Goal: Transaction & Acquisition: Purchase product/service

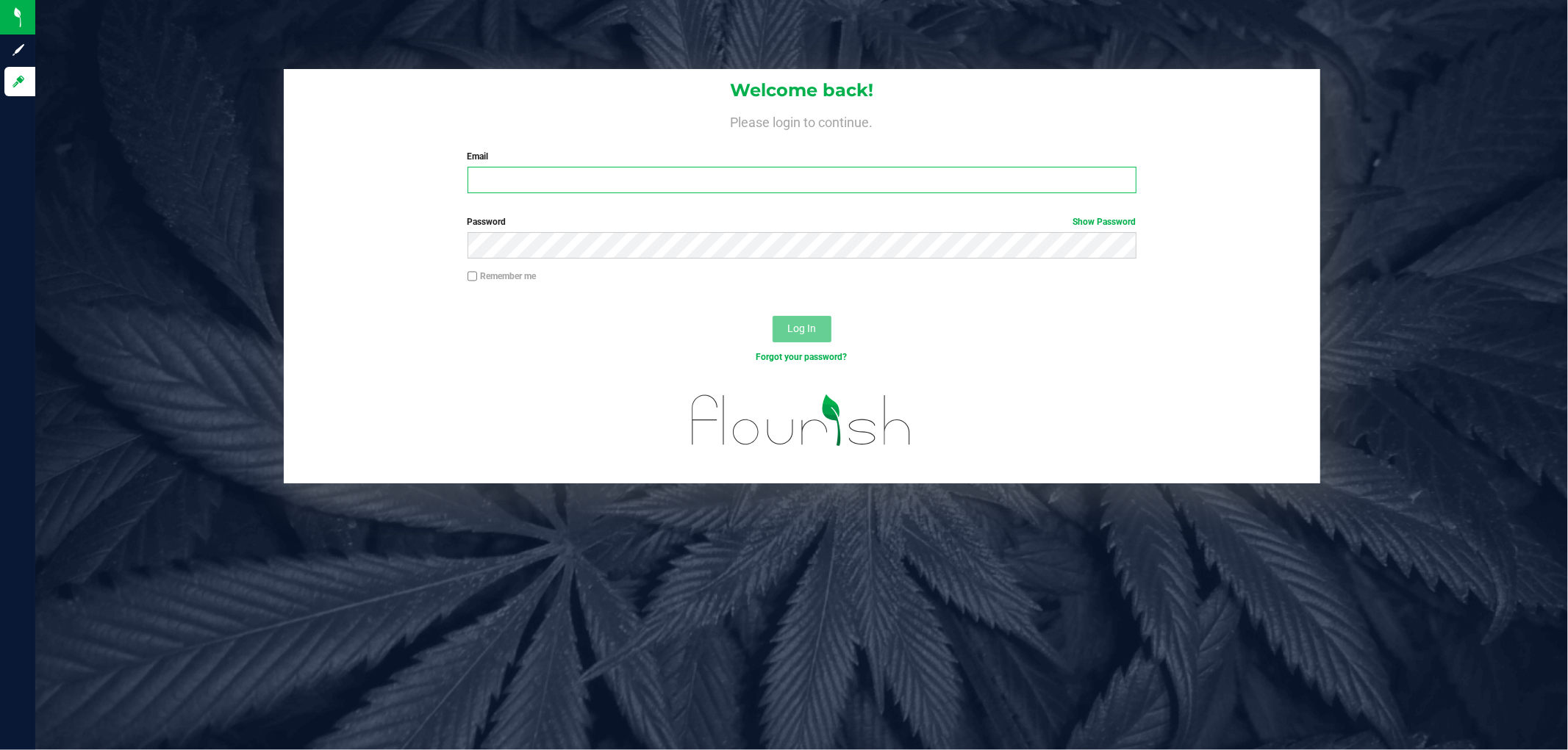
click at [531, 180] on input "Email" at bounding box center [802, 180] width 669 height 26
type input "[EMAIL_ADDRESS][DOMAIN_NAME]"
click at [773, 316] on button "Log In" at bounding box center [802, 329] width 59 height 26
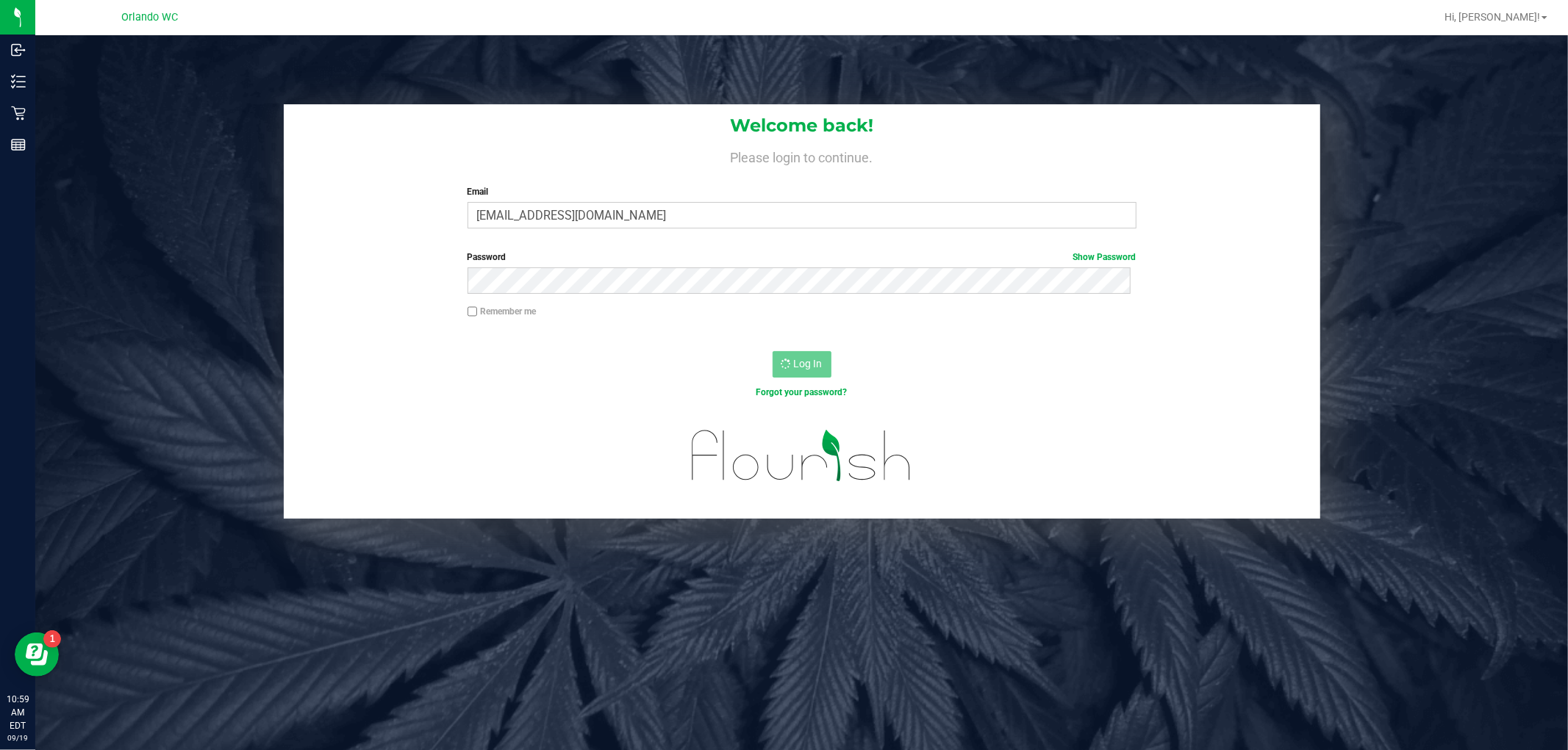
click at [238, 206] on div "Welcome back! Please login to continue. Email crosenblum@liveparallel.com Requi…" at bounding box center [802, 311] width 1555 height 415
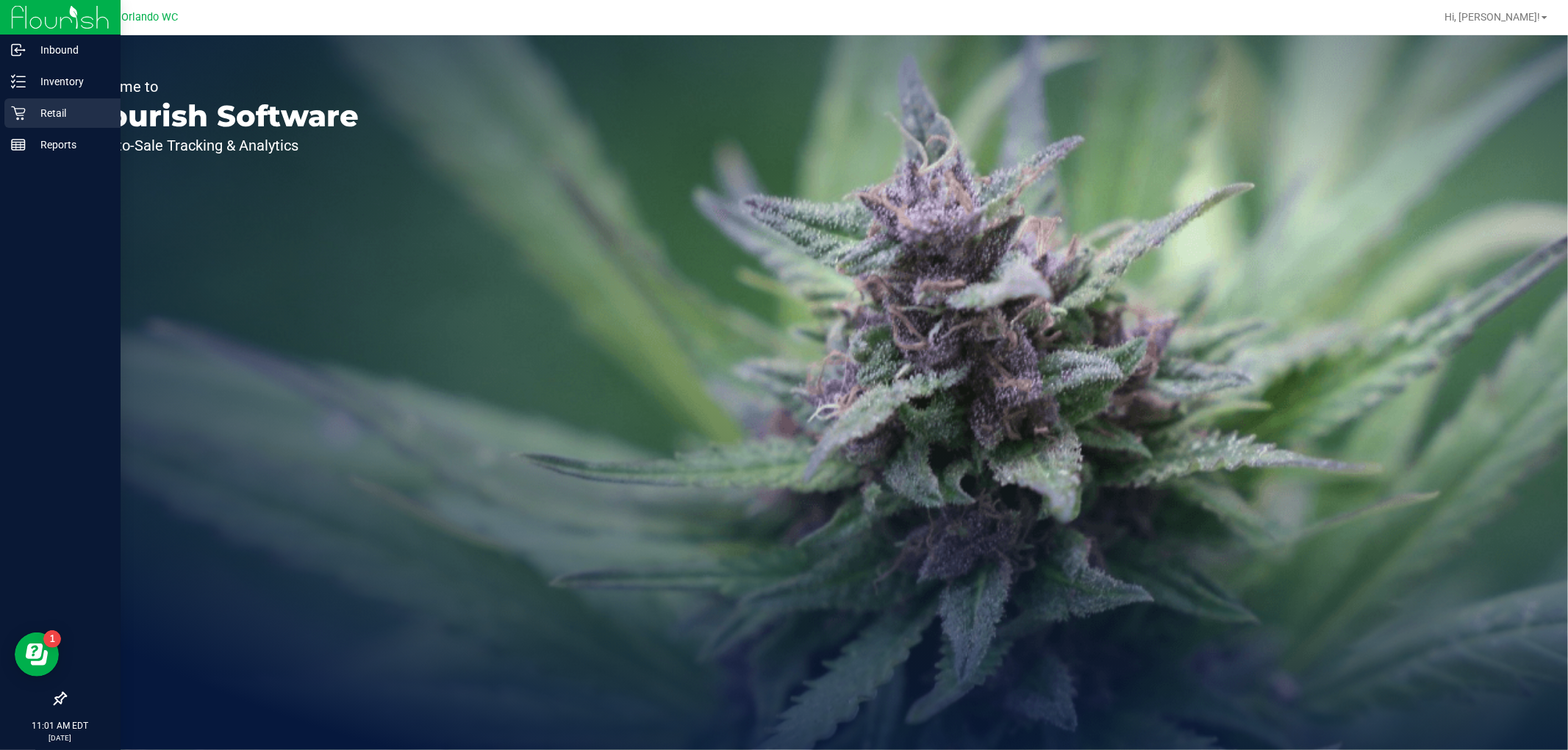
click at [40, 105] on p "Retail" at bounding box center [69, 113] width 88 height 18
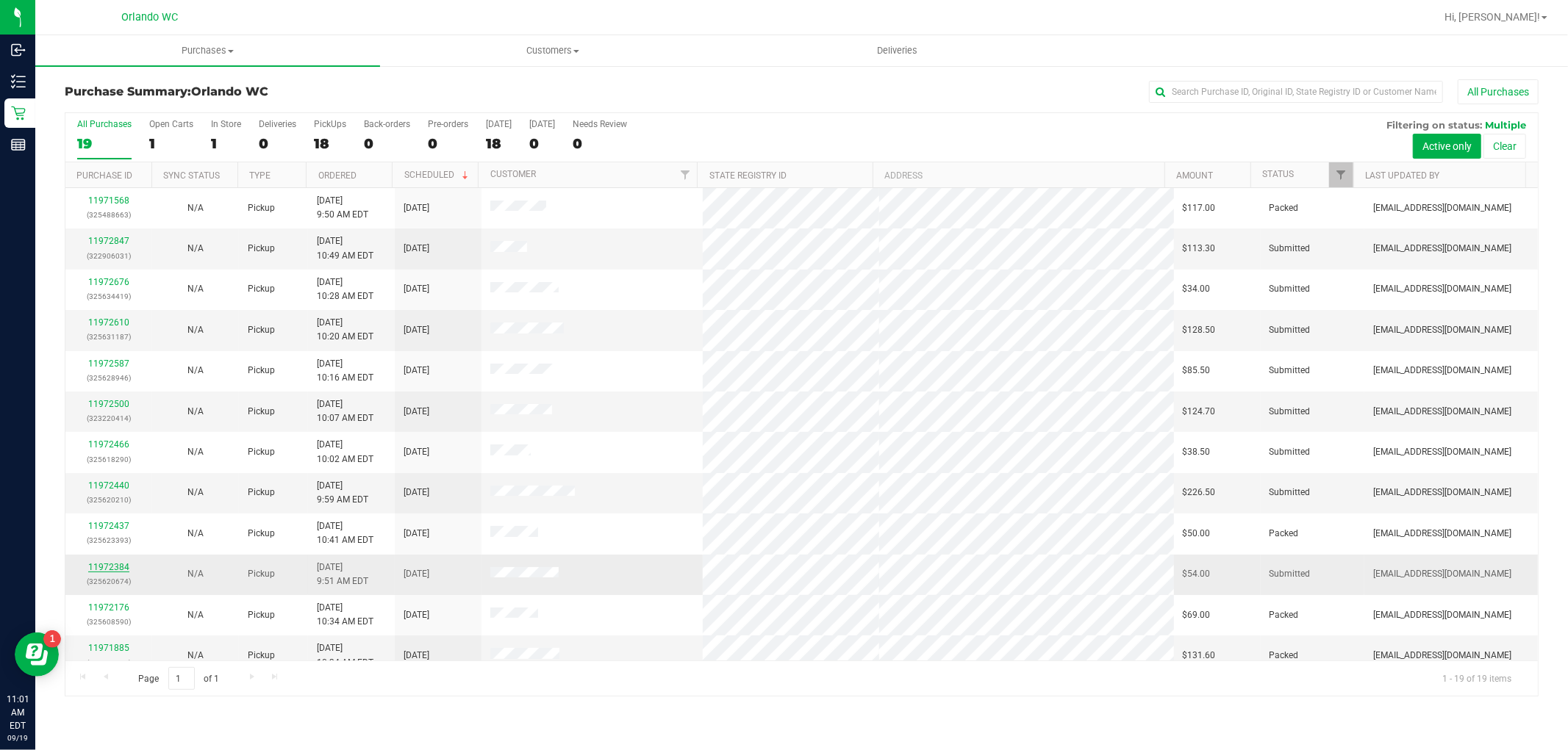
click at [110, 568] on link "11972384" at bounding box center [108, 567] width 41 height 10
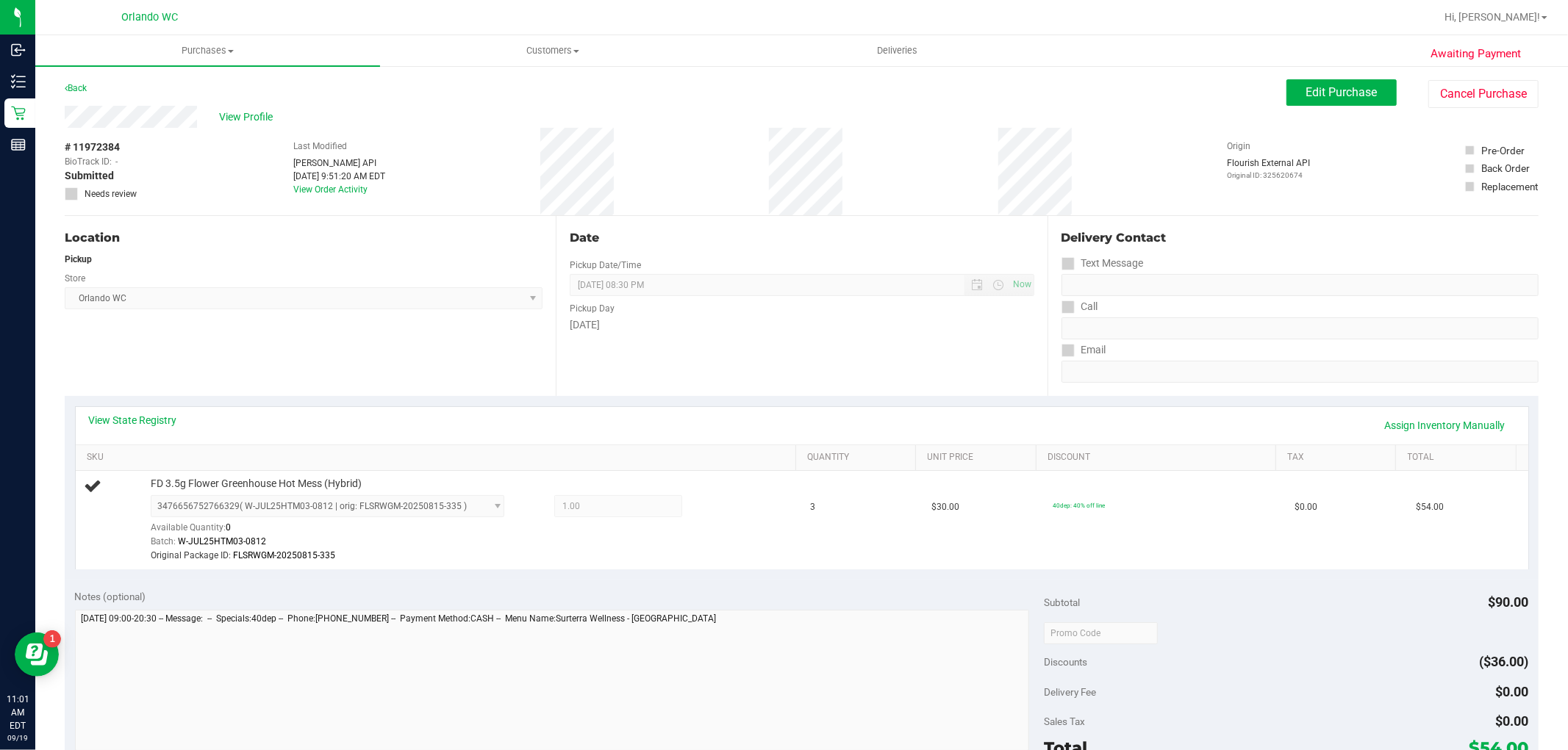
click at [608, 594] on div "Notes (optional)" at bounding box center [559, 597] width 970 height 15
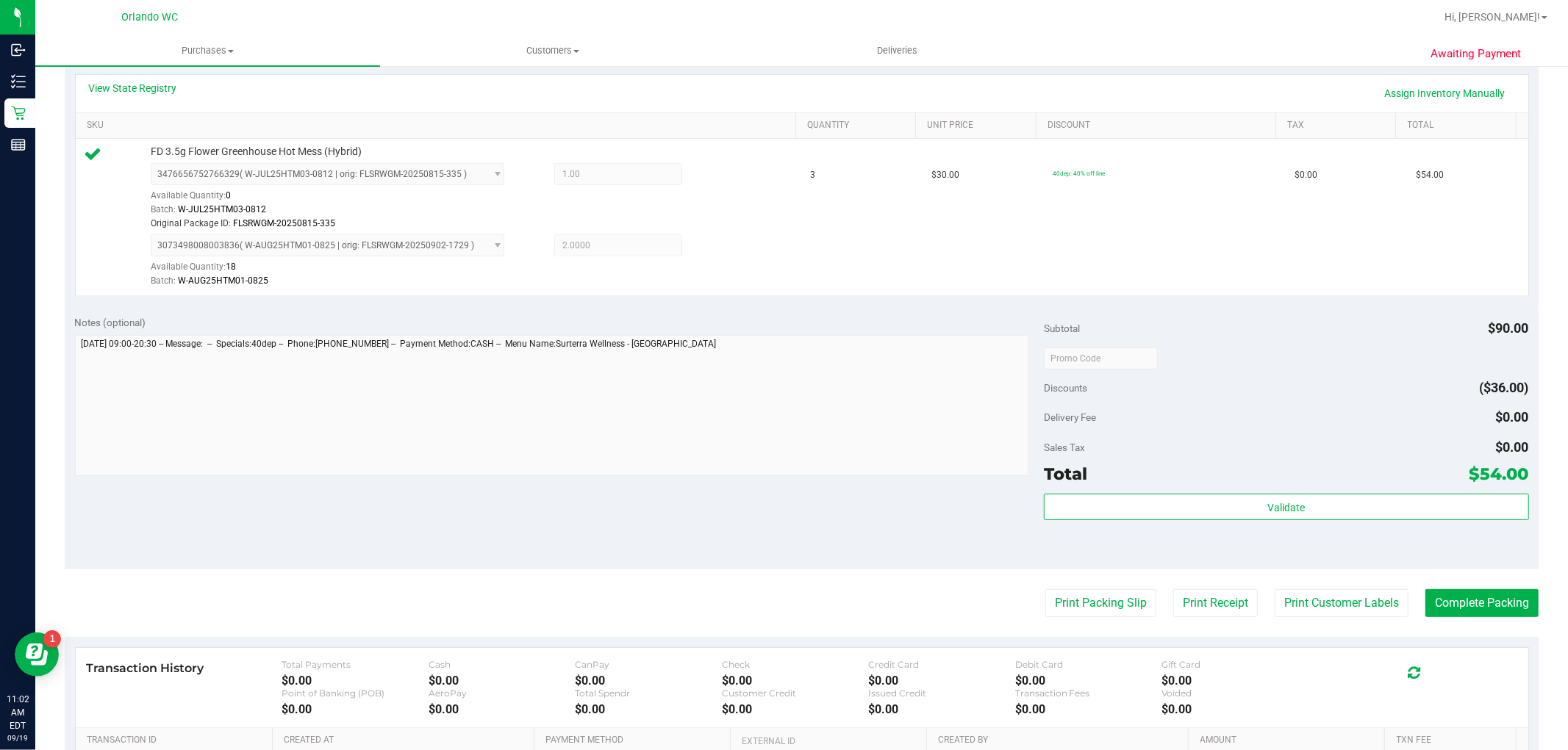
scroll to position [524, 0]
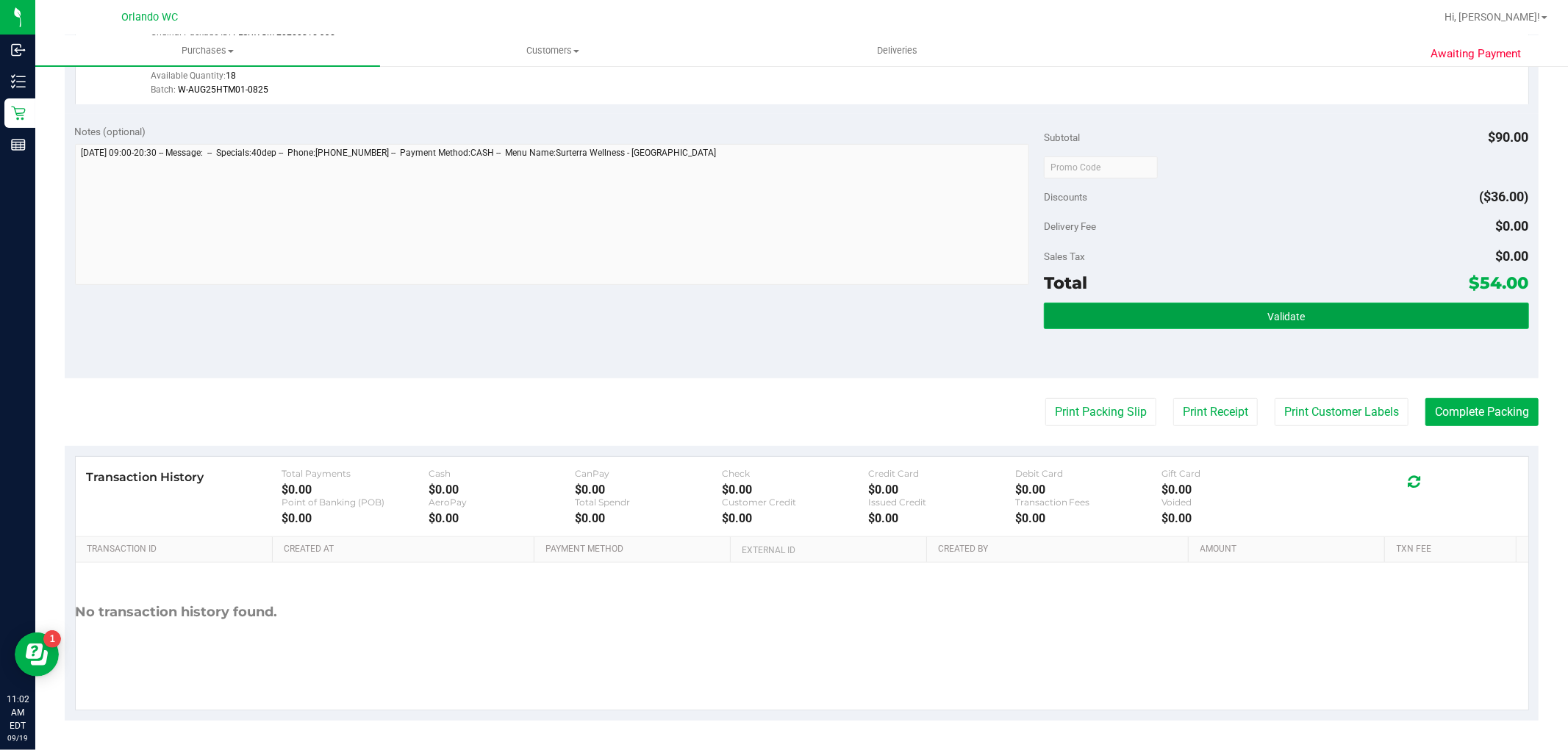
click at [1252, 311] on button "Validate" at bounding box center [1286, 316] width 484 height 26
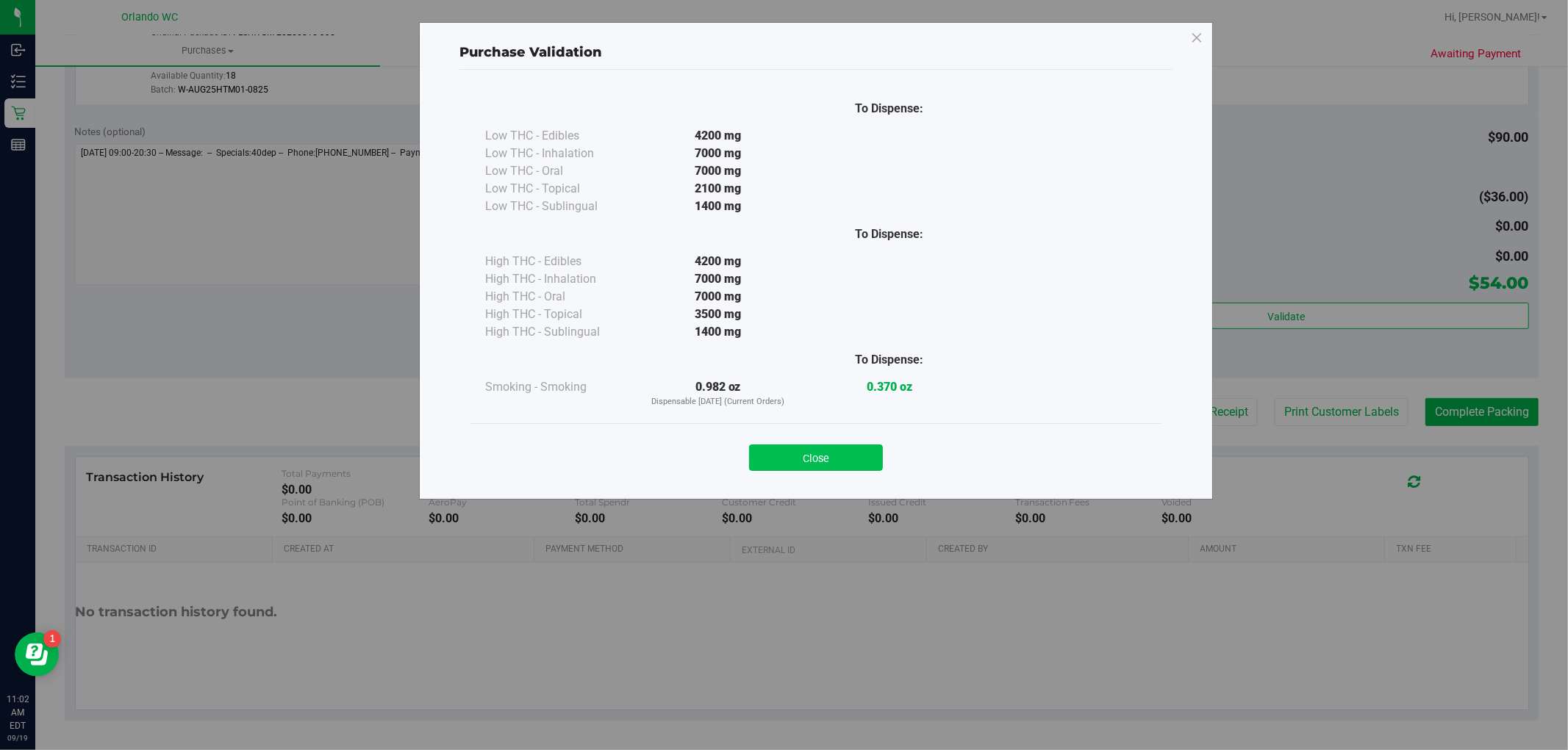
click at [826, 453] on button "Close" at bounding box center [816, 457] width 134 height 26
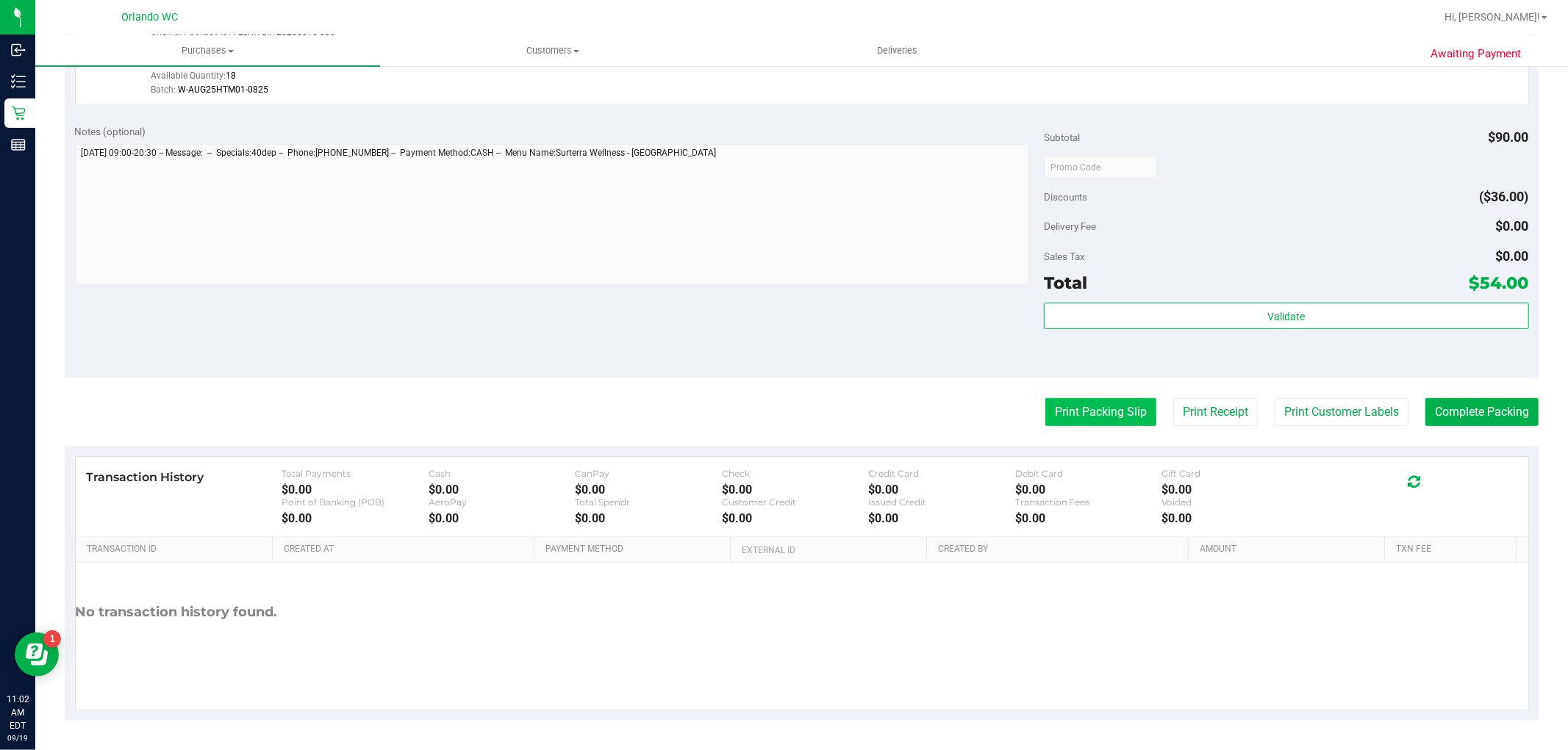
click at [1068, 419] on button "Print Packing Slip" at bounding box center [1100, 412] width 111 height 28
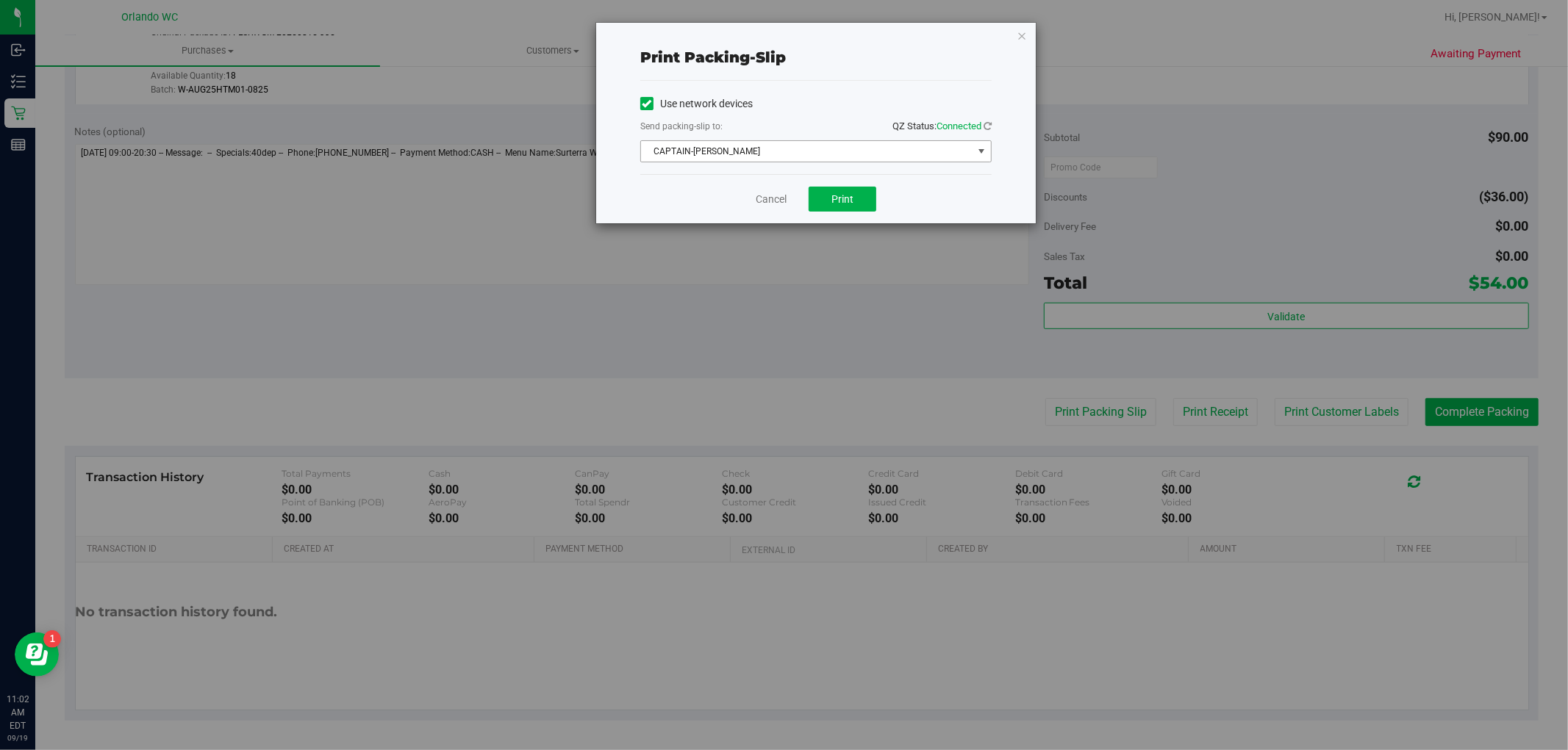
click at [776, 158] on span "CAPTAIN-[PERSON_NAME]" at bounding box center [807, 151] width 331 height 20
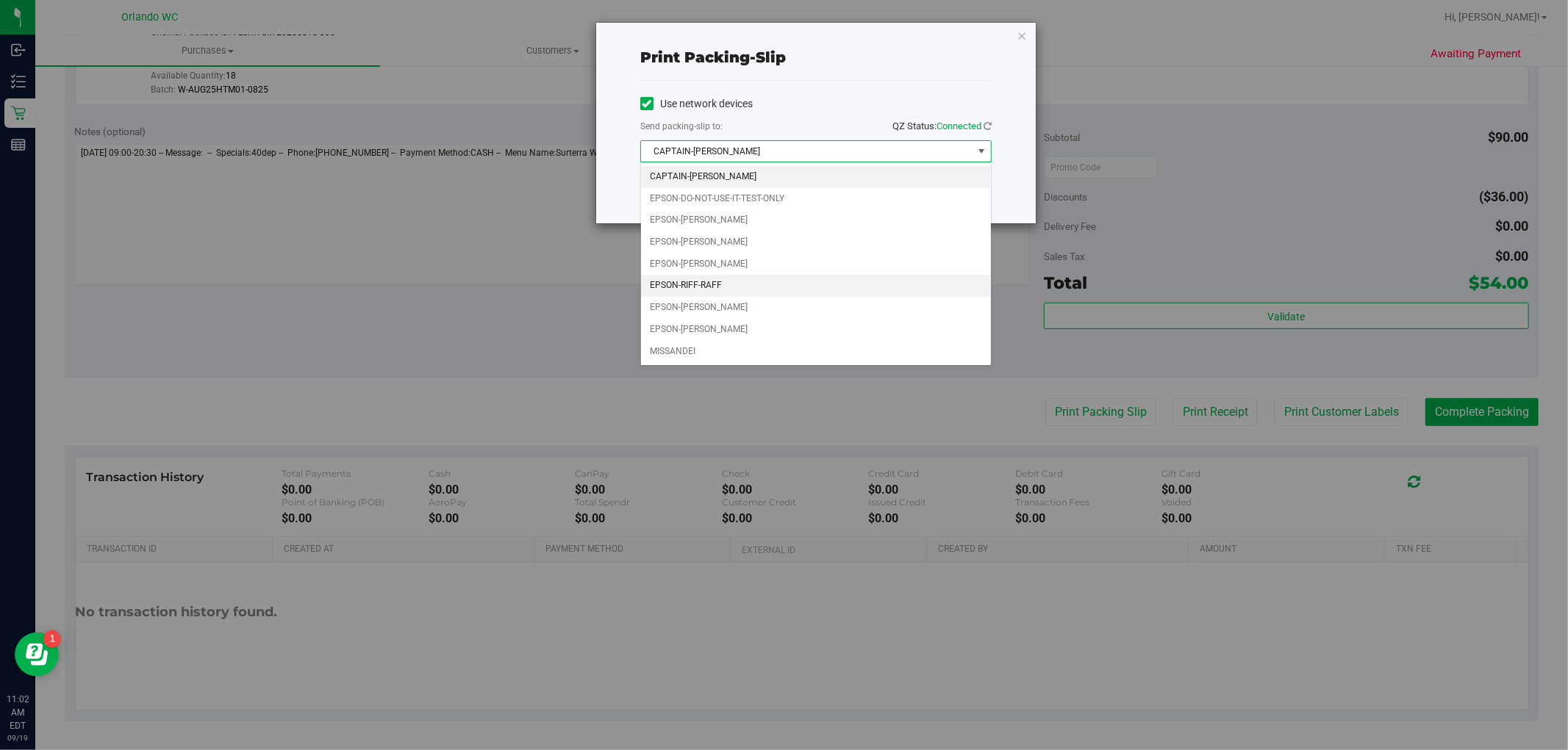
click at [757, 282] on li "EPSON-RIFF-RAFF" at bounding box center [816, 286] width 350 height 22
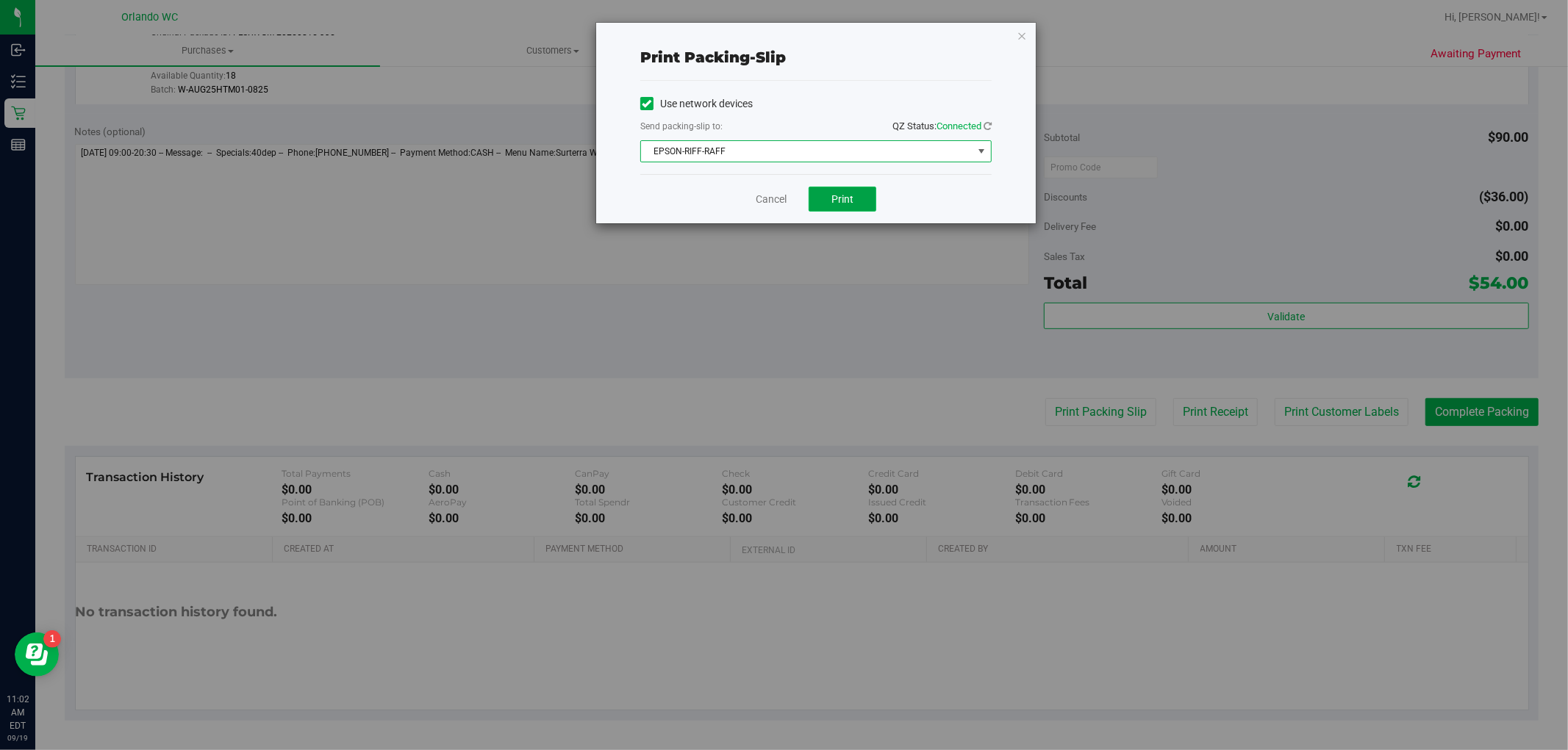
click at [833, 199] on span "Print" at bounding box center [842, 198] width 22 height 12
click at [1022, 33] on icon "button" at bounding box center [1021, 35] width 10 height 18
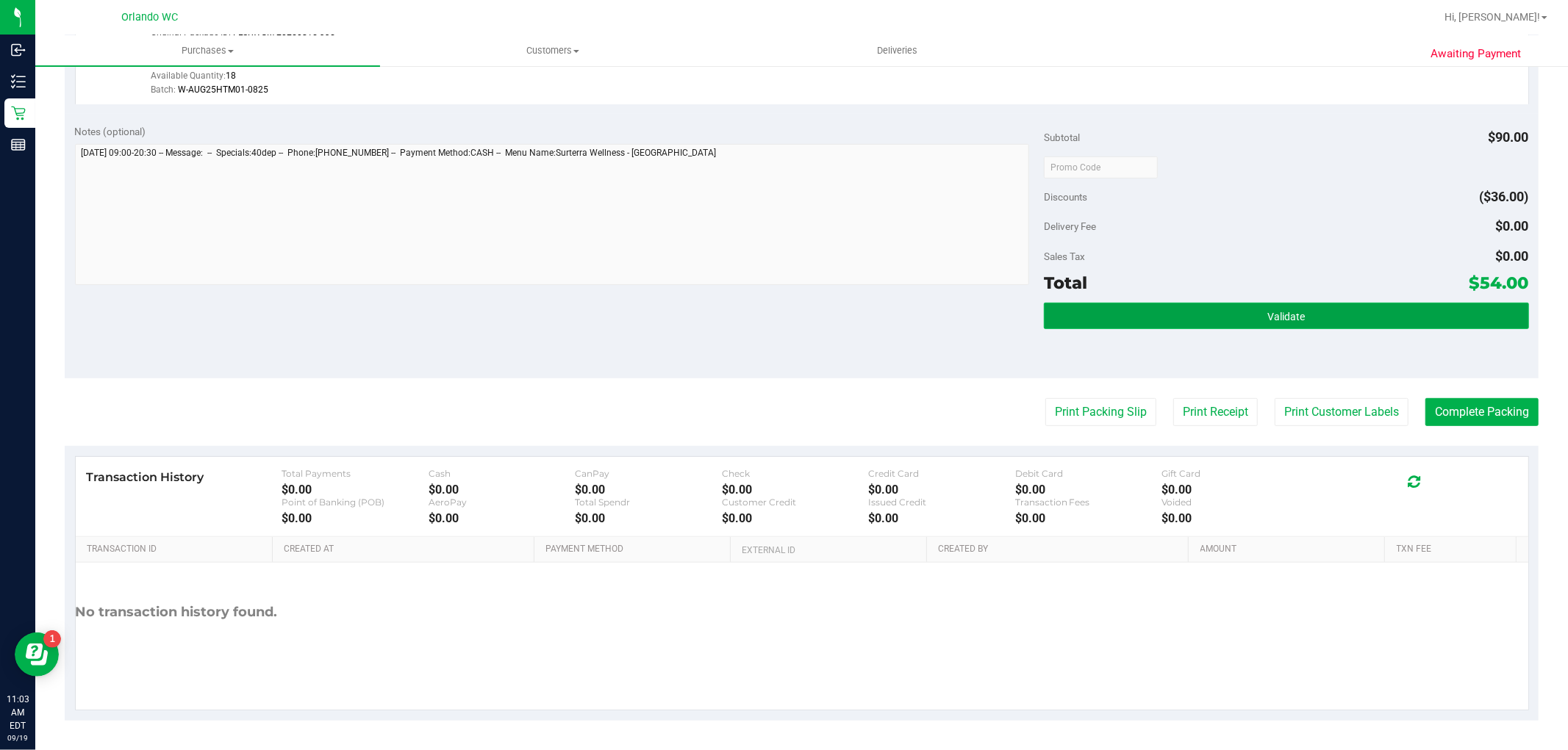
click at [1317, 317] on button "Validate" at bounding box center [1286, 316] width 484 height 26
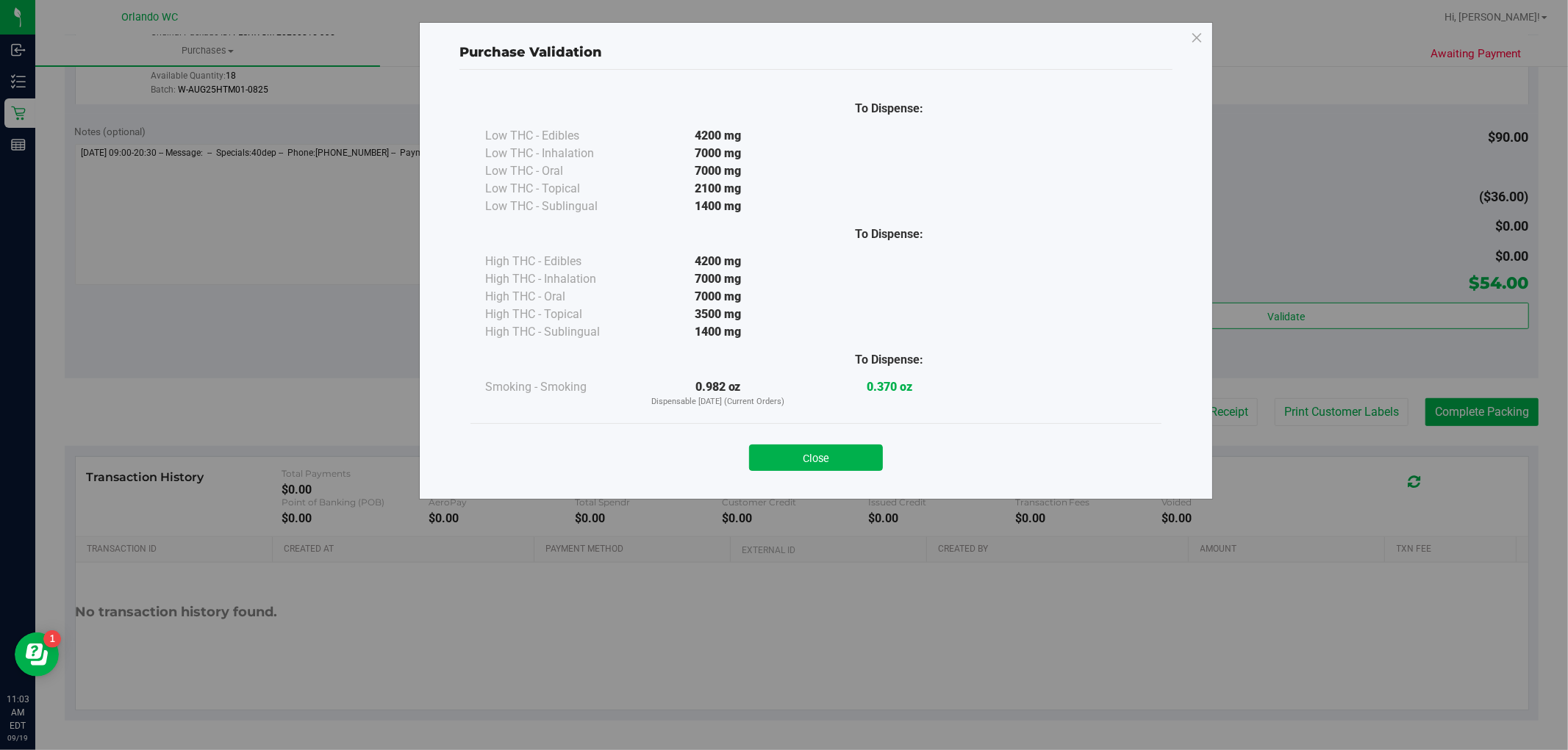
click at [1461, 415] on div "Purchase Validation To Dispense: Low THC - Edibles 4200 mg" at bounding box center [789, 375] width 1579 height 750
click at [810, 451] on button "Close" at bounding box center [816, 457] width 134 height 26
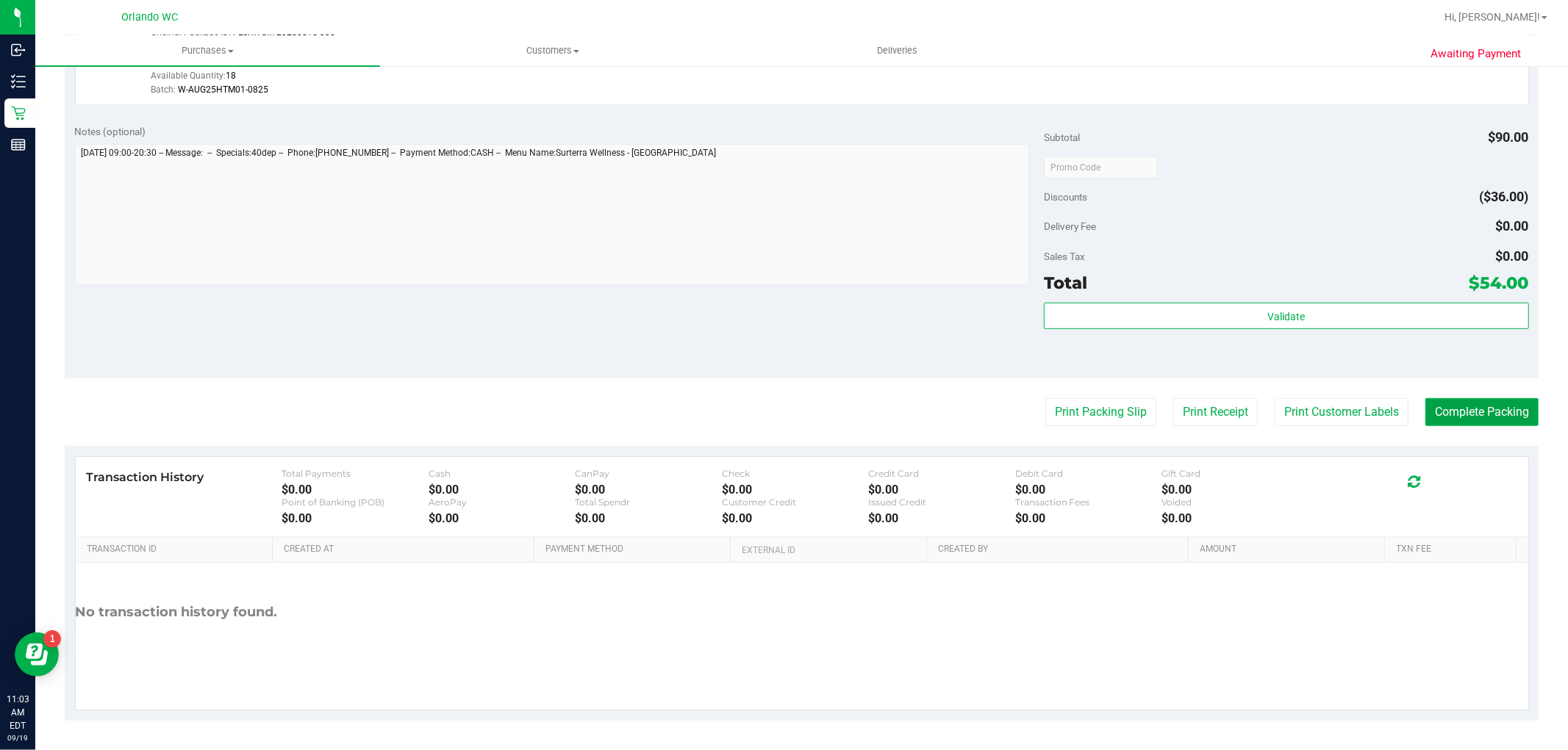
click at [1429, 407] on button "Complete Packing" at bounding box center [1482, 412] width 113 height 28
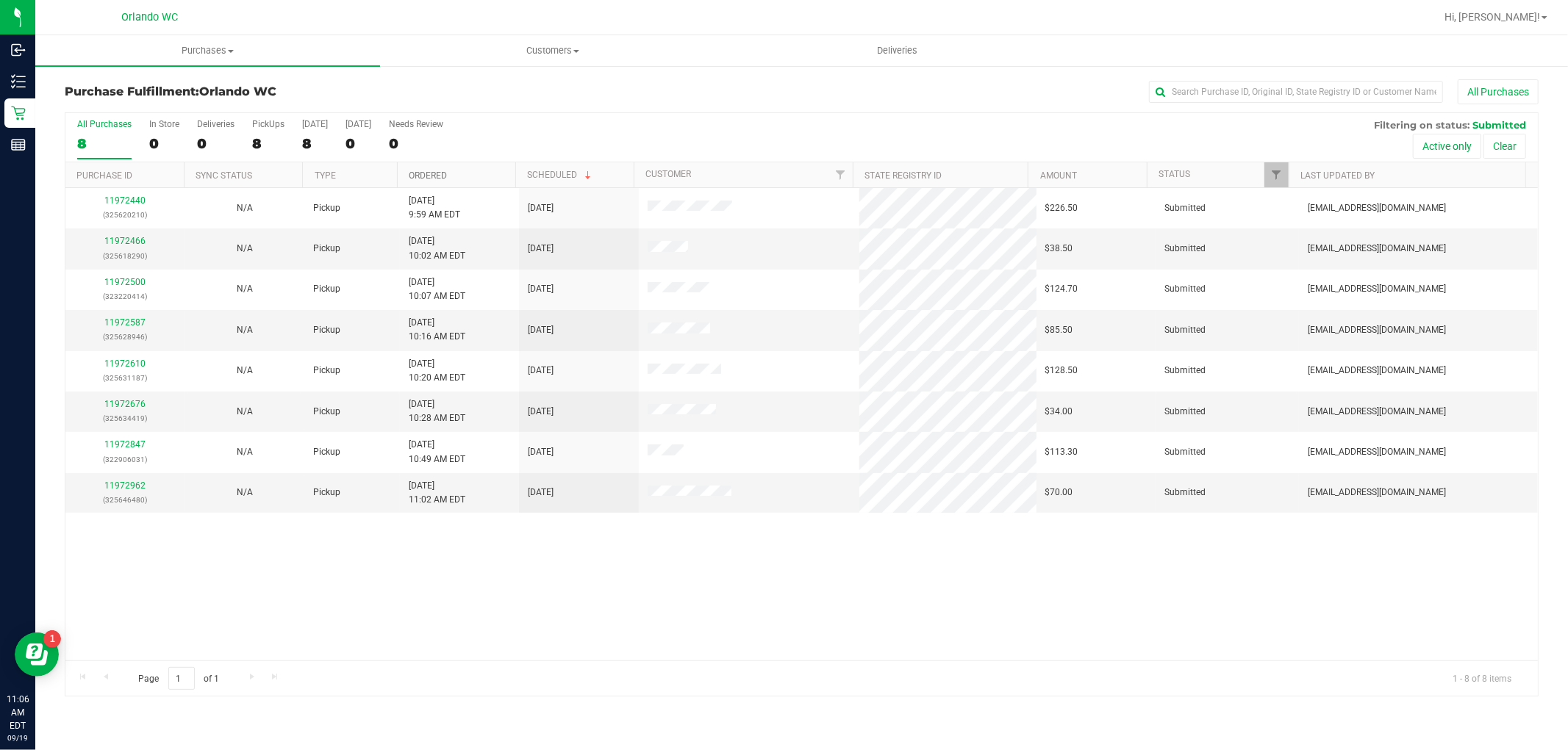
click at [428, 173] on link "Ordered" at bounding box center [427, 175] width 38 height 10
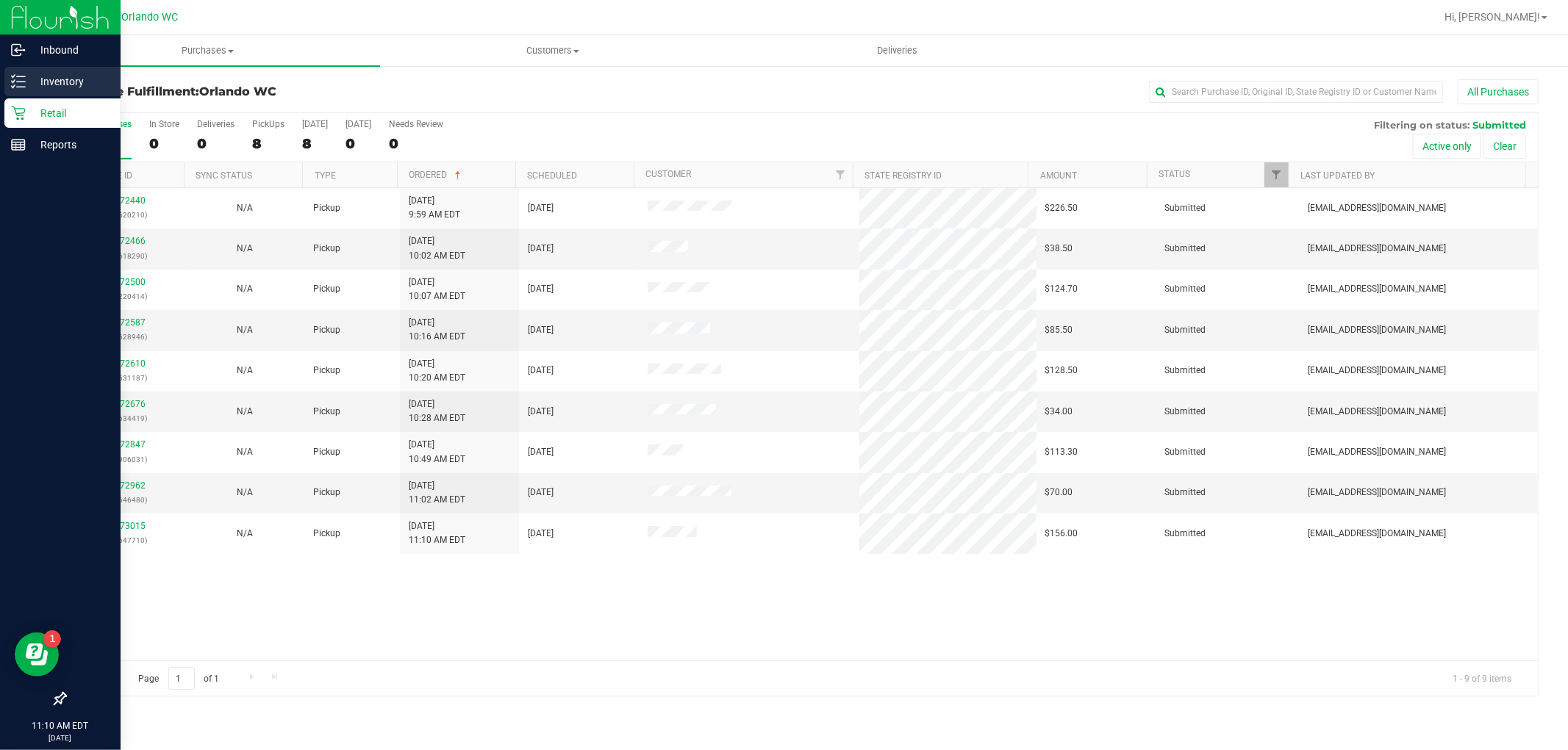
click at [9, 86] on div "Inventory" at bounding box center [62, 82] width 116 height 30
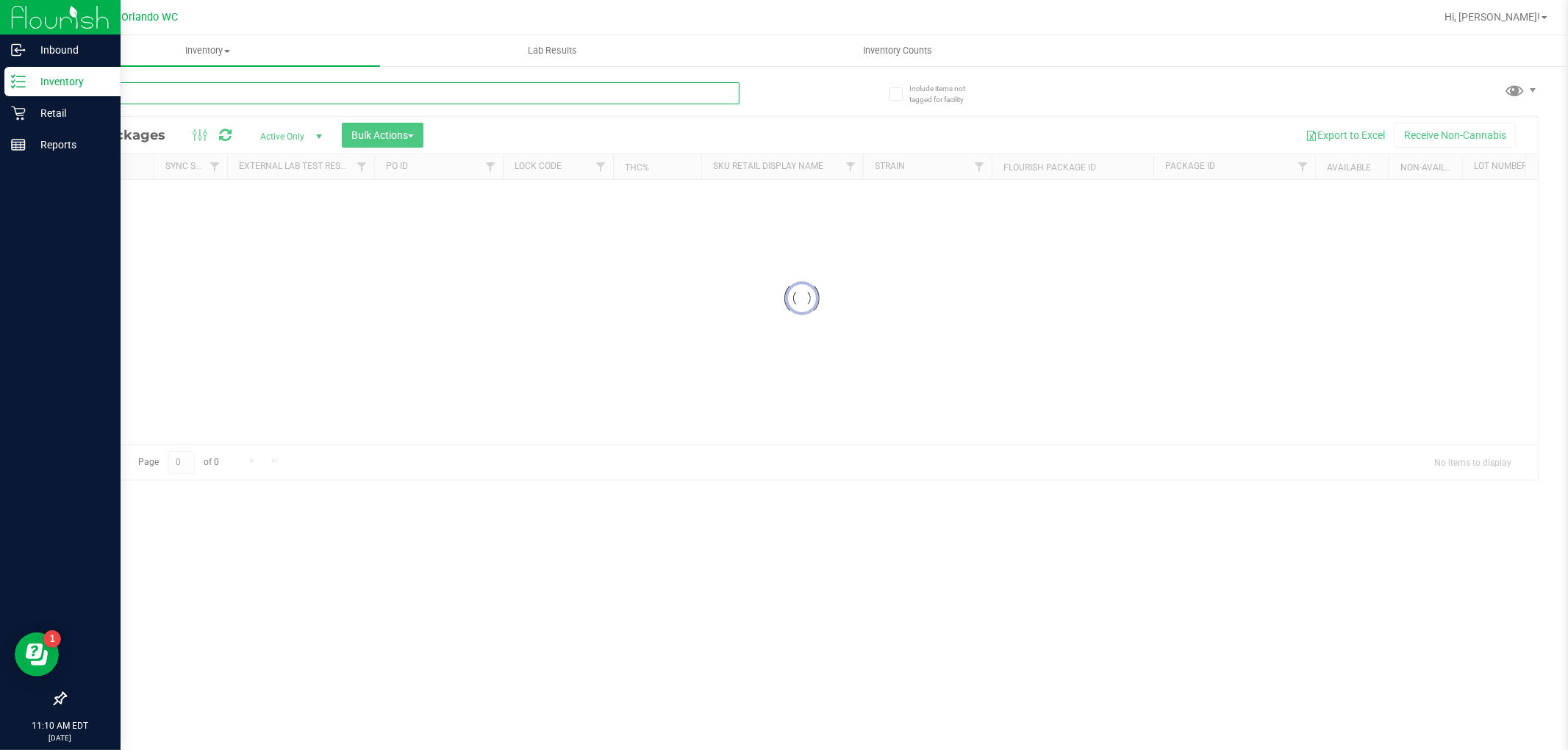
click at [188, 99] on div "Inventory All packages All inventory Waste log Create inventory Lab Results Inv…" at bounding box center [802, 392] width 1533 height 715
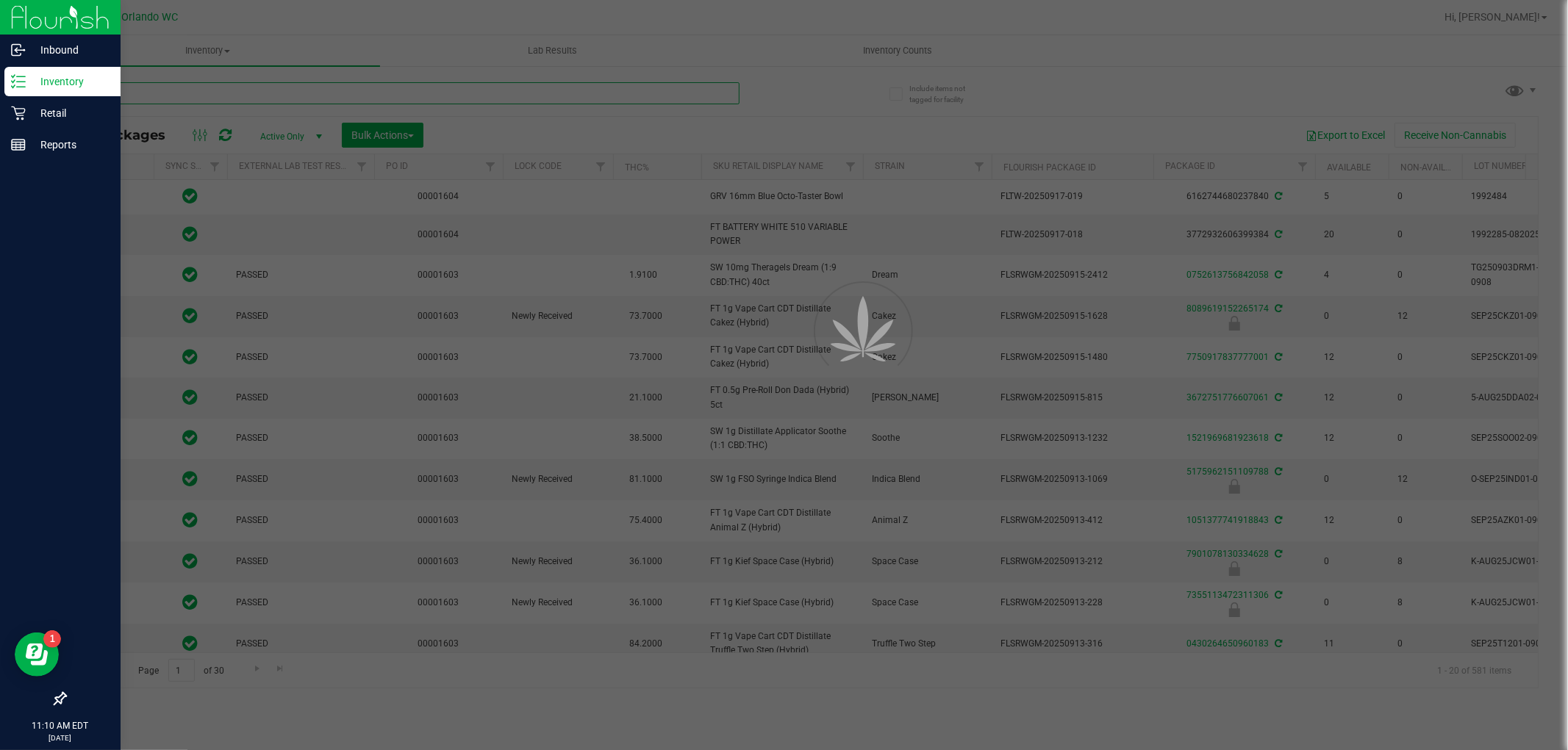
paste input "FT 3.5g Cannabis Flower Top Gear (Indica)"
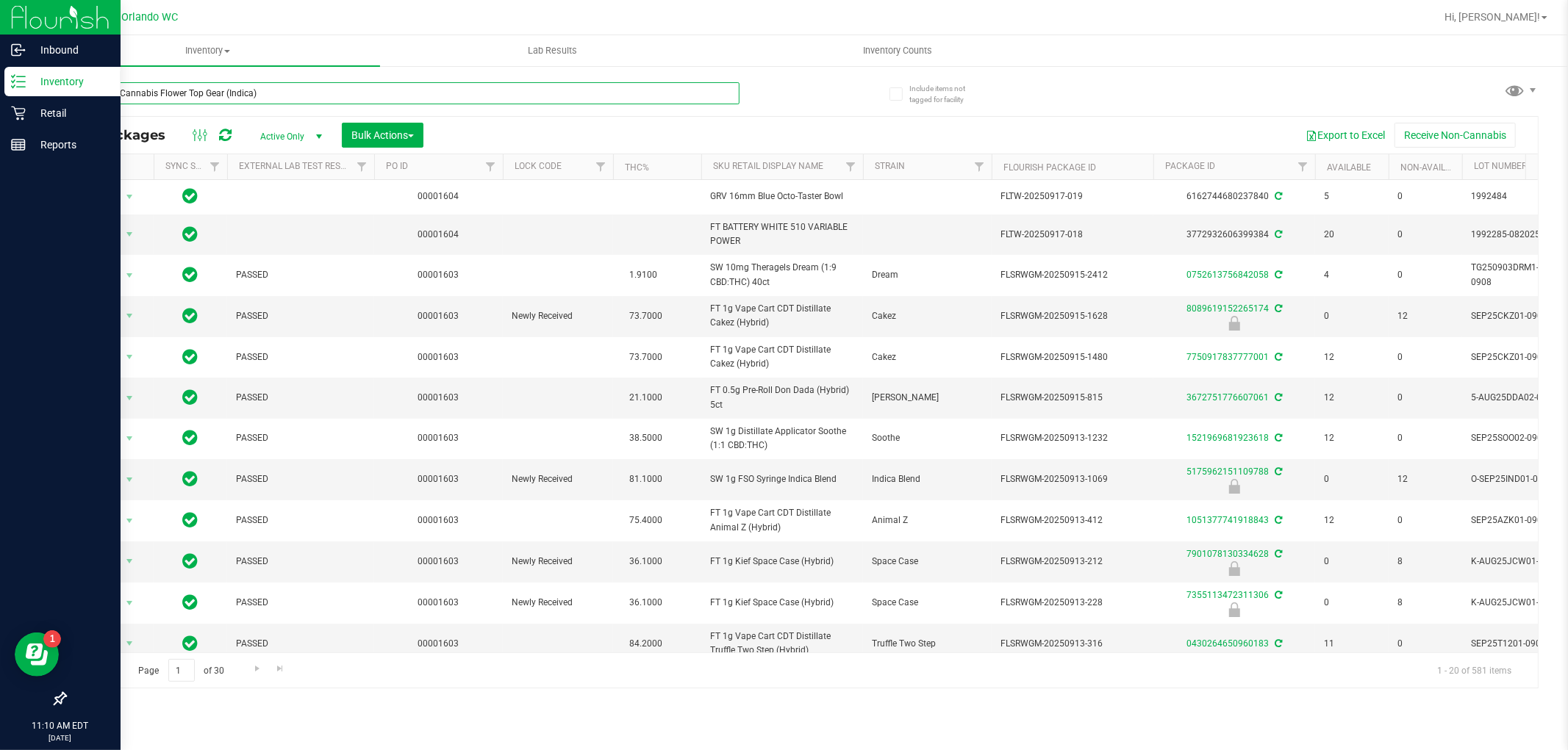
type input "FT 3.5g Cannabis Flower Top Gear (Indica)"
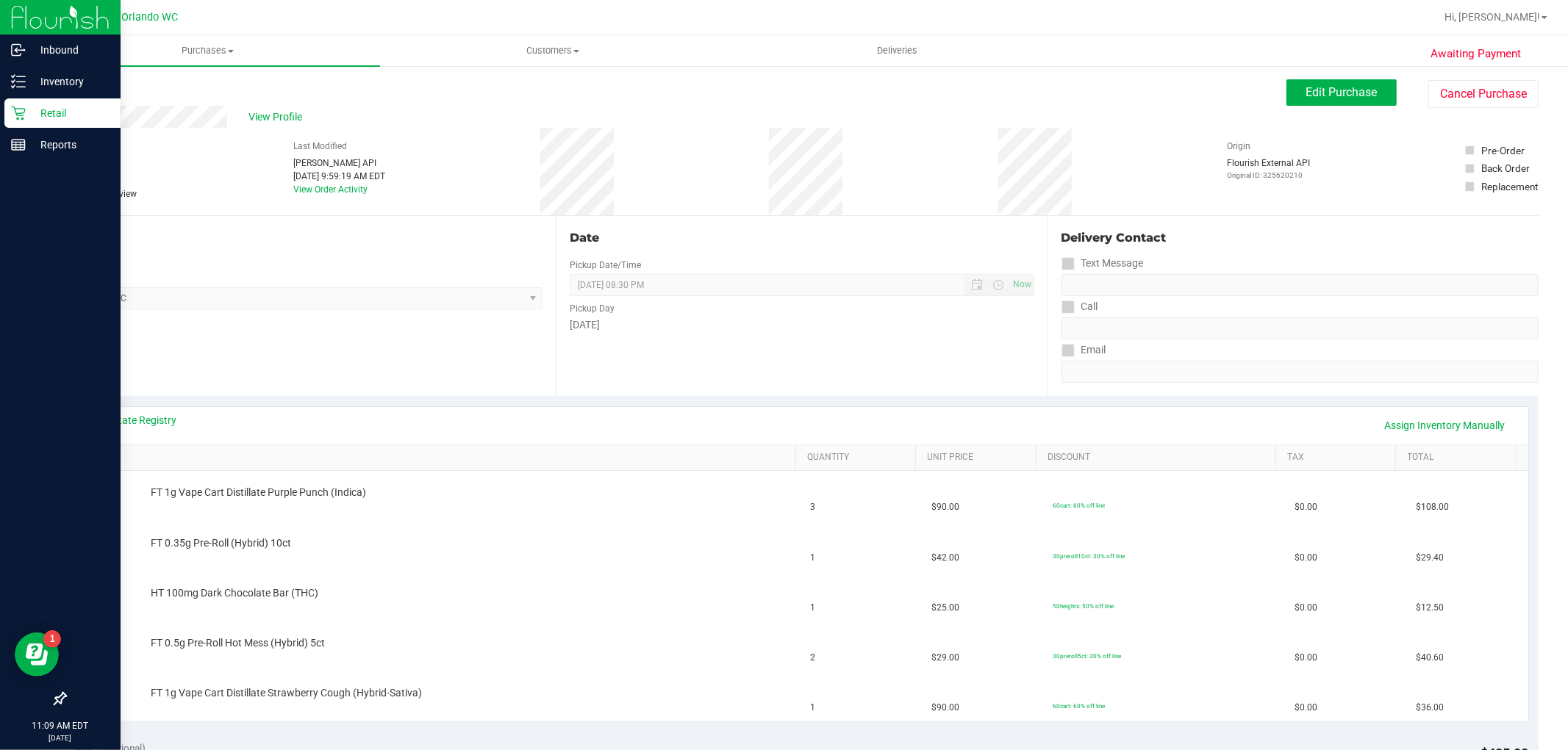
click at [16, 114] on icon at bounding box center [18, 113] width 15 height 15
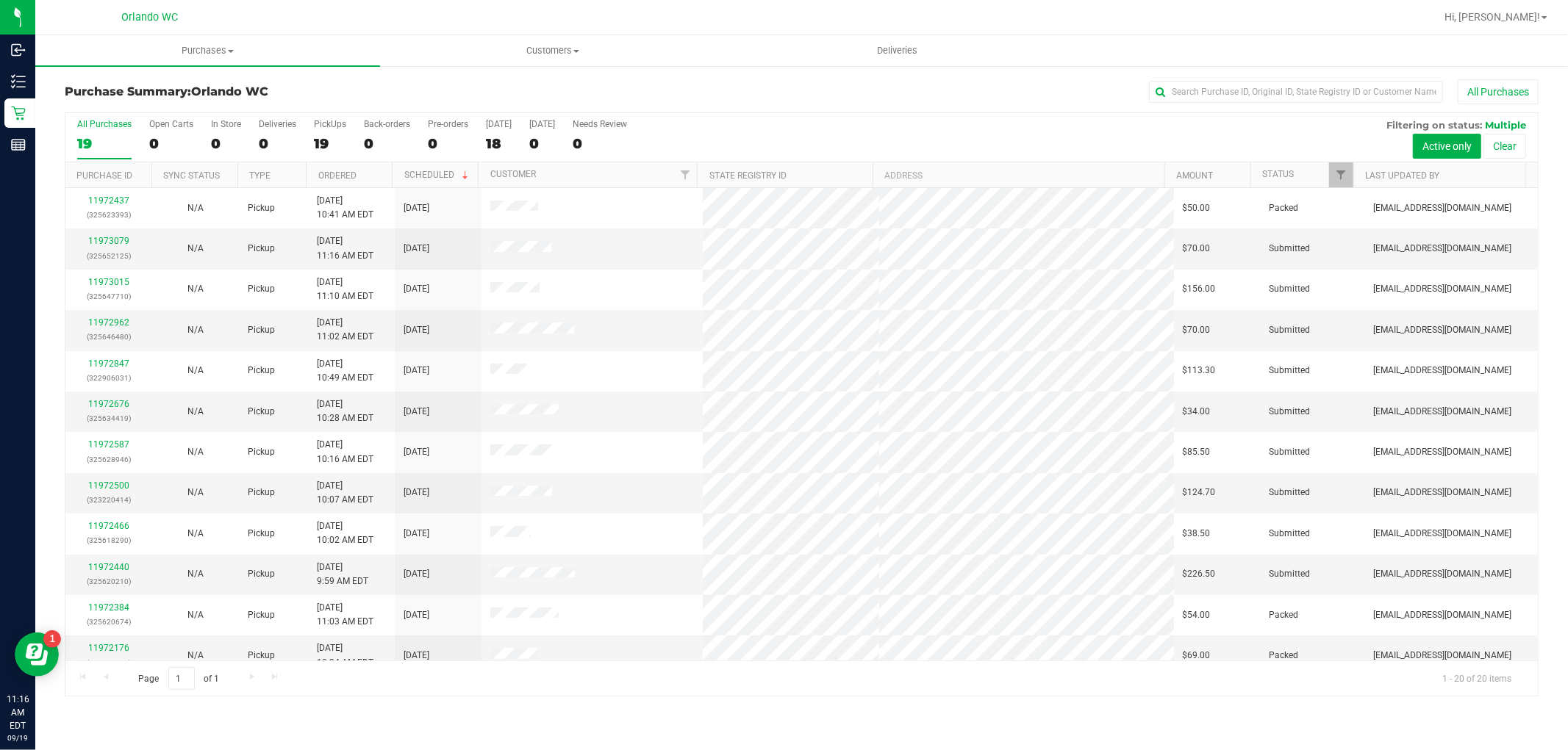
click at [333, 169] on th "Ordered" at bounding box center [349, 175] width 86 height 26
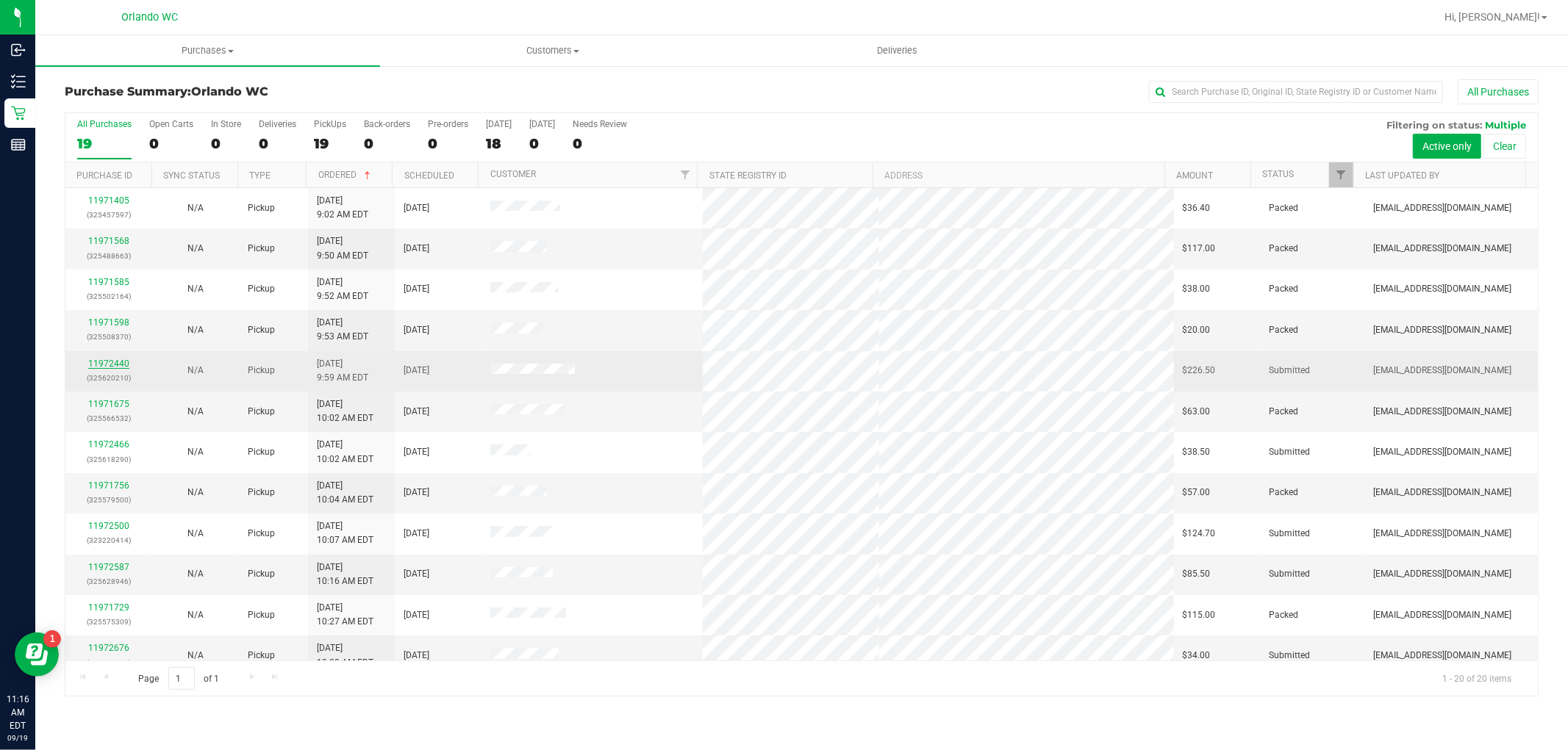
click at [103, 364] on link "11972440" at bounding box center [108, 363] width 41 height 10
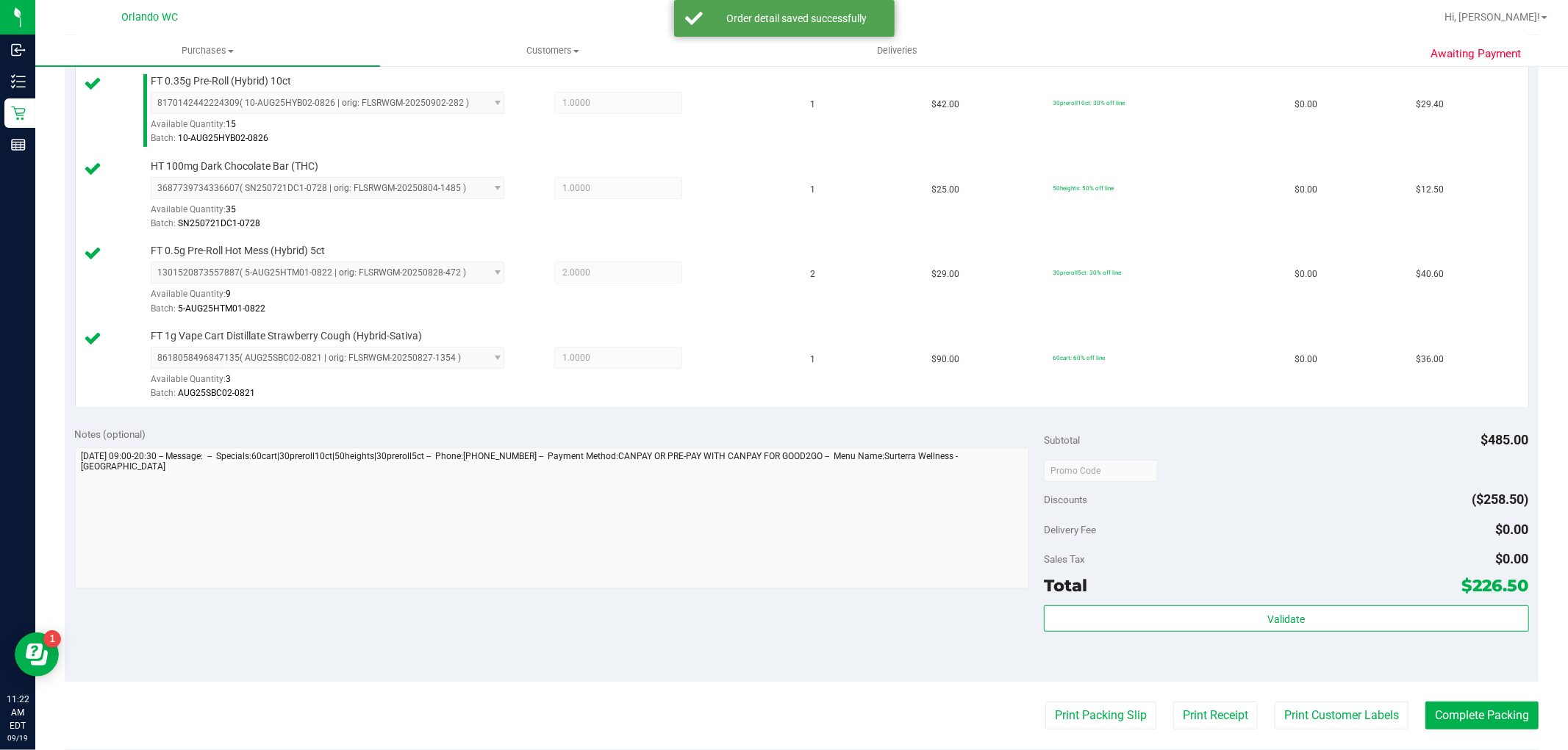
scroll to position [489, 0]
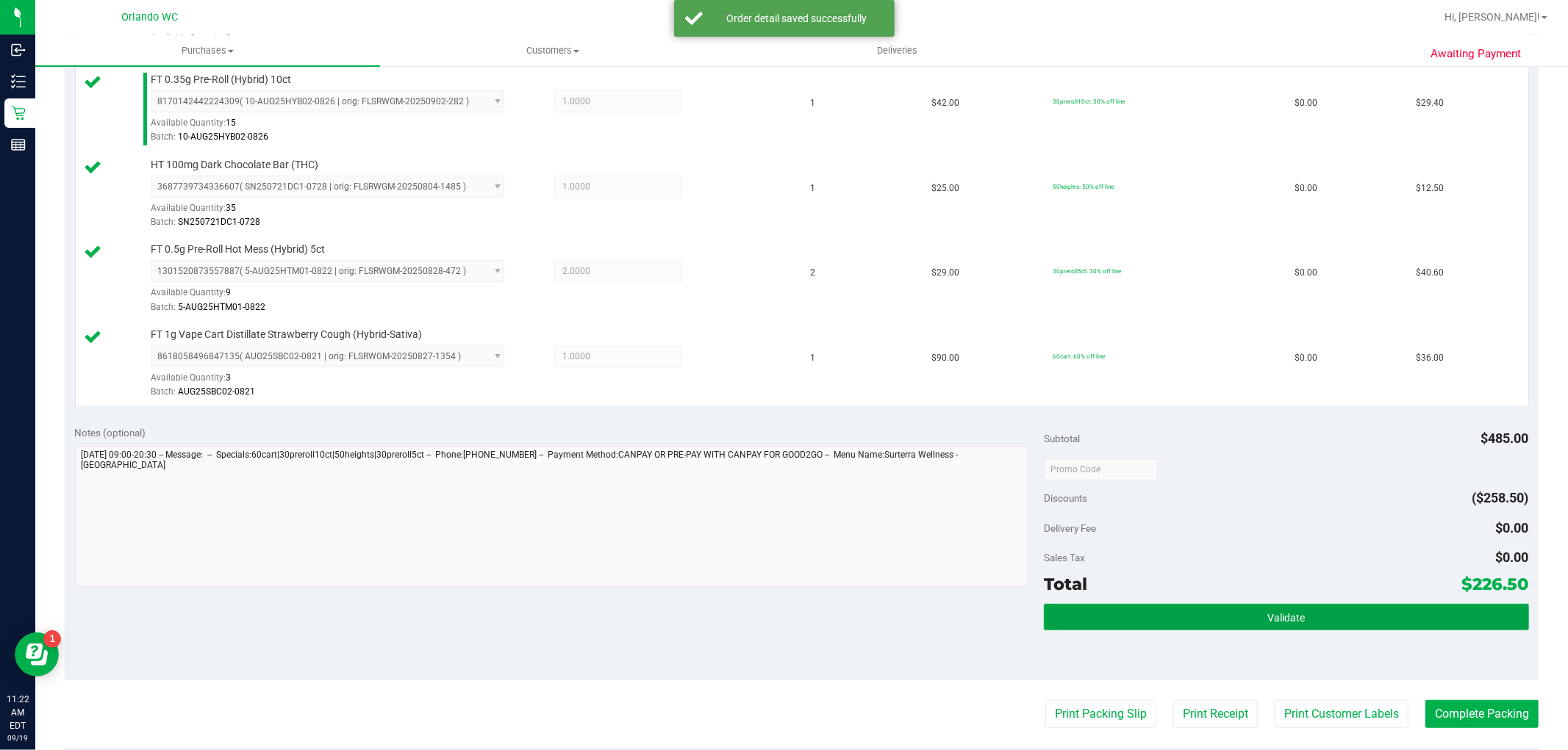
click at [1166, 608] on button "Validate" at bounding box center [1286, 617] width 484 height 26
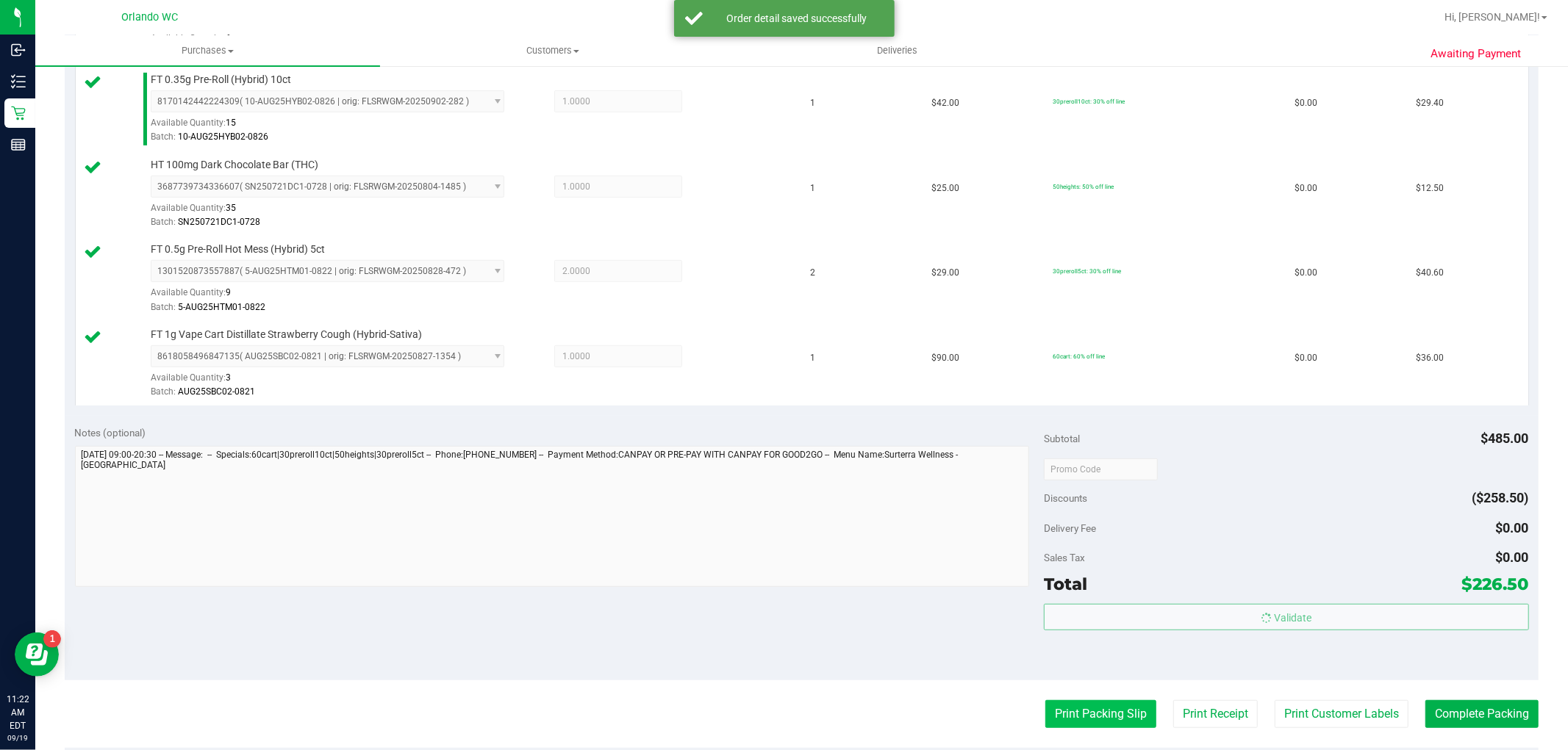
click at [1113, 710] on button "Print Packing Slip" at bounding box center [1100, 714] width 111 height 28
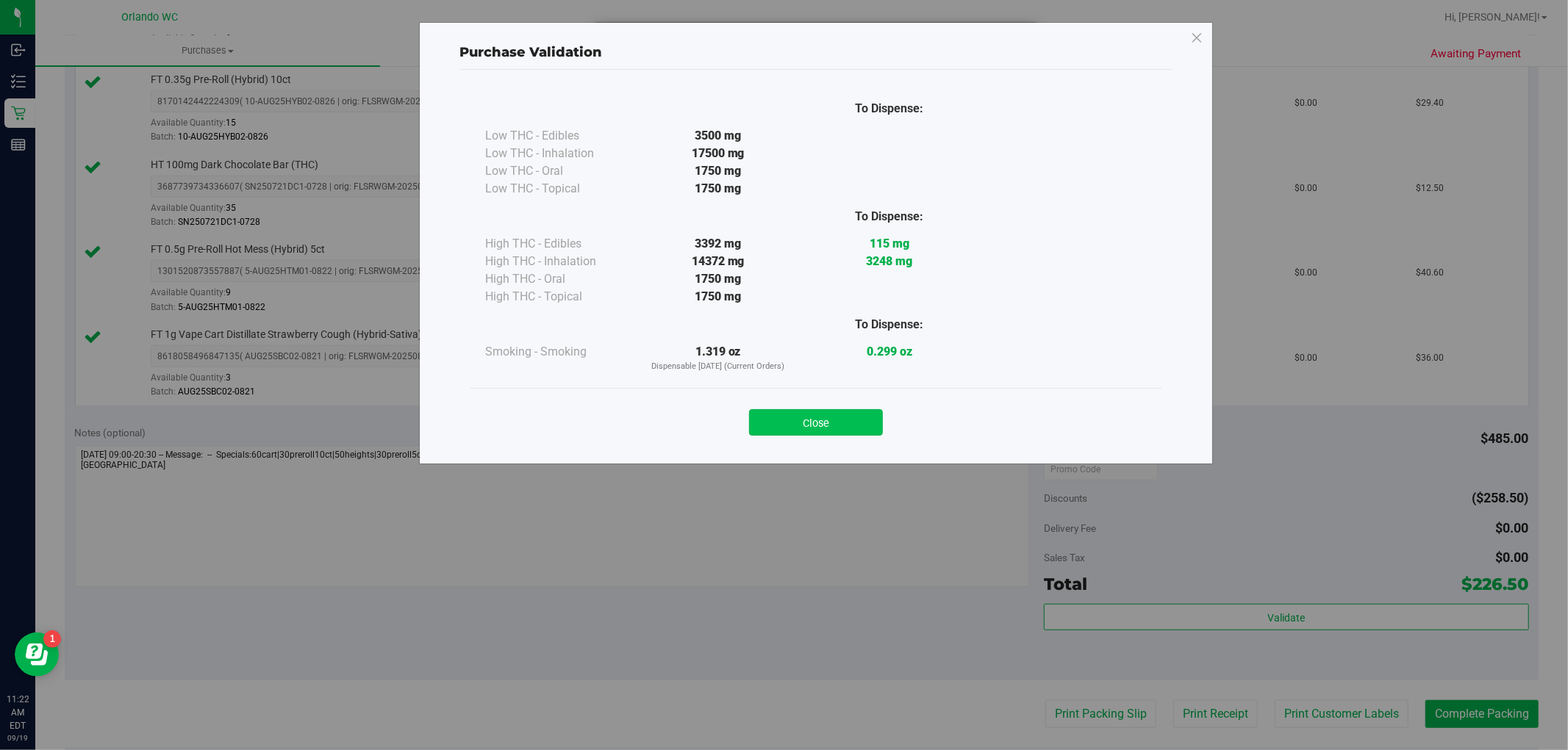
click at [832, 412] on button "Close" at bounding box center [816, 422] width 134 height 26
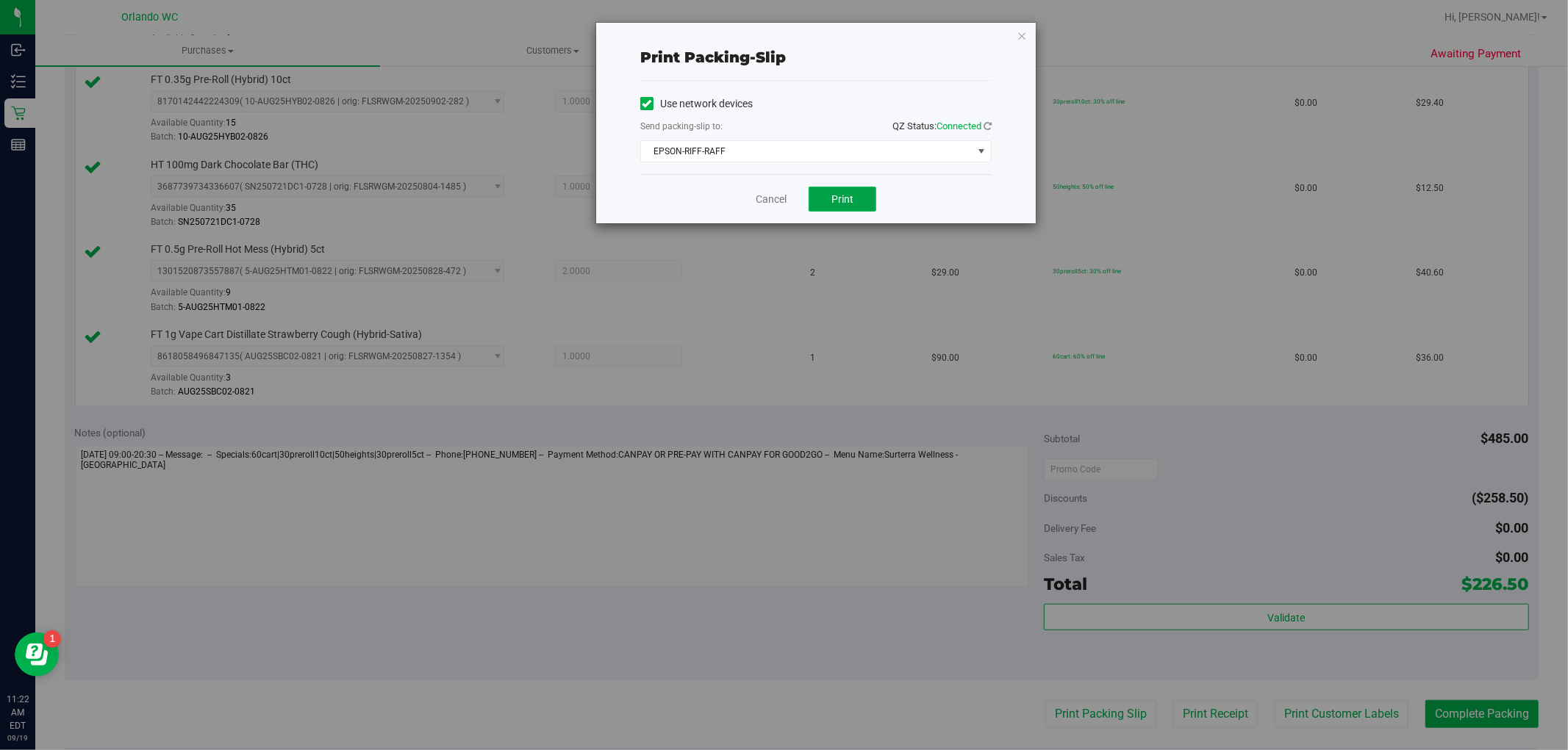
click at [854, 205] on button "Print" at bounding box center [842, 199] width 68 height 25
click at [799, 513] on div "Print packing-slip Use network devices Send packing-slip to: QZ Status: Connect…" at bounding box center [789, 375] width 1579 height 750
click at [1346, 622] on div "Print packing-slip Use network devices Send packing-slip to: QZ Status: Connect…" at bounding box center [789, 375] width 1579 height 750
click at [785, 200] on link "Cancel" at bounding box center [771, 200] width 31 height 16
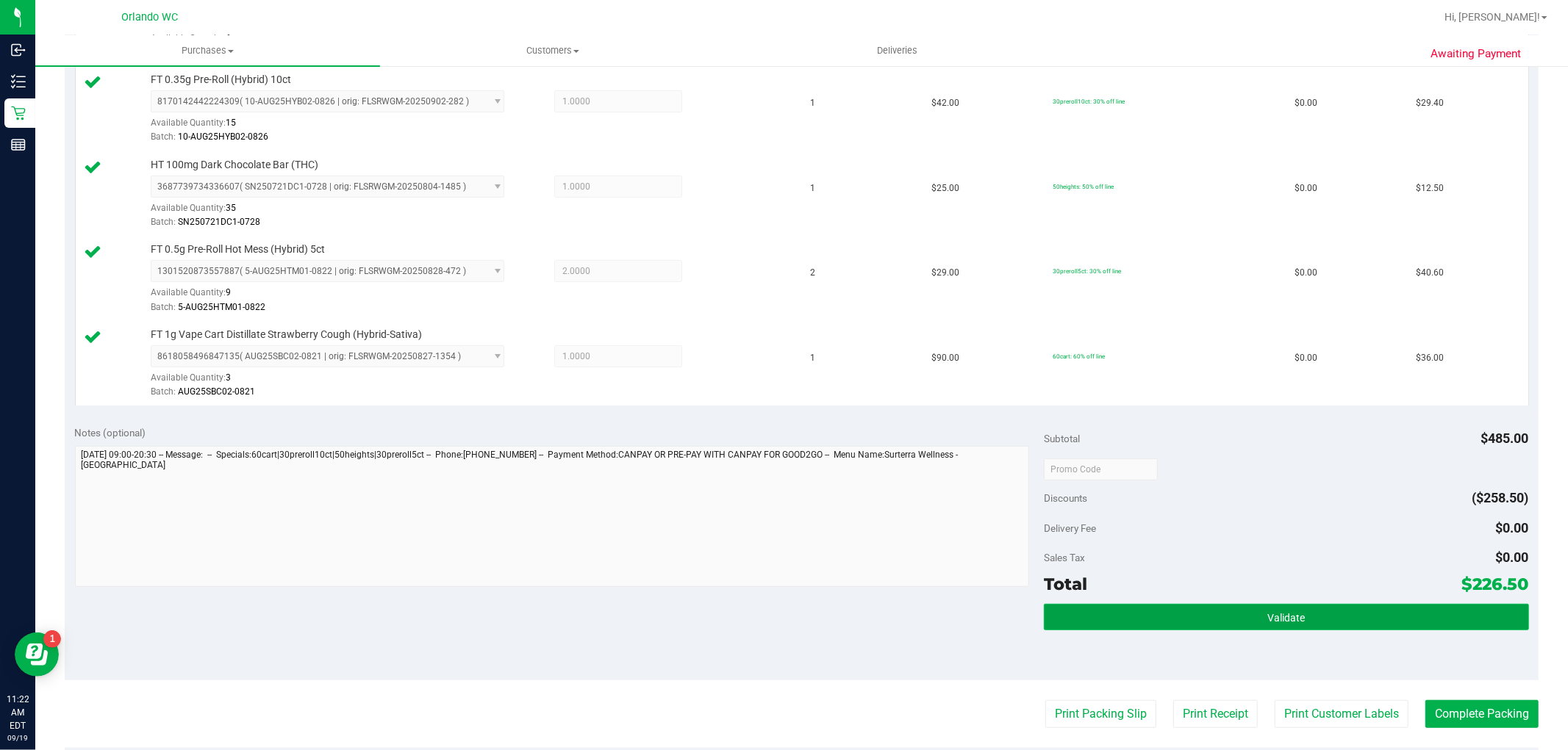
click at [1313, 610] on button "Validate" at bounding box center [1286, 617] width 484 height 26
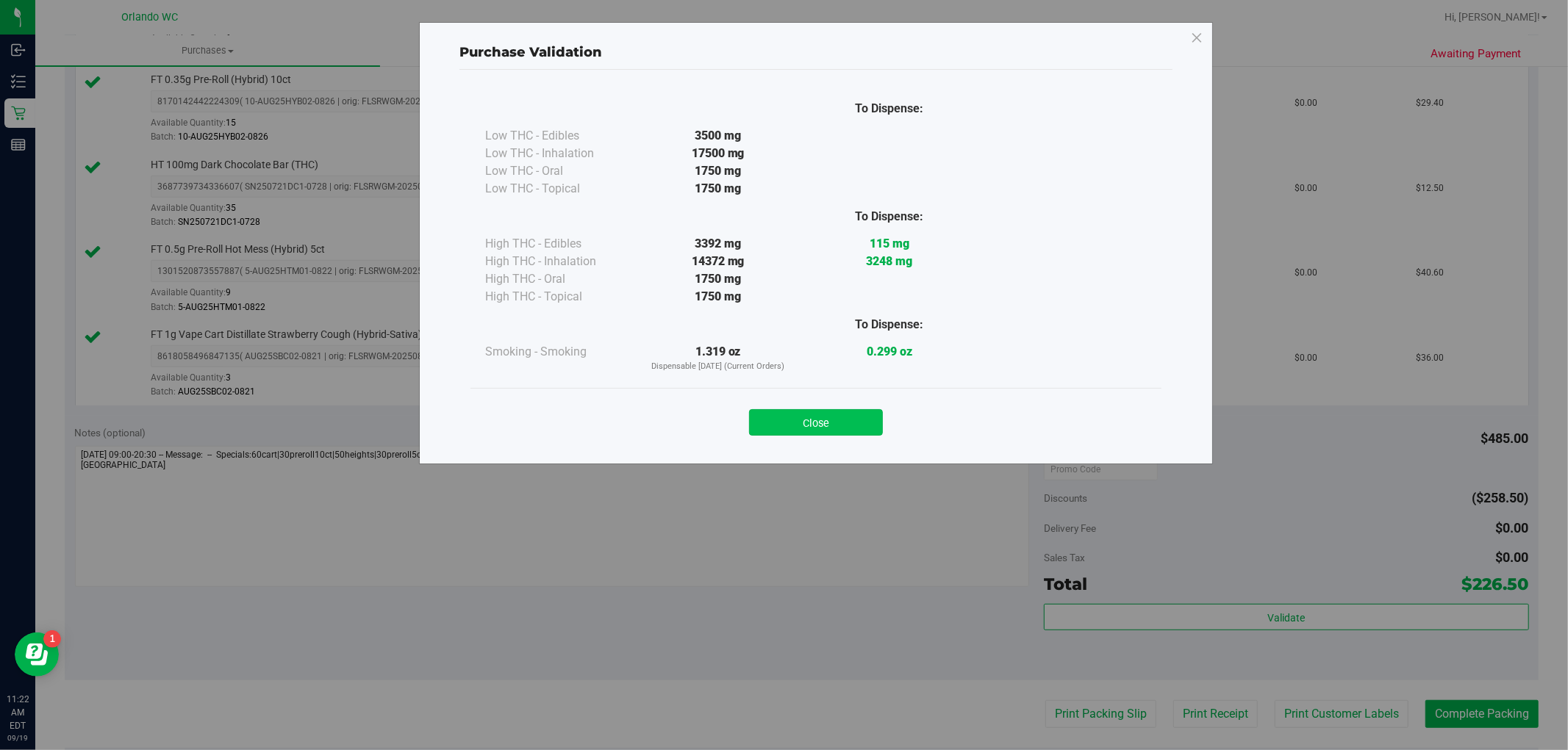
click at [846, 419] on button "Close" at bounding box center [816, 422] width 134 height 26
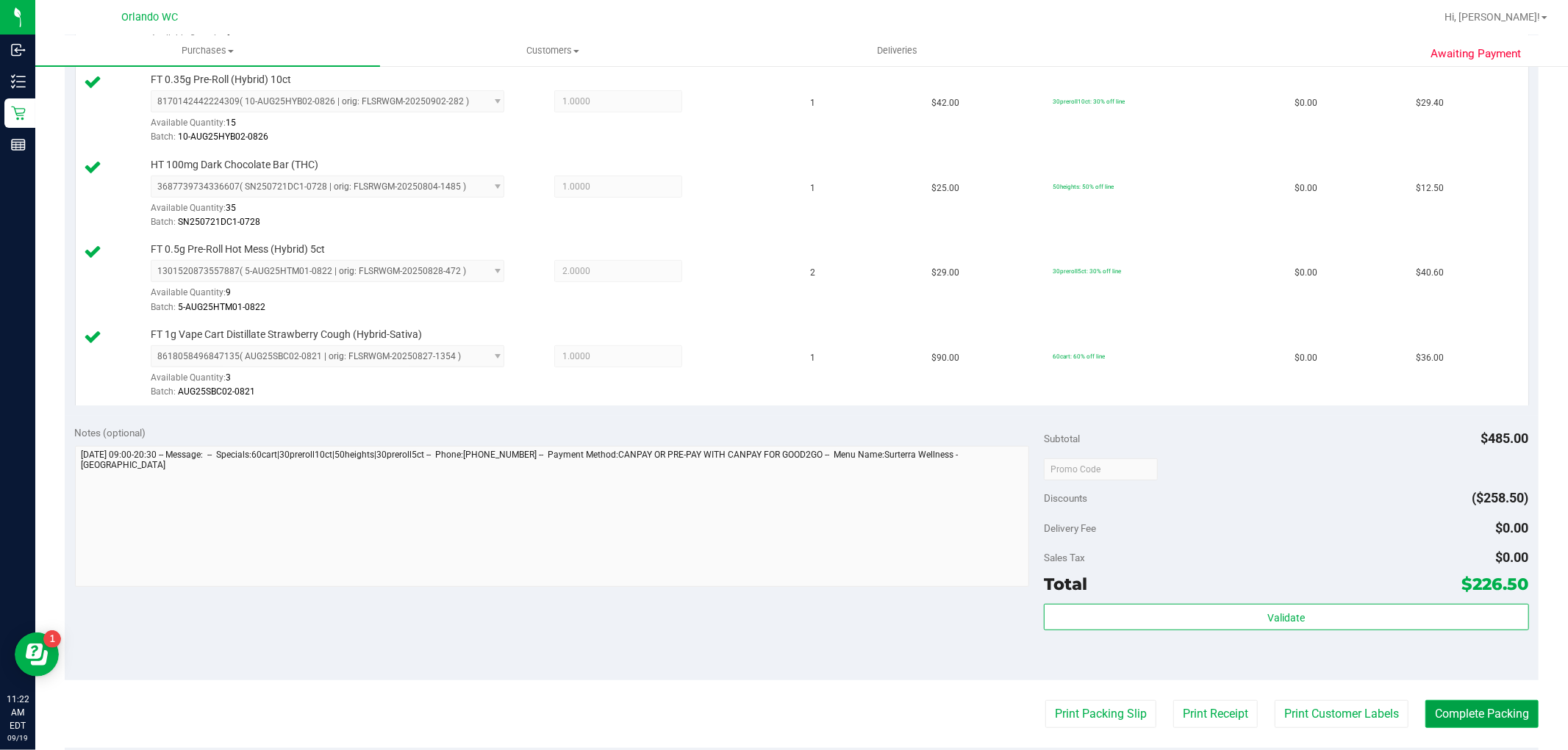
click at [1470, 713] on button "Complete Packing" at bounding box center [1482, 714] width 113 height 28
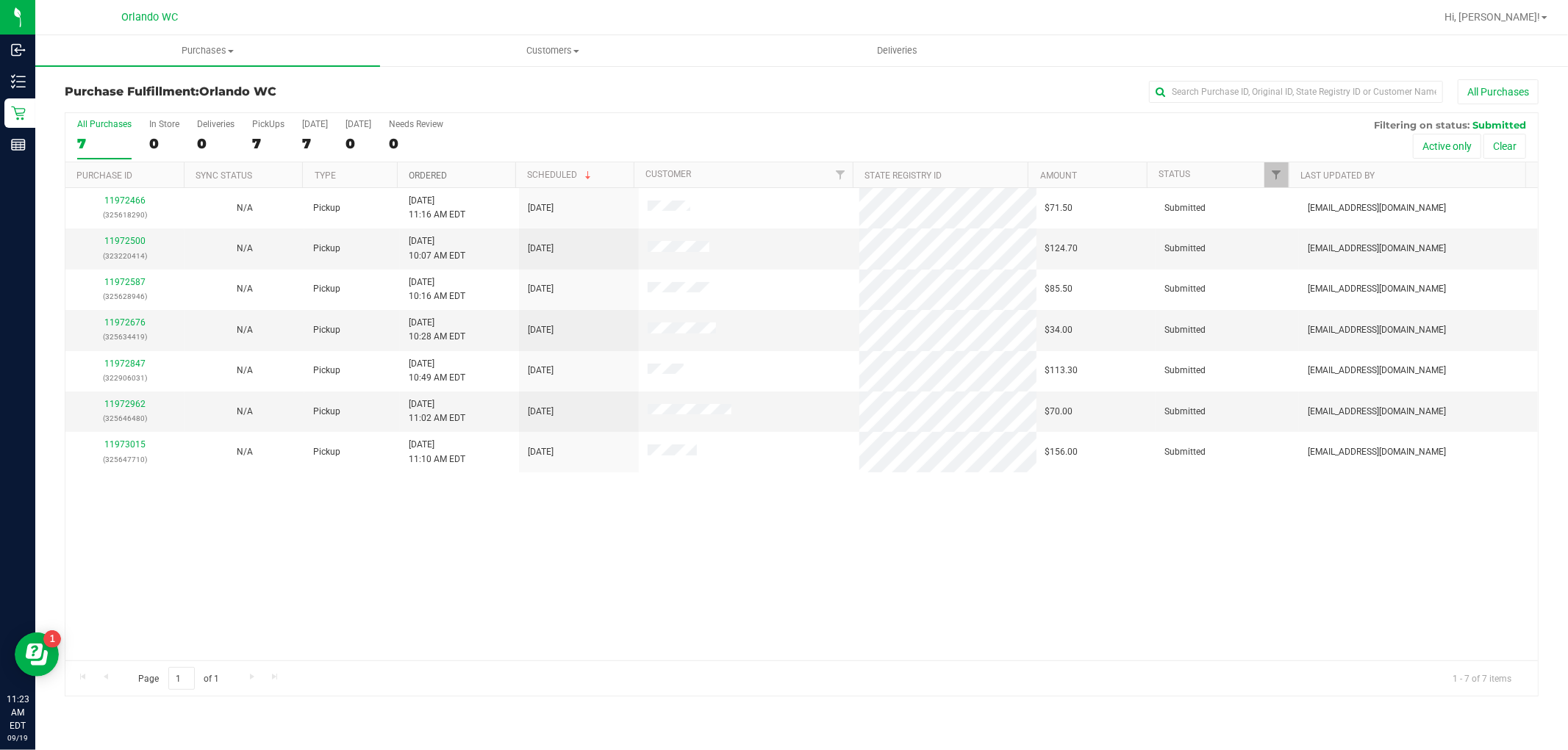
click at [442, 173] on link "Ordered" at bounding box center [427, 175] width 38 height 10
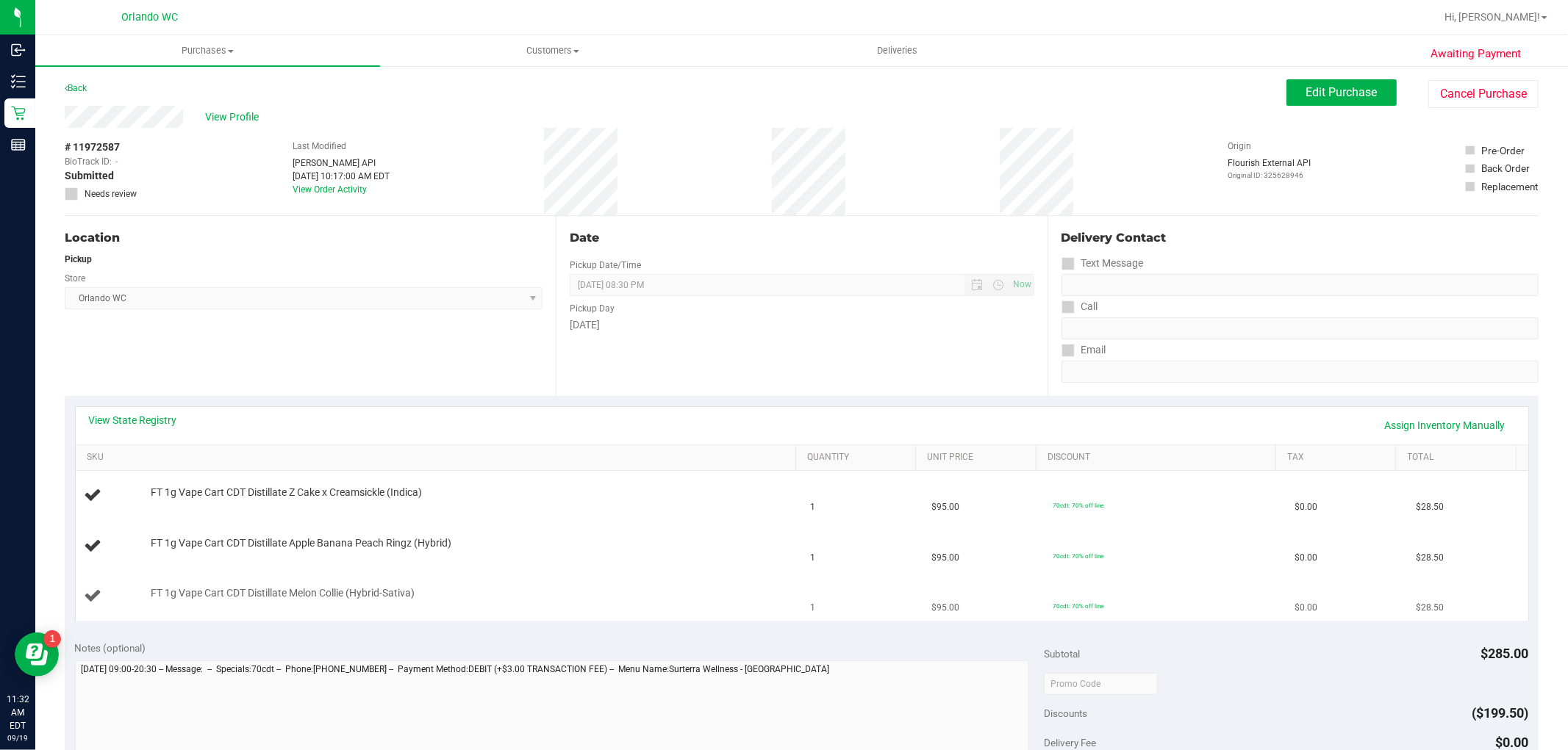
click at [751, 605] on div "FT 1g Vape Cart CDT Distillate Melon Collie (Hybrid-Sativa)" at bounding box center [439, 597] width 709 height 20
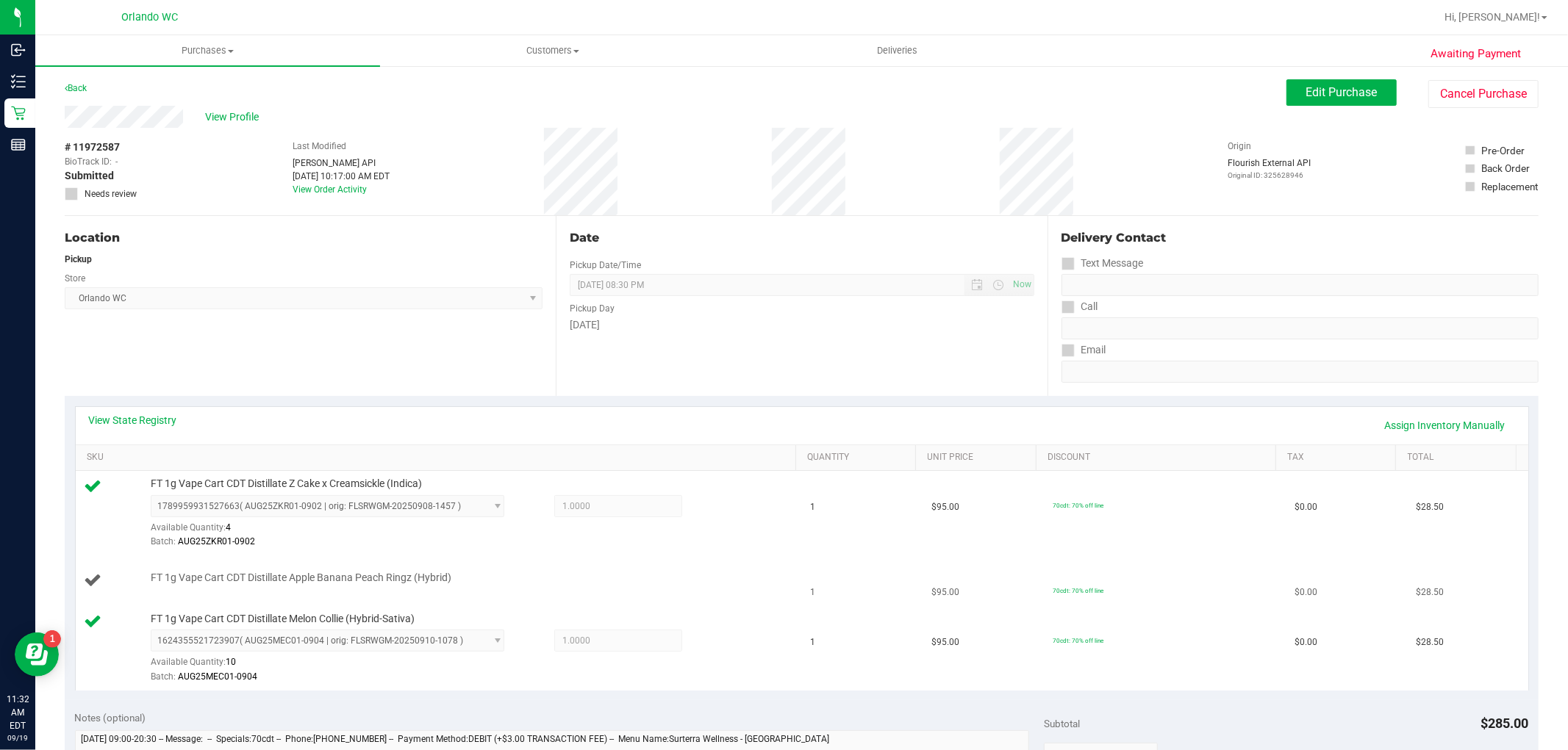
drag, startPoint x: 811, startPoint y: 586, endPoint x: 804, endPoint y: 580, distance: 9.2
click at [807, 584] on td "1" at bounding box center [863, 581] width 121 height 50
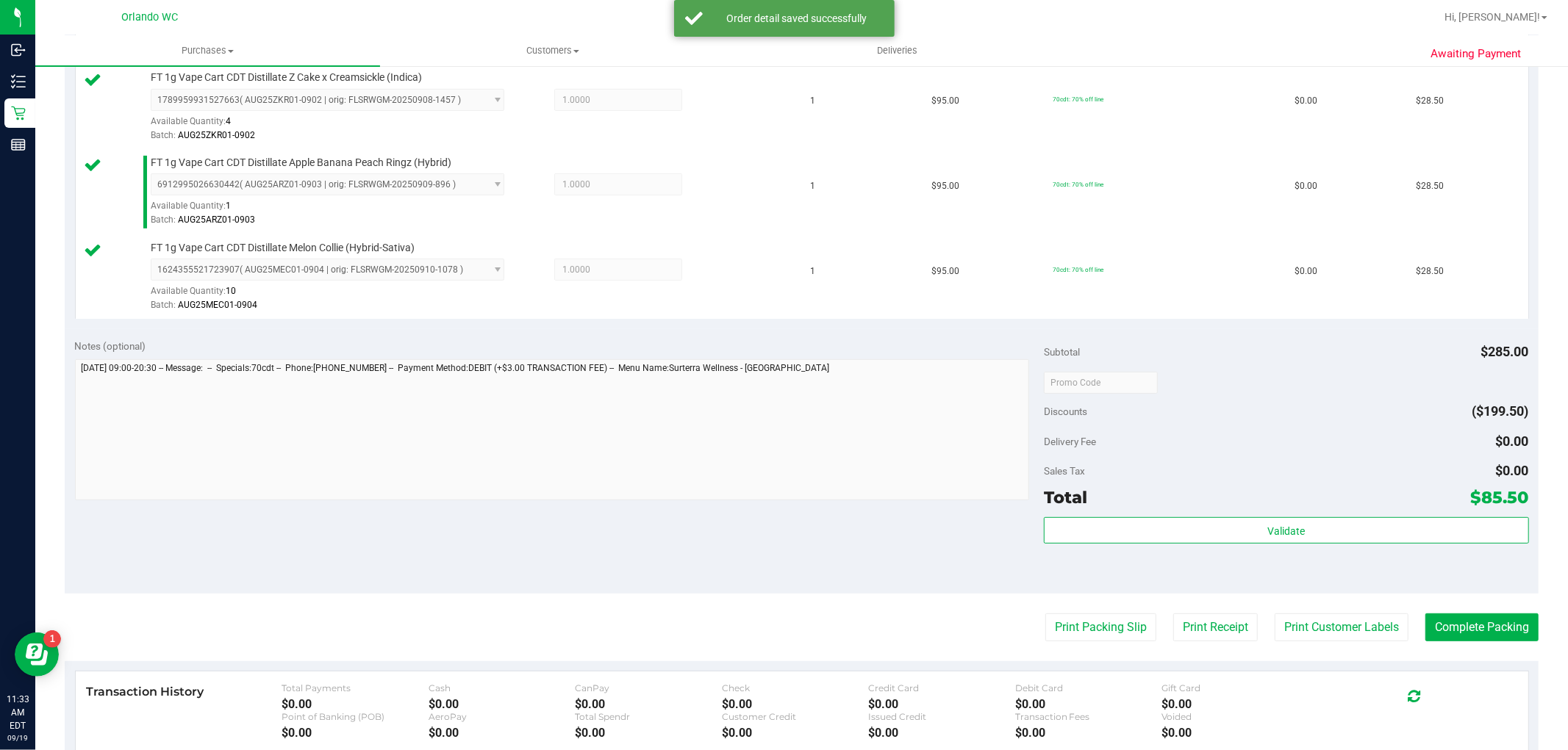
scroll to position [408, 0]
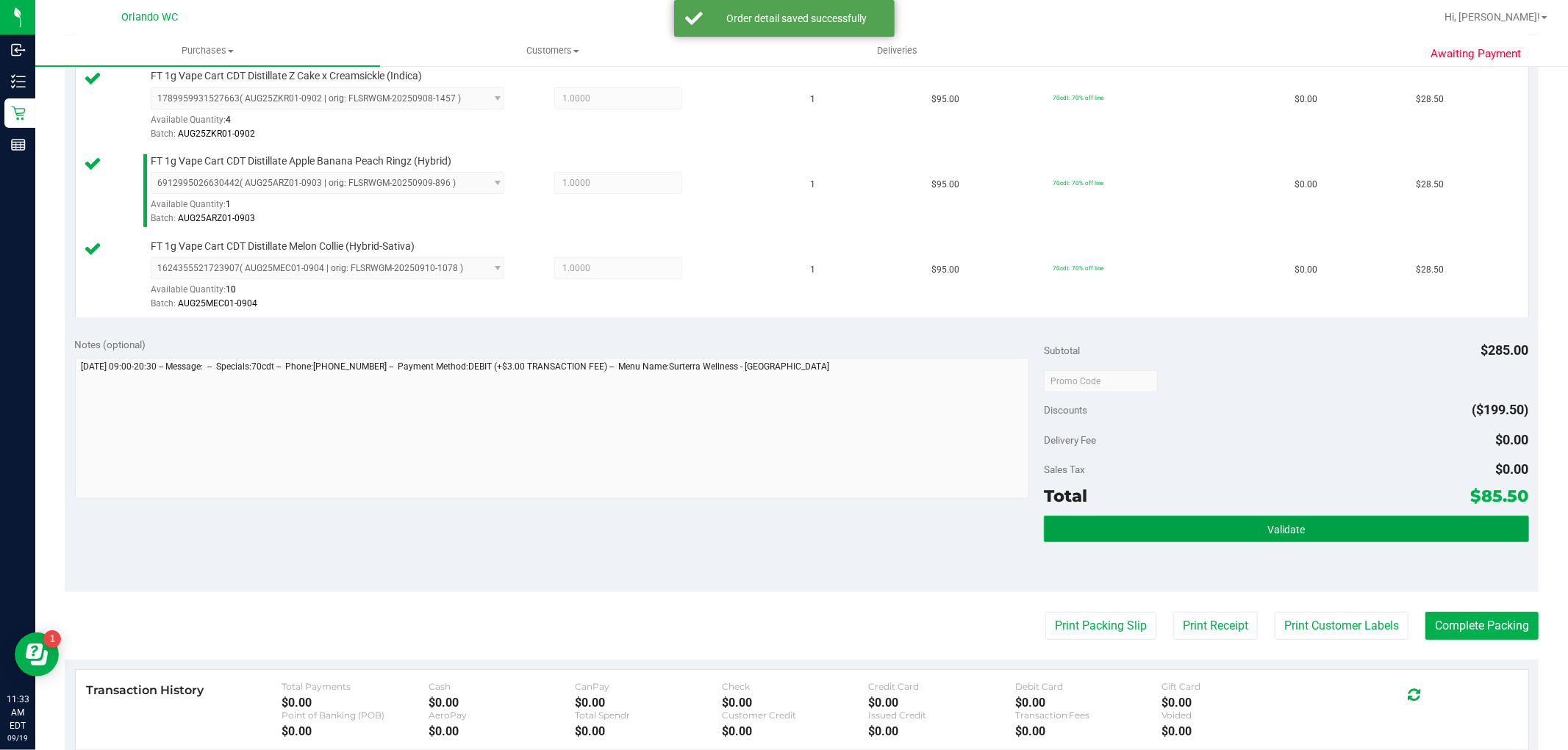
click at [1054, 531] on button "Validate" at bounding box center [1286, 529] width 484 height 26
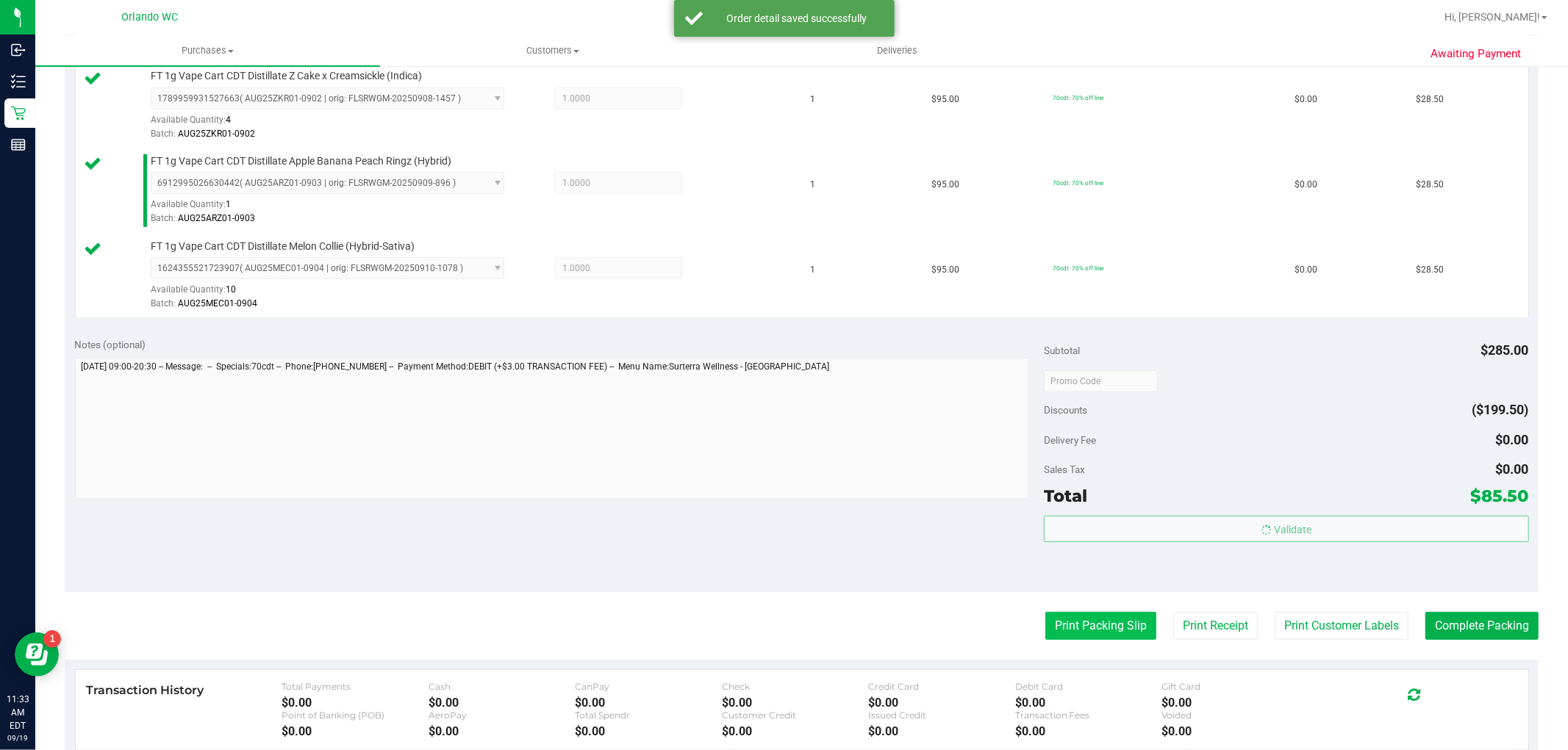
click at [1047, 626] on body "Inbound Inventory Retail Reports 11:33 AM EDT 09/19/2025 09/19 Orlando WC Hi, C…" at bounding box center [784, 375] width 1568 height 750
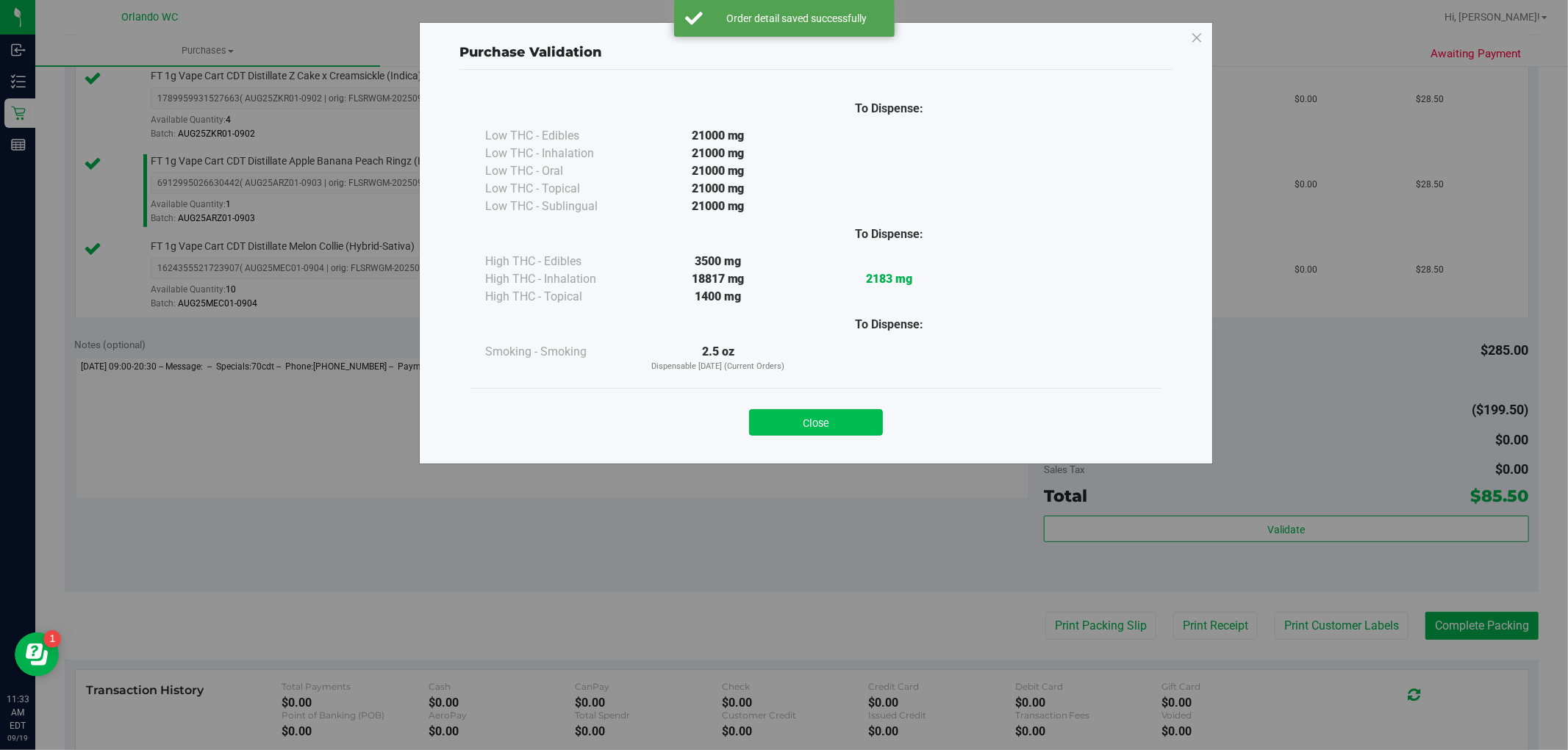
click at [783, 416] on button "Close" at bounding box center [816, 422] width 134 height 26
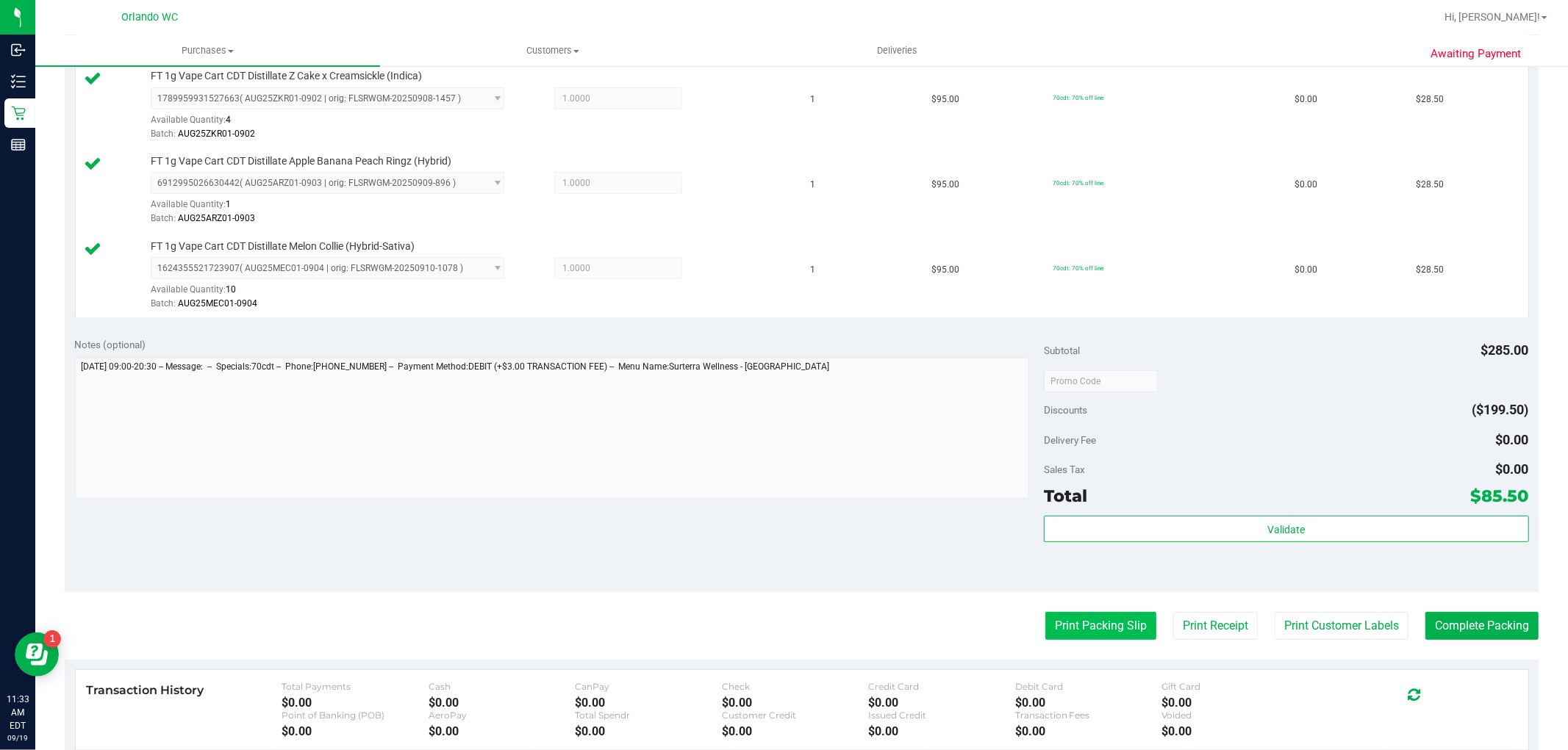
click at [1108, 619] on button "Print Packing Slip" at bounding box center [1100, 626] width 111 height 28
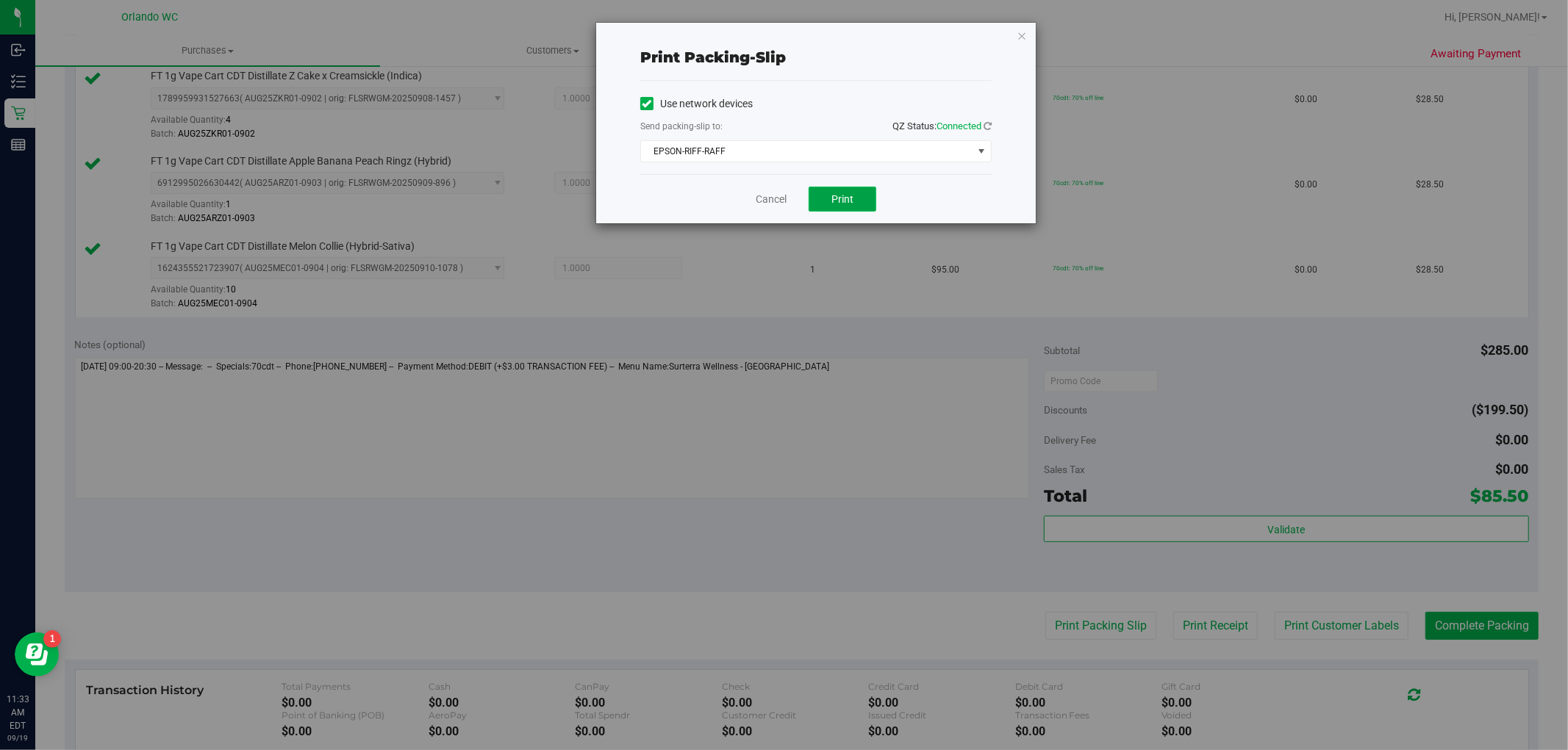
click at [868, 199] on button "Print" at bounding box center [842, 199] width 68 height 25
click at [758, 201] on link "Cancel" at bounding box center [771, 200] width 31 height 16
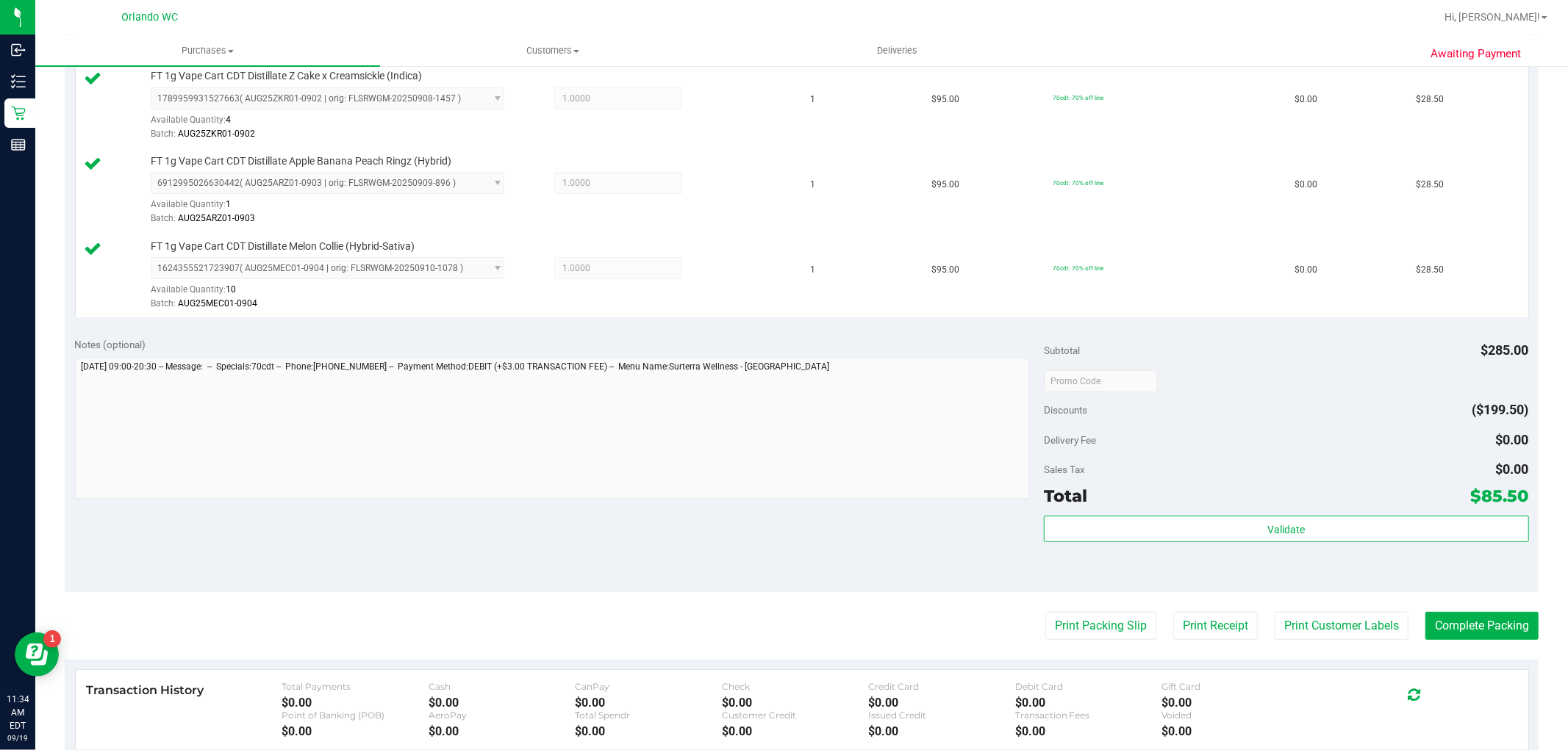
click at [1430, 611] on purchase-details "Back Edit Purchase Cancel Purchase View Profile # 11972587 BioTrack ID: - Submi…" at bounding box center [802, 303] width 1474 height 1263
click at [1433, 629] on button "Complete Packing" at bounding box center [1482, 626] width 113 height 28
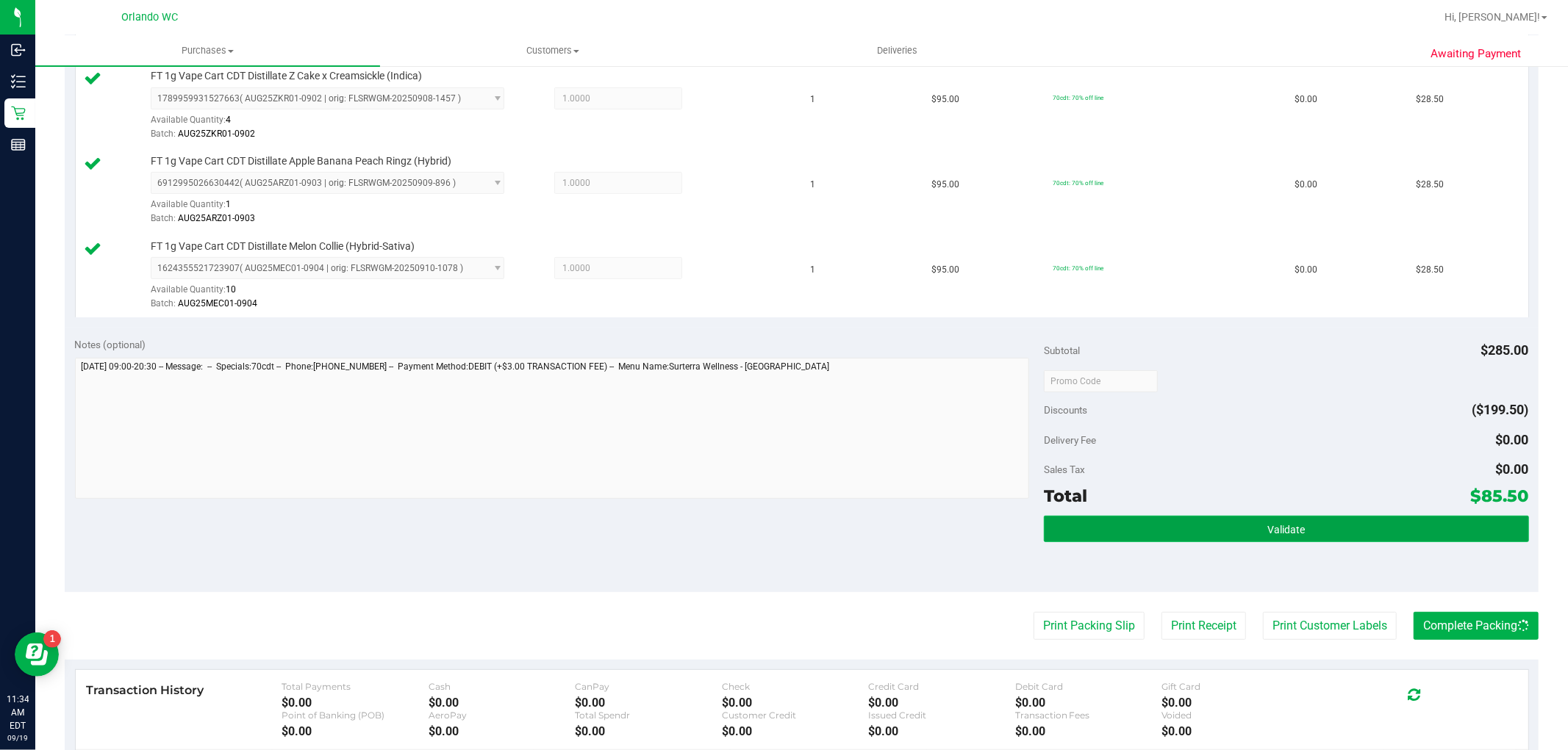
click at [1355, 530] on button "Validate" at bounding box center [1286, 529] width 484 height 26
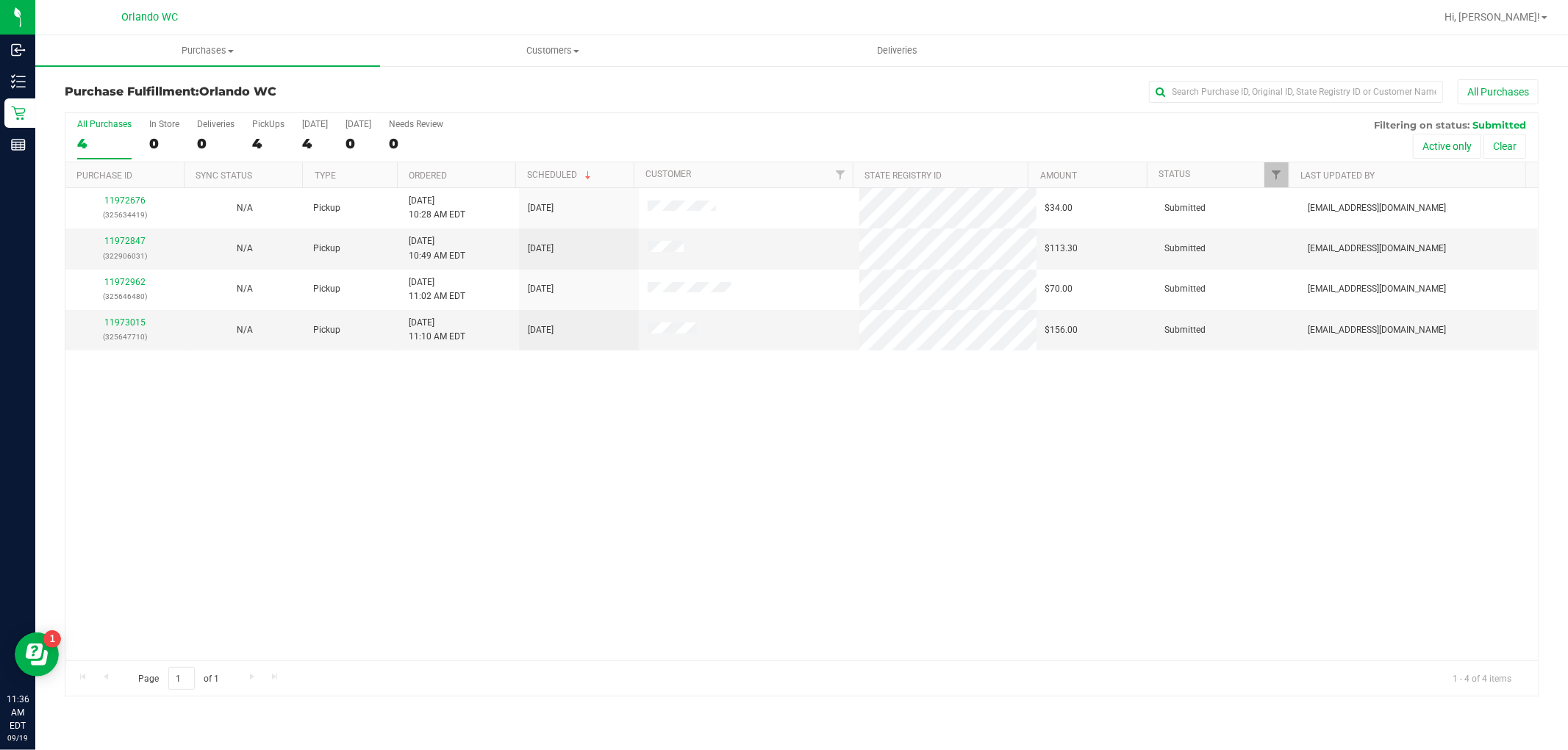
click at [627, 576] on div "11972676 (325634419) N/A Pickup 9/19/2025 10:28 AM EDT 9/19/2025 $34.00 Submitt…" at bounding box center [802, 424] width 1472 height 472
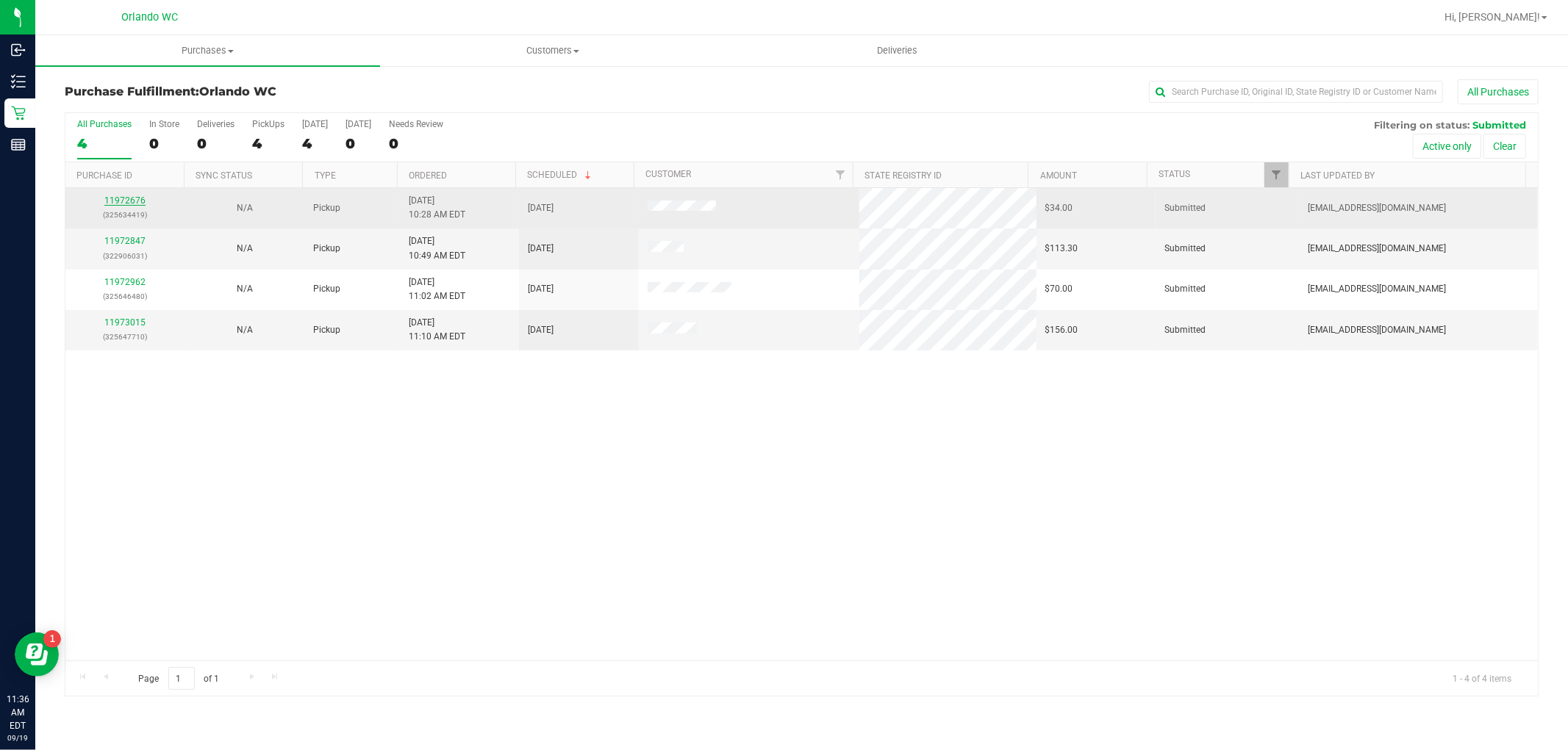
click at [130, 197] on link "11972676" at bounding box center [125, 200] width 41 height 10
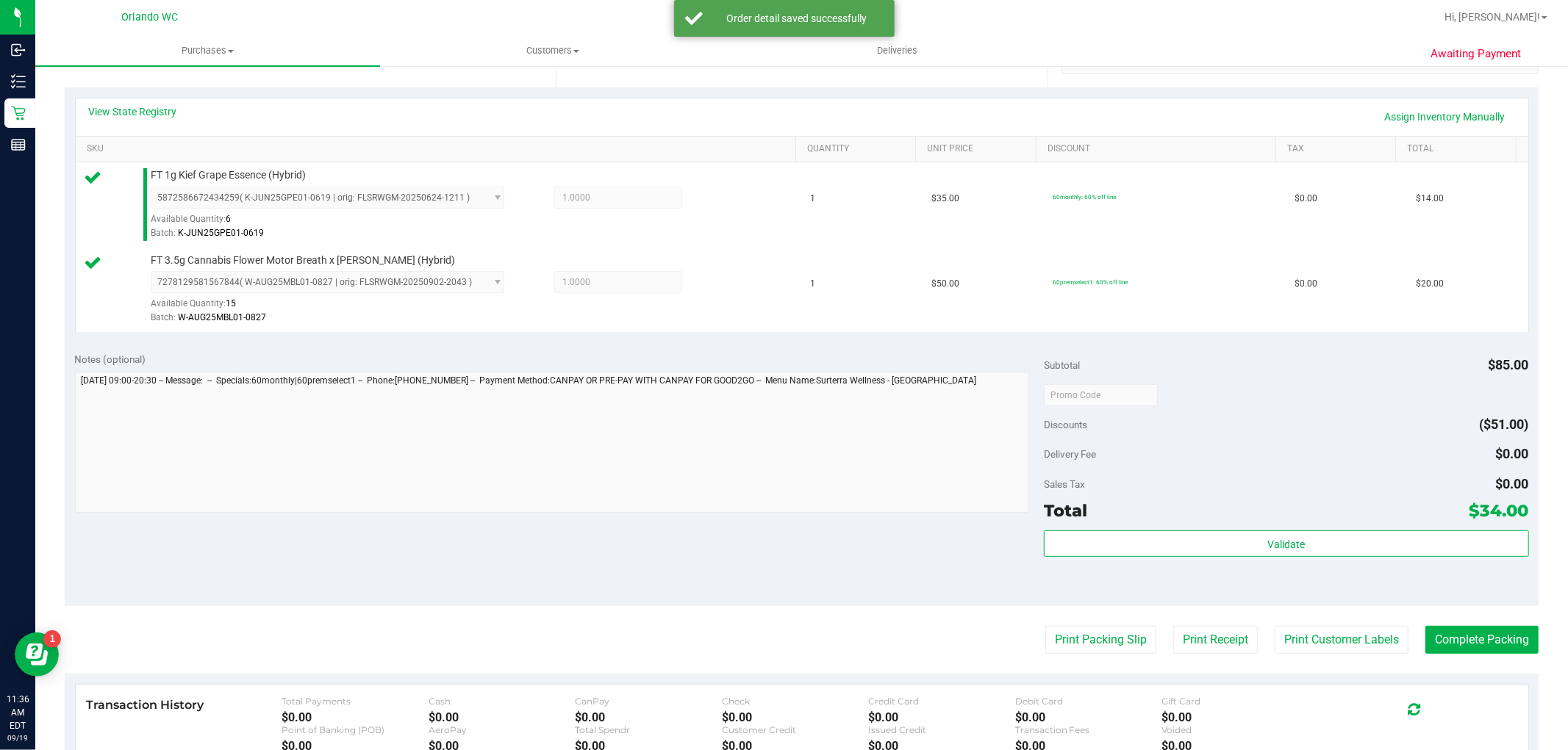
scroll to position [326, 0]
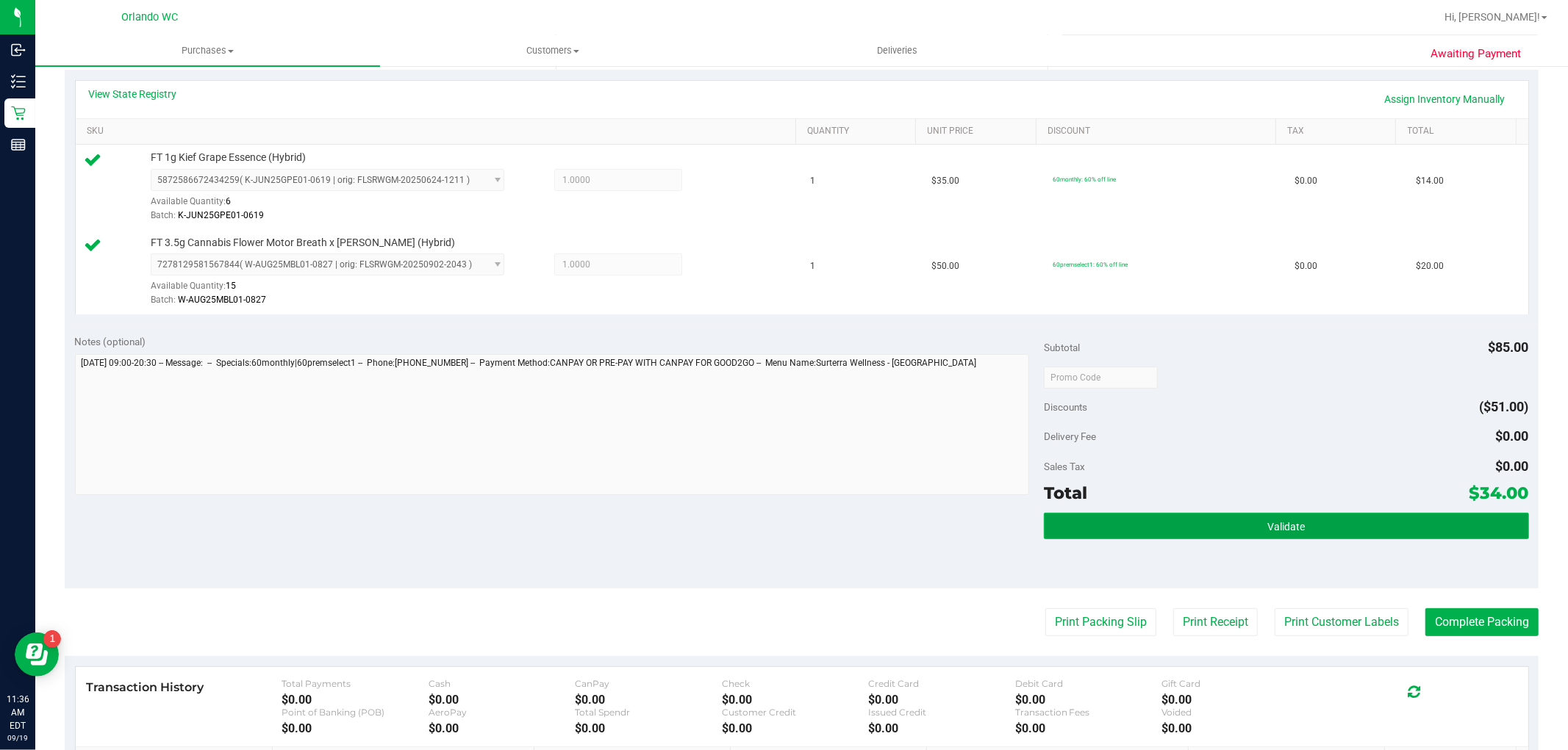
click at [1141, 534] on button "Validate" at bounding box center [1286, 526] width 484 height 26
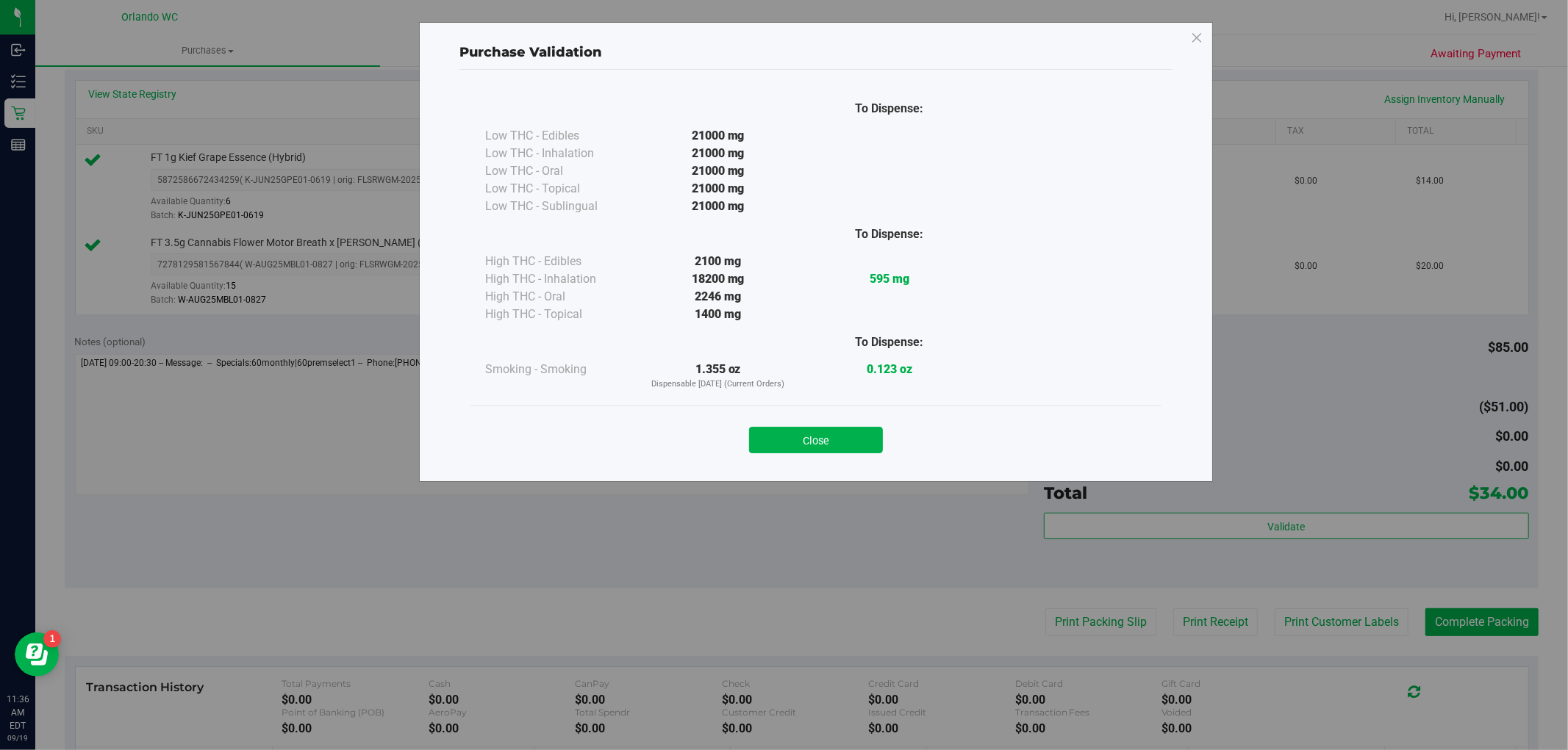
click at [1121, 617] on div "Purchase Validation To Dispense: Low THC - Edibles 21000 mg" at bounding box center [789, 375] width 1579 height 750
click at [834, 452] on button "Close" at bounding box center [816, 440] width 134 height 26
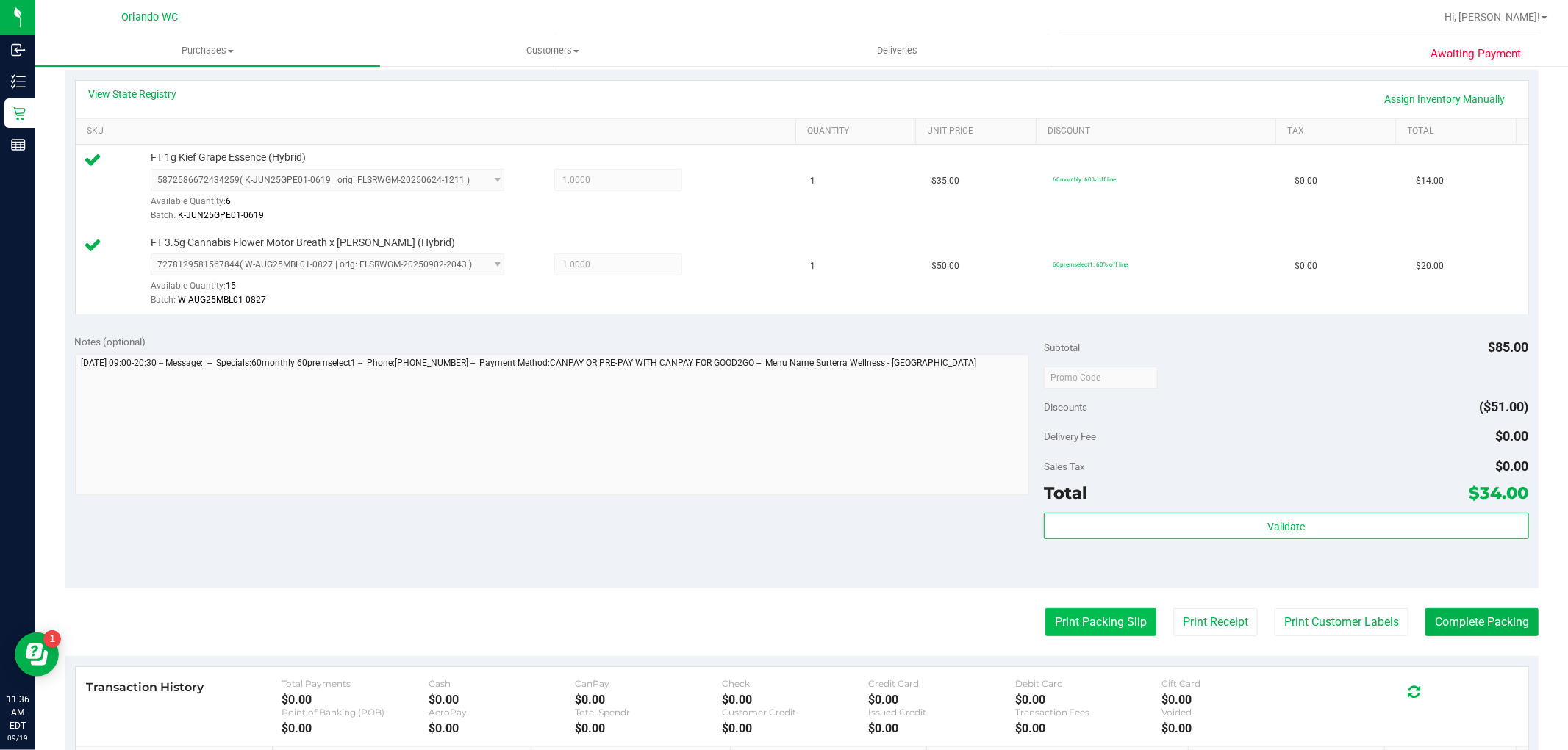
click at [1097, 623] on button "Print Packing Slip" at bounding box center [1100, 622] width 111 height 28
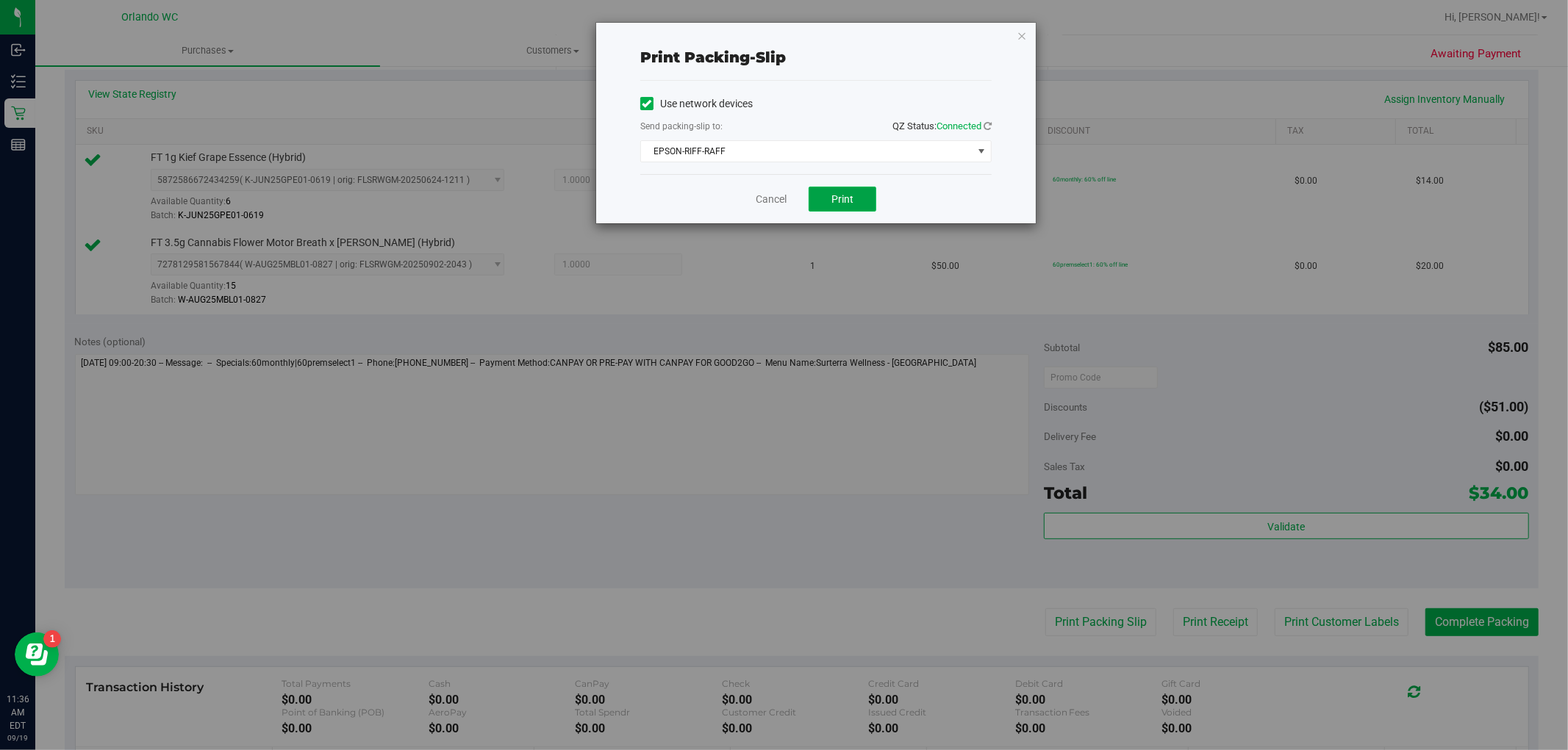
click at [847, 194] on span "Print" at bounding box center [842, 198] width 22 height 12
click at [756, 202] on link "Cancel" at bounding box center [771, 200] width 31 height 16
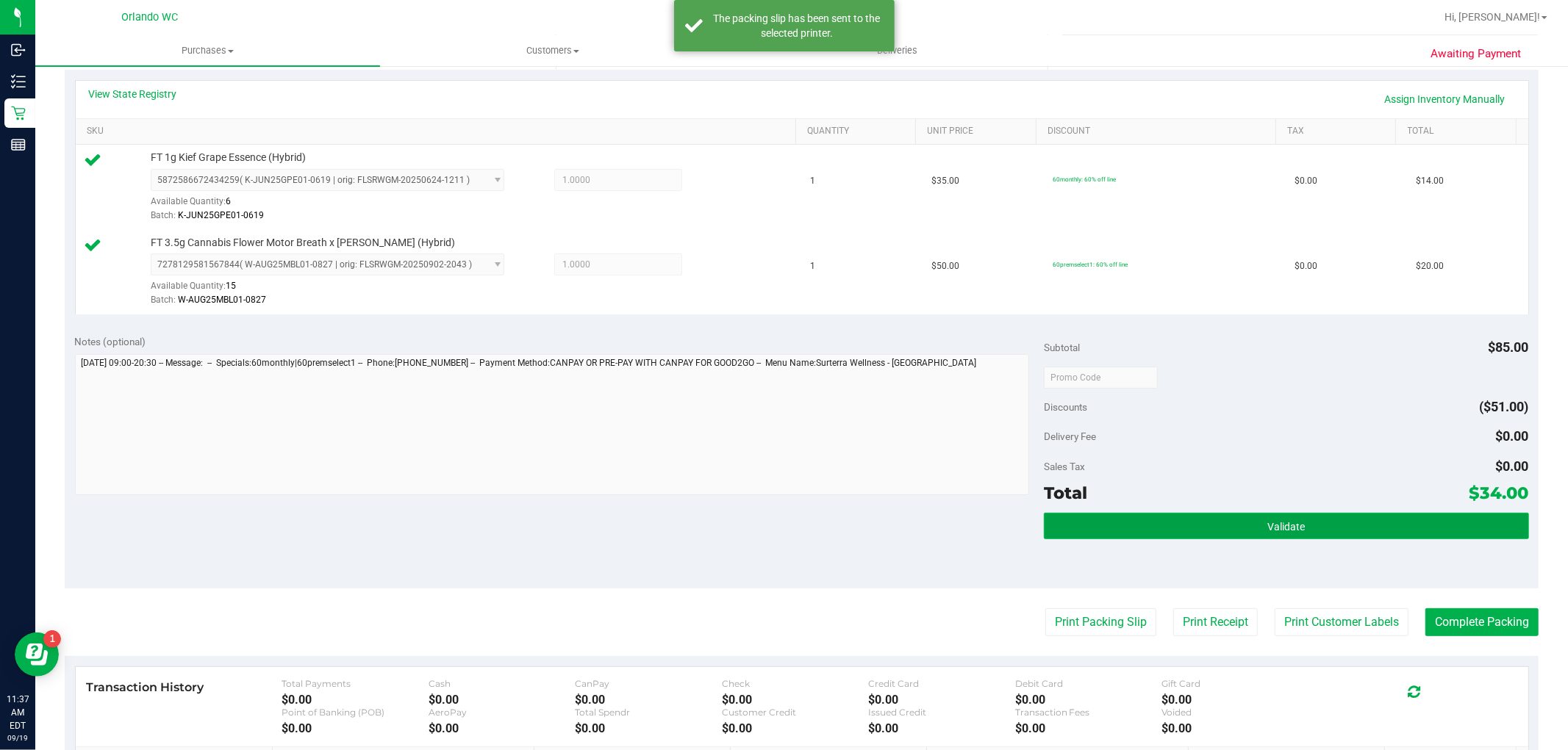
click at [1405, 513] on button "Validate" at bounding box center [1286, 526] width 484 height 26
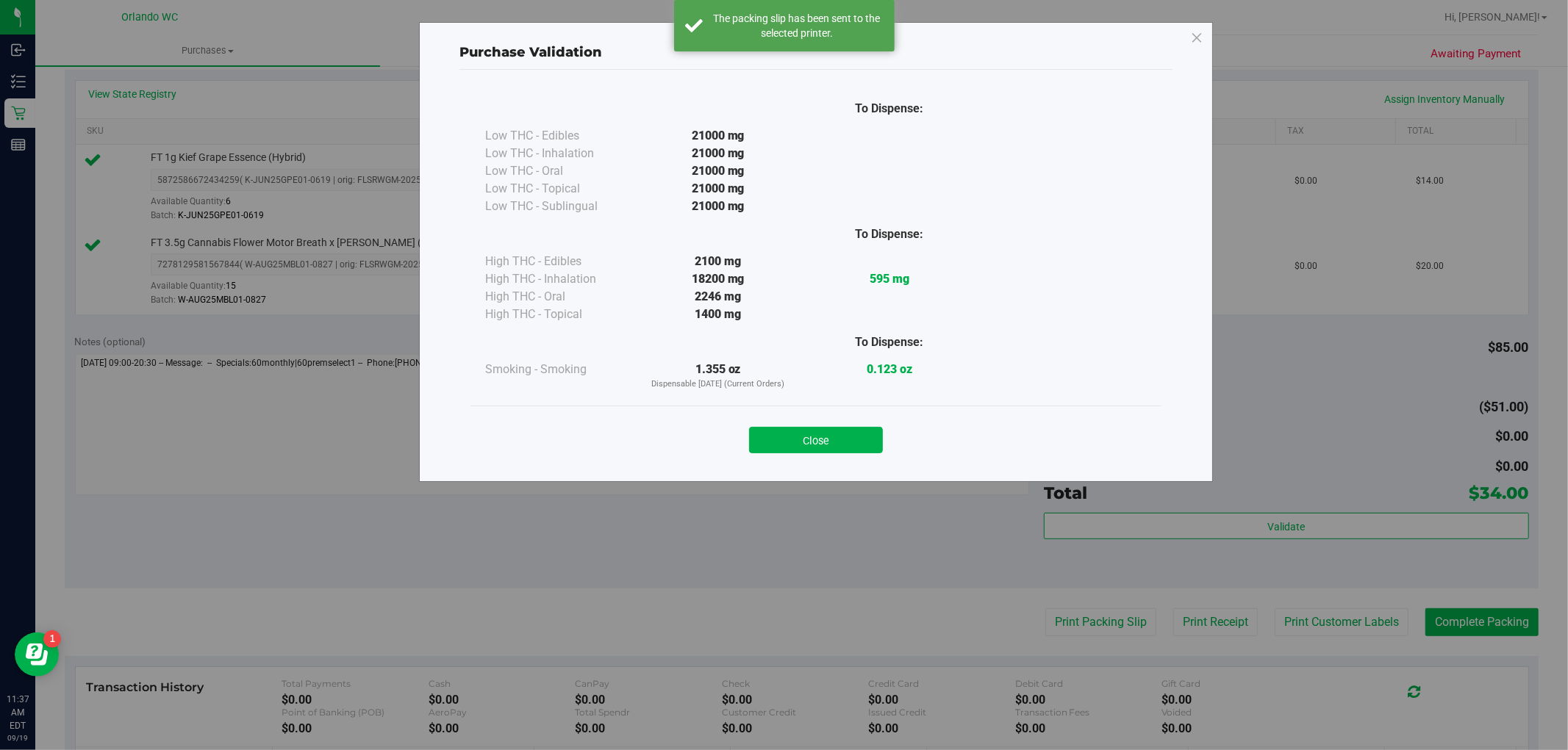
click at [1463, 632] on div "Purchase Validation To Dispense: Low THC - Edibles 21000 mg" at bounding box center [789, 375] width 1579 height 750
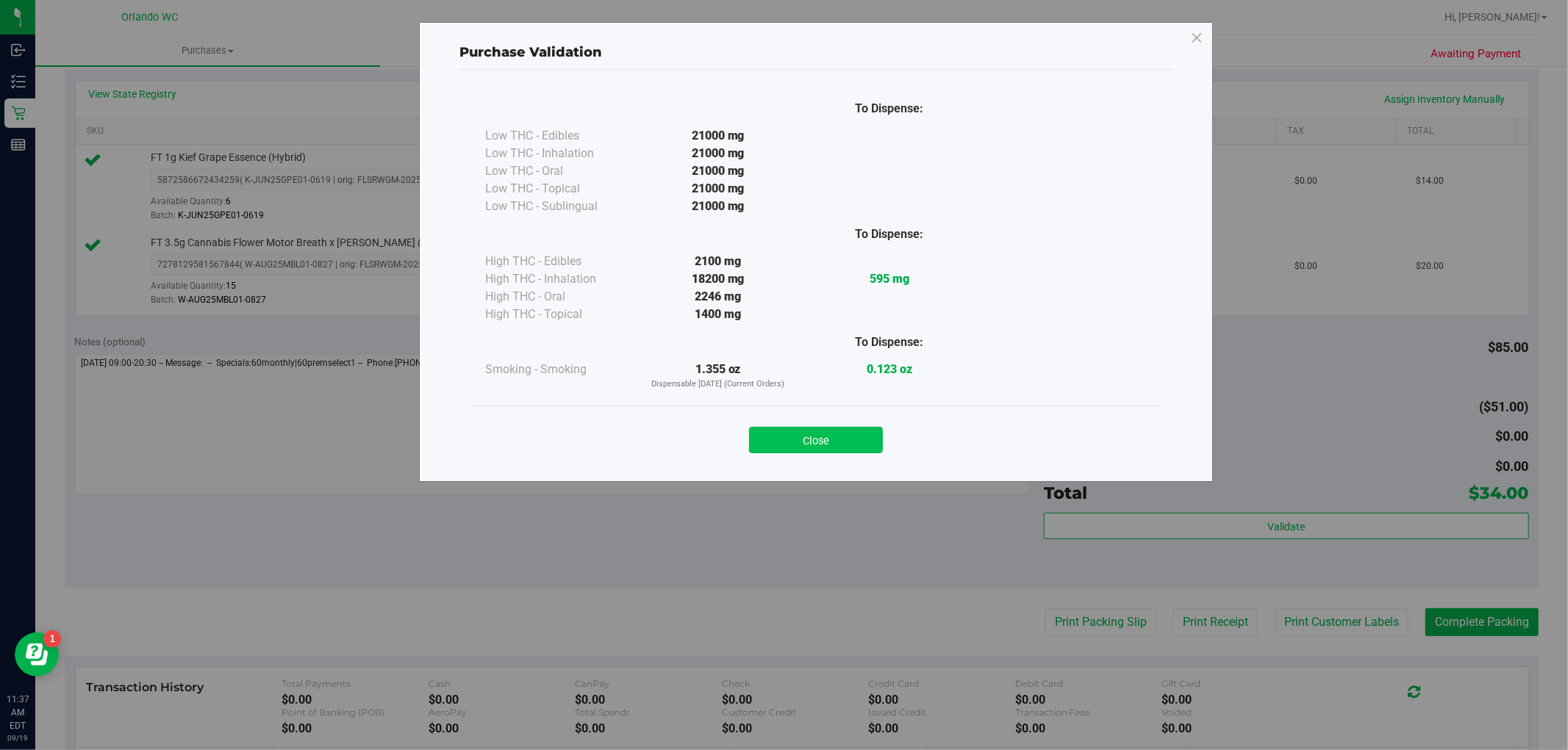
click at [841, 453] on button "Close" at bounding box center [816, 440] width 134 height 26
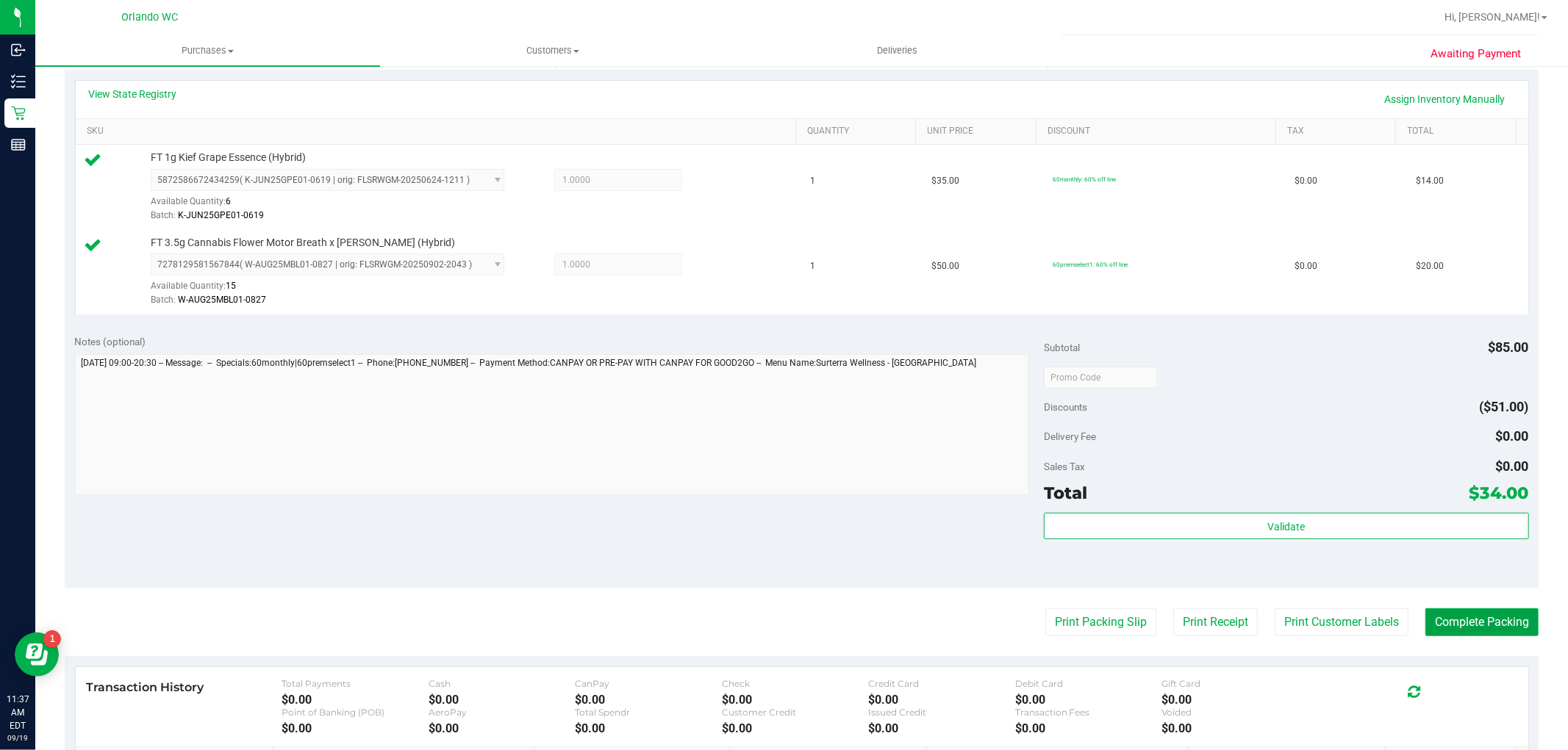
click at [1486, 633] on button "Complete Packing" at bounding box center [1482, 622] width 113 height 28
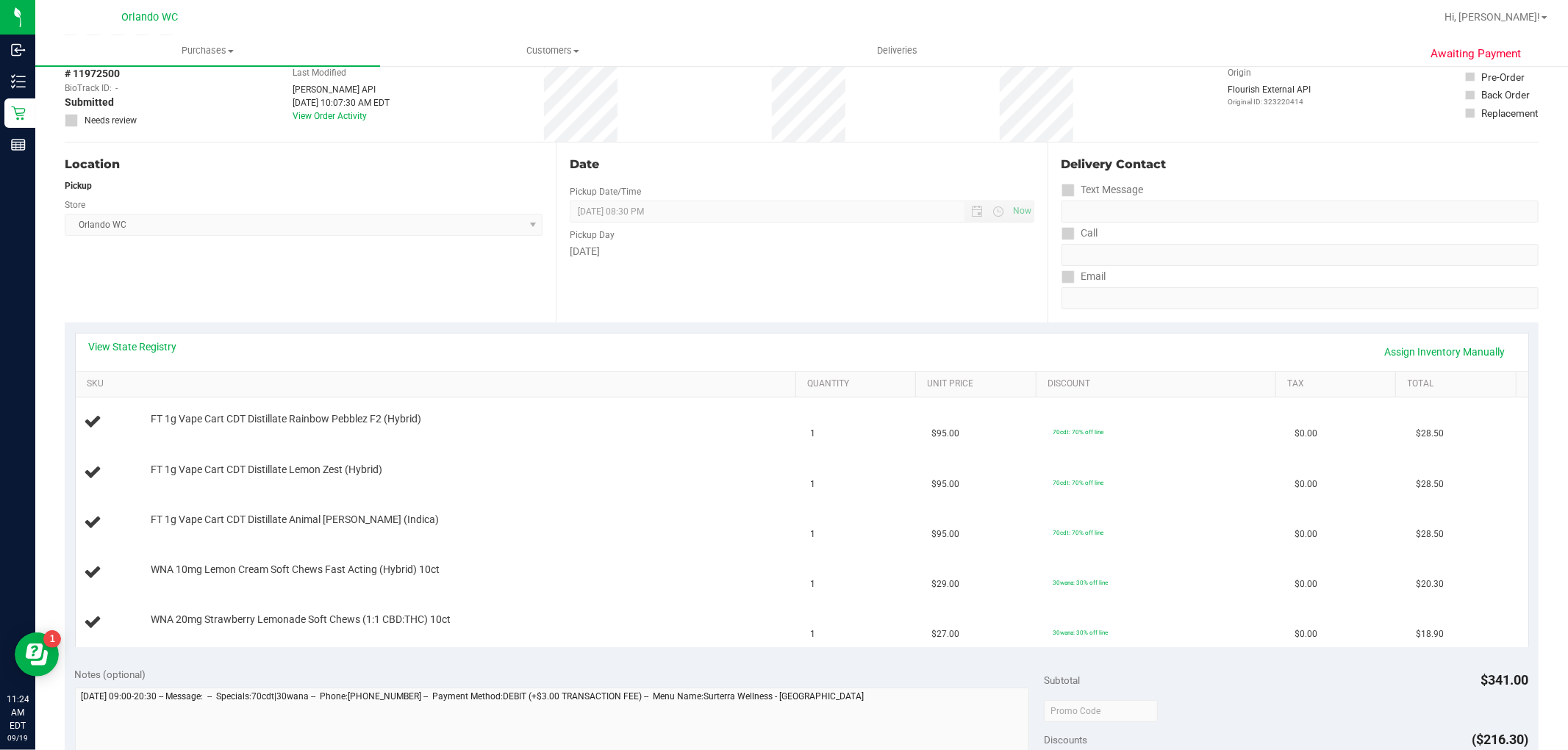
scroll to position [163, 0]
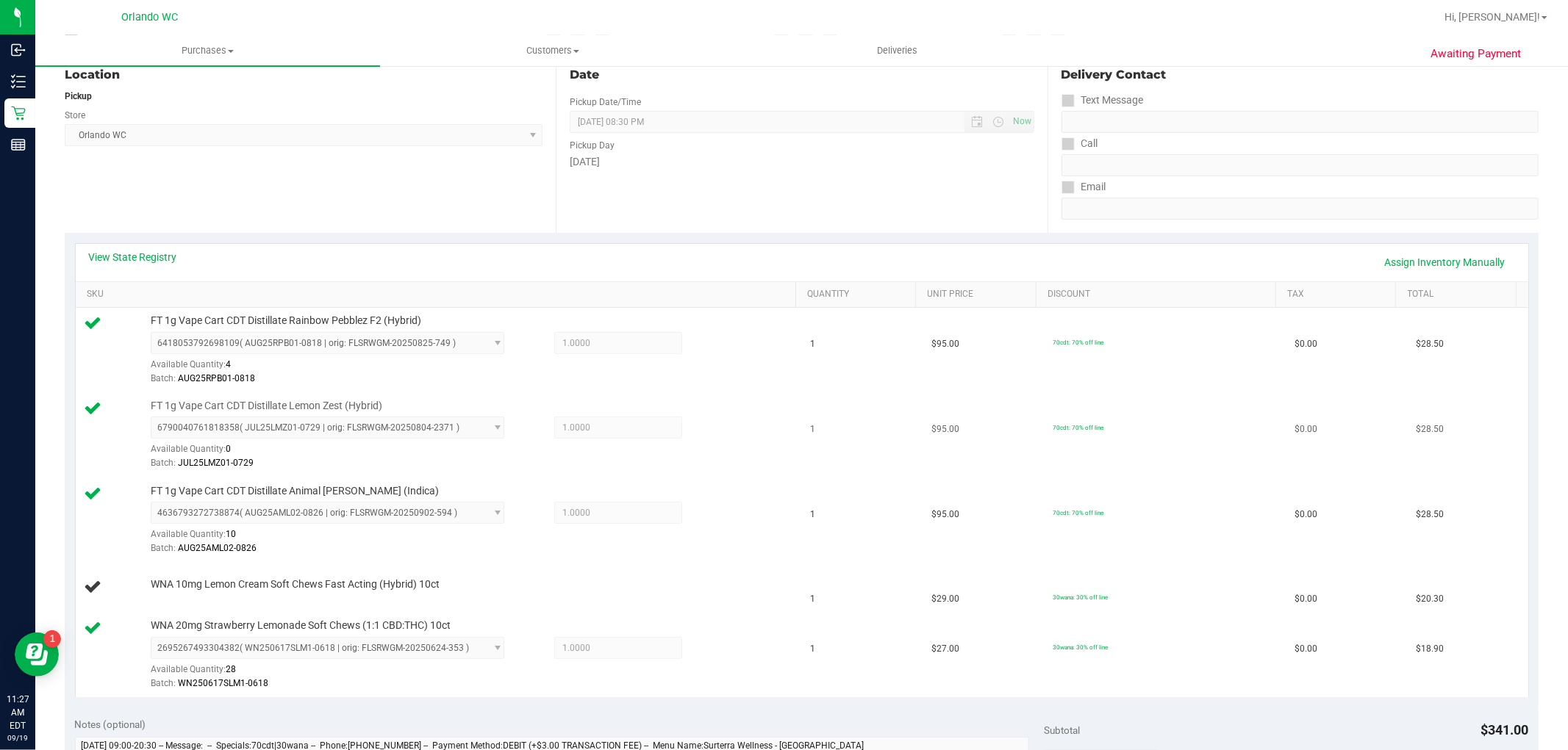
click at [1445, 418] on td "$28.50" at bounding box center [1468, 436] width 121 height 86
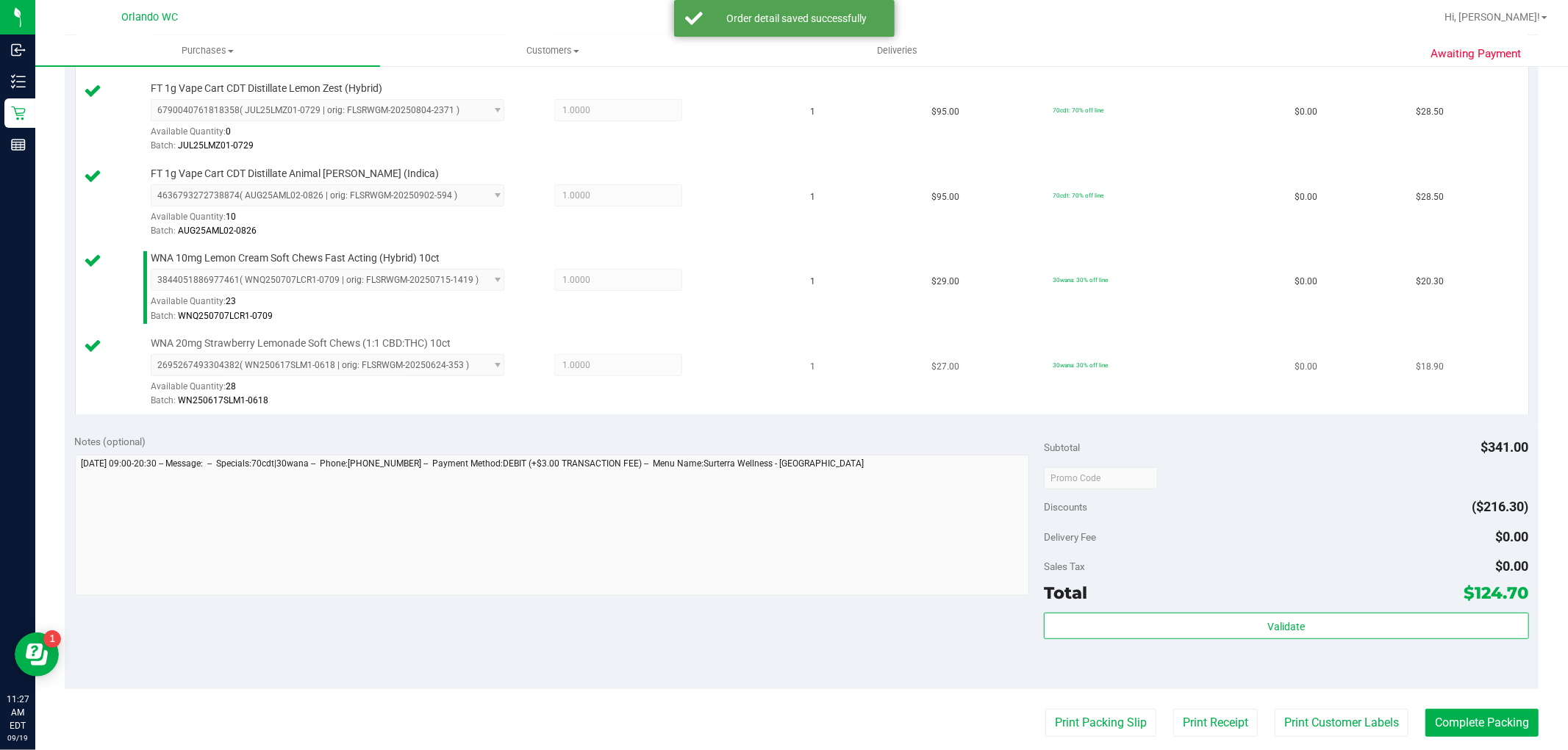
scroll to position [489, 0]
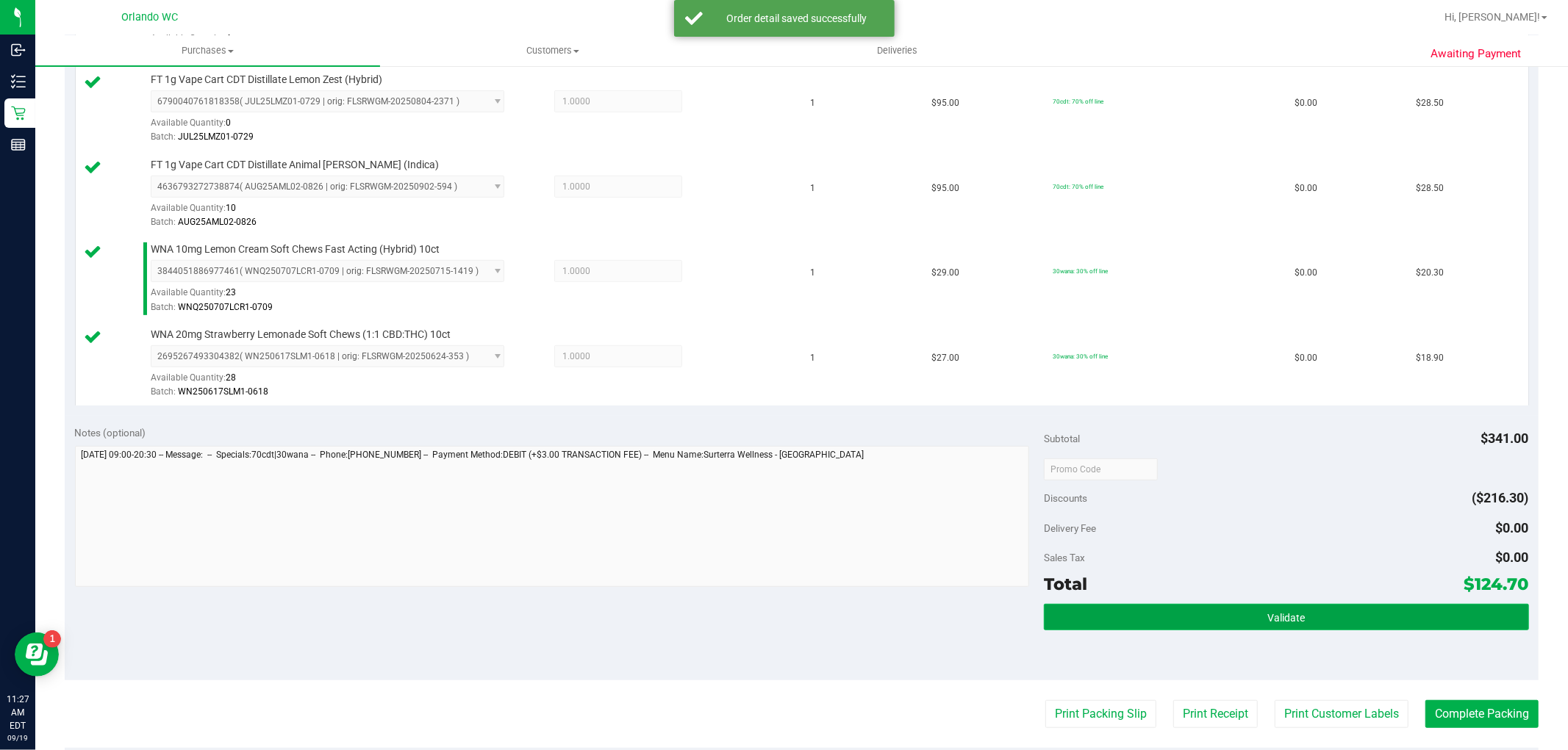
click at [1141, 619] on button "Validate" at bounding box center [1286, 617] width 484 height 26
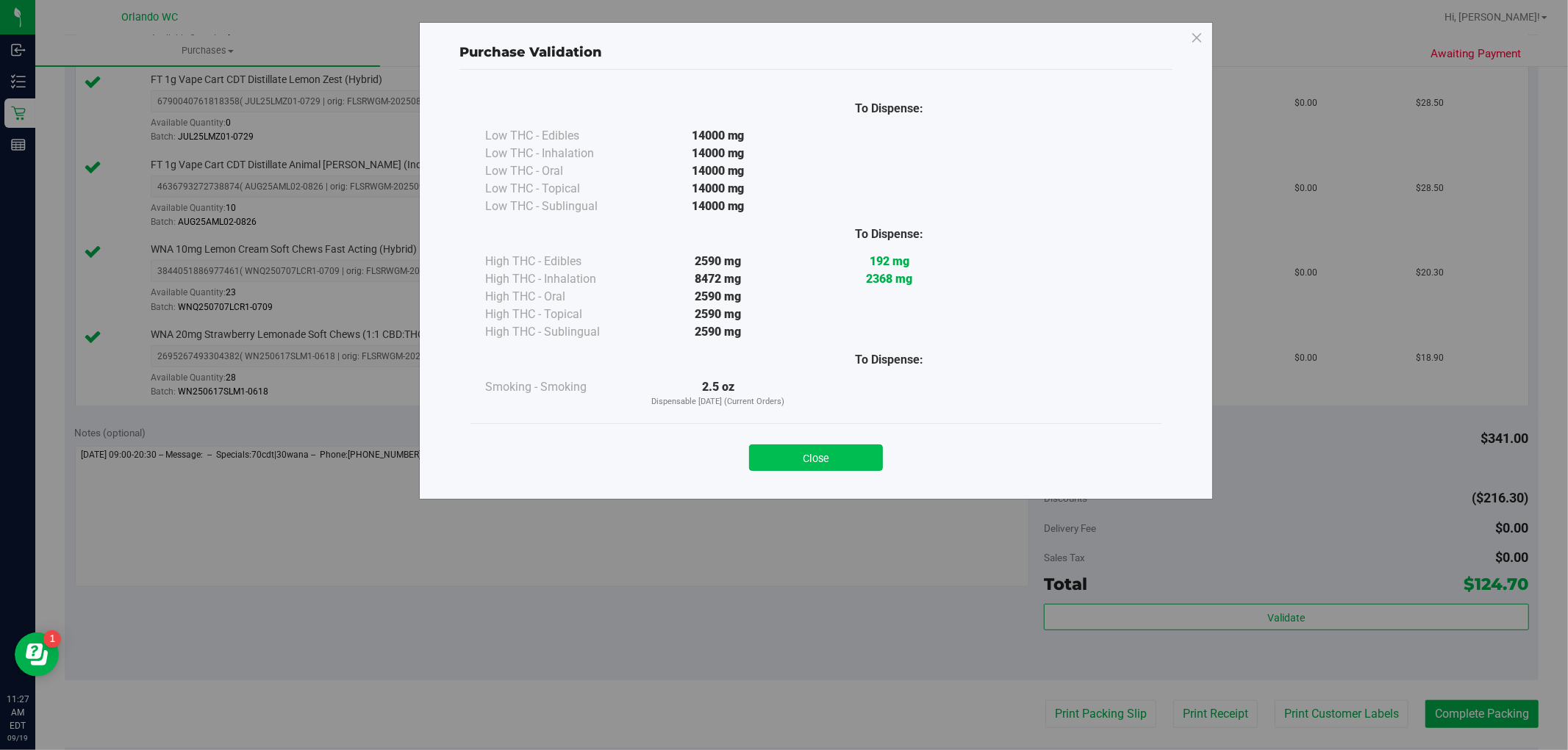
click at [856, 458] on button "Close" at bounding box center [816, 457] width 134 height 26
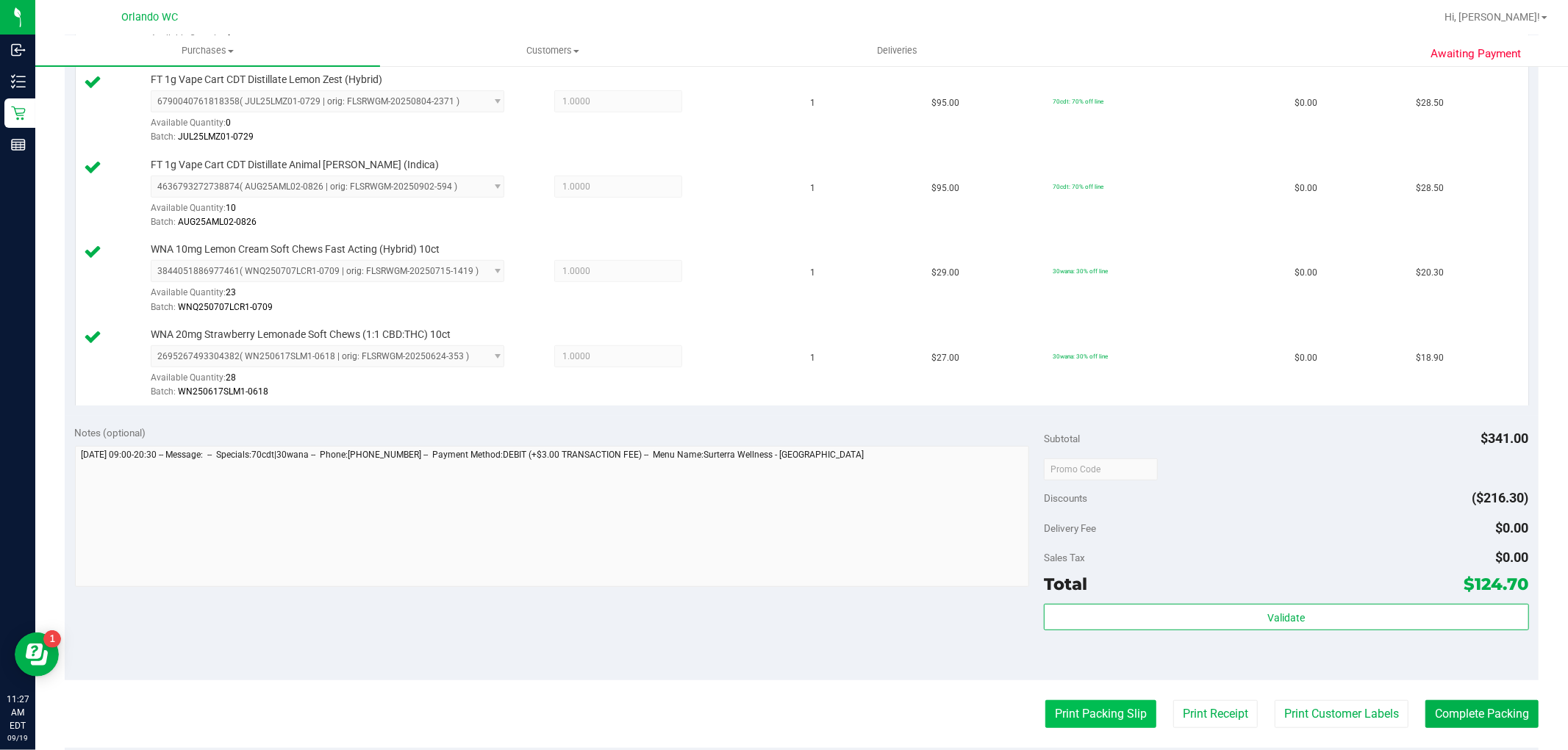
click at [1053, 708] on button "Print Packing Slip" at bounding box center [1100, 714] width 111 height 28
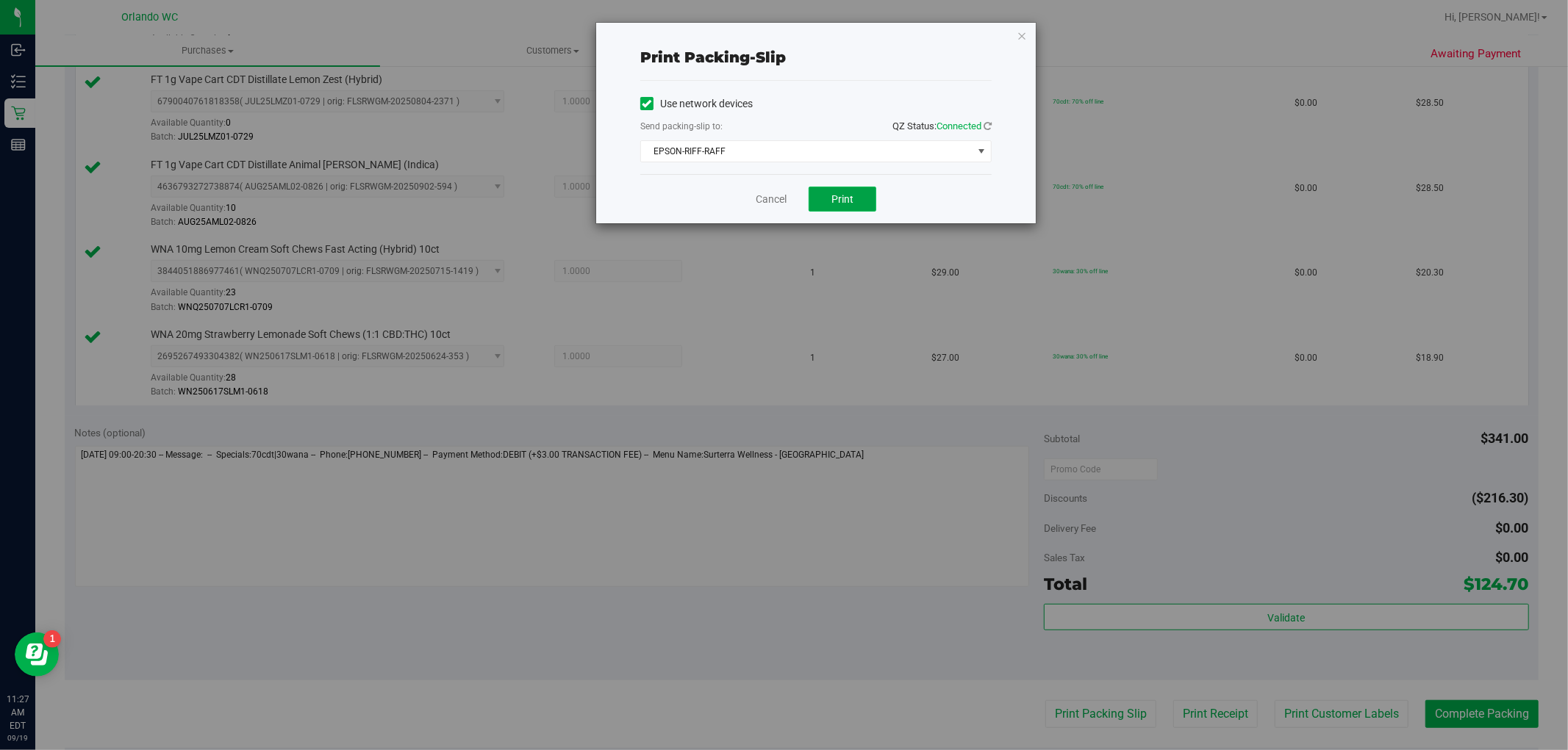
click at [838, 204] on span "Print" at bounding box center [842, 198] width 22 height 12
click at [770, 203] on link "Cancel" at bounding box center [771, 200] width 31 height 16
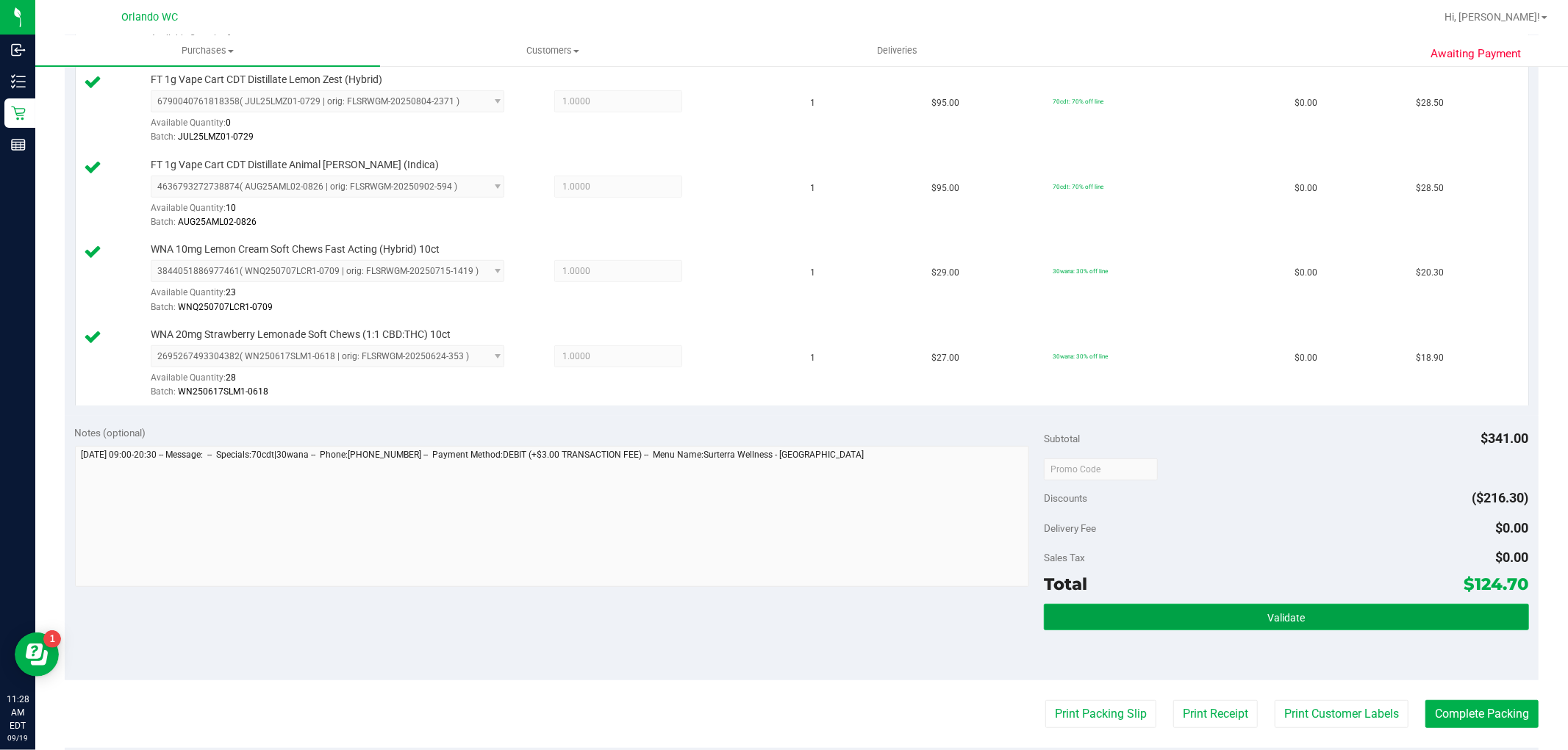
click at [1338, 611] on button "Validate" at bounding box center [1286, 617] width 484 height 26
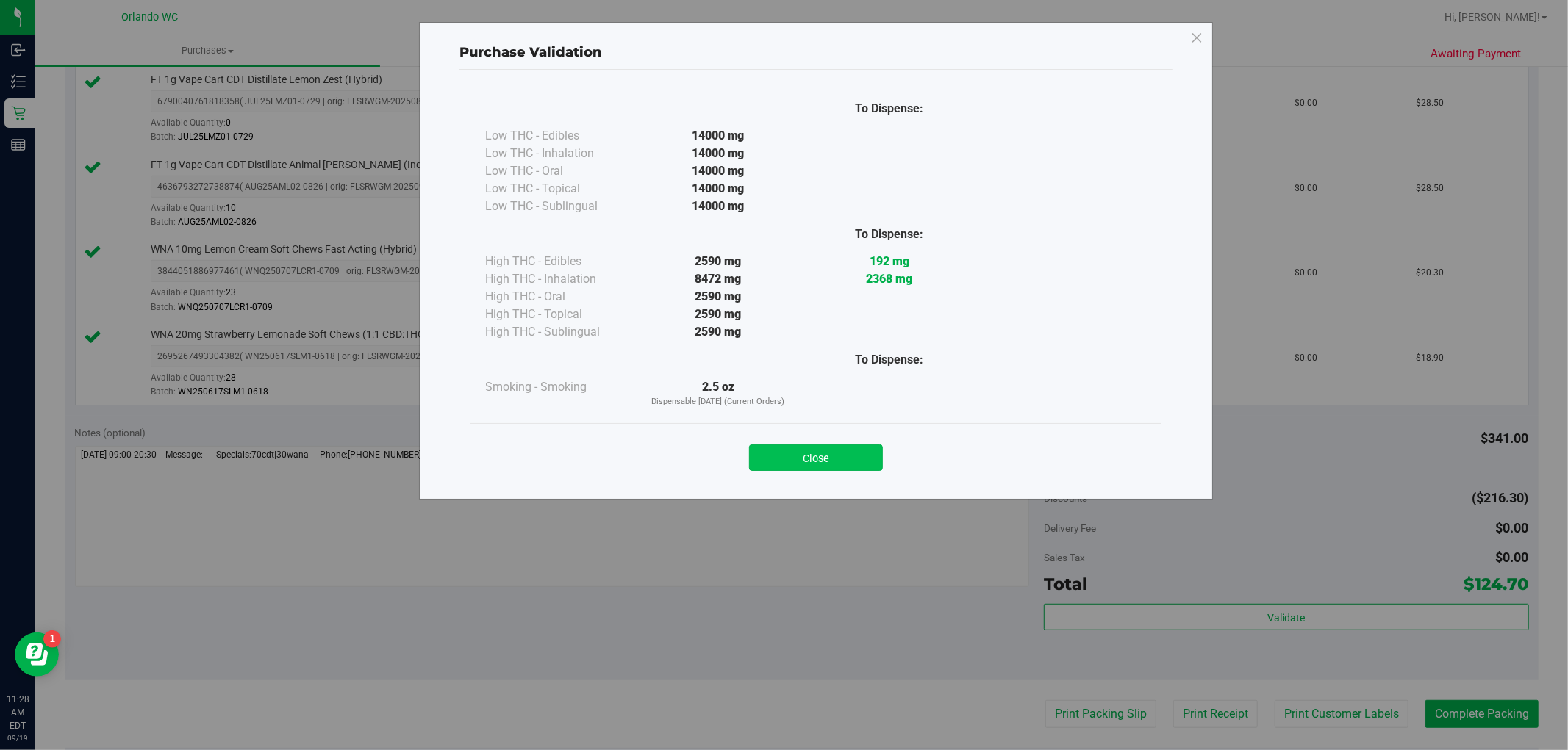
click at [855, 457] on button "Close" at bounding box center [816, 457] width 134 height 26
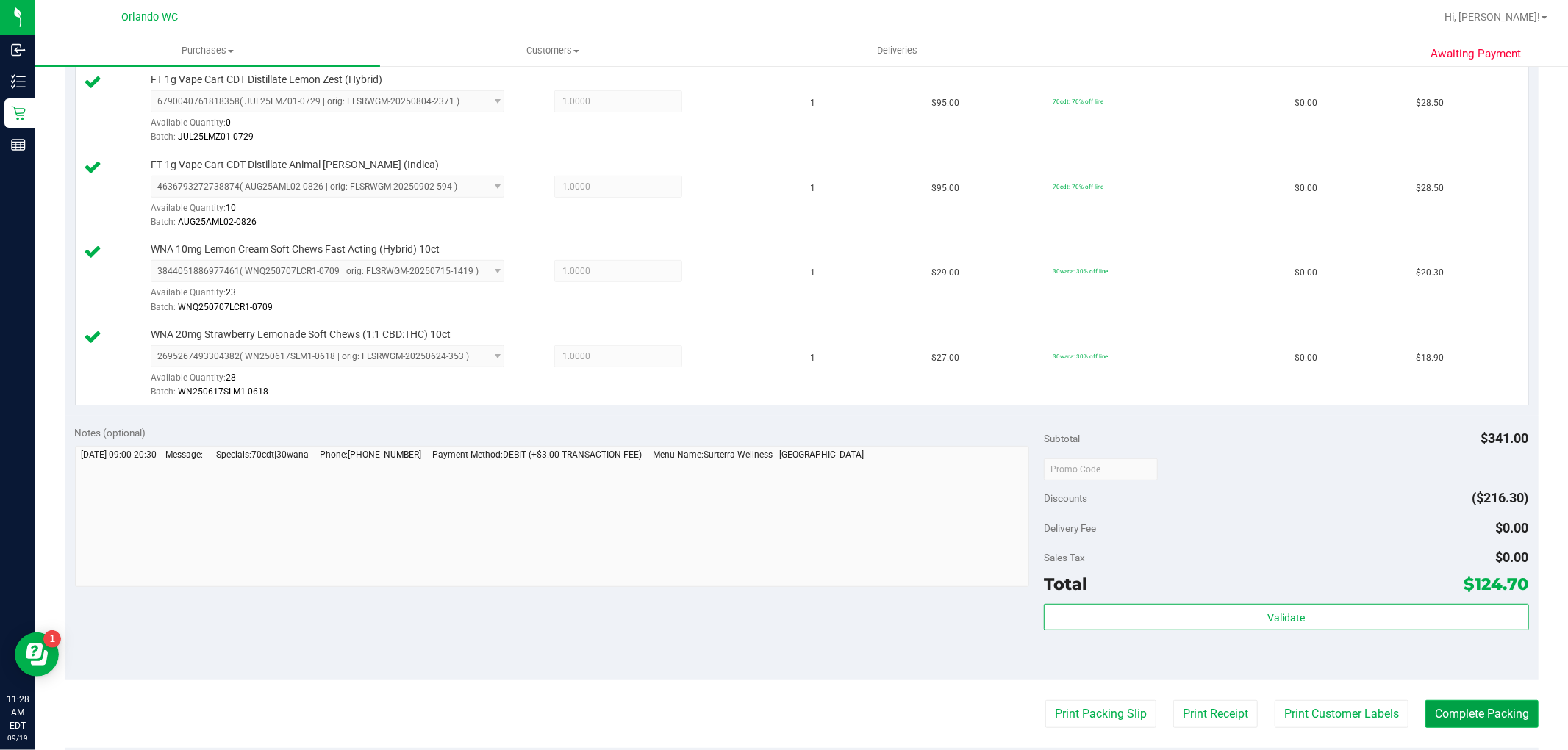
click at [1472, 724] on button "Complete Packing" at bounding box center [1482, 714] width 113 height 28
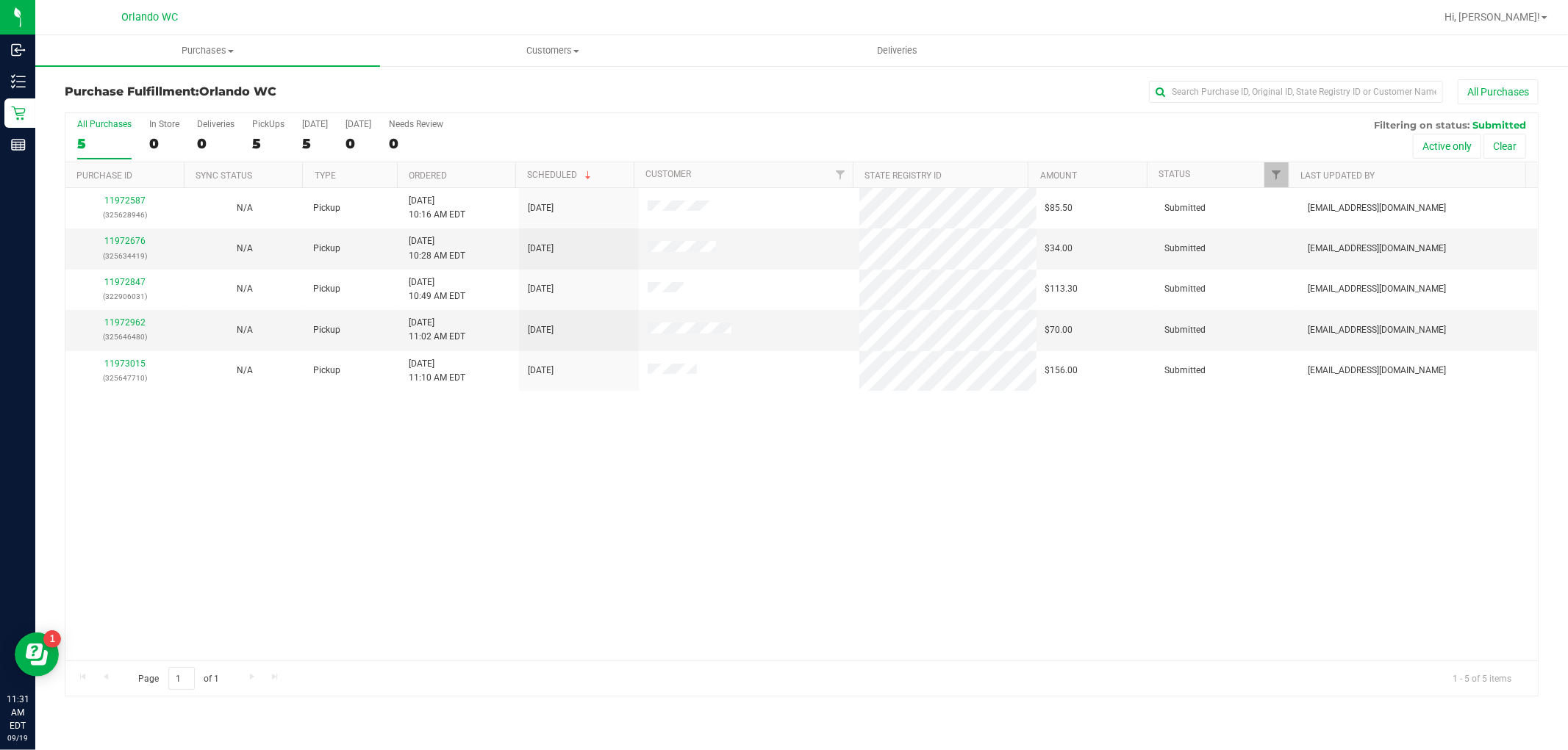
click at [979, 406] on div "11972587 (325628946) N/A Pickup [DATE] 10:16 AM EDT 9/19/2025 $85.50 Submitted …" at bounding box center [802, 424] width 1472 height 472
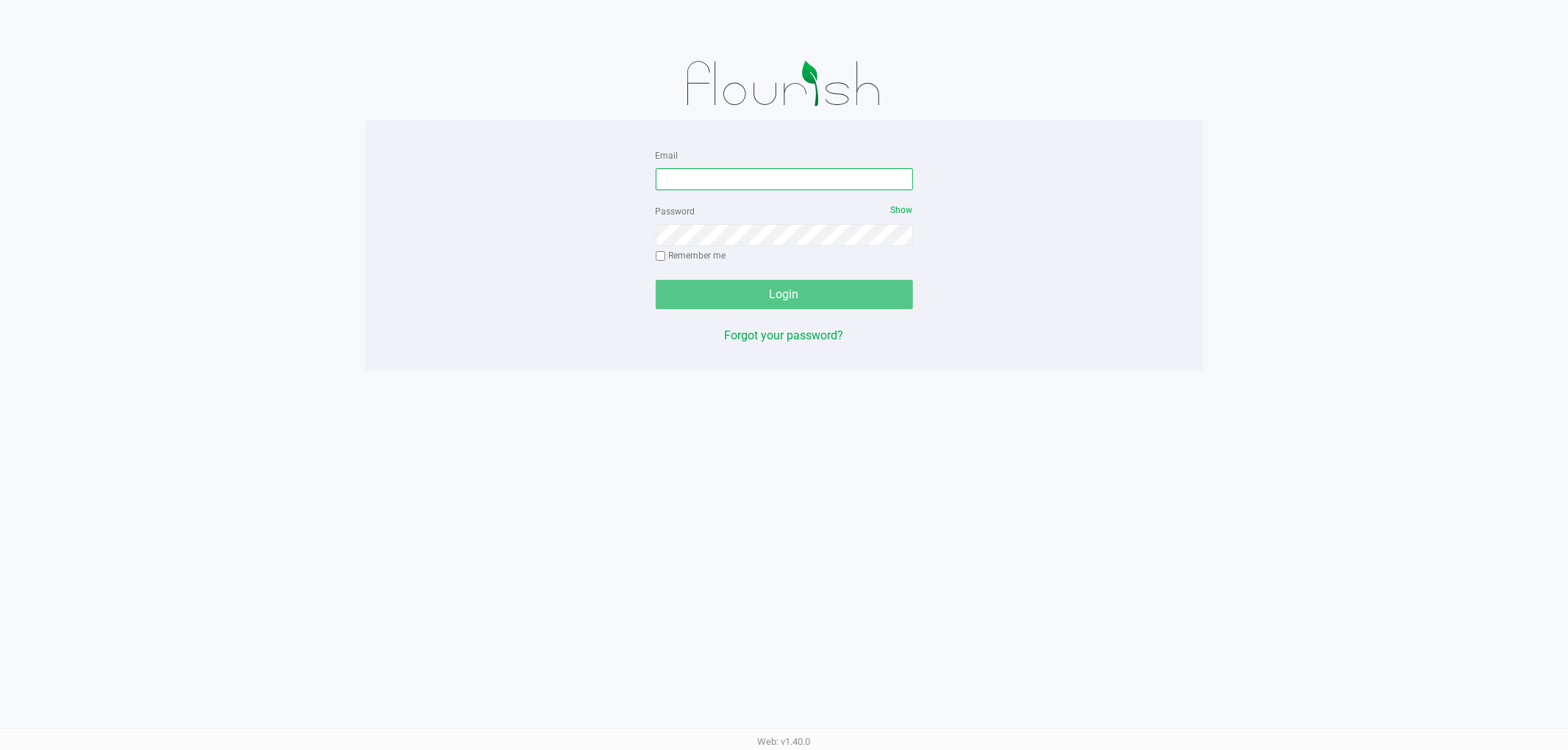
click at [840, 172] on input "Email" at bounding box center [784, 179] width 258 height 22
type input "[EMAIL_ADDRESS][DOMAIN_NAME]"
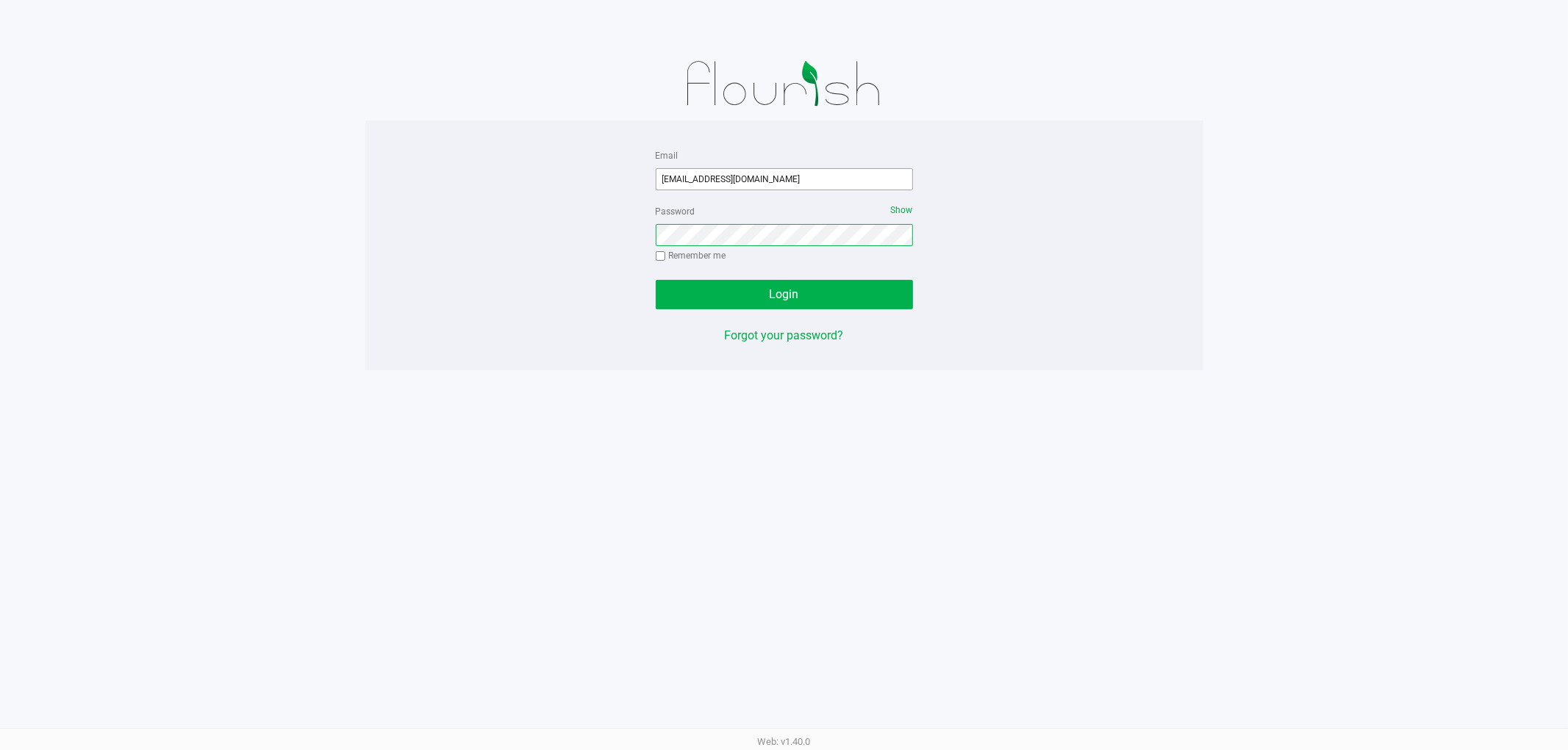
click at [656, 280] on button "Login" at bounding box center [784, 295] width 258 height 30
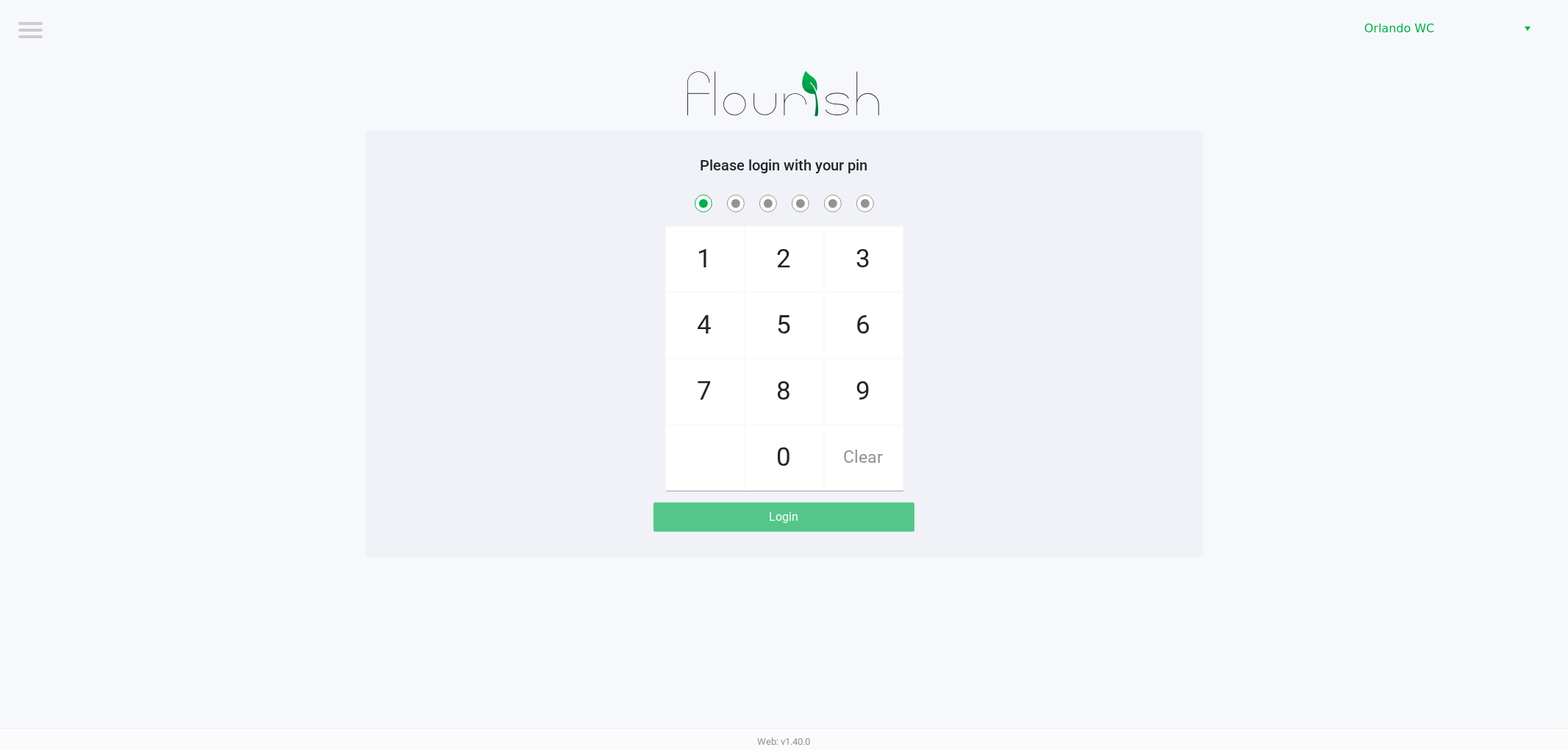
checkbox input "true"
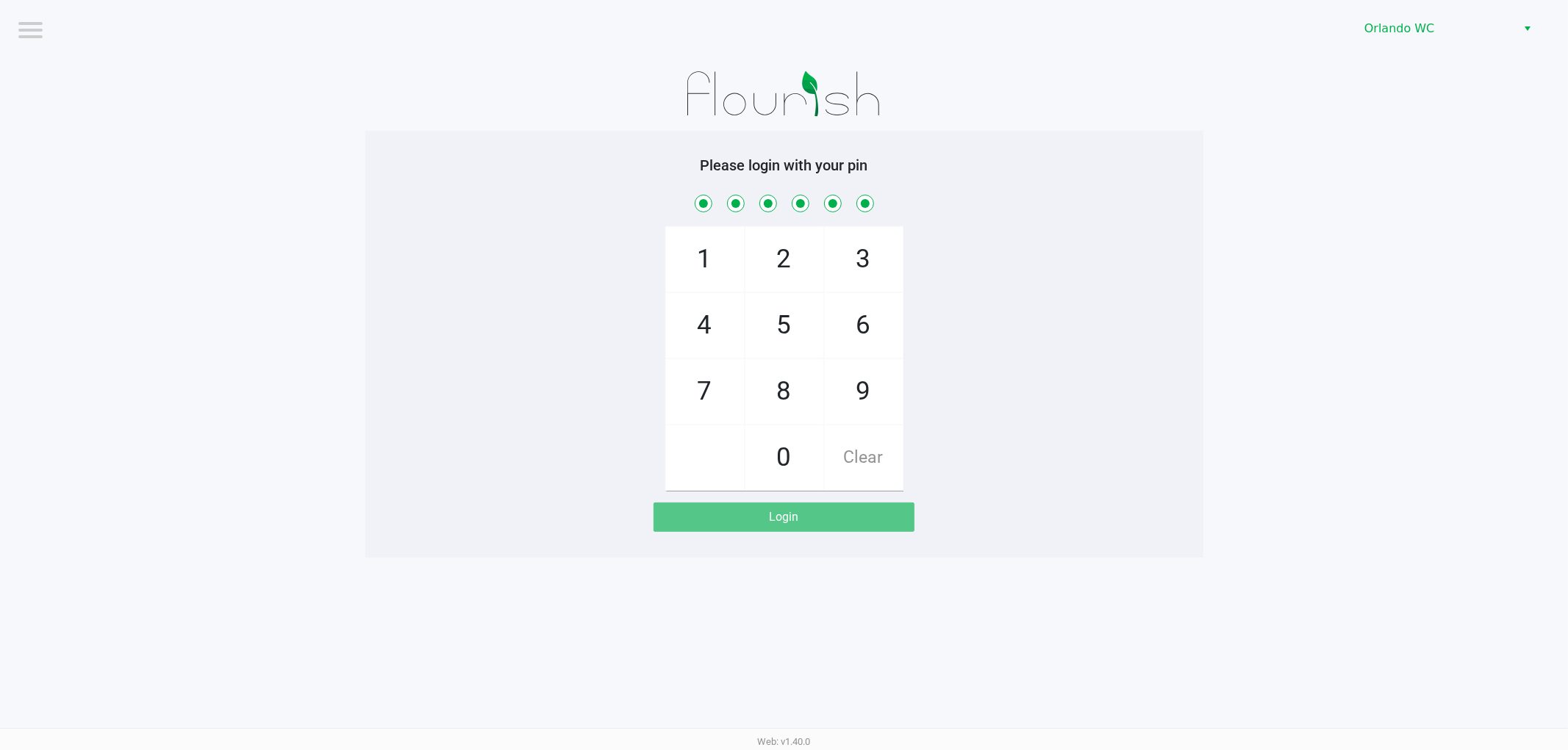
checkbox input "true"
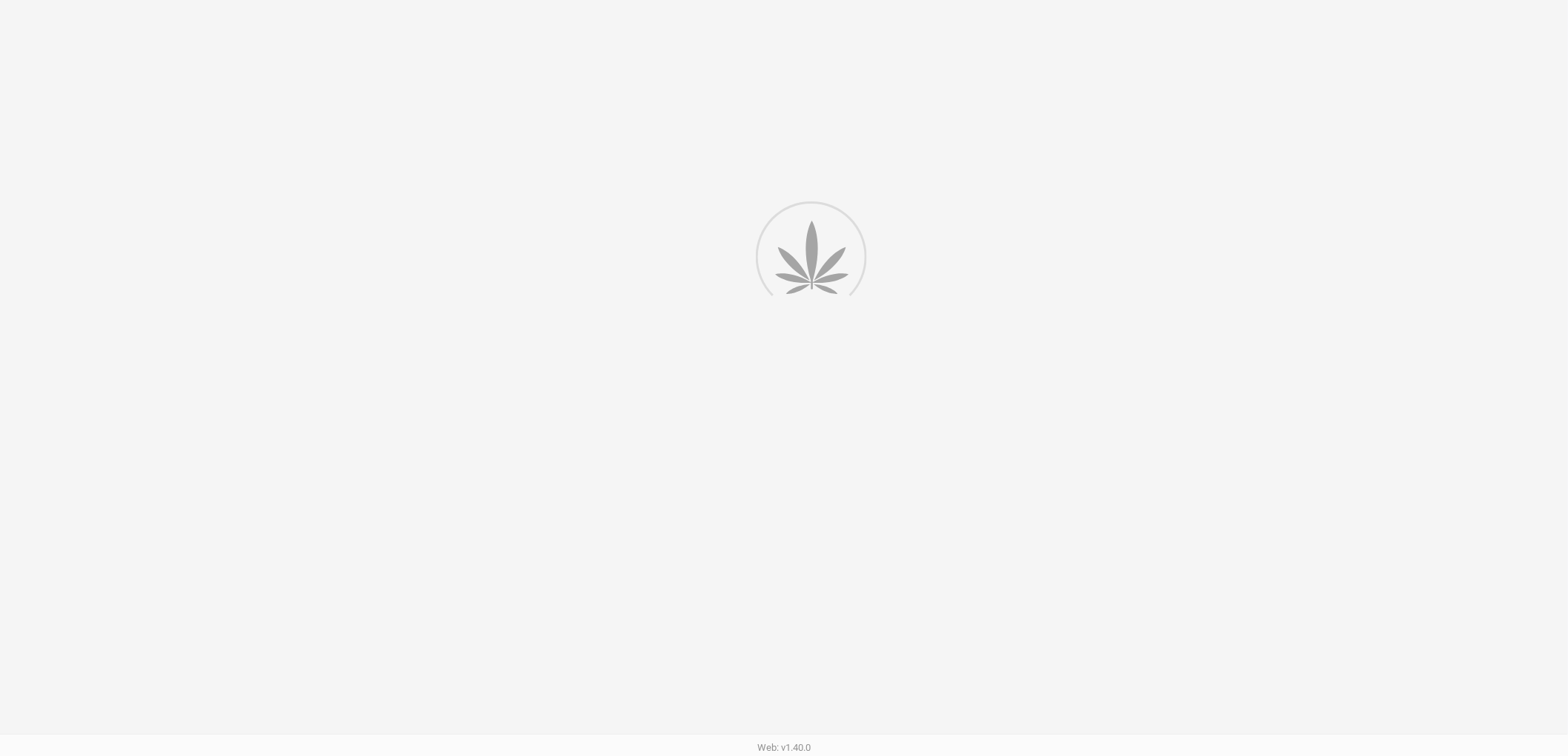
click at [1245, 440] on div at bounding box center [784, 380] width 1568 height 760
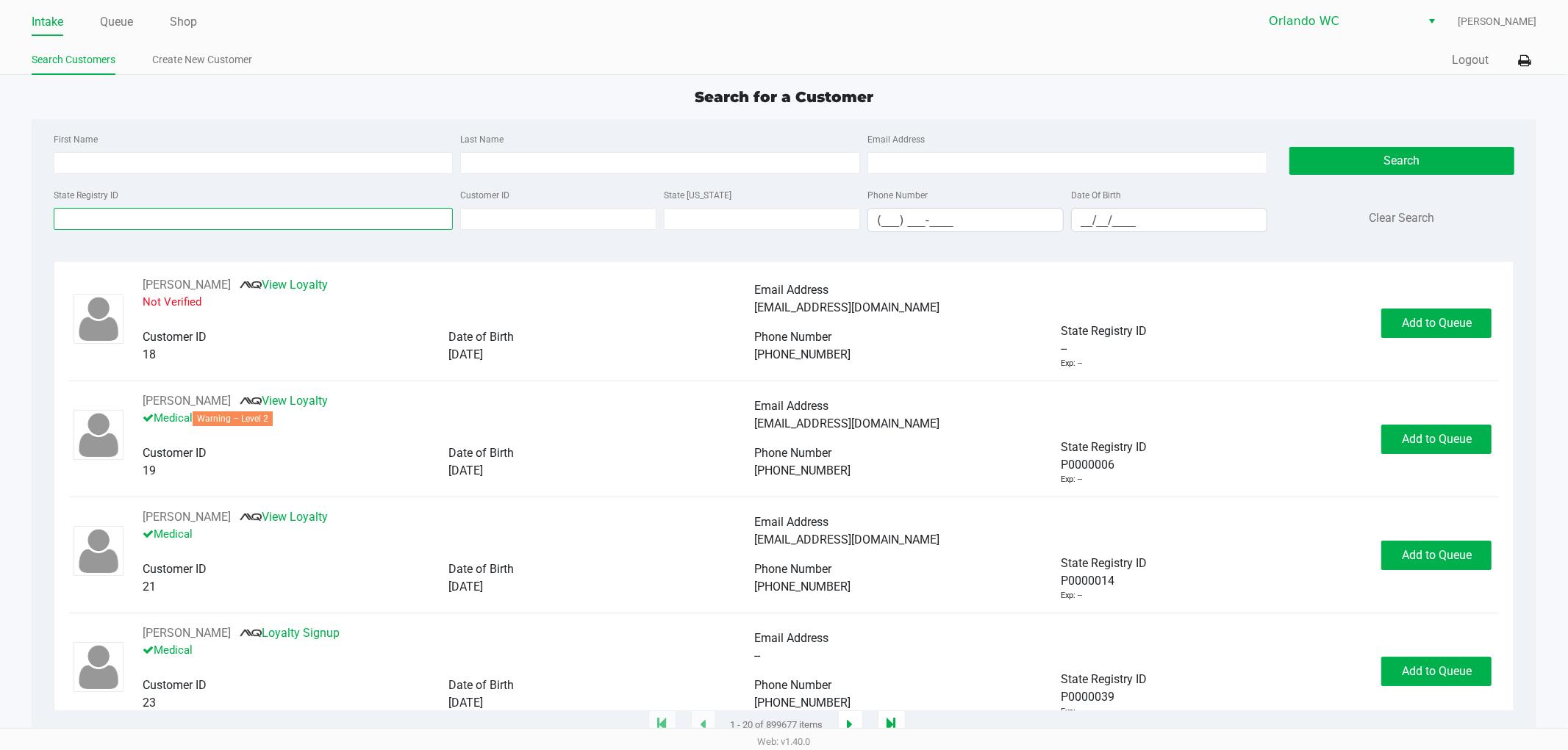
click at [398, 211] on input "State Registry ID" at bounding box center [254, 219] width 400 height 22
click at [118, 24] on link "Queue" at bounding box center [116, 22] width 33 height 20
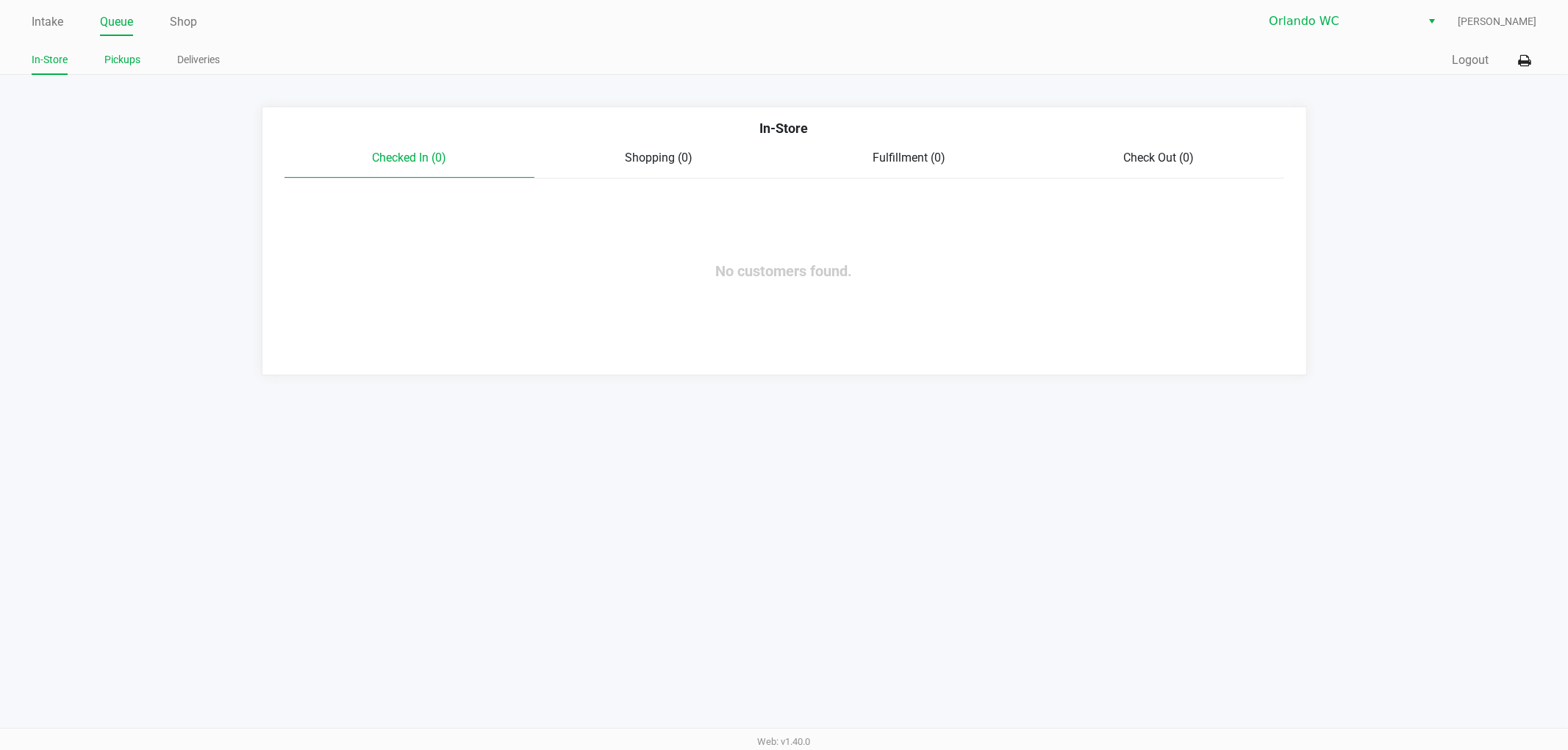
click at [126, 60] on link "Pickups" at bounding box center [122, 60] width 36 height 19
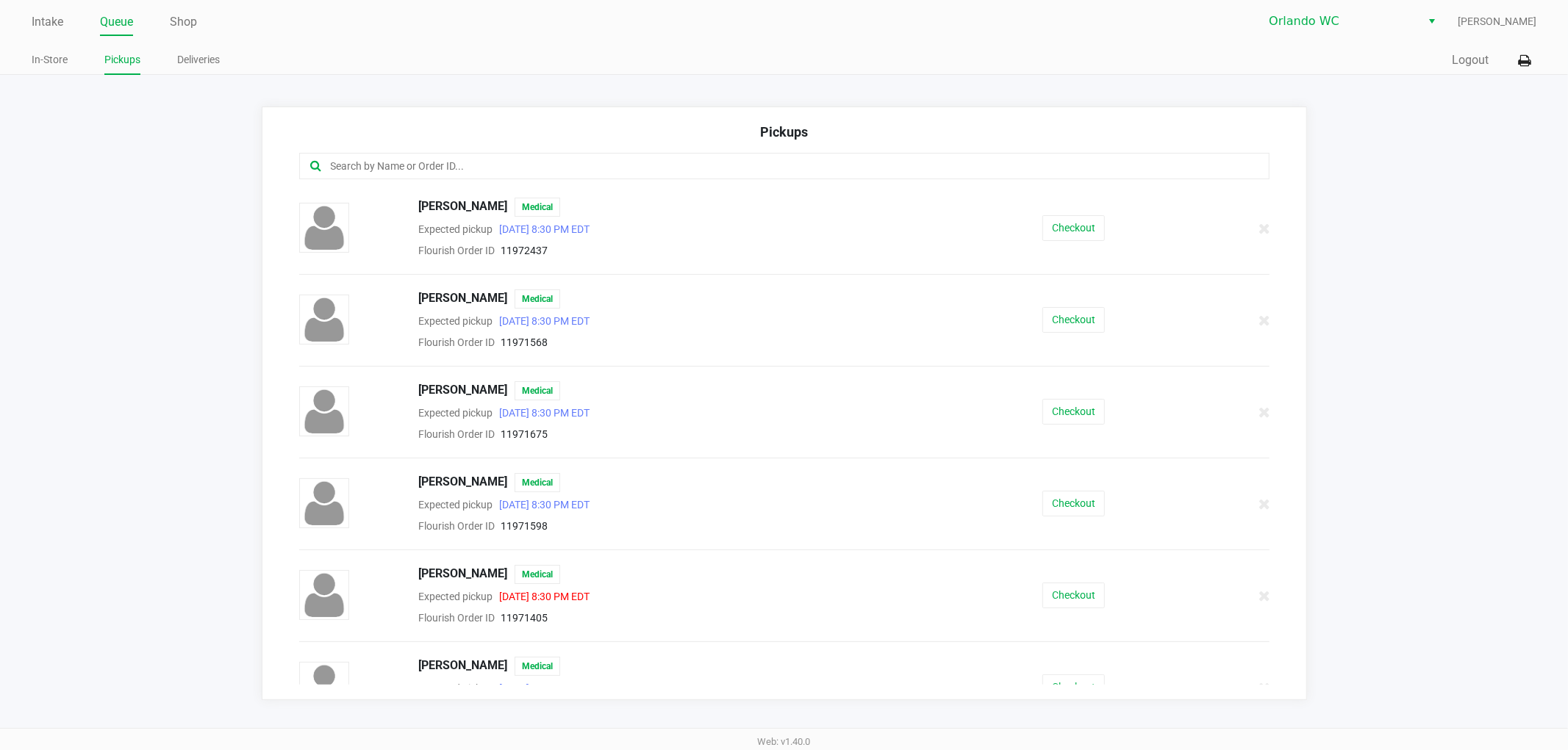
click at [710, 160] on input "text" at bounding box center [755, 166] width 852 height 17
click at [701, 126] on div "Pickups" at bounding box center [784, 138] width 970 height 31
click at [686, 163] on input "text" at bounding box center [755, 166] width 852 height 17
click at [55, 57] on link "In-Store" at bounding box center [50, 60] width 36 height 19
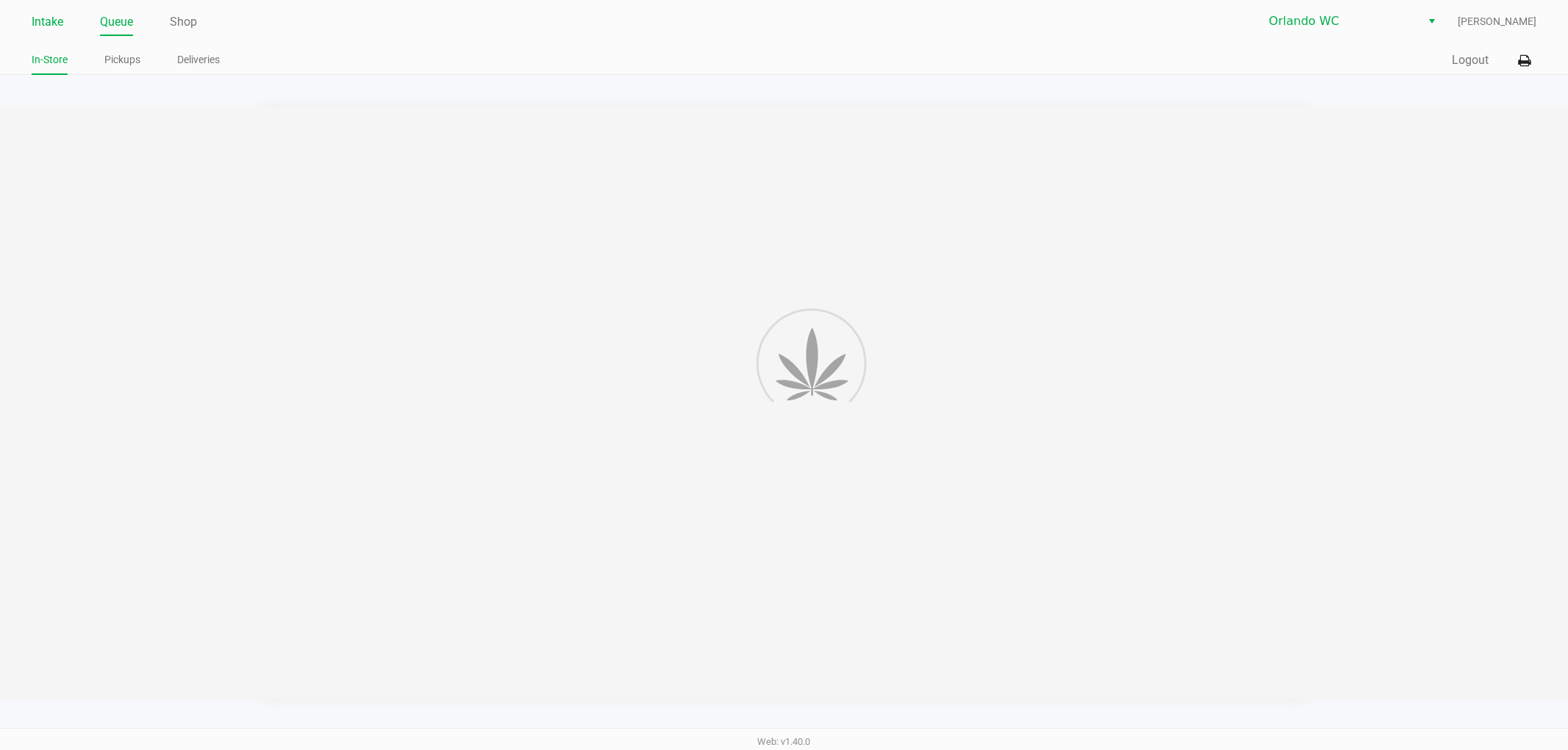
click at [47, 33] on li "Intake" at bounding box center [47, 23] width 32 height 26
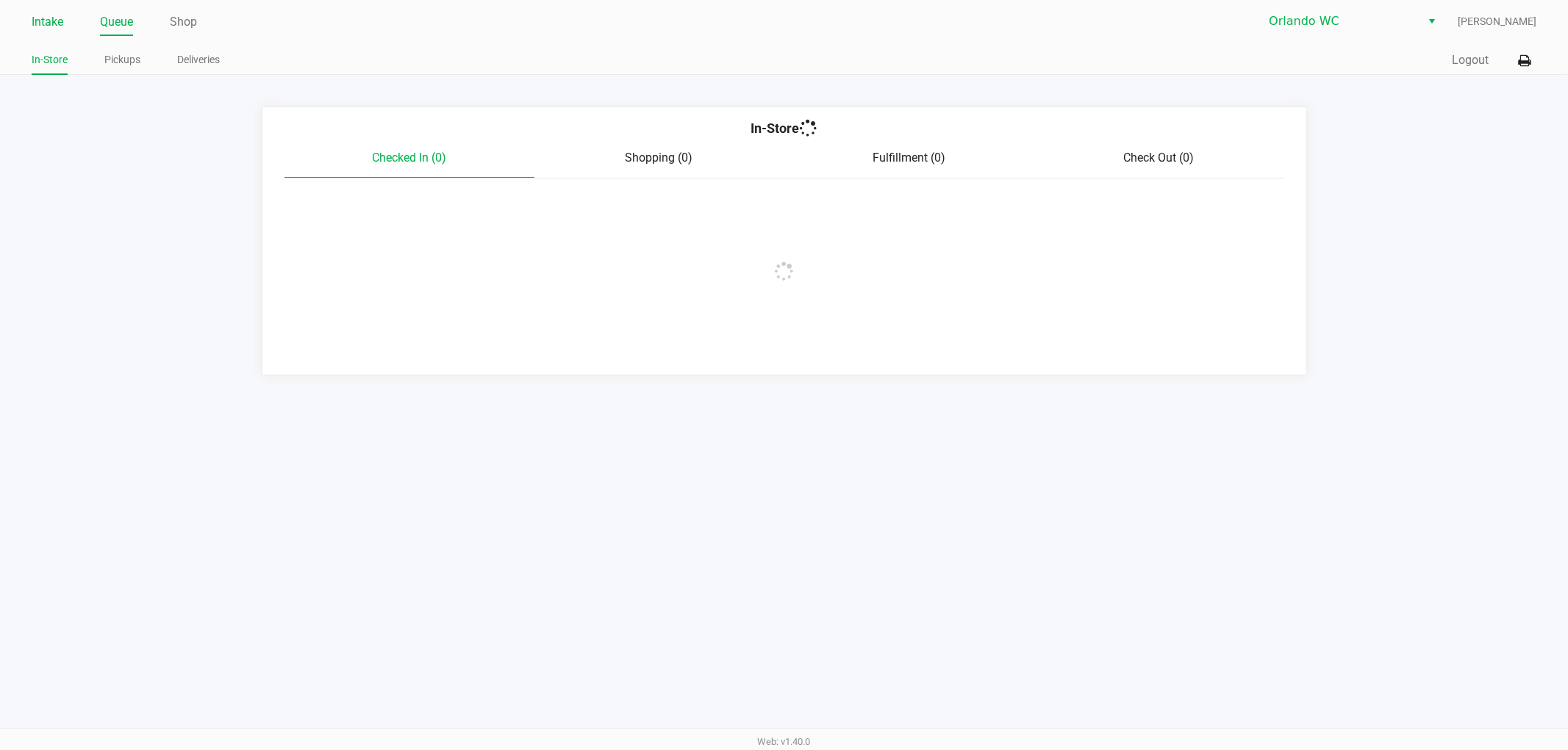
click at [43, 19] on link "Intake" at bounding box center [47, 22] width 32 height 20
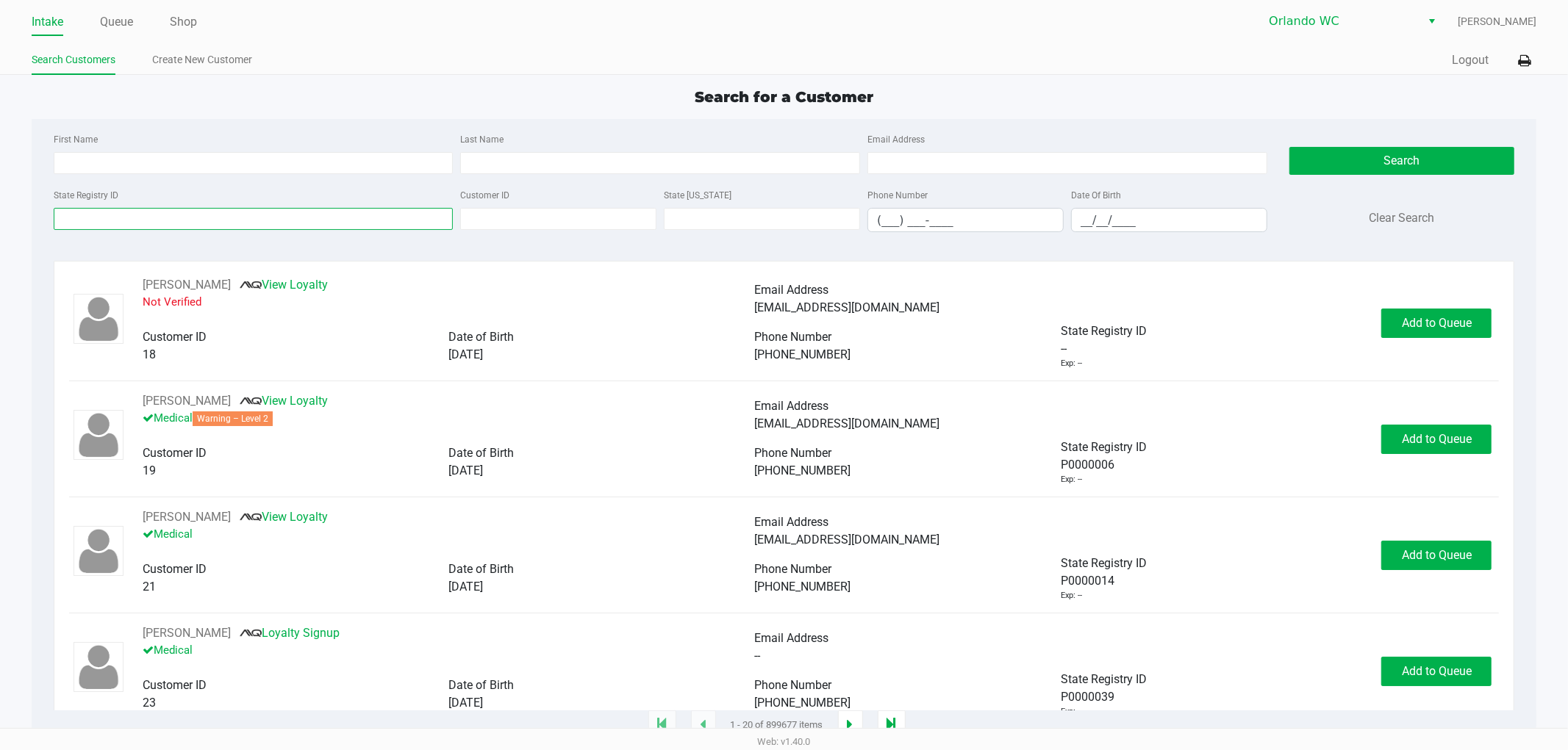
click at [110, 226] on input "State Registry ID" at bounding box center [254, 219] width 400 height 22
paste input "P2TH6704"
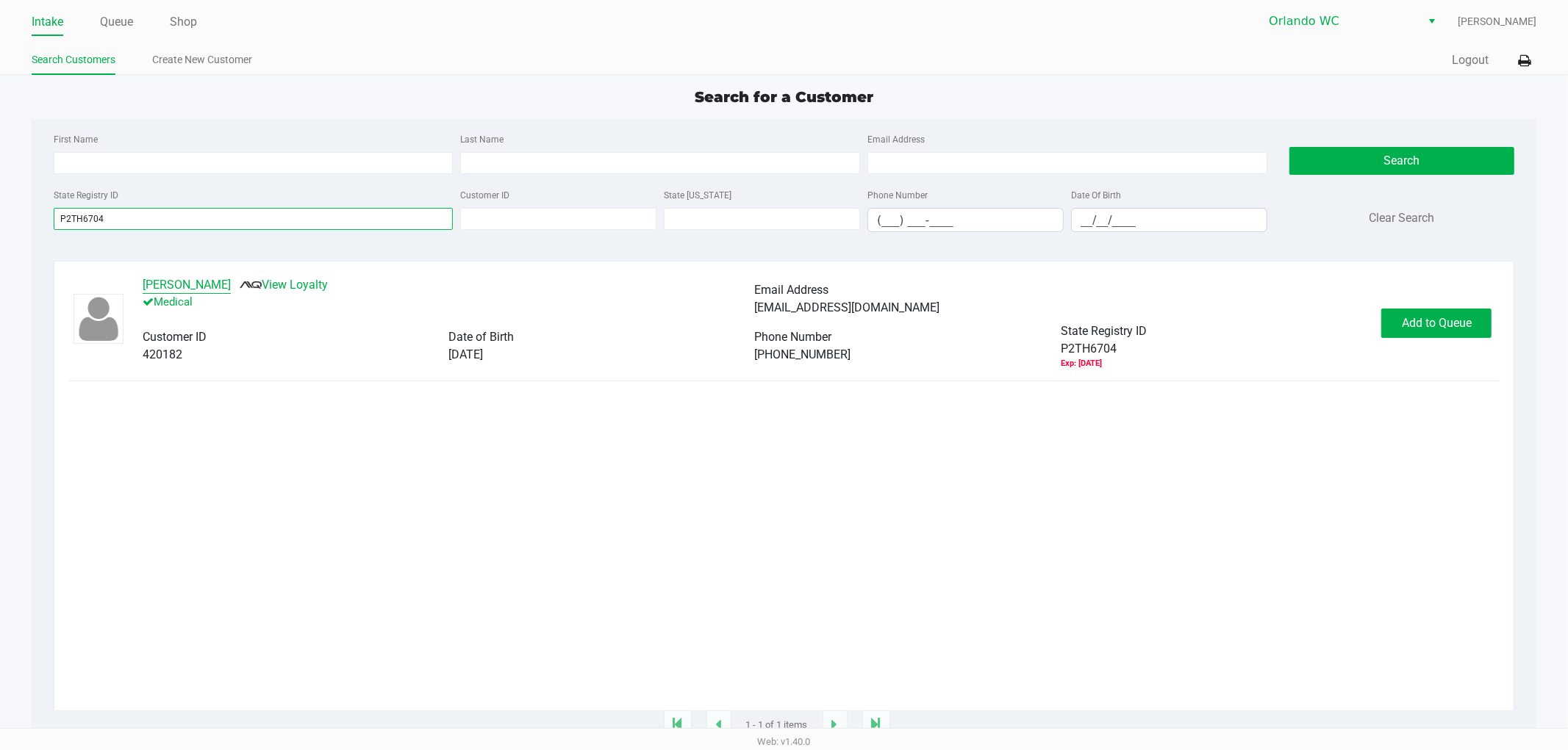
type input "P2TH6704"
click at [197, 289] on button "JOSEPH COLLAZO" at bounding box center [186, 285] width 88 height 18
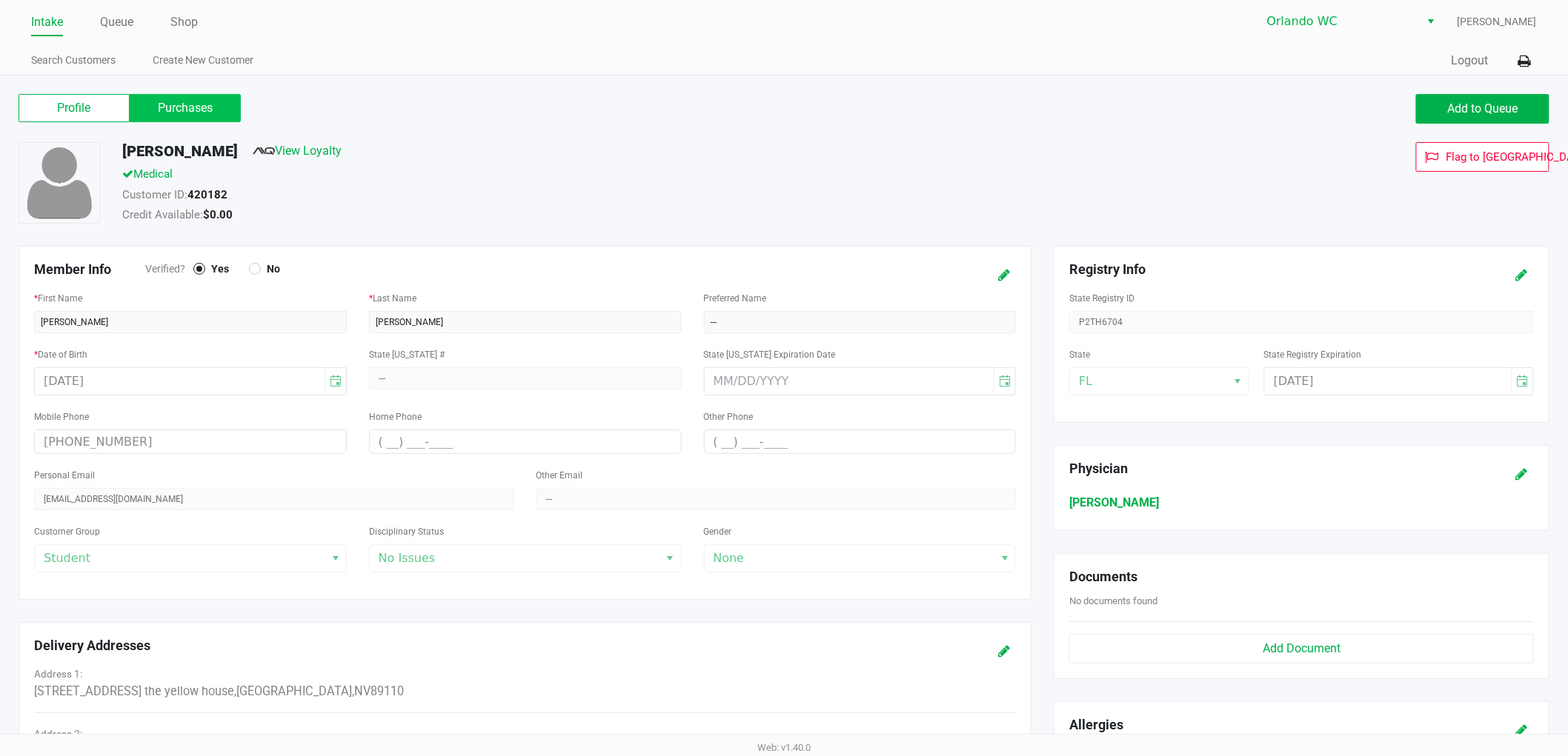
click at [209, 112] on label "Purchases" at bounding box center [185, 108] width 111 height 28
click at [0, 0] on 1 "Purchases" at bounding box center [0, 0] width 0 height 0
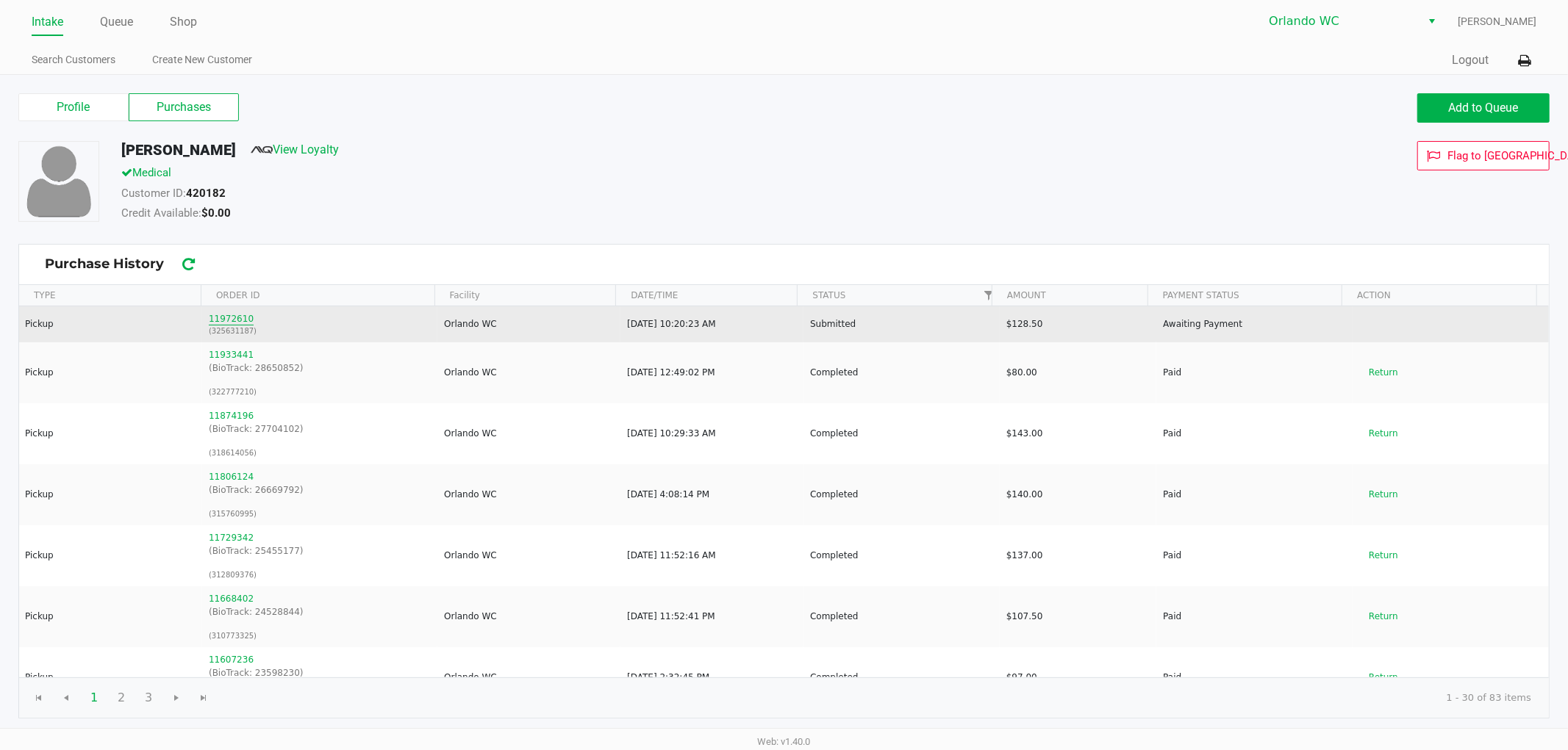
click at [220, 318] on button "11972610" at bounding box center [231, 318] width 45 height 13
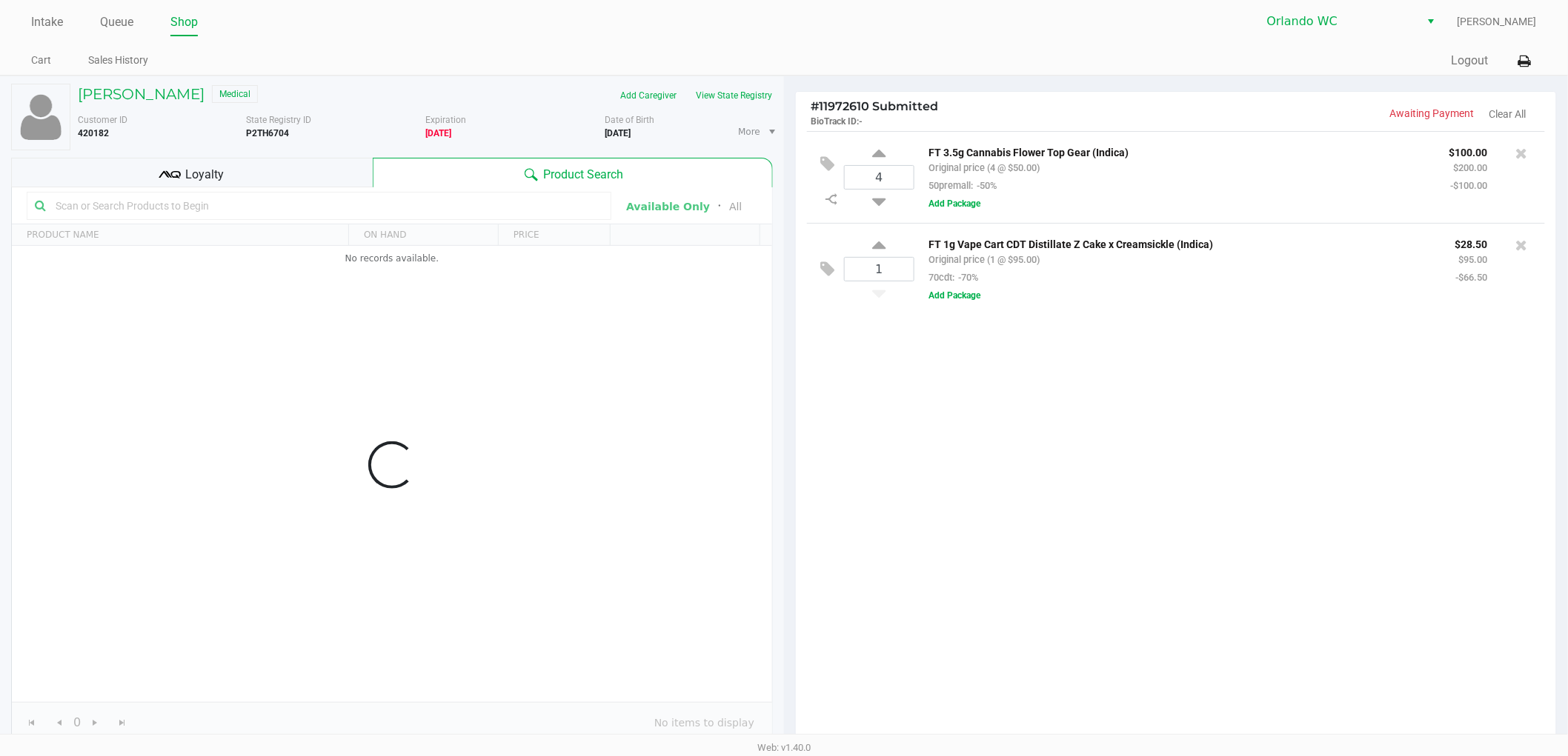
click at [913, 352] on div "4 FT 3.5g Cannabis Flower Top Gear (Indica) Original price (4 @ $50.00) 50prema…" at bounding box center [1176, 438] width 760 height 613
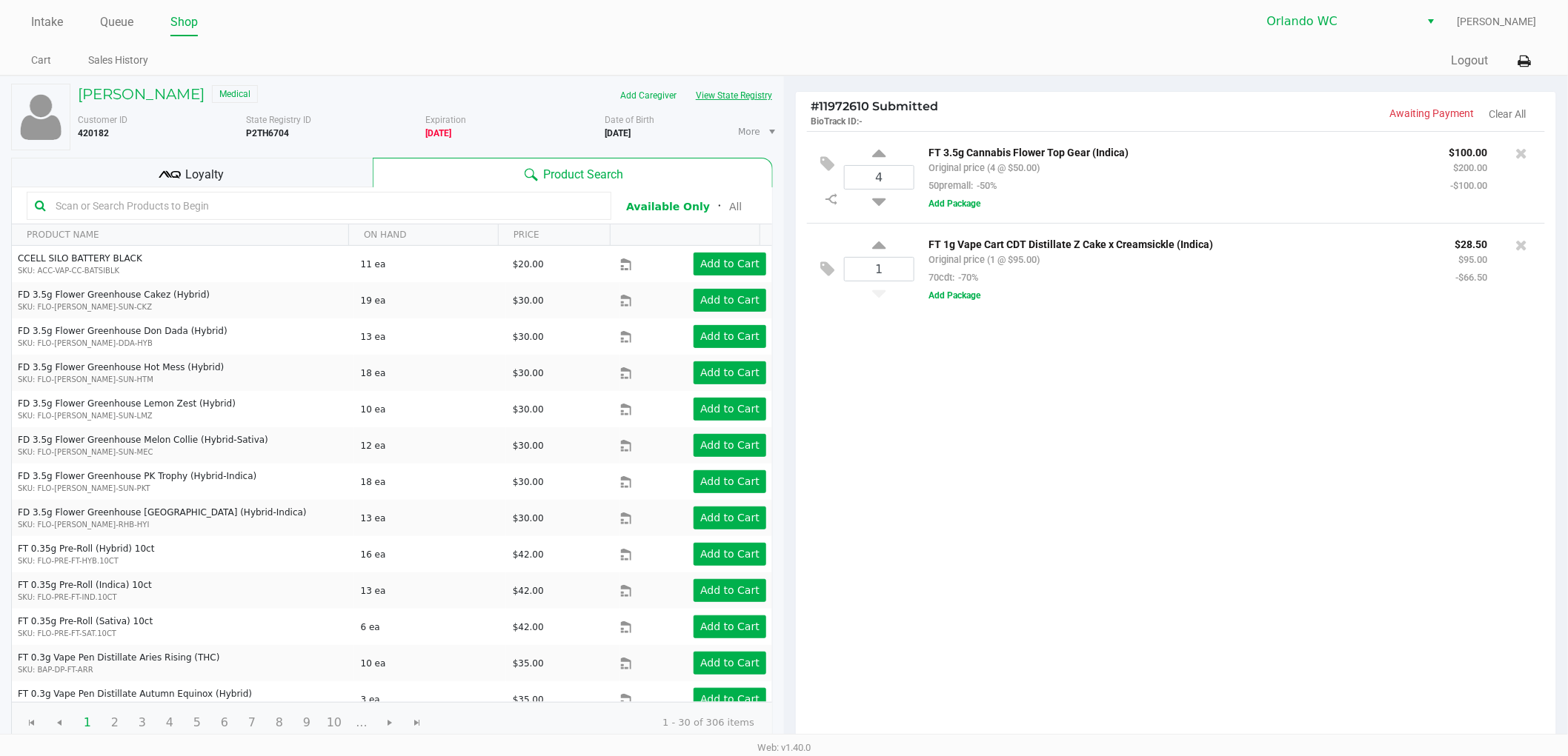
click at [742, 93] on button "View State Registry" at bounding box center [729, 96] width 87 height 24
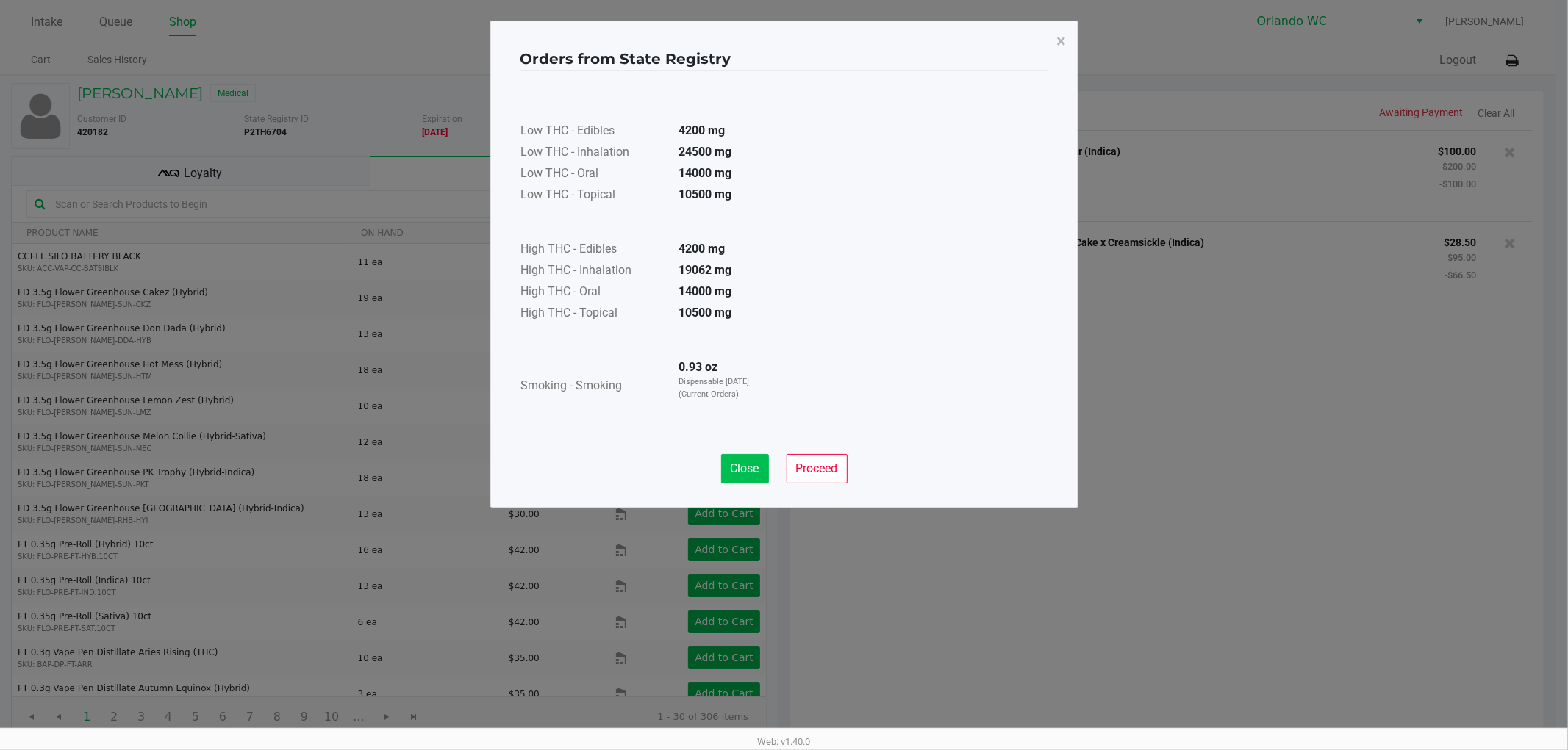
click at [741, 454] on button "Close" at bounding box center [745, 469] width 47 height 30
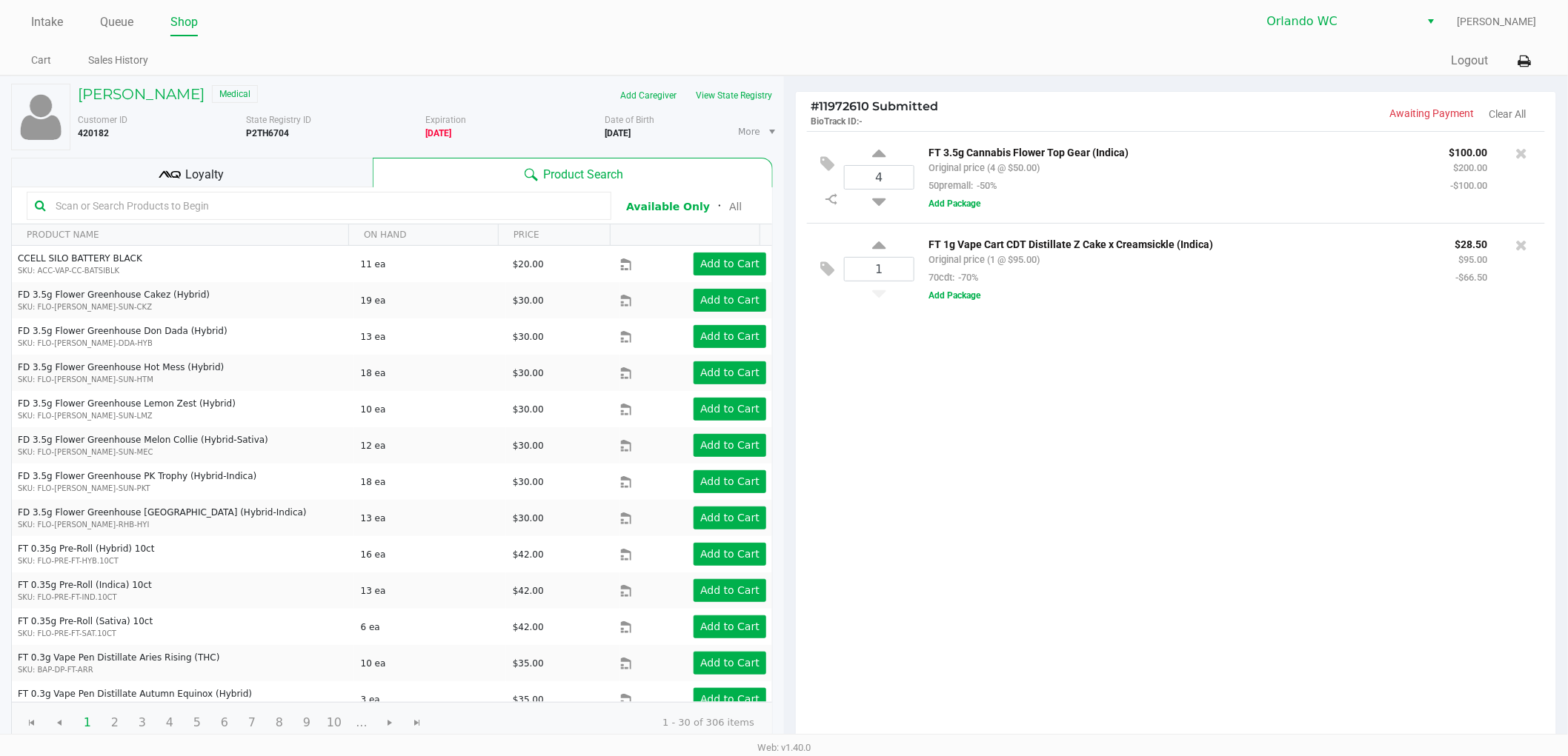
click at [1090, 147] on p "FT 3.5g Cannabis Flower Top Gear (Indica)" at bounding box center [1178, 151] width 498 height 16
copy p "FT 3.5g Cannabis Flower Top Gear (Indica)"
click at [915, 409] on div "4 FT 3.5g Cannabis Flower Top Gear (Indica) Original price (4 @ $50.00) 50prema…" at bounding box center [1176, 438] width 760 height 613
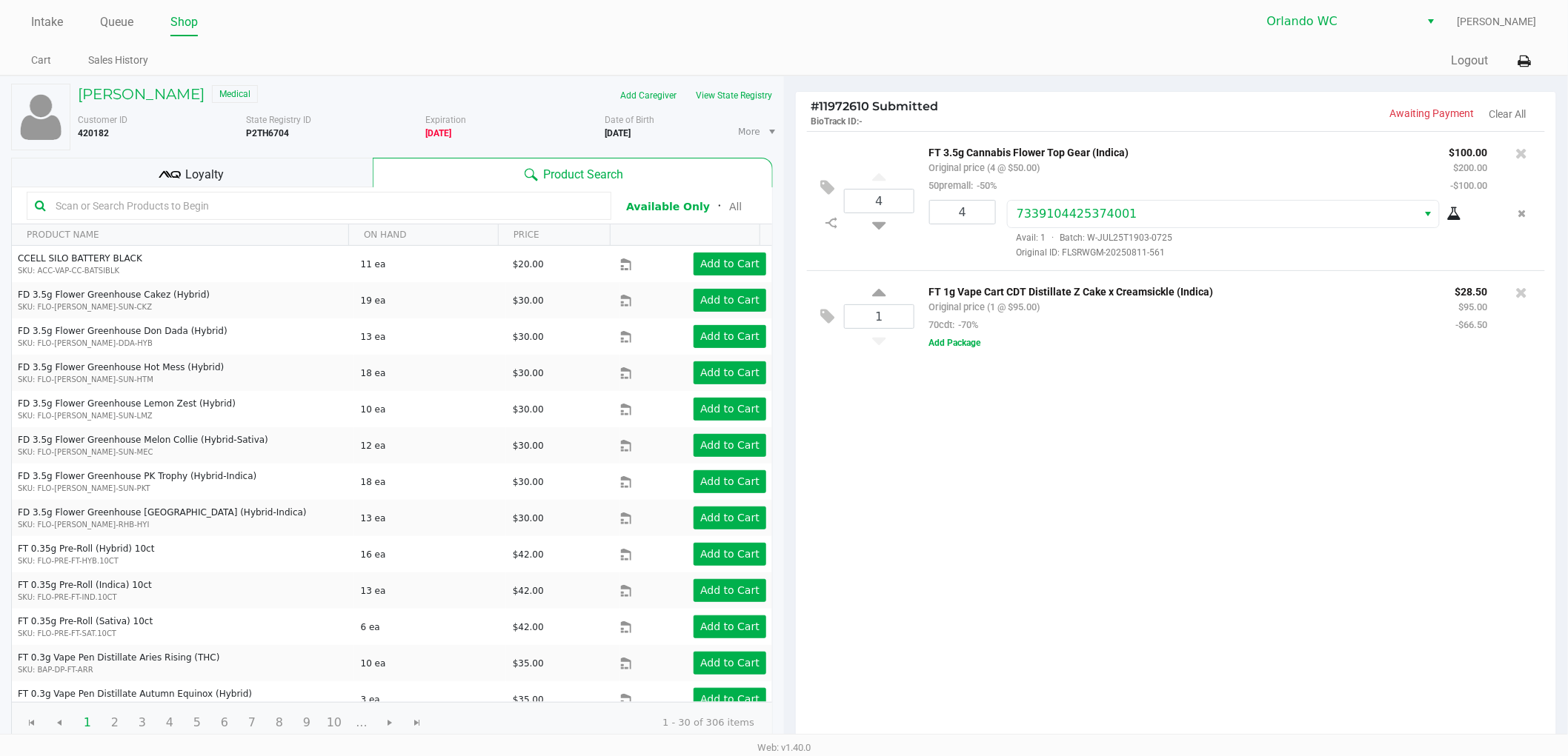
click at [924, 420] on div "4 FT 3.5g Cannabis Flower Top Gear (Indica) Original price (4 @ $50.00) 50prema…" at bounding box center [1176, 438] width 760 height 613
click at [937, 609] on div "4 FT 3.5g Cannabis Flower Top Gear (Indica) Original price (4 @ $50.00) 50prema…" at bounding box center [1176, 438] width 760 height 613
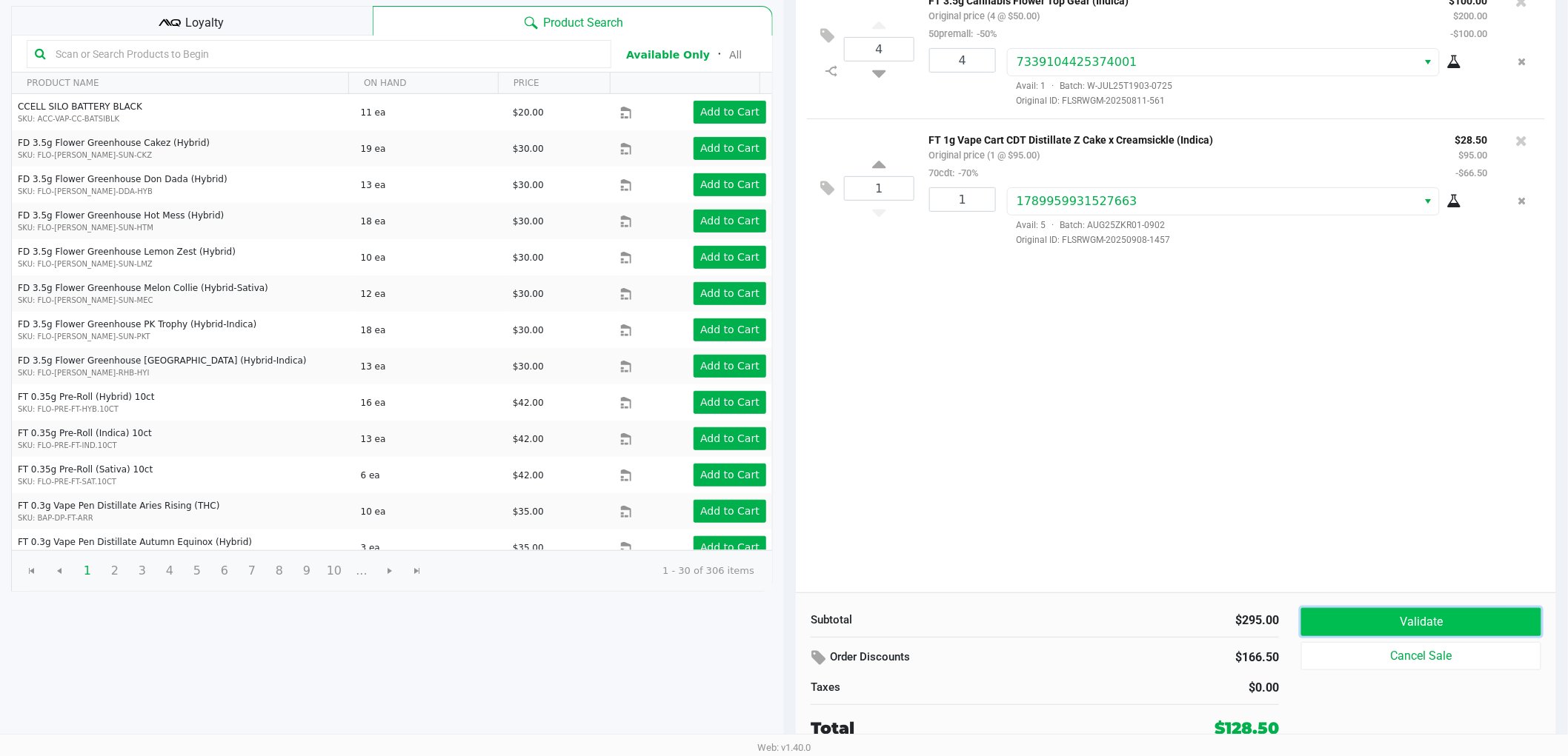
click at [1372, 623] on button "Validate" at bounding box center [1421, 623] width 240 height 28
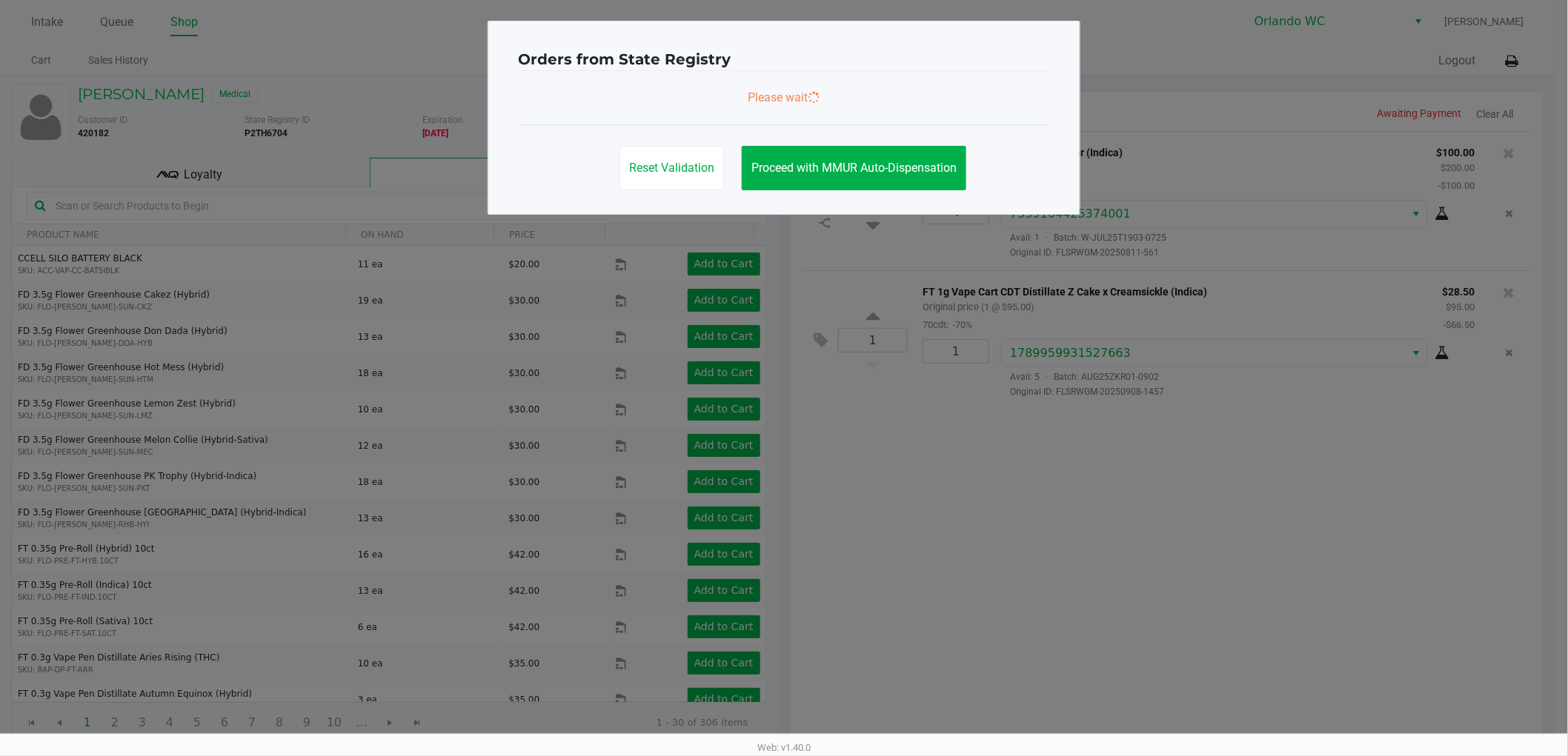
scroll to position [0, 0]
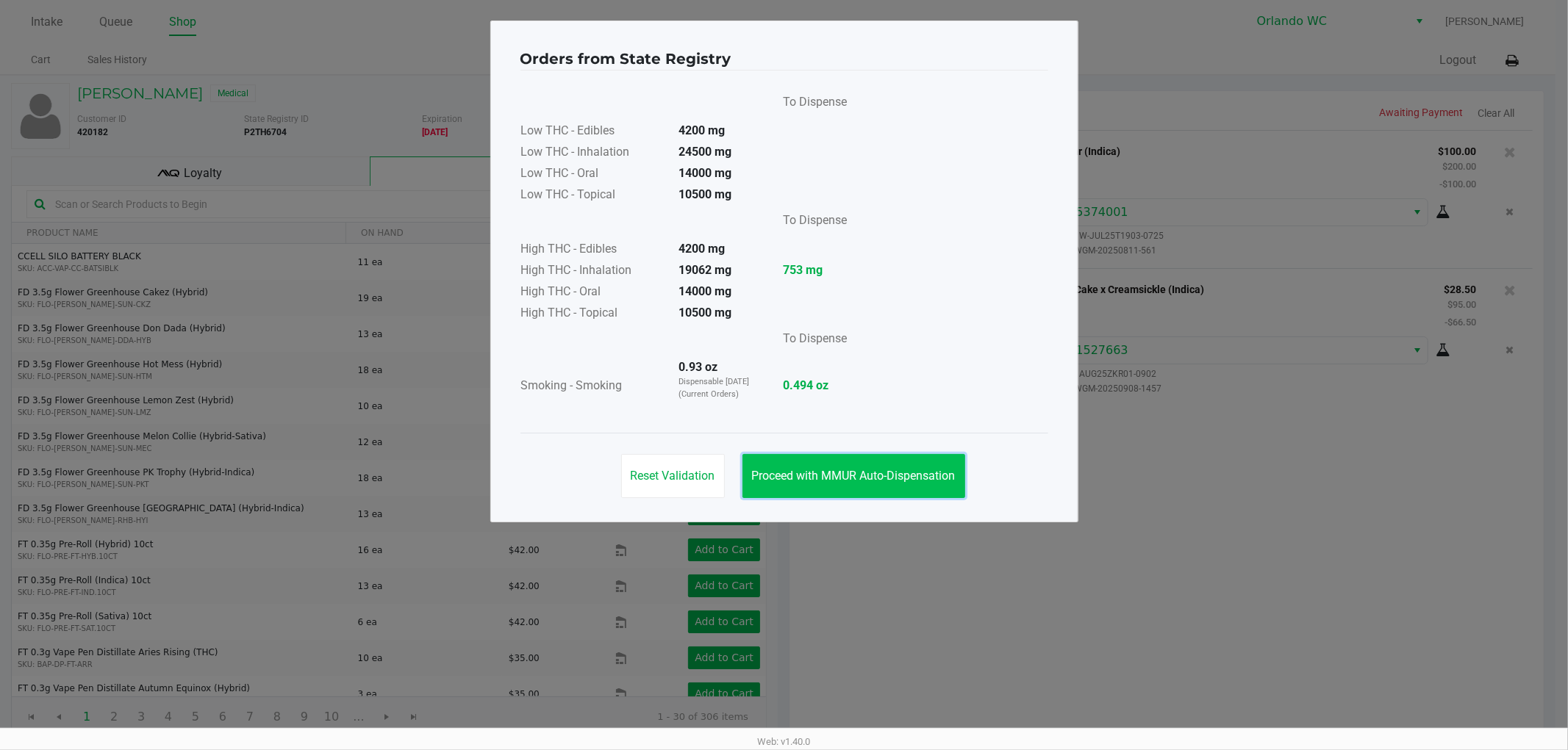
click at [851, 496] on button "Proceed with MMUR Auto-Dispensation" at bounding box center [854, 476] width 223 height 44
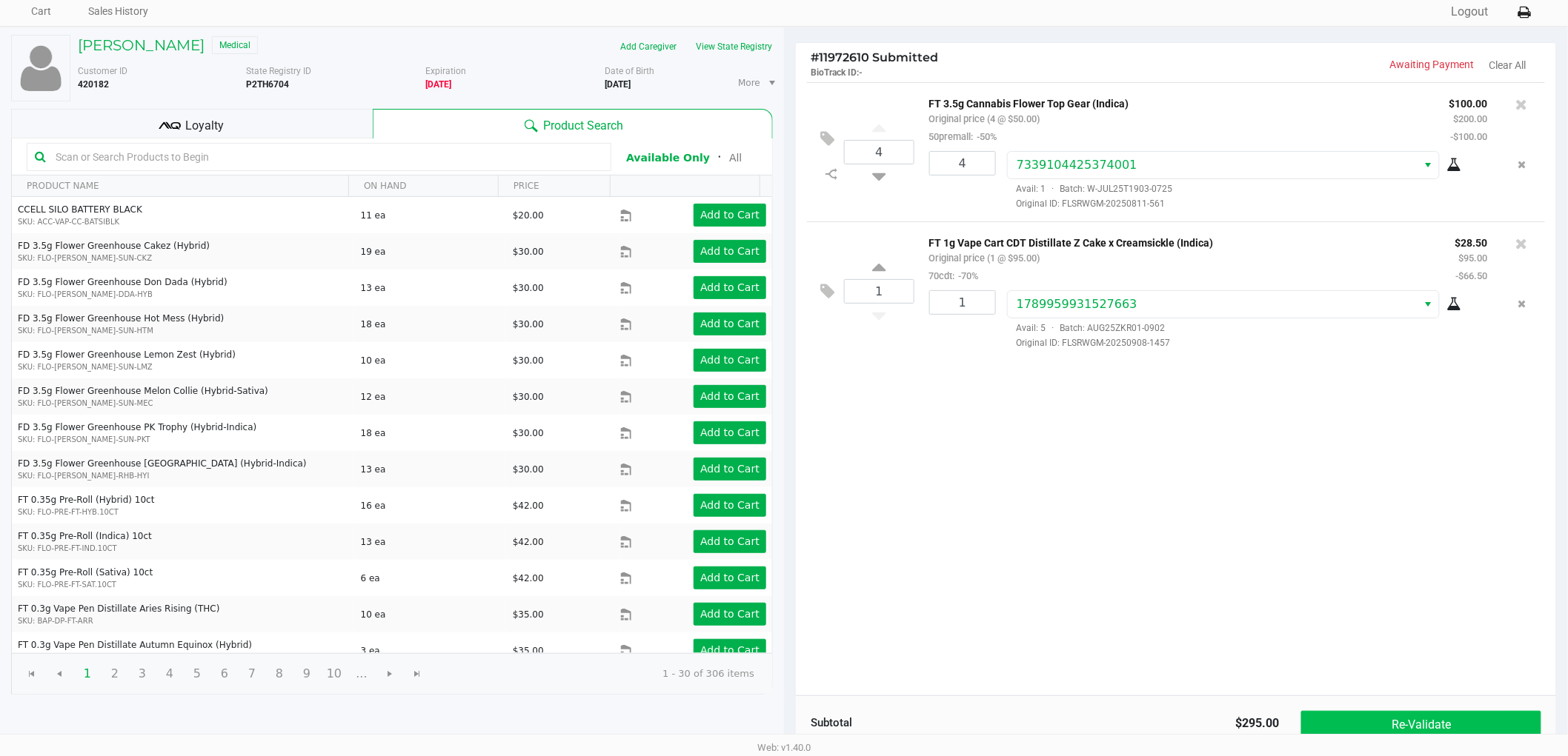
scroll to position [153, 0]
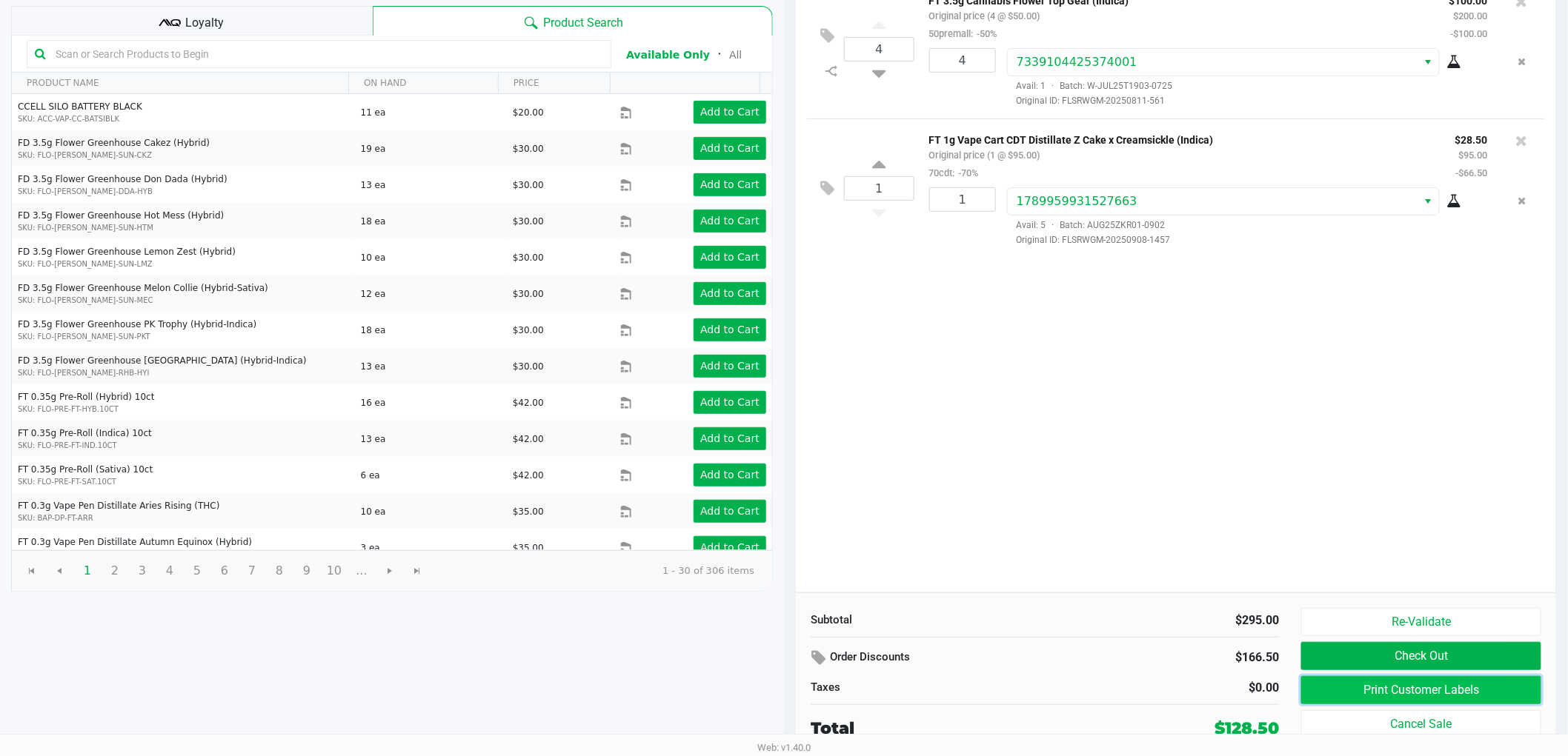
click at [1375, 696] on button "Print Customer Labels" at bounding box center [1421, 690] width 240 height 28
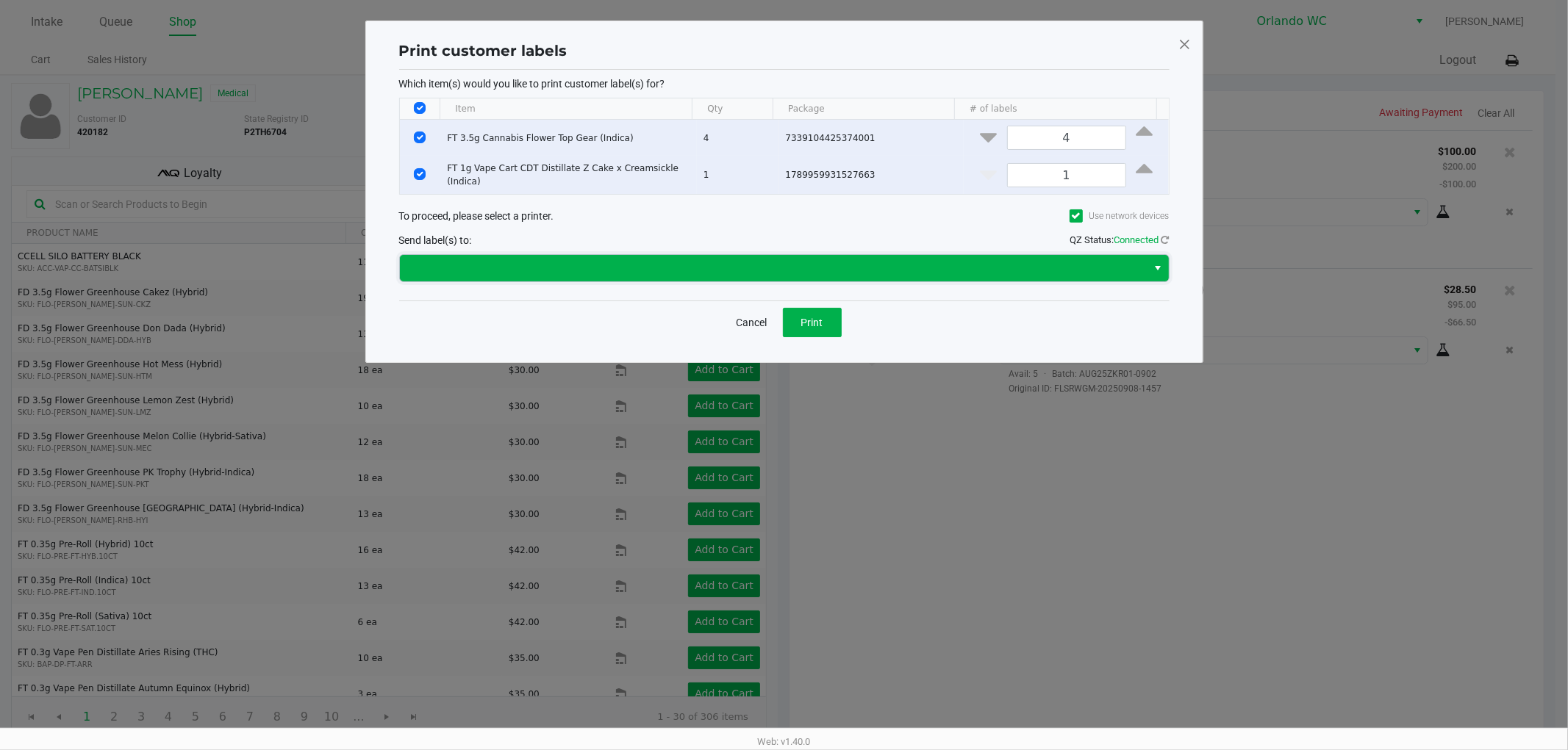
click at [749, 268] on span at bounding box center [773, 268] width 730 height 18
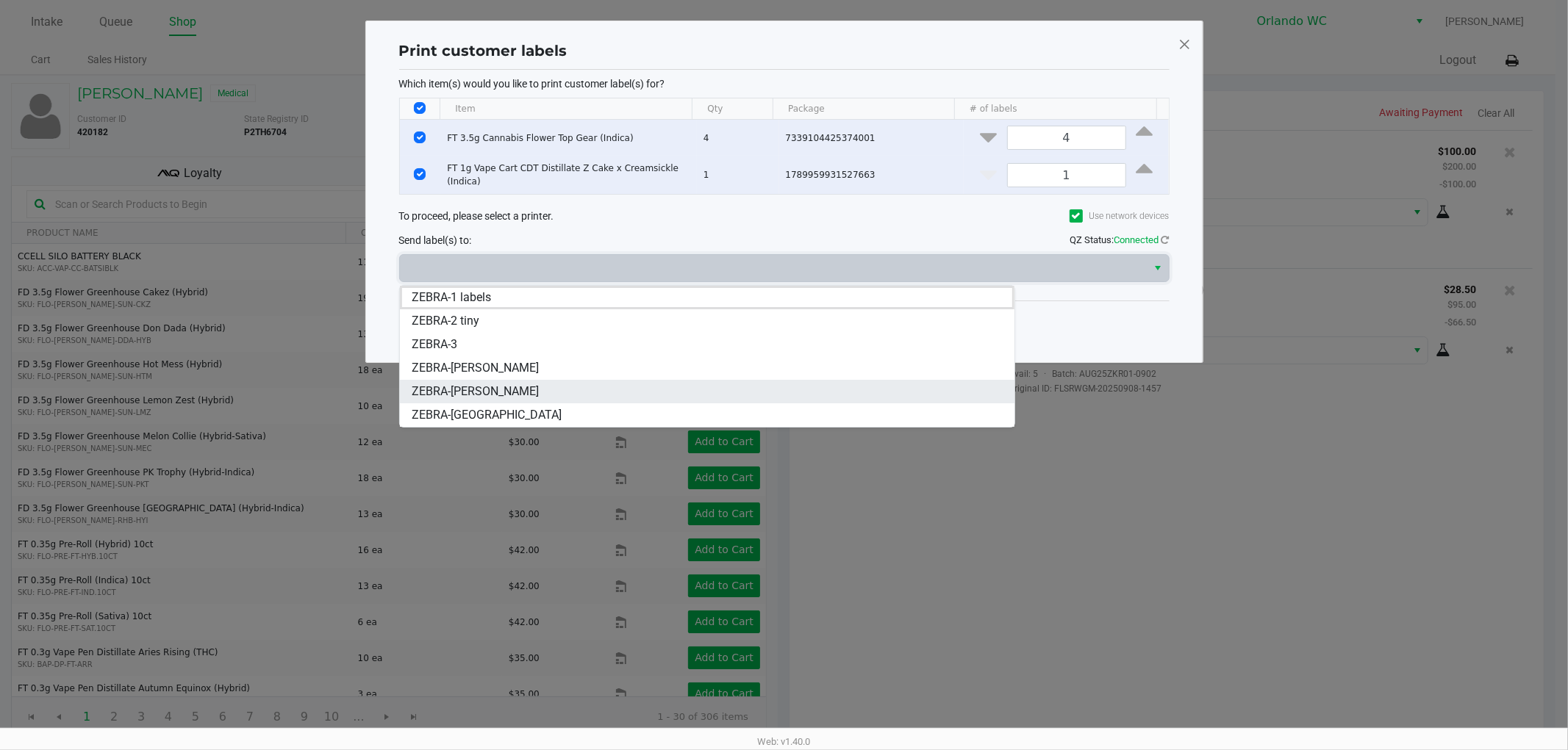
click at [533, 384] on span "ZEBRA-RODNEY-ATKINS" at bounding box center [475, 391] width 127 height 18
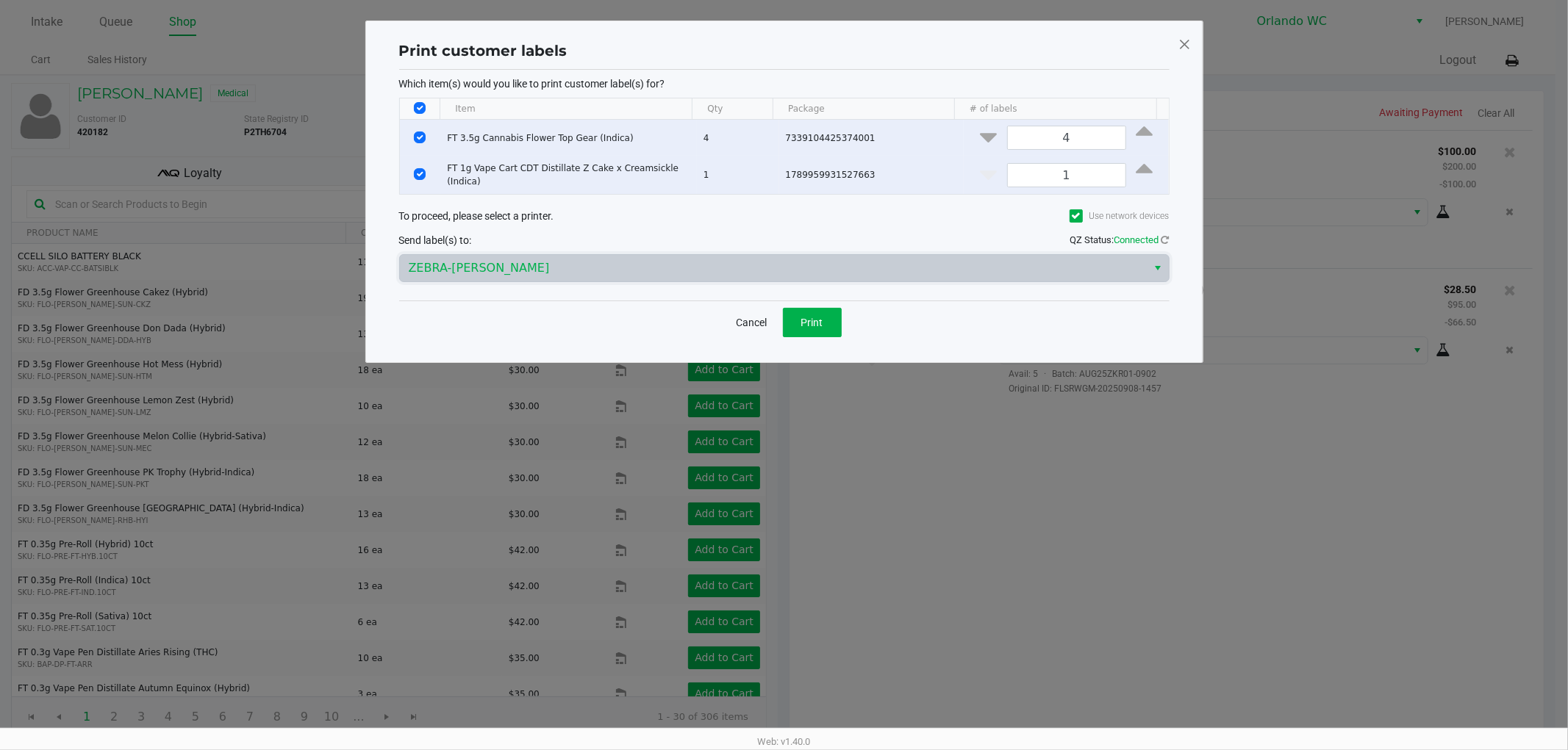
click at [849, 311] on div "Cancel Print" at bounding box center [784, 322] width 770 height 44
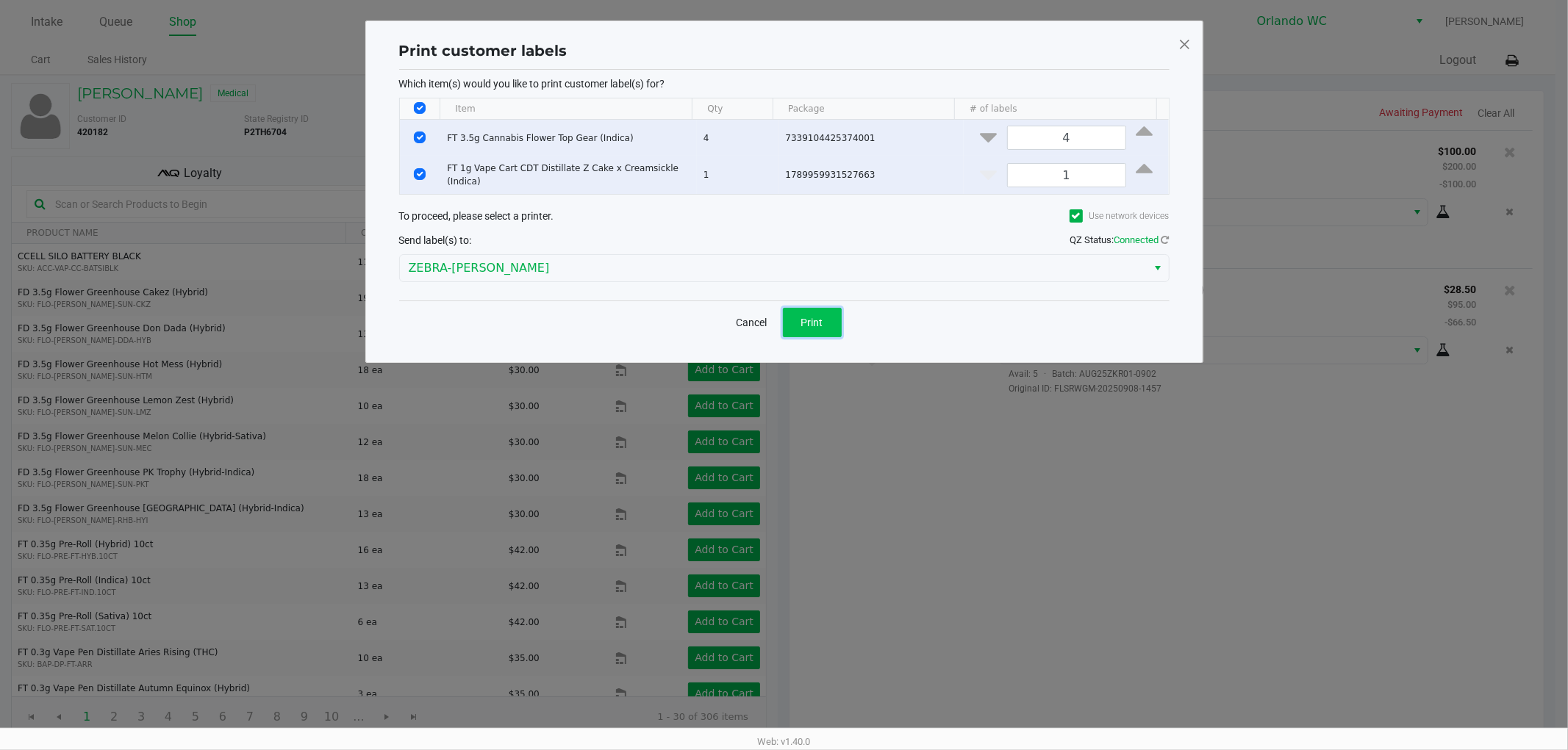
click at [835, 321] on button "Print" at bounding box center [812, 323] width 59 height 30
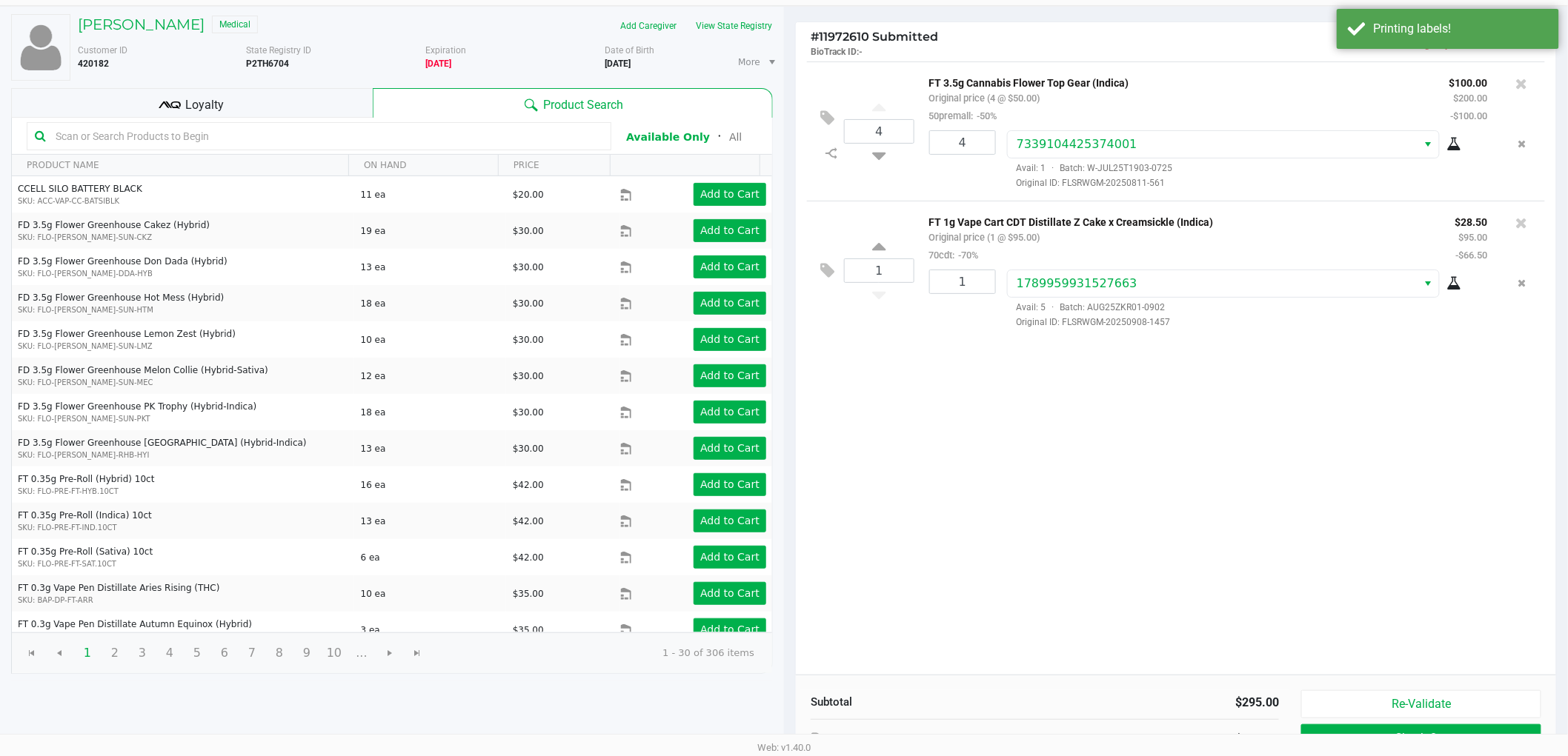
scroll to position [153, 0]
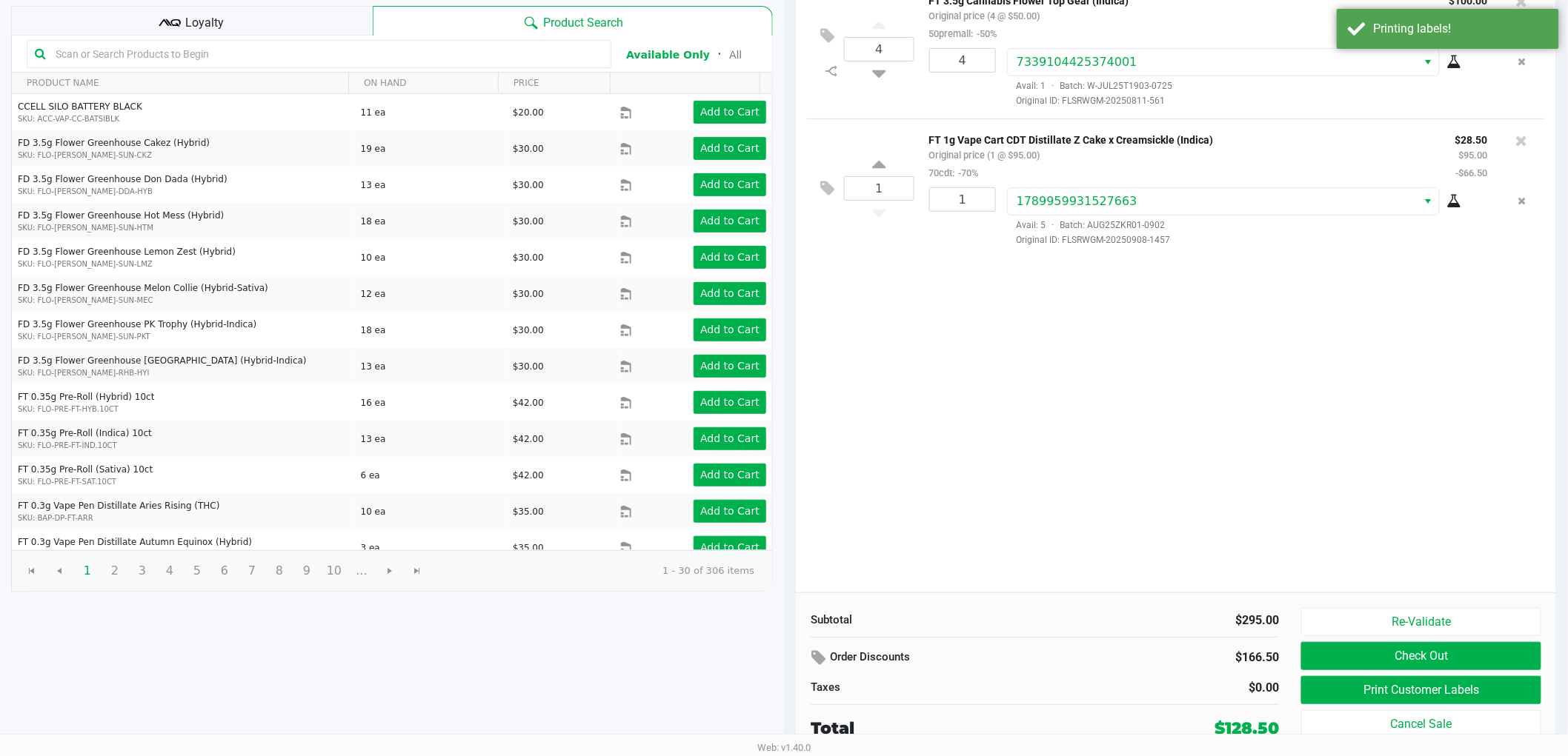
click at [1117, 491] on div "4 FT 3.5g Cannabis Flower Top Gear (Indica) Original price (4 @ $50.00) 50prema…" at bounding box center [1176, 286] width 760 height 613
click at [343, 15] on div "Loyalty" at bounding box center [191, 21] width 362 height 30
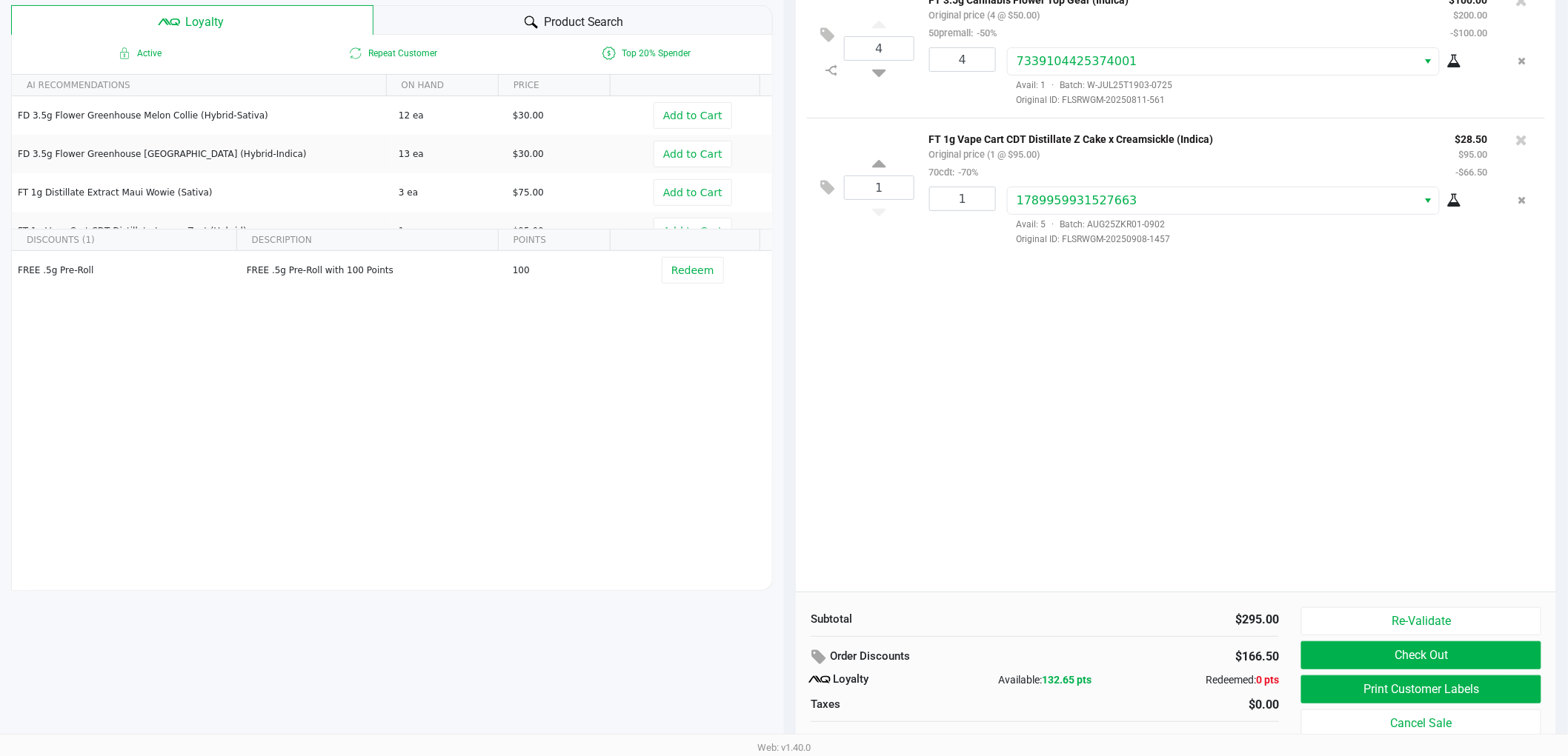
click at [1545, 415] on div "4 FT 3.5g Cannabis Flower Top Gear (Indica) Original price (4 @ $50.00) 50prema…" at bounding box center [1176, 285] width 760 height 613
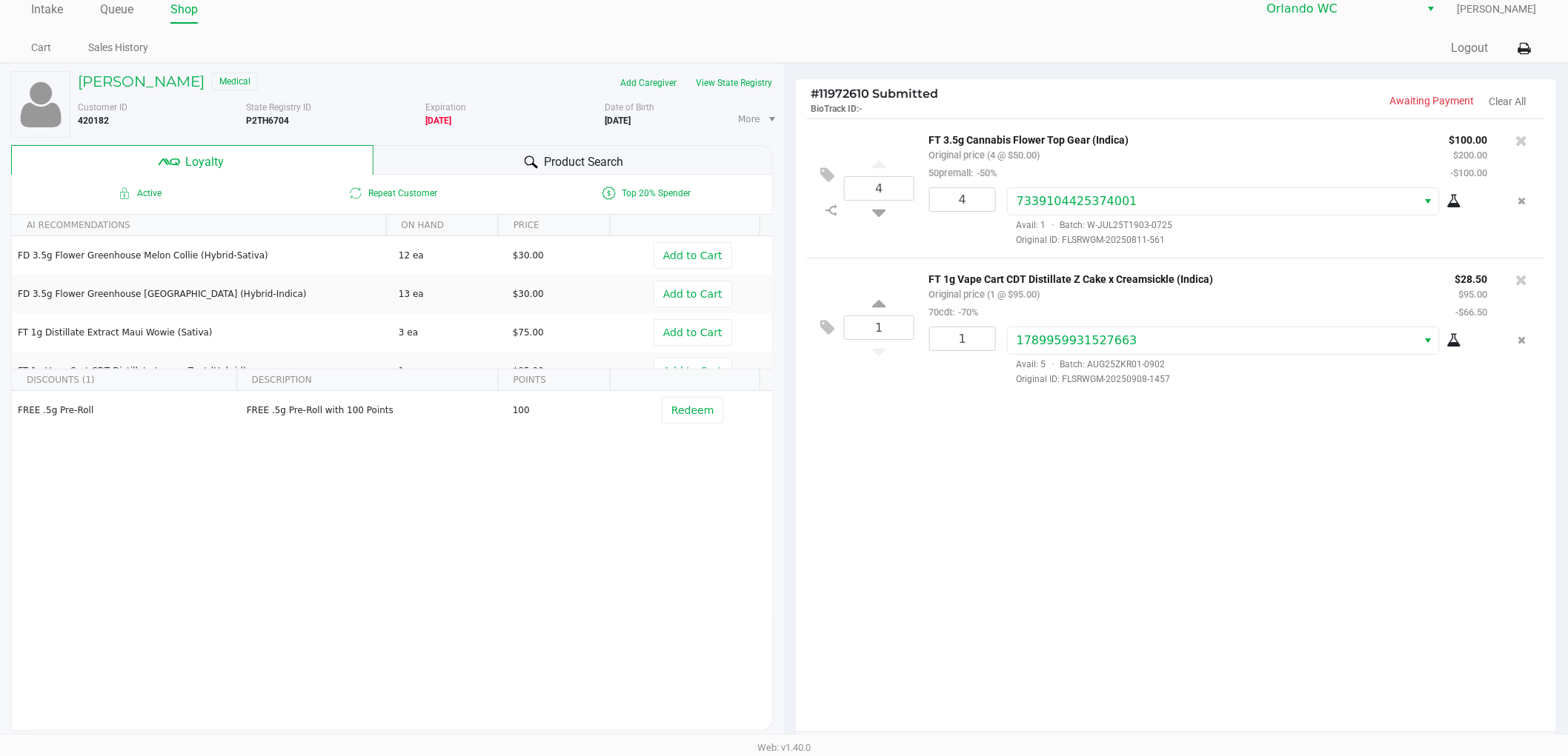
scroll to position [170, 0]
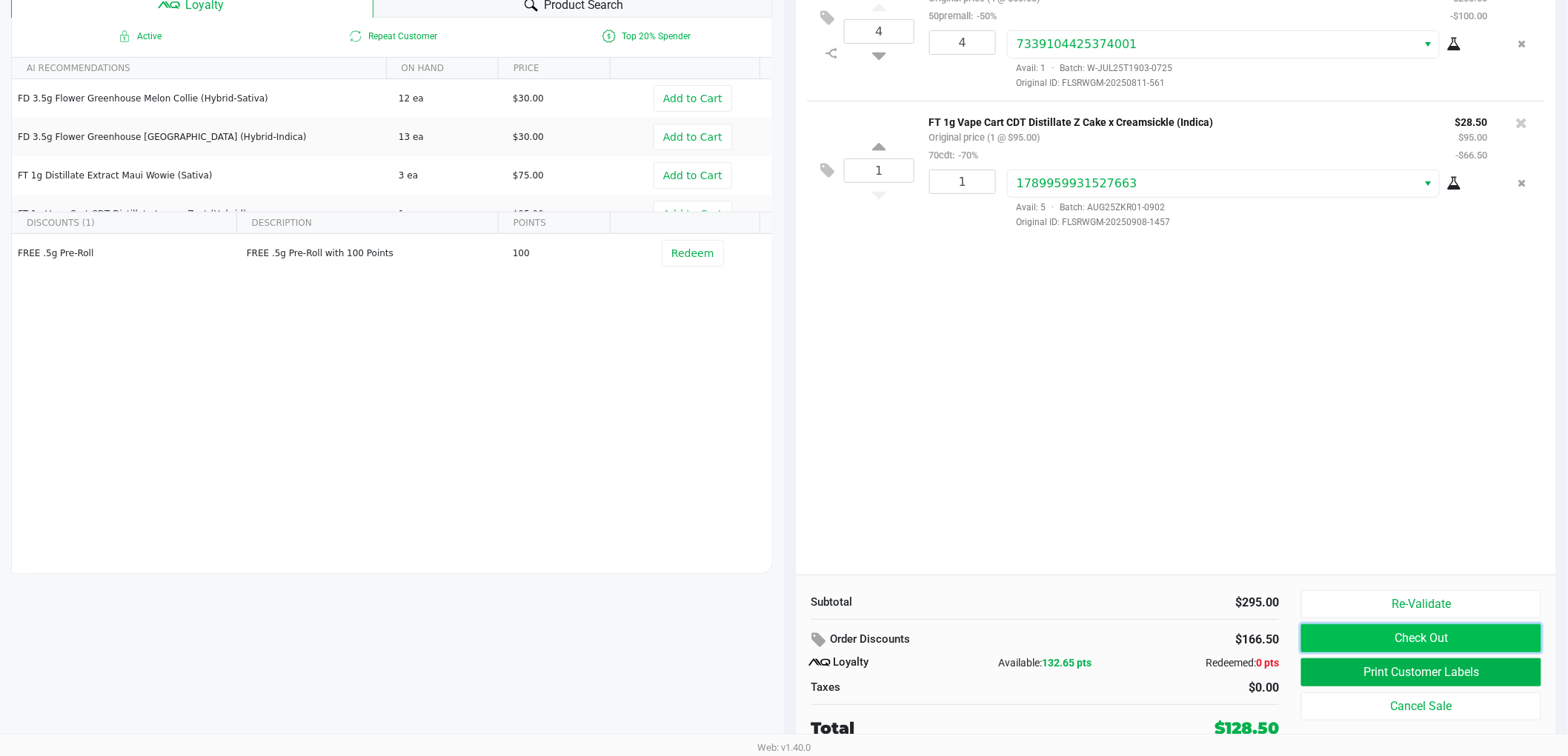
click at [1329, 634] on button "Check Out" at bounding box center [1421, 638] width 240 height 28
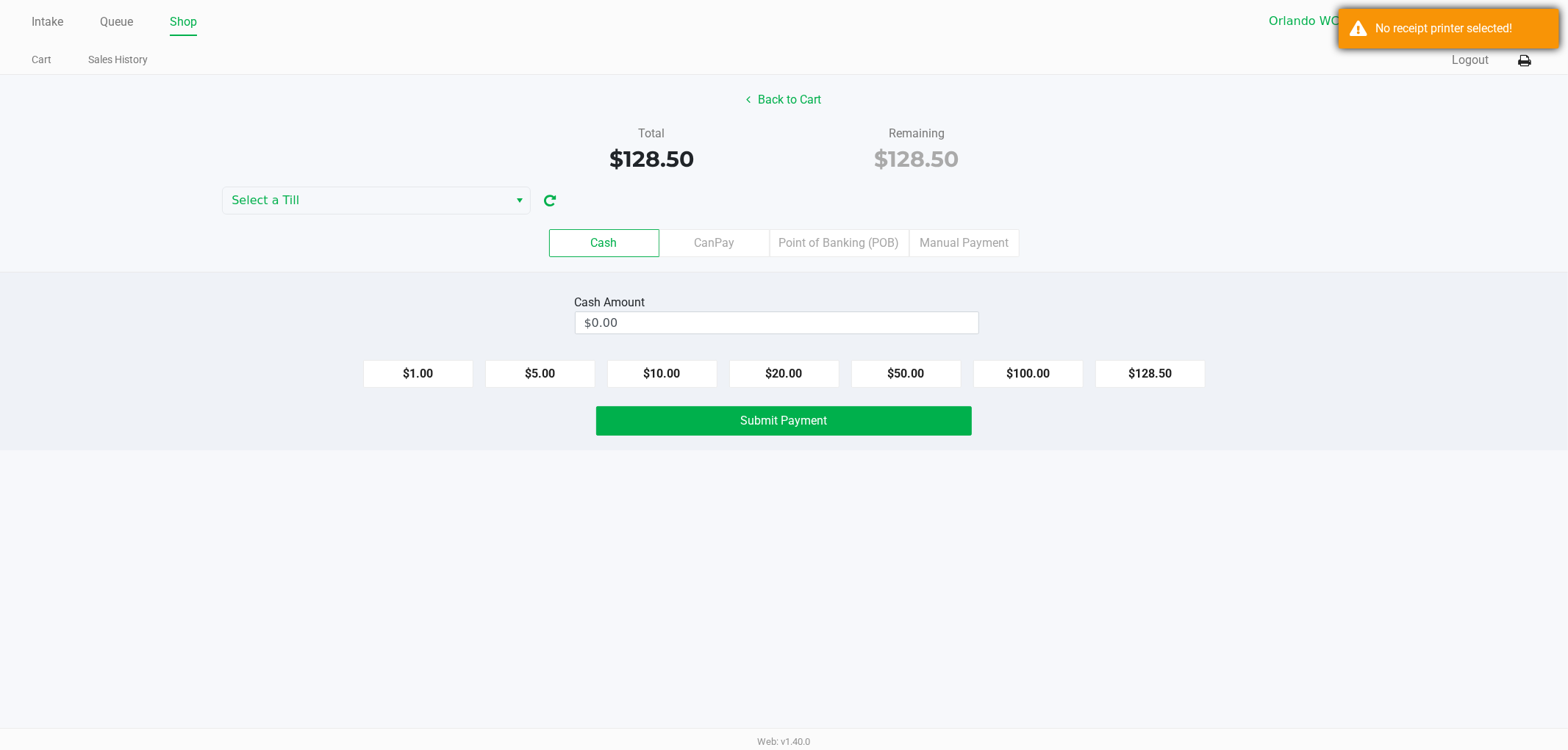
click at [1343, 39] on div "No receipt printer selected!" at bounding box center [1448, 28] width 220 height 40
click at [1521, 64] on icon at bounding box center [1524, 61] width 12 height 10
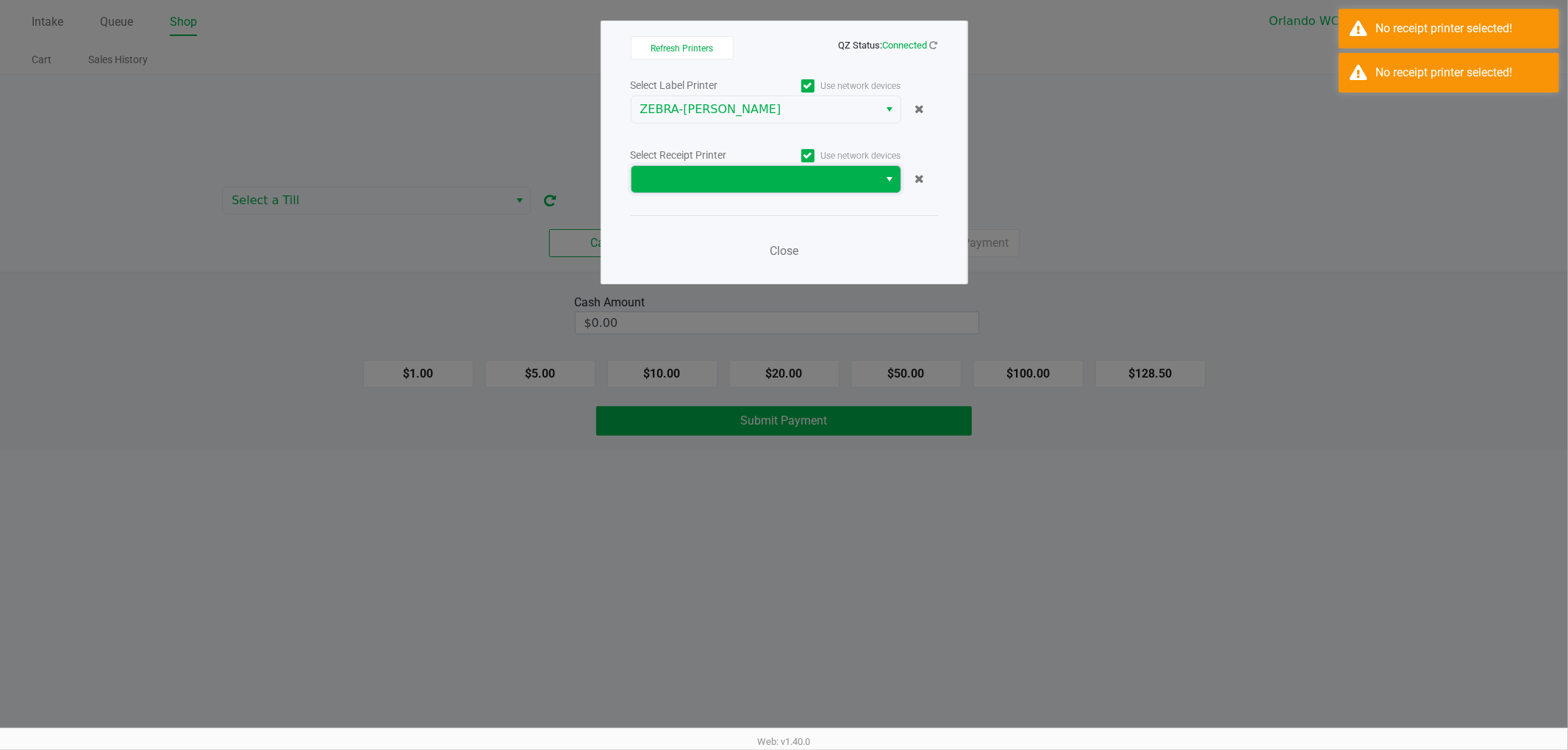
click at [766, 173] on span at bounding box center [756, 179] width 230 height 18
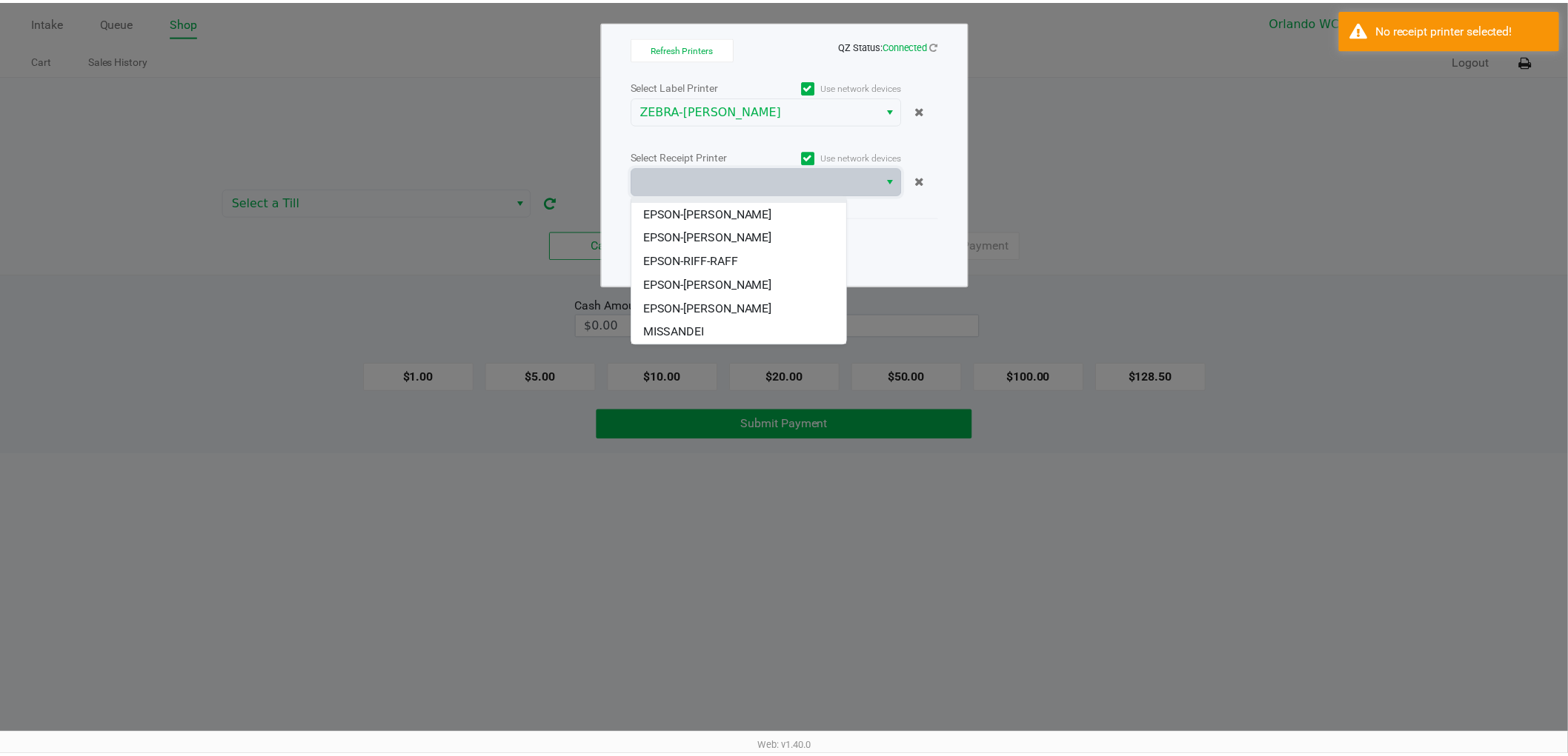
scroll to position [83, 0]
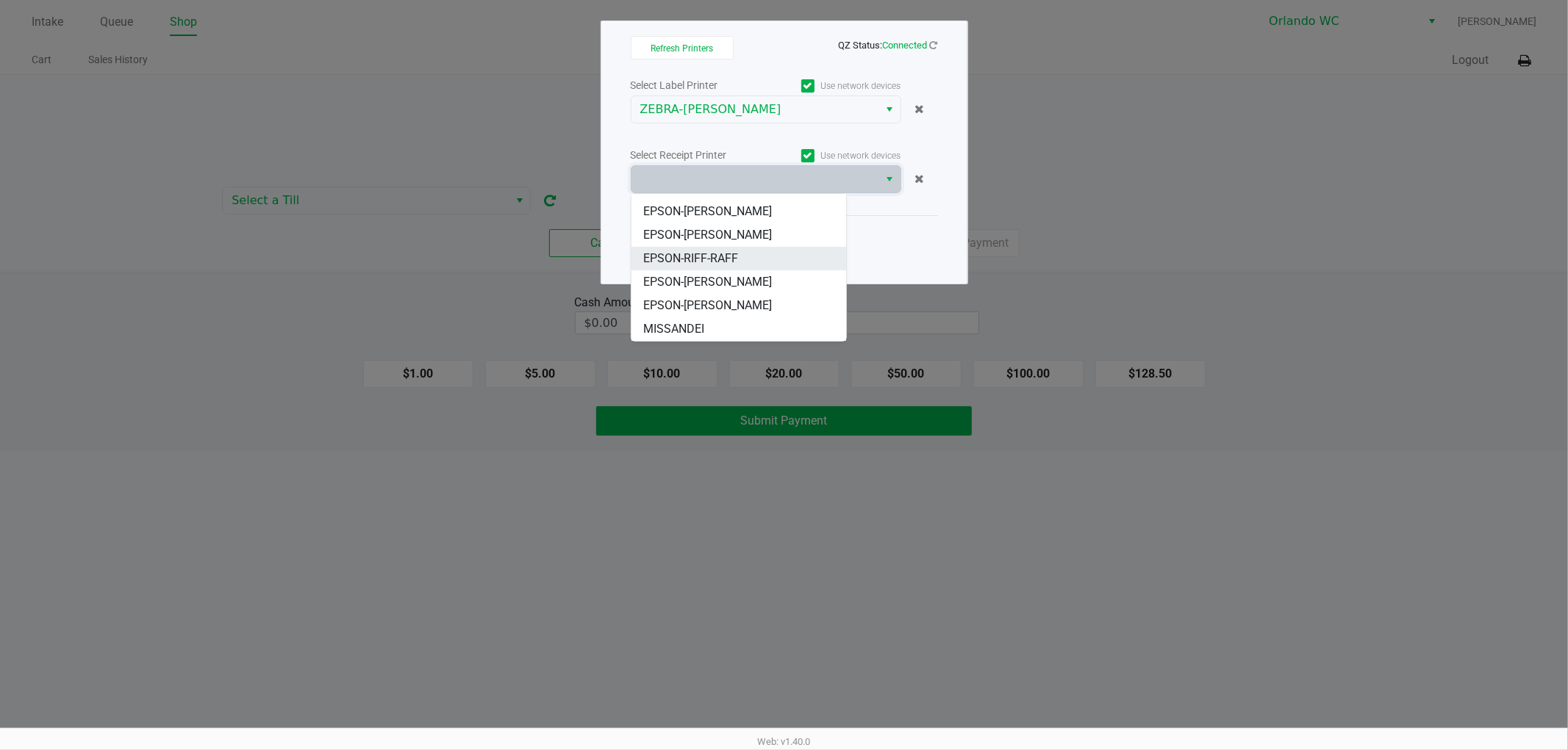
click at [709, 265] on span "EPSON-RIFF-RAFF" at bounding box center [691, 258] width 95 height 18
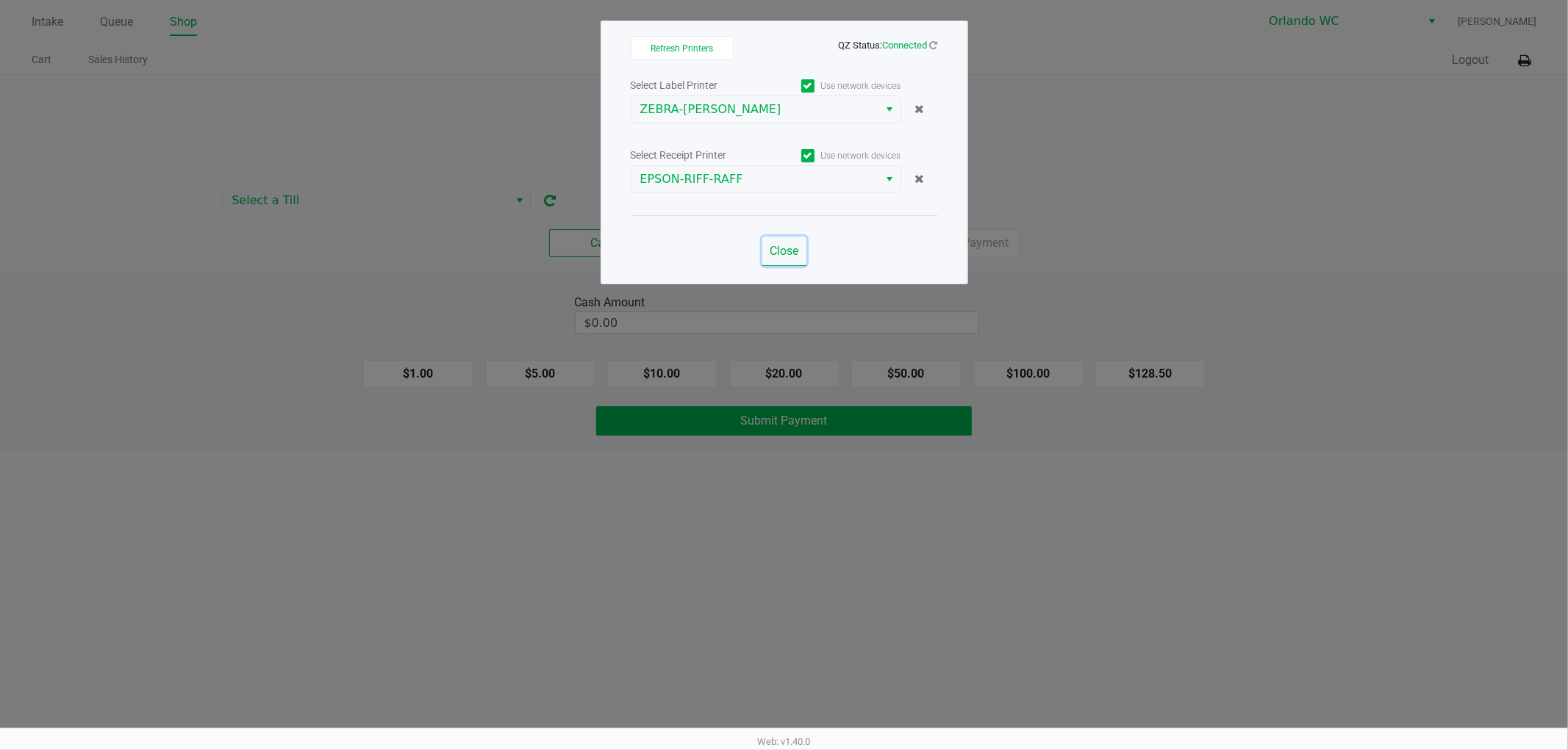
click at [780, 244] on span "Close" at bounding box center [784, 251] width 29 height 14
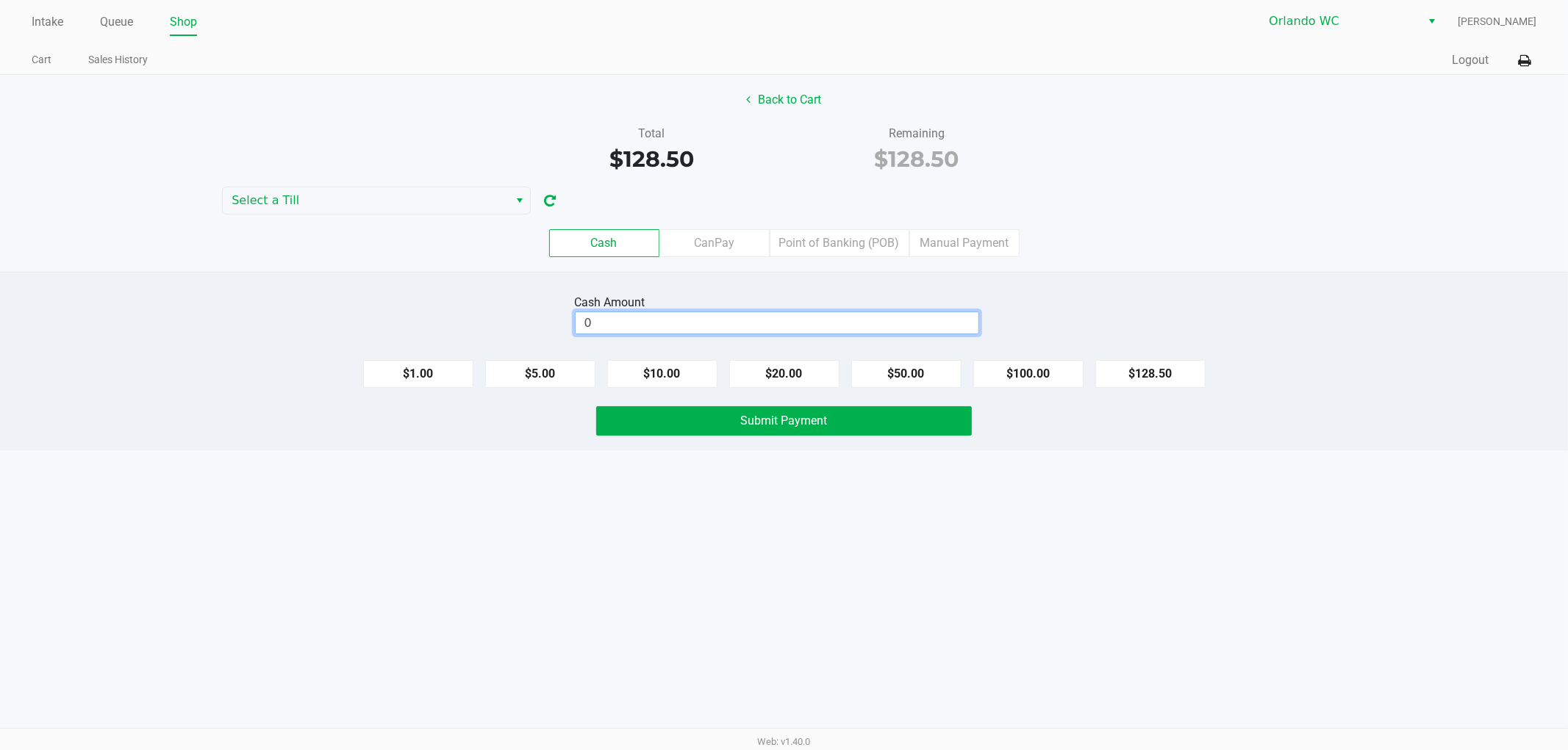
click at [872, 324] on input "0" at bounding box center [777, 322] width 403 height 21
click at [855, 256] on label "Point of Banking (POB)" at bounding box center [839, 244] width 139 height 28
click at [0, 0] on 7 "Point of Banking (POB)" at bounding box center [0, 0] width 0 height 0
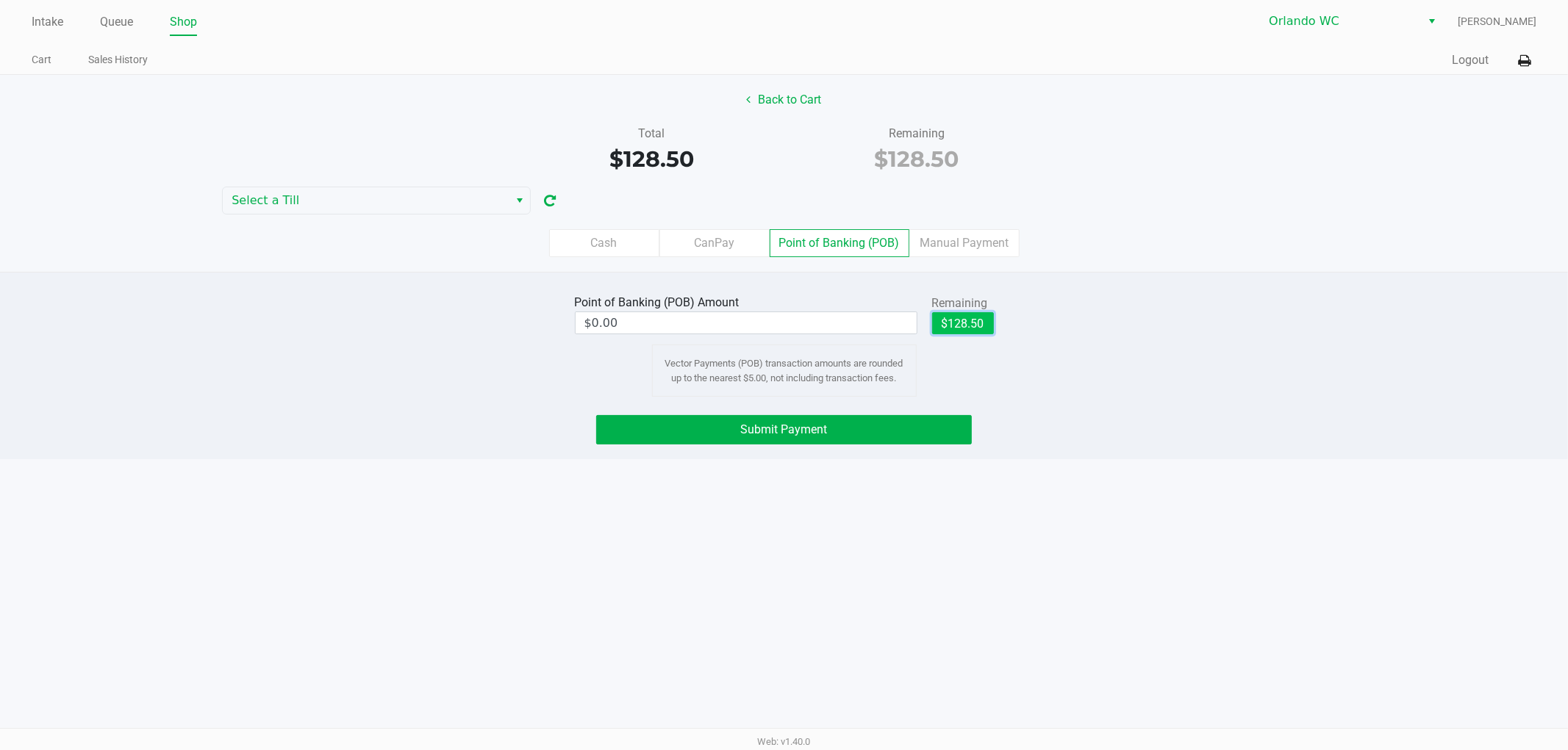
click at [945, 325] on button "$128.50" at bounding box center [963, 323] width 61 height 22
type input "$128.50"
click at [877, 429] on button "Submit Payment" at bounding box center [784, 430] width 376 height 30
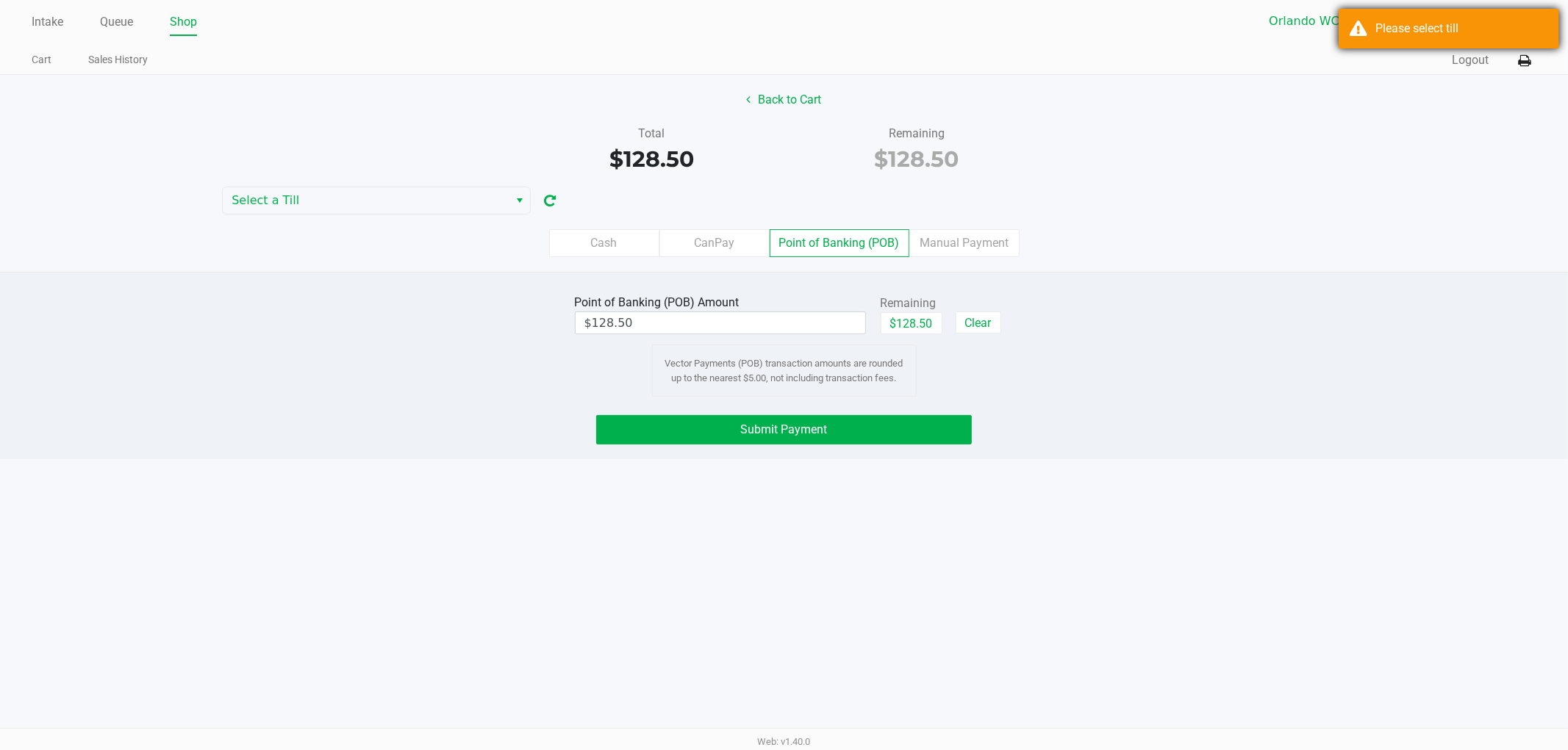
click at [1387, 33] on div "Please select till" at bounding box center [1461, 29] width 173 height 18
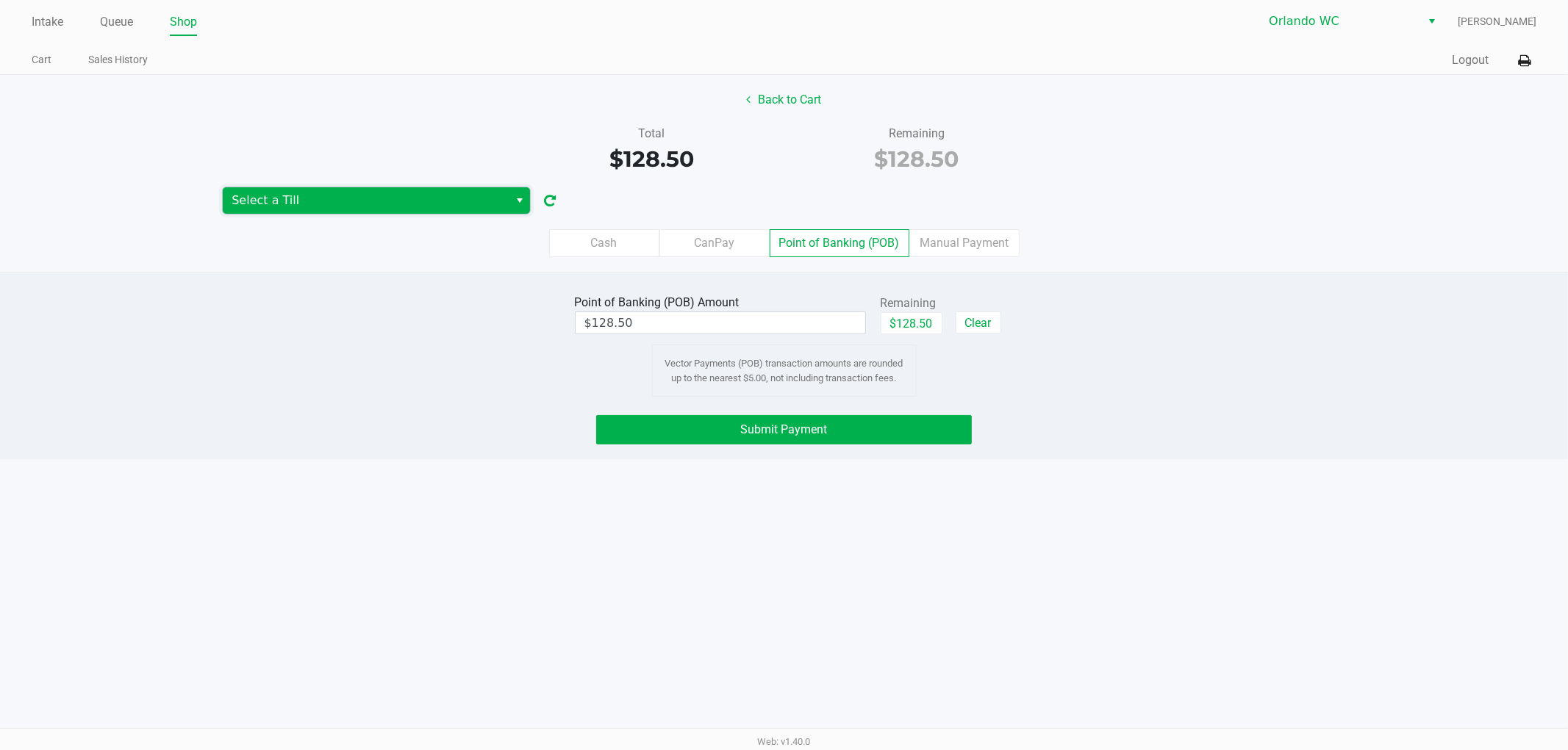
click at [265, 187] on kendo-dropdownlist "Select a Till" at bounding box center [376, 201] width 309 height 28
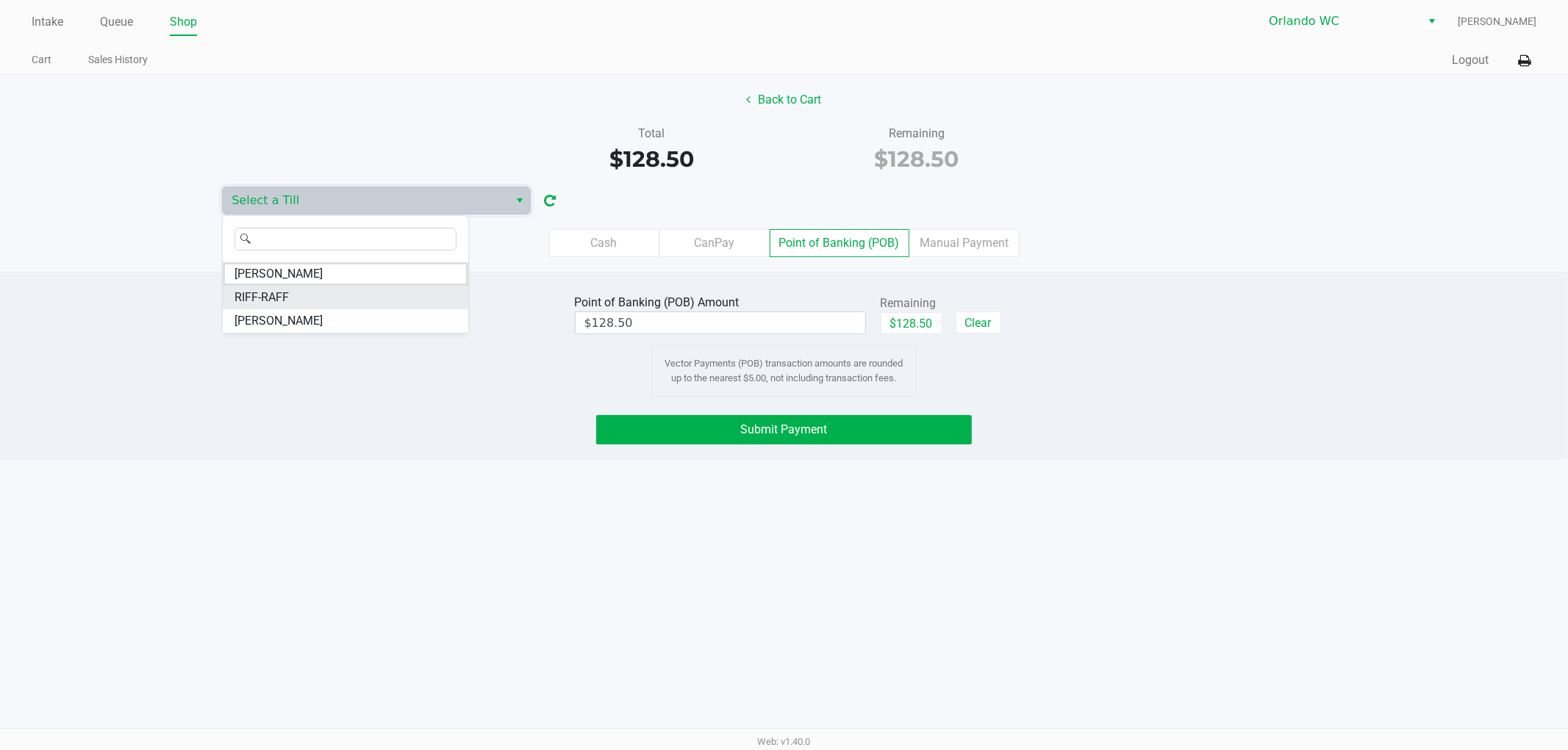
click at [254, 297] on span "RIFF-RAFF" at bounding box center [261, 297] width 54 height 18
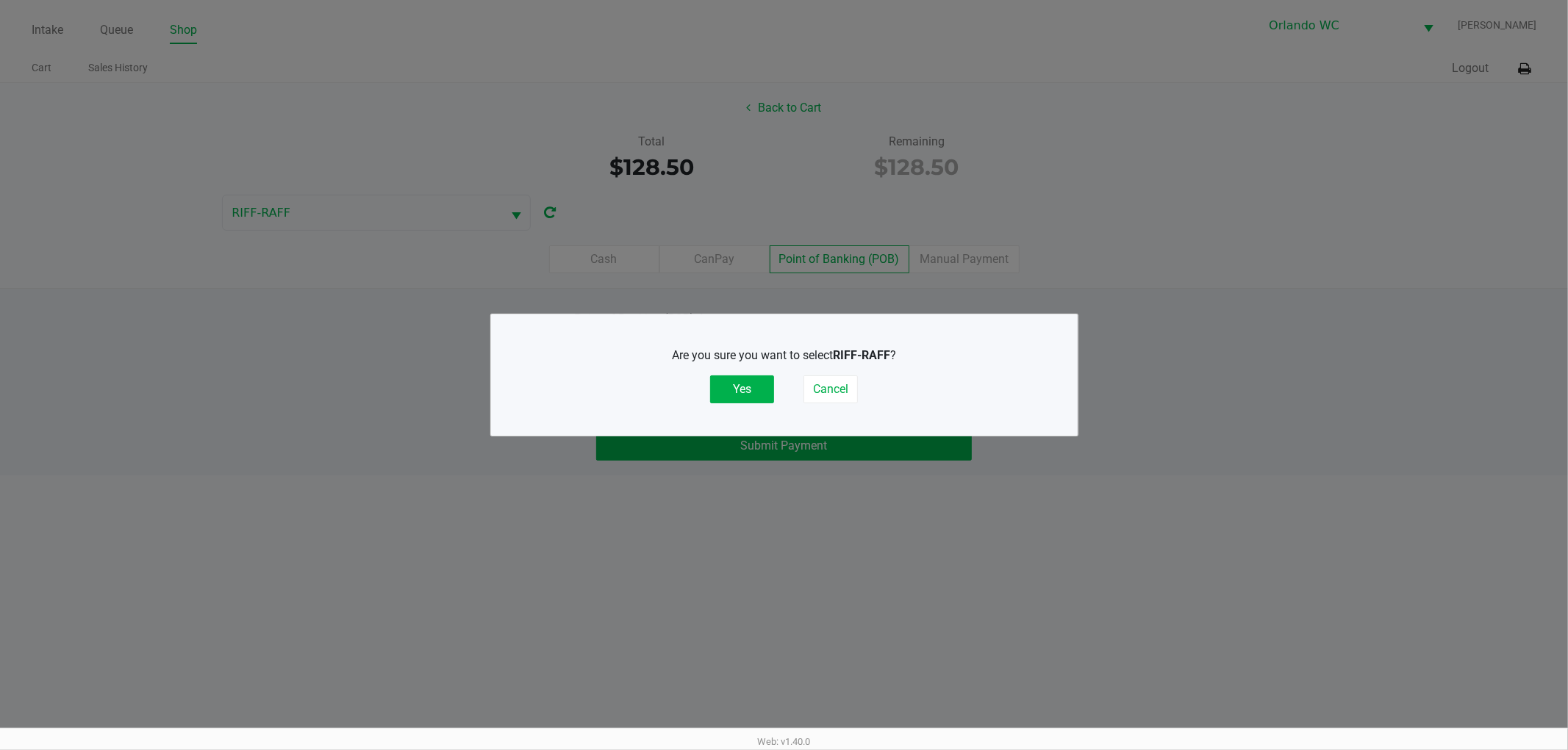
click at [724, 390] on button "Yes" at bounding box center [742, 390] width 64 height 28
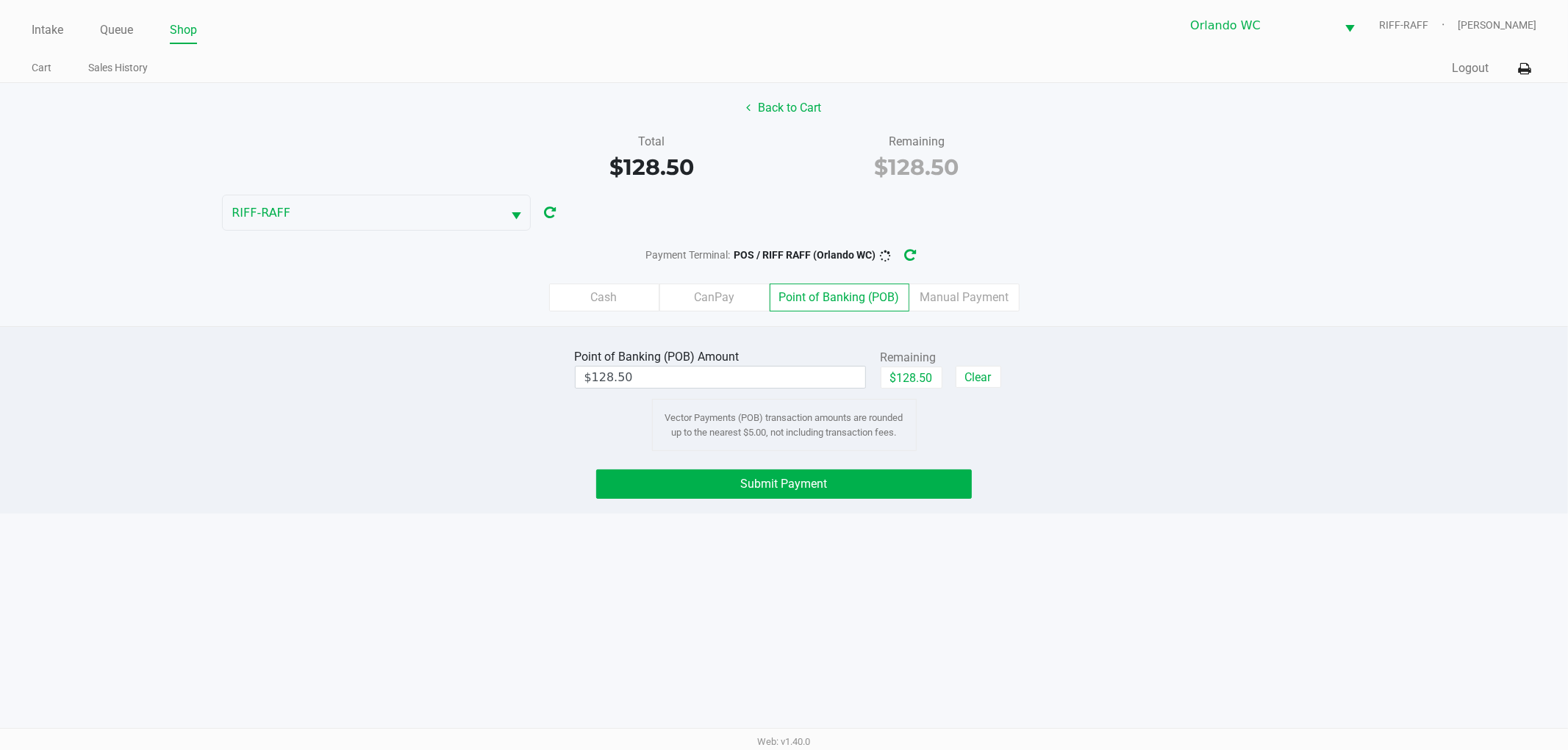
click at [700, 469] on div "Point of Banking (POB) Amount $128.50 Remaining $128.50 Clear Vector Payments (…" at bounding box center [784, 419] width 1568 height 188
click at [741, 482] on span "Submit Payment" at bounding box center [784, 484] width 86 height 14
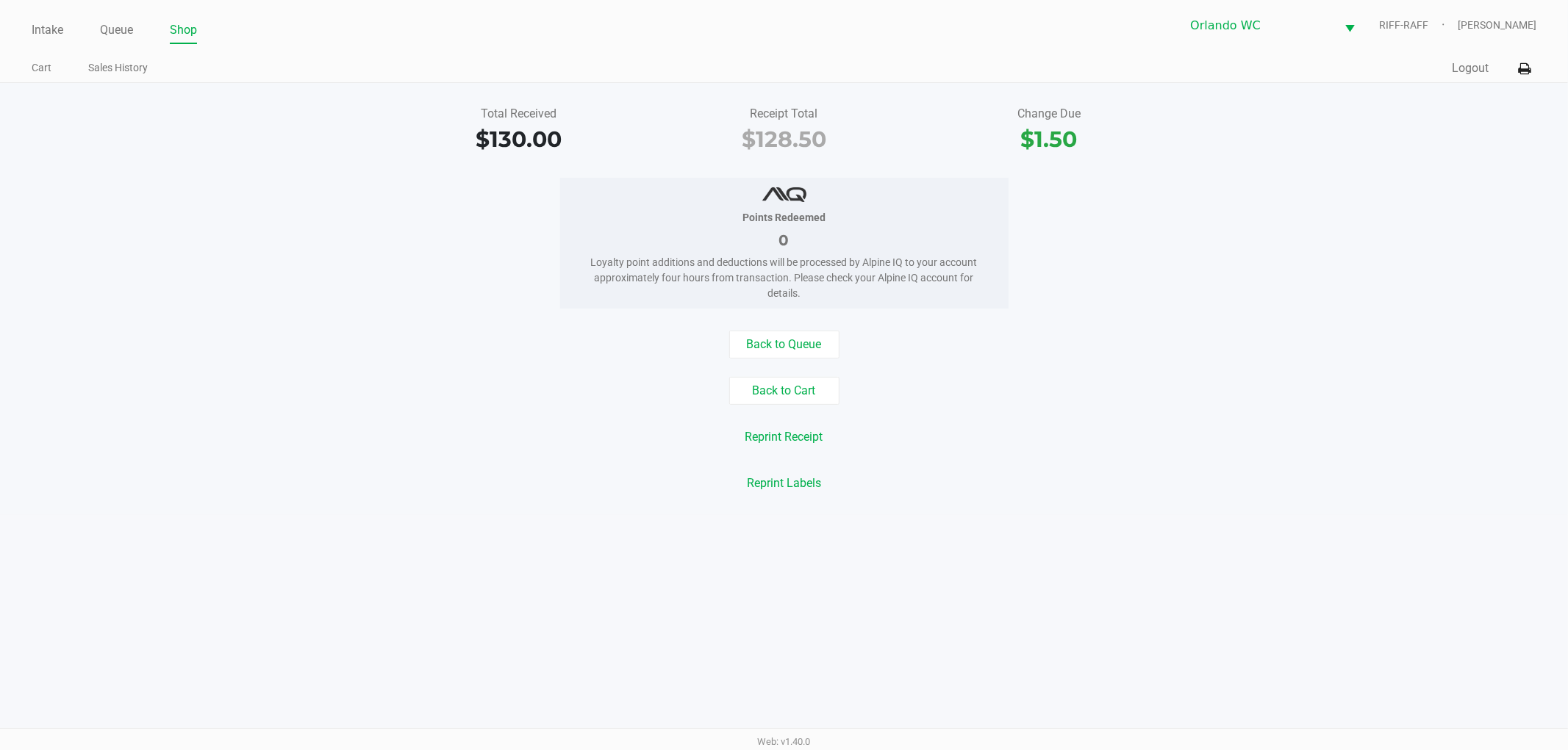
click at [1482, 258] on div "Points Redeemed 0 Loyalty point additions and deductions will be processed by A…" at bounding box center [784, 244] width 1590 height 131
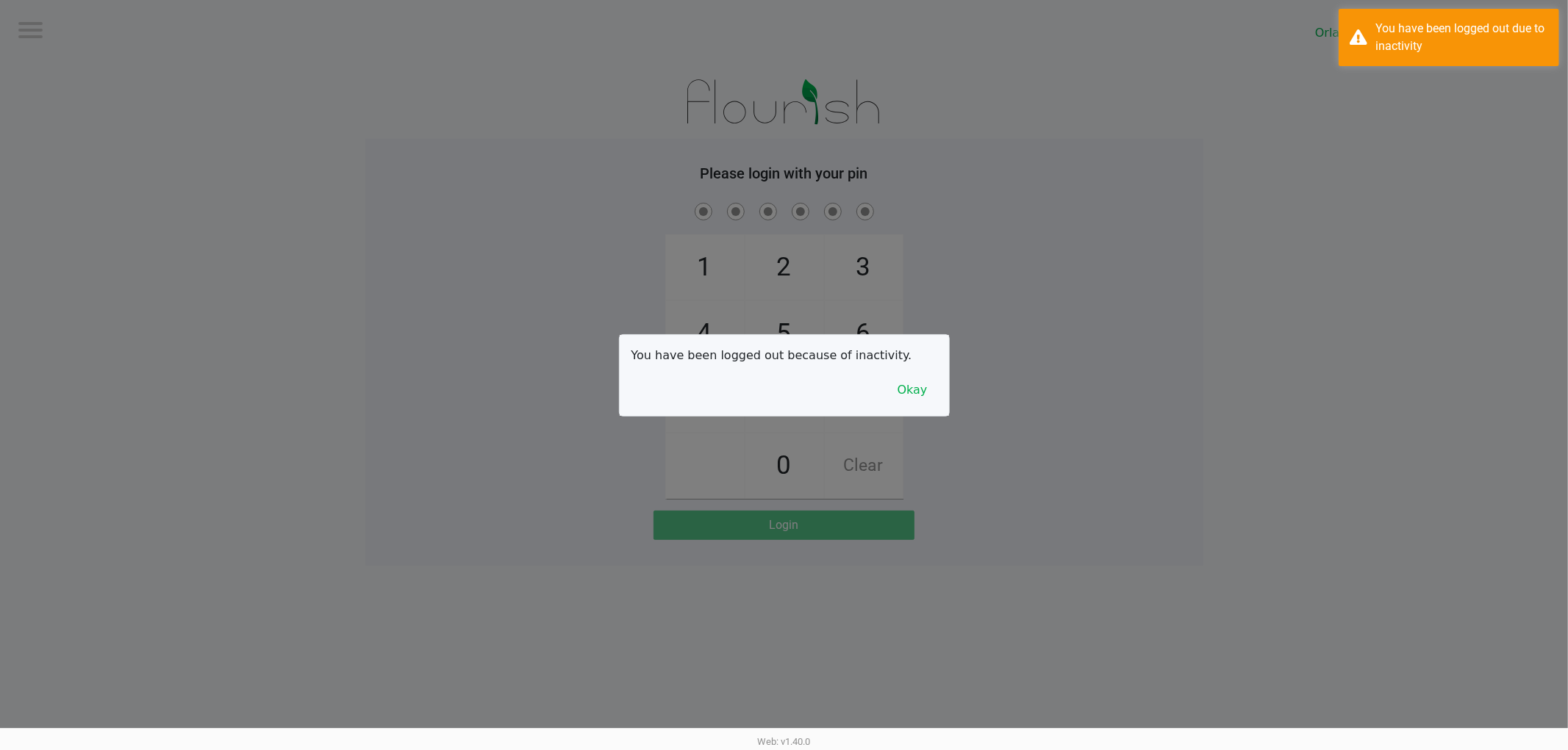
click at [938, 239] on div at bounding box center [784, 375] width 1568 height 750
checkbox input "true"
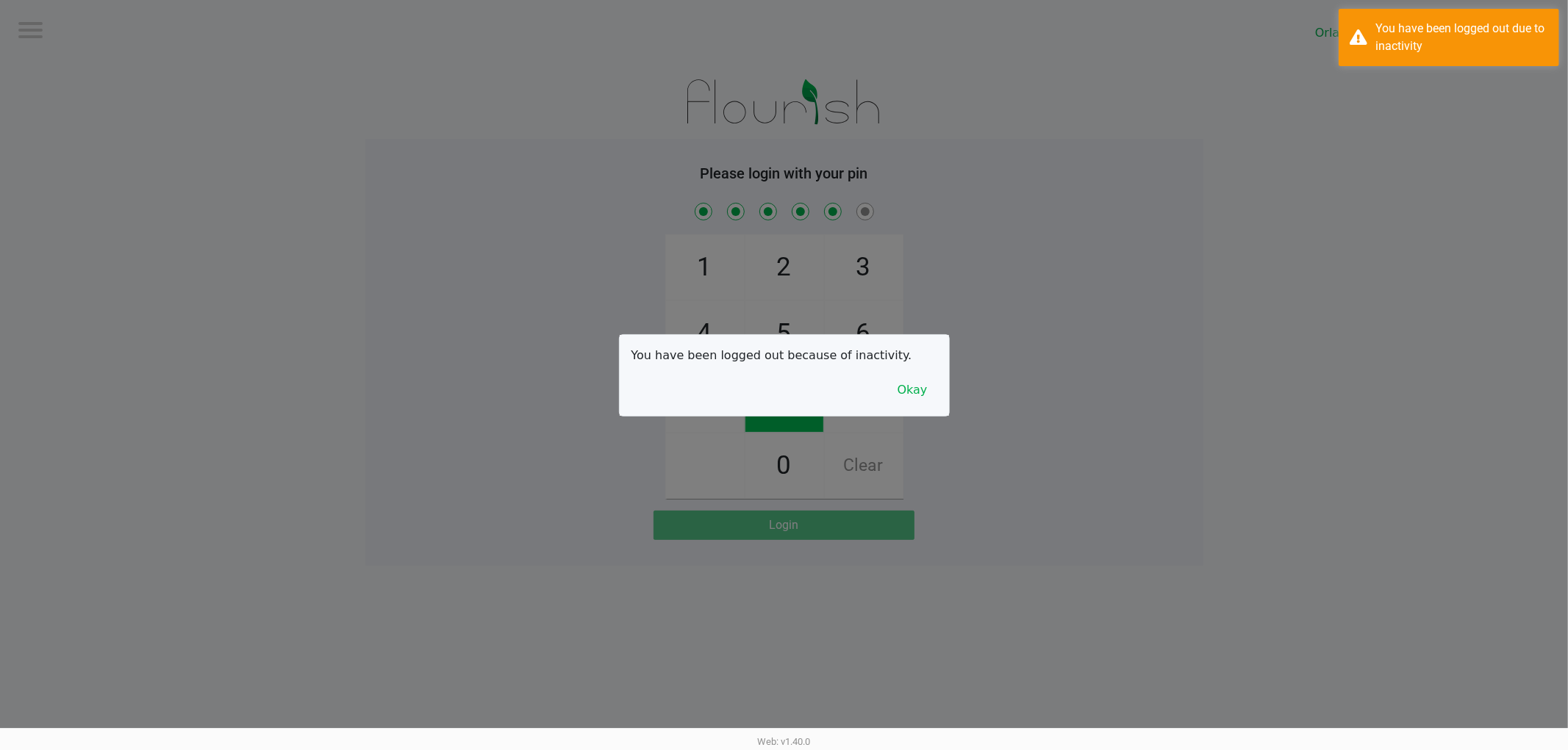
checkbox input "true"
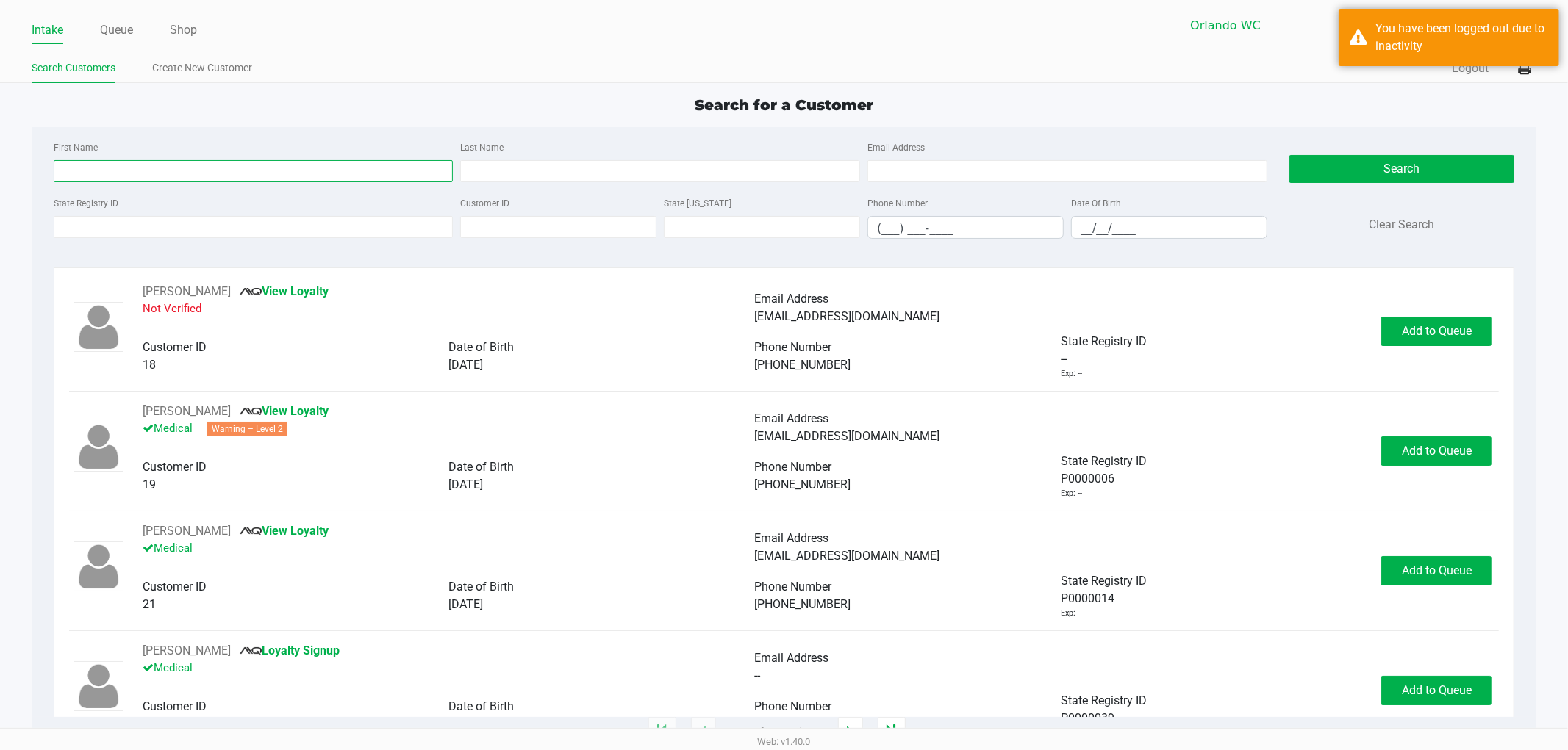
click at [380, 173] on input "First Name" at bounding box center [254, 171] width 400 height 22
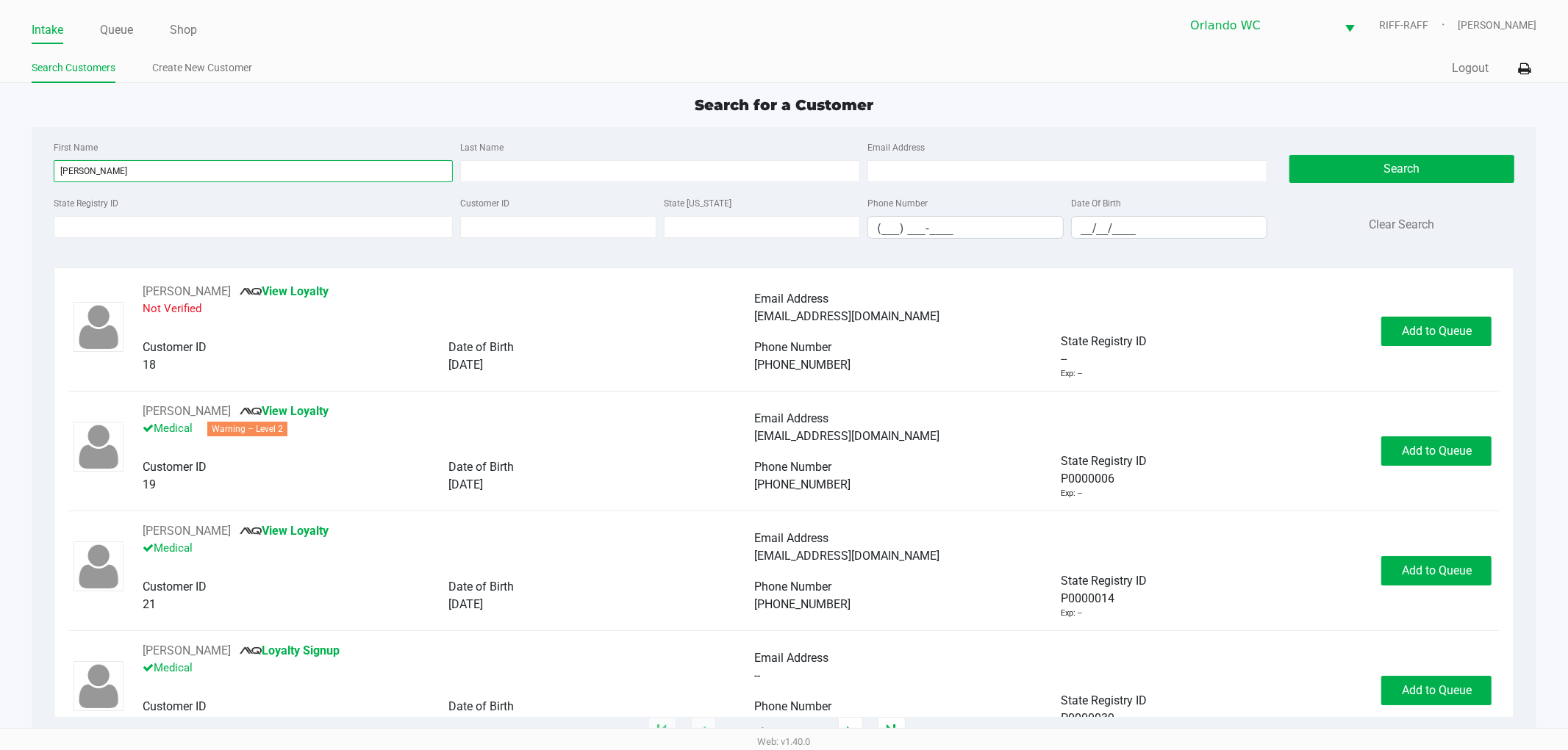
type input "timothy"
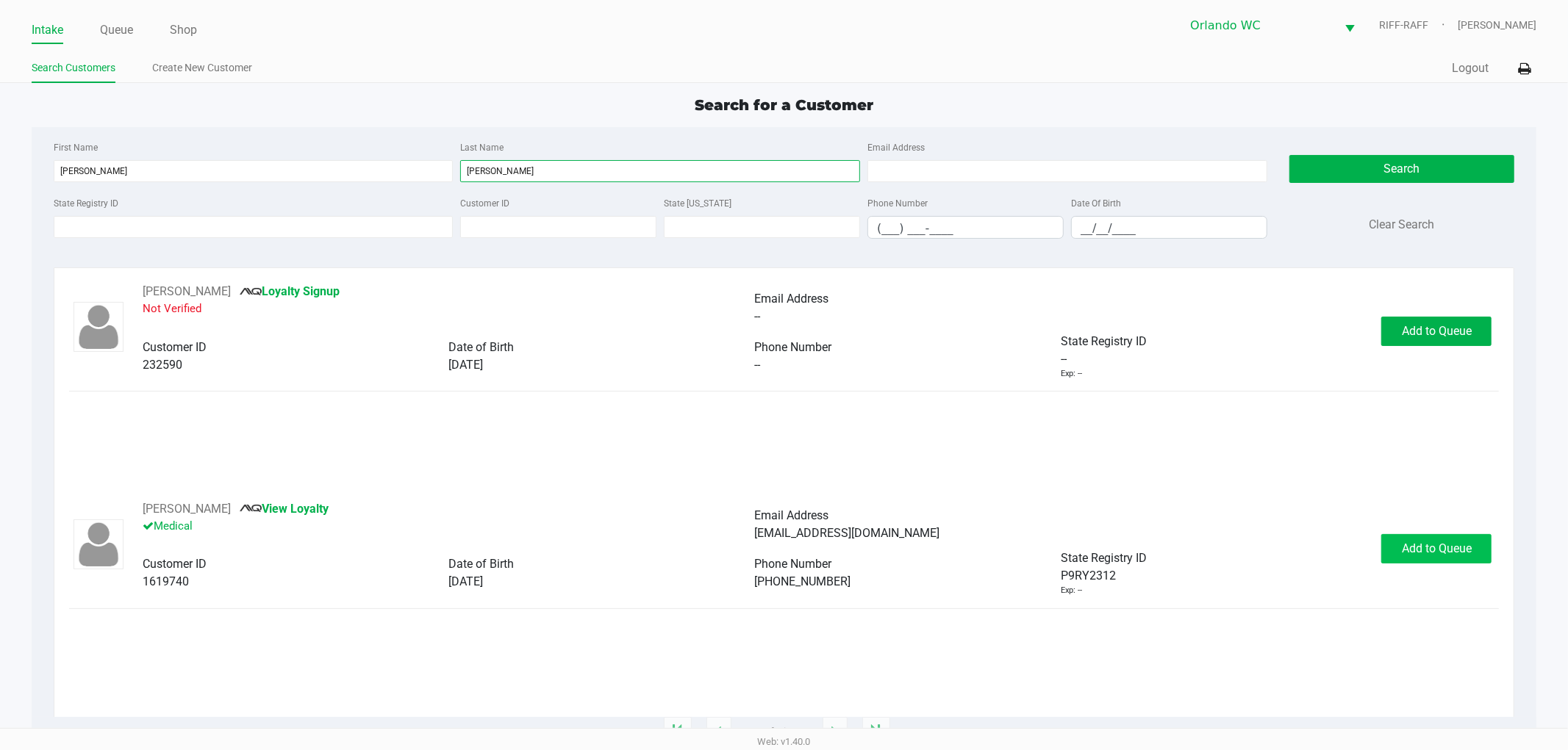
type input "soto"
click at [1417, 551] on span "Add to Queue" at bounding box center [1436, 548] width 70 height 14
click at [1439, 551] on span "In Queue" at bounding box center [1454, 548] width 124 height 14
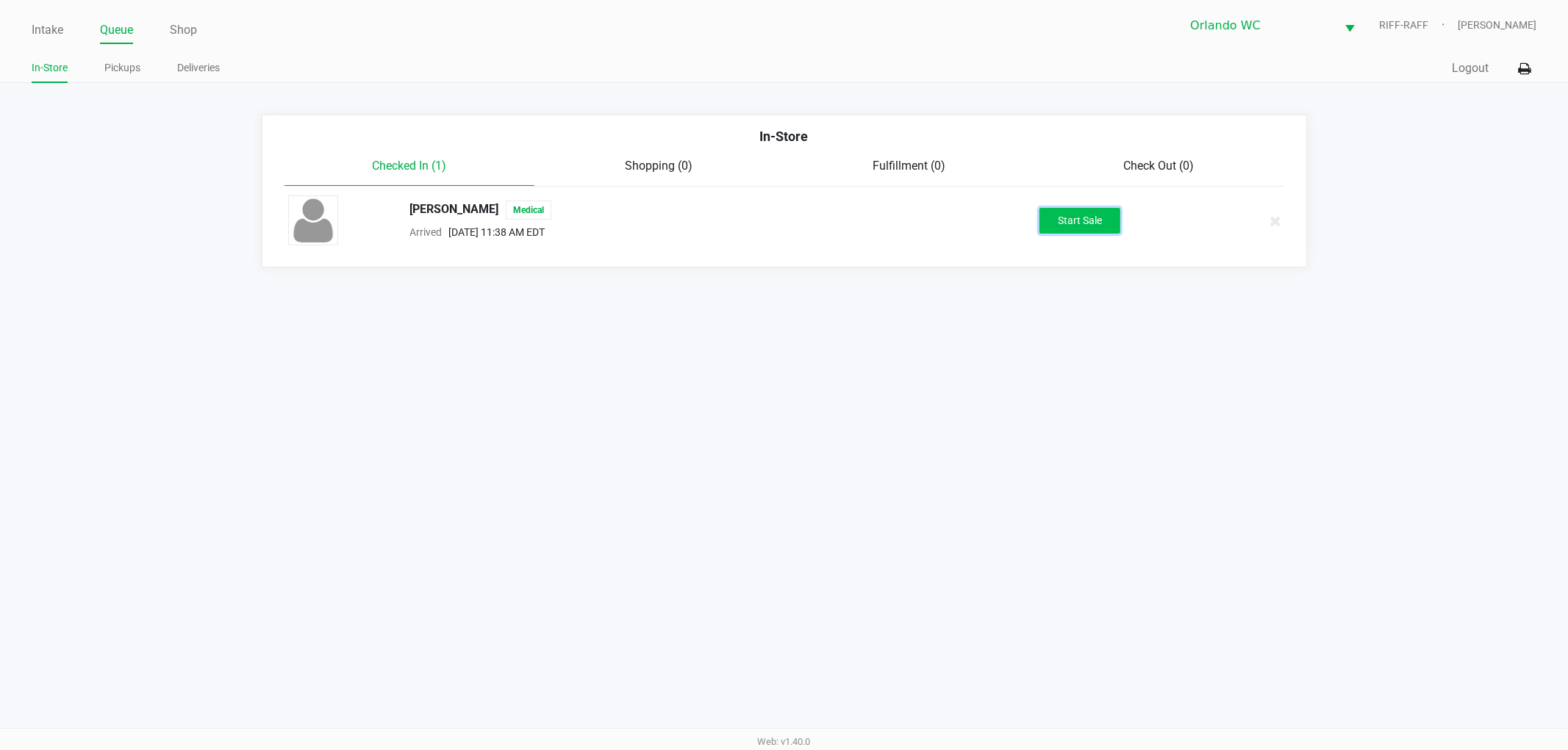
click at [1062, 216] on button "Start Sale" at bounding box center [1080, 220] width 81 height 26
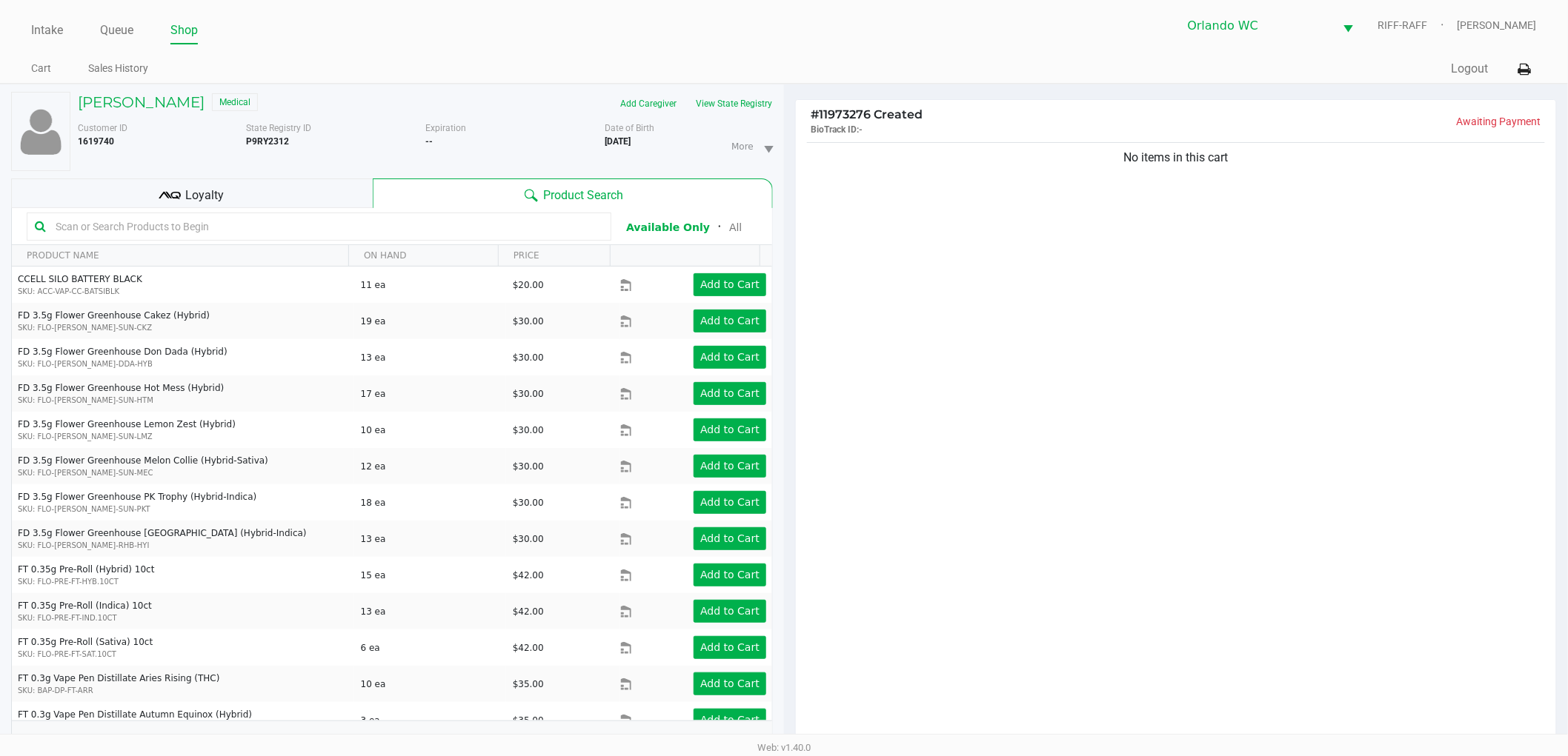
drag, startPoint x: 855, startPoint y: 219, endPoint x: 845, endPoint y: 225, distance: 11.7
click at [855, 223] on div "No items in this cart" at bounding box center [1176, 446] width 760 height 613
click at [843, 225] on div "No items in this cart" at bounding box center [1176, 446] width 760 height 613
click at [366, 232] on input "text" at bounding box center [326, 227] width 554 height 22
type input "1g"
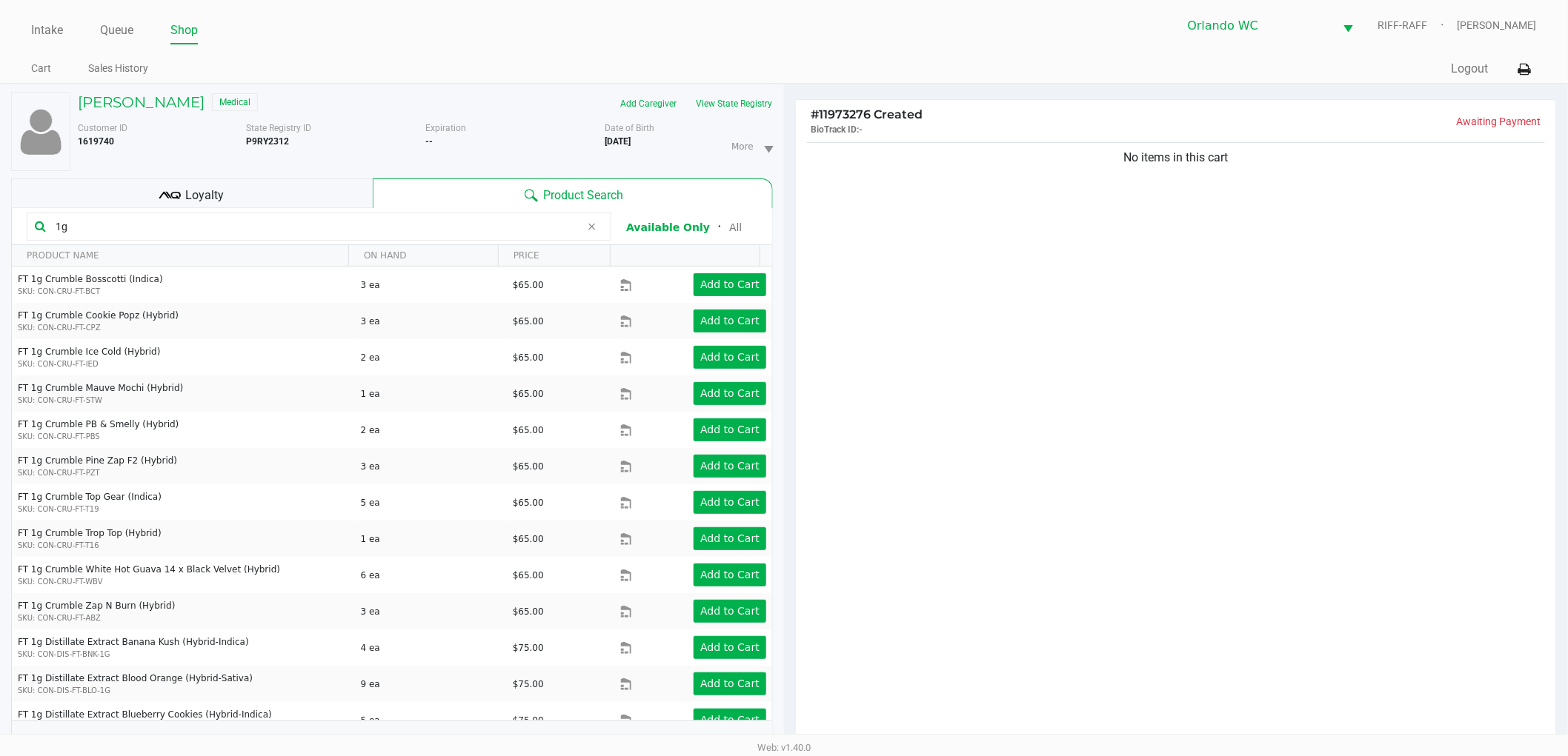
click at [360, 231] on input "1g" at bounding box center [315, 227] width 531 height 22
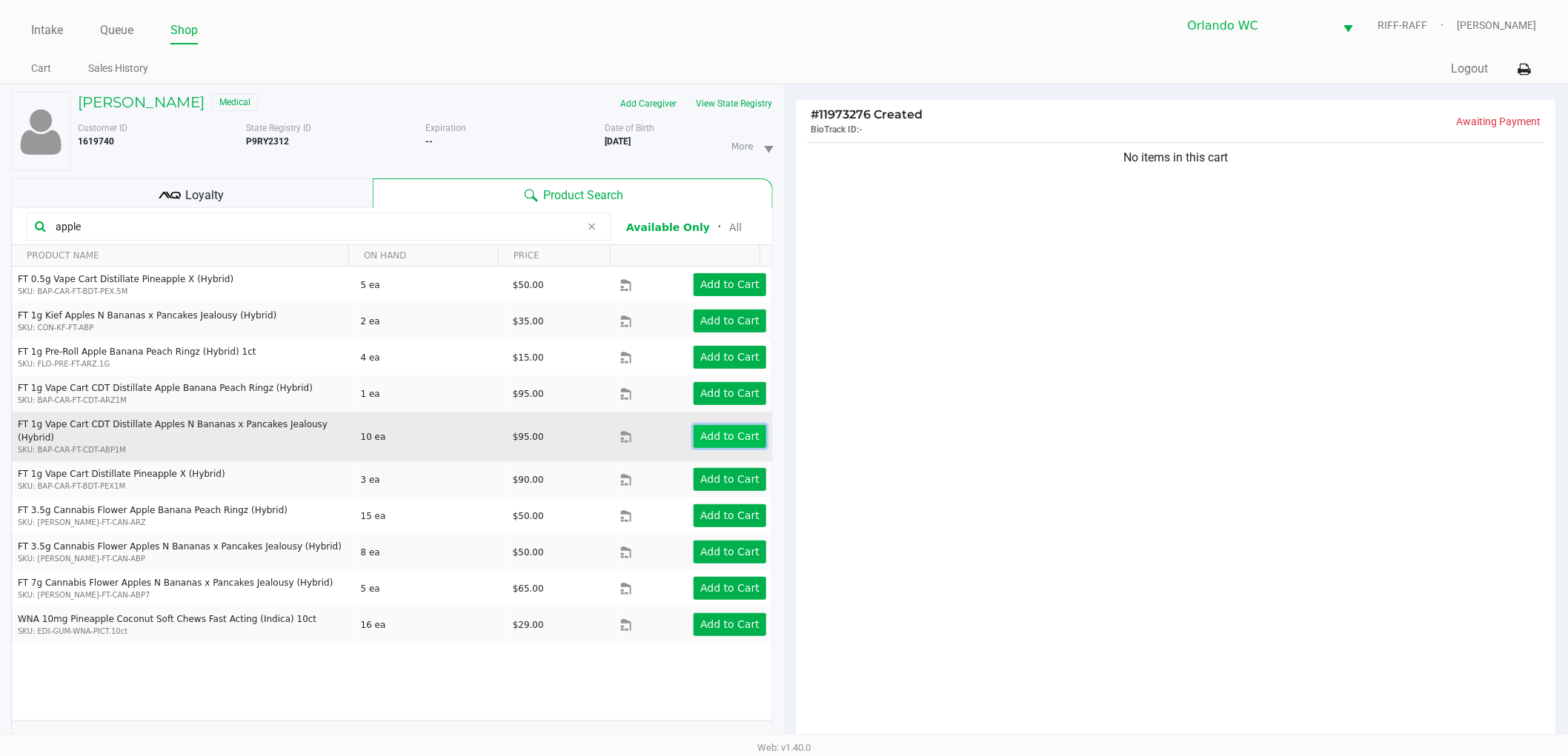
click at [729, 431] on app-button-loader "Add to Cart" at bounding box center [730, 436] width 60 height 12
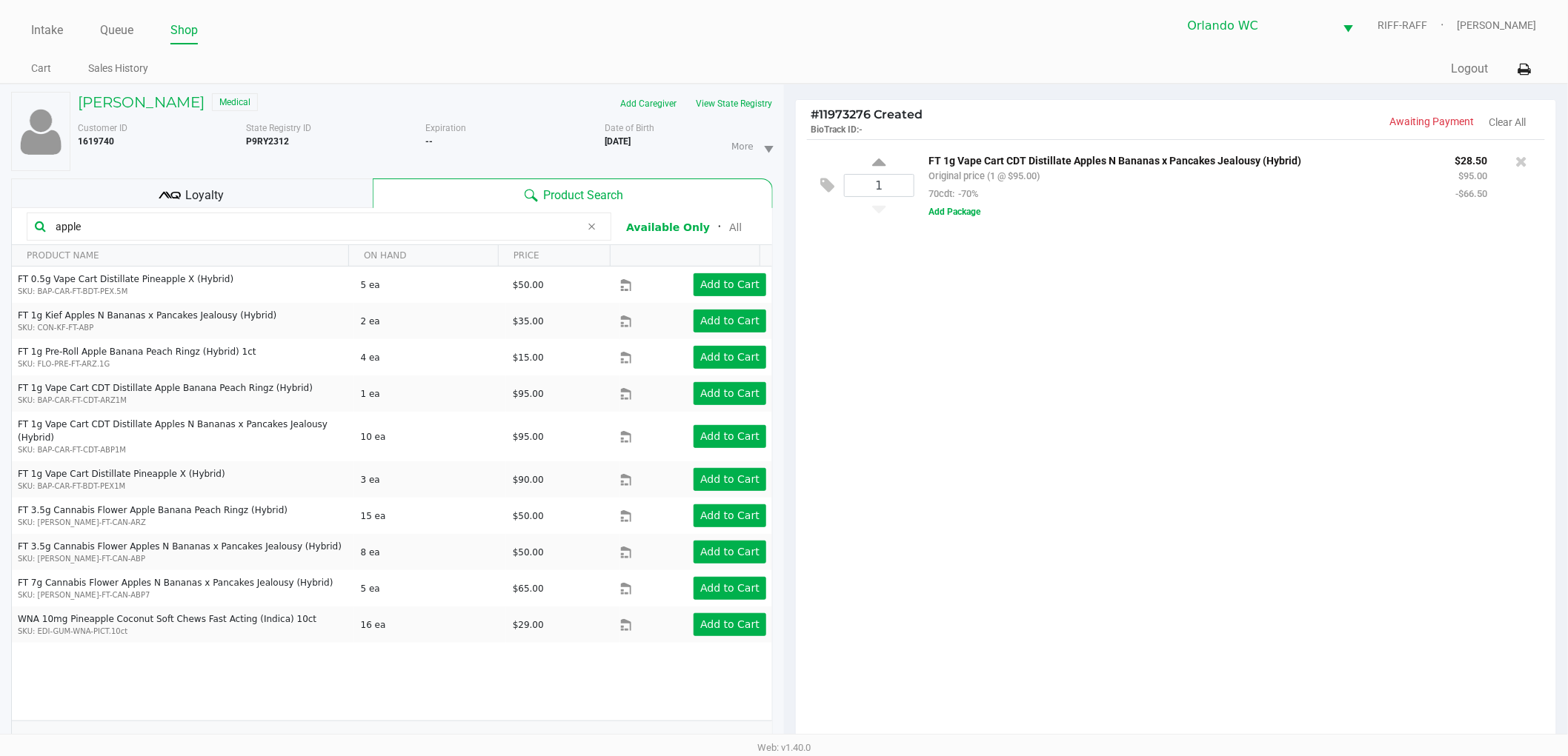
click at [191, 223] on input "apple" at bounding box center [315, 227] width 531 height 22
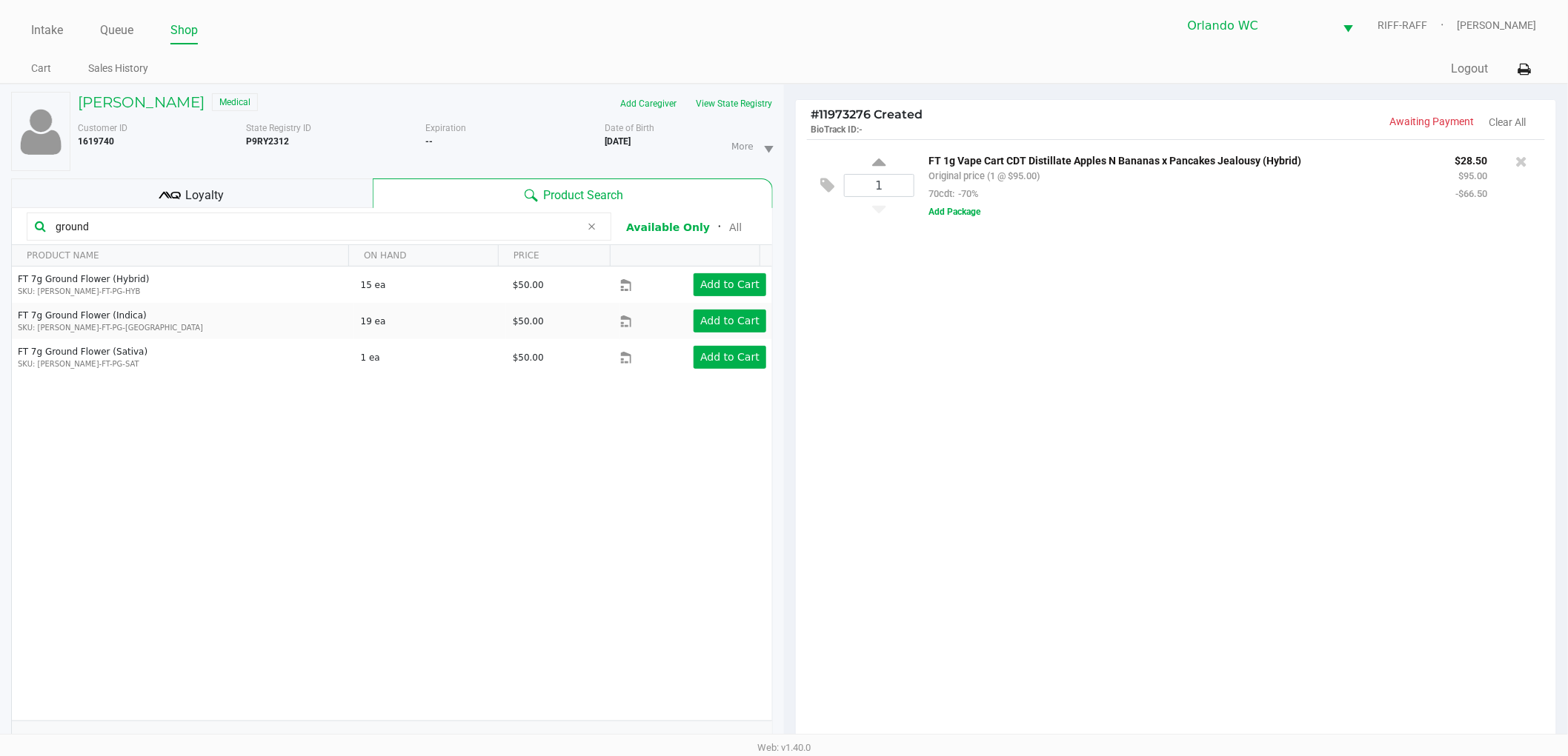
type input "ground"
click at [936, 341] on div "1 FT 1g Vape Cart CDT Distillate Apples N Bananas x Pancakes Jealousy (Hybrid) …" at bounding box center [1176, 446] width 760 height 613
click at [924, 317] on div "1 FT 1g Vape Cart CDT Distillate Apples N Bananas x Pancakes Jealousy (Hybrid) …" at bounding box center [1176, 446] width 760 height 613
click at [924, 314] on div "1 FT 1g Vape Cart CDT Distillate Apples N Bananas x Pancakes Jealousy (Hybrid) …" at bounding box center [1176, 446] width 760 height 613
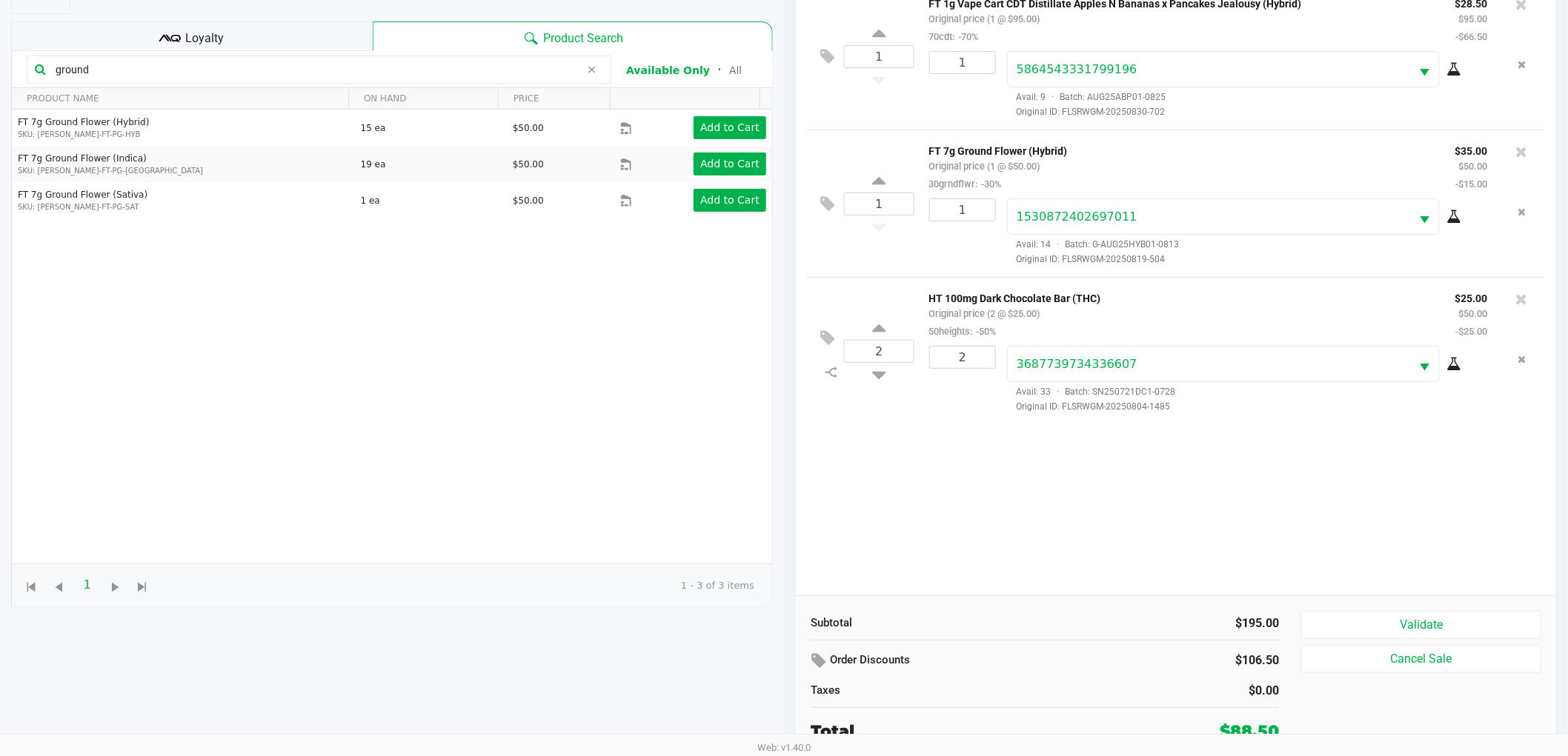
scroll to position [161, 0]
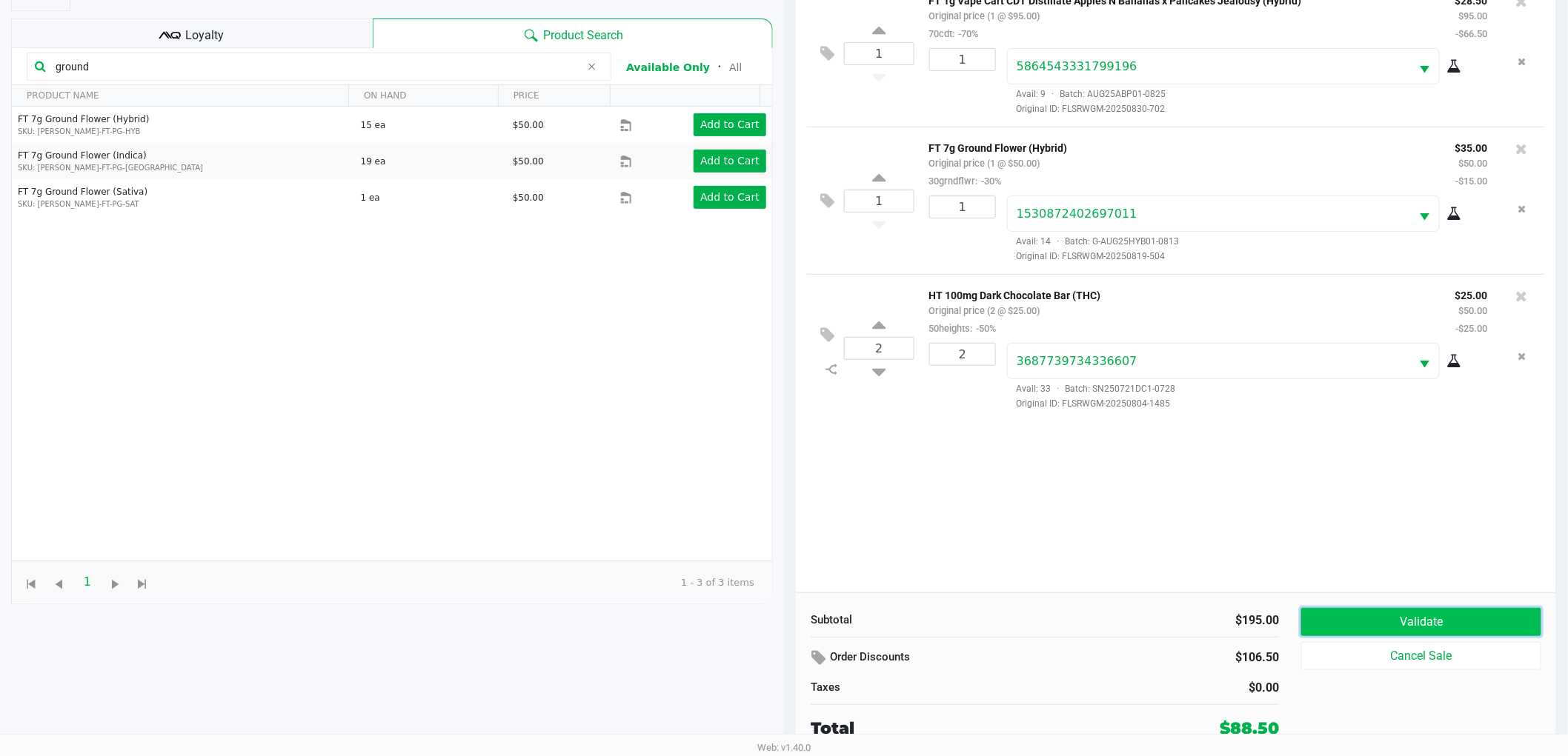
click at [1491, 625] on button "Validate" at bounding box center [1421, 623] width 240 height 28
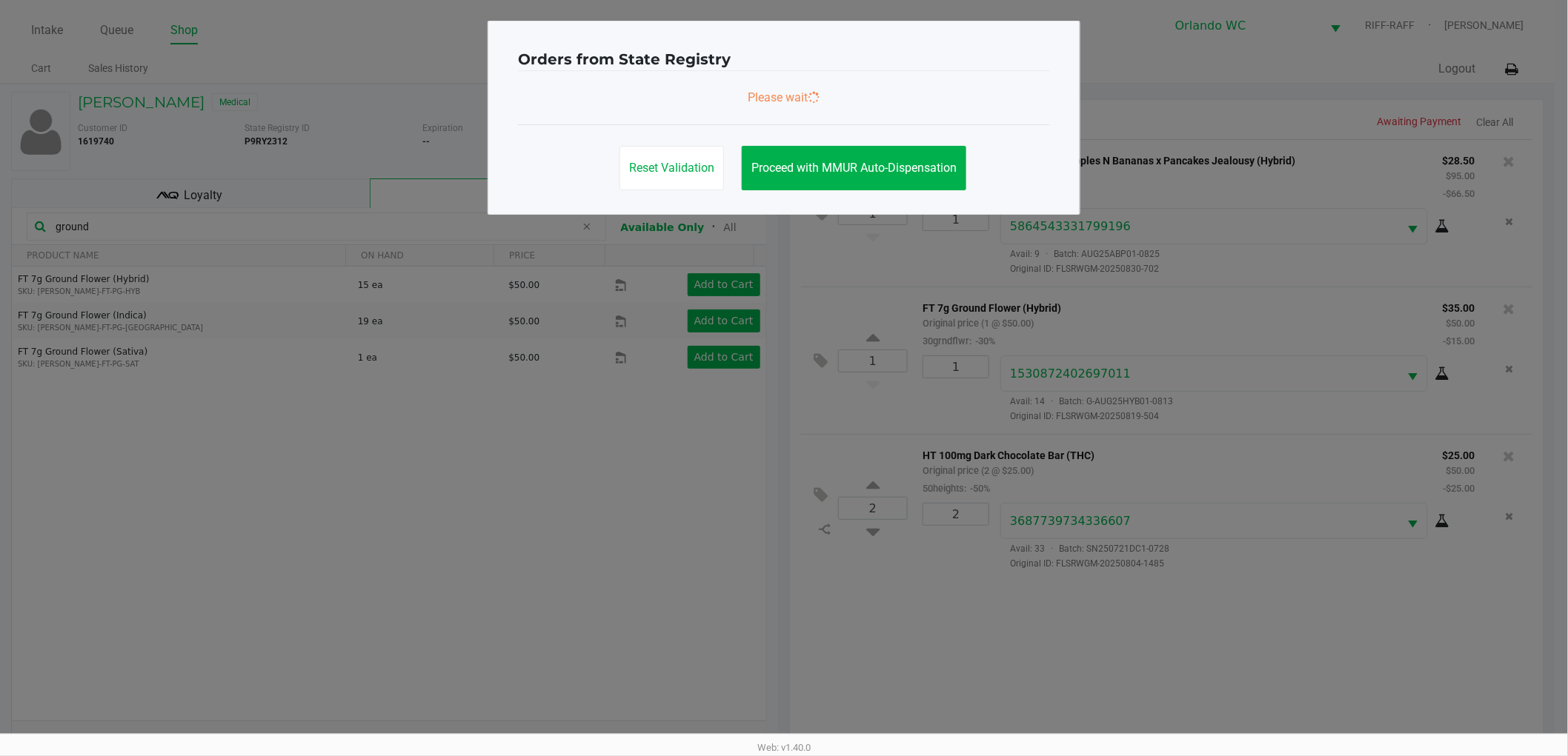
scroll to position [0, 0]
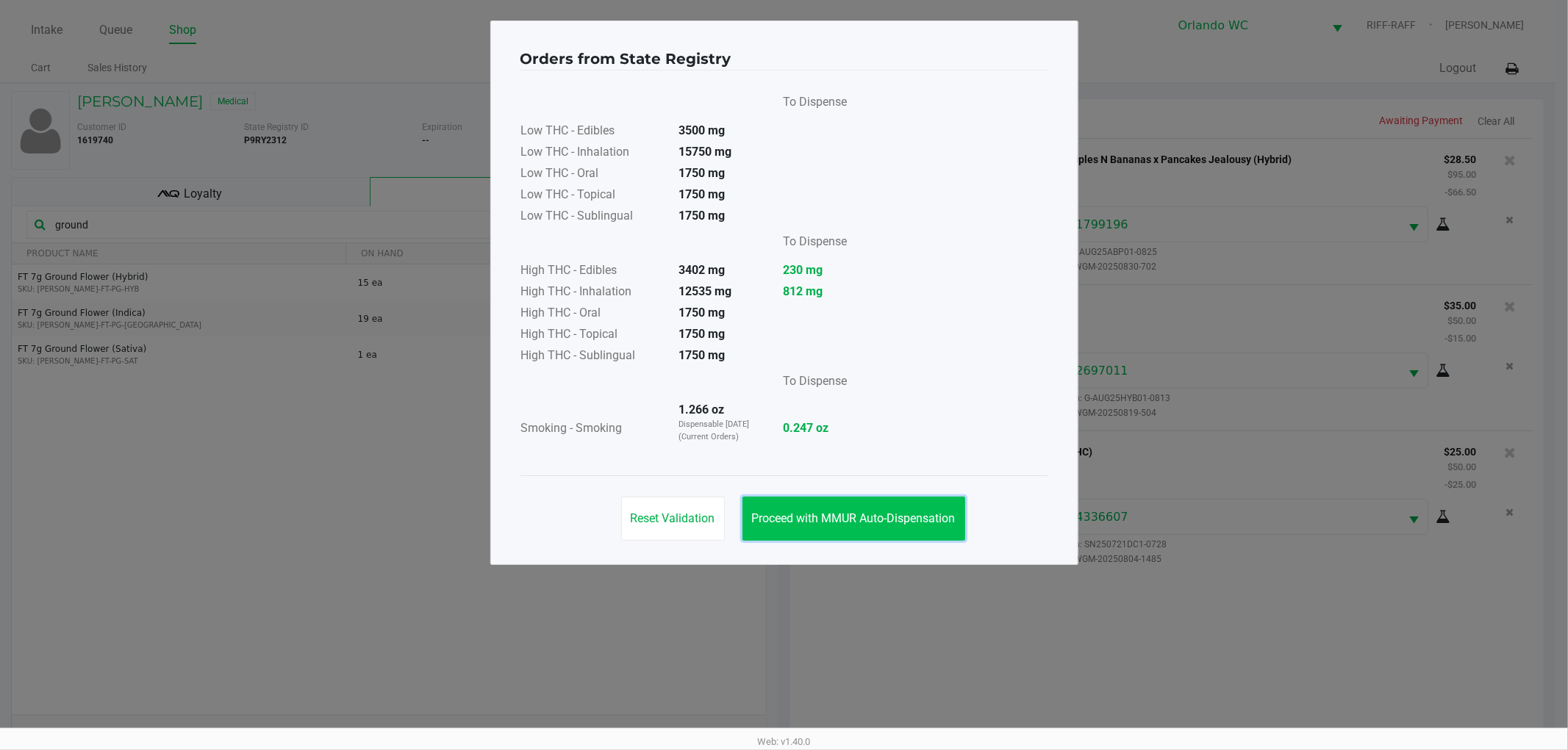
click at [899, 514] on span "Proceed with MMUR Auto-Dispensation" at bounding box center [854, 518] width 204 height 14
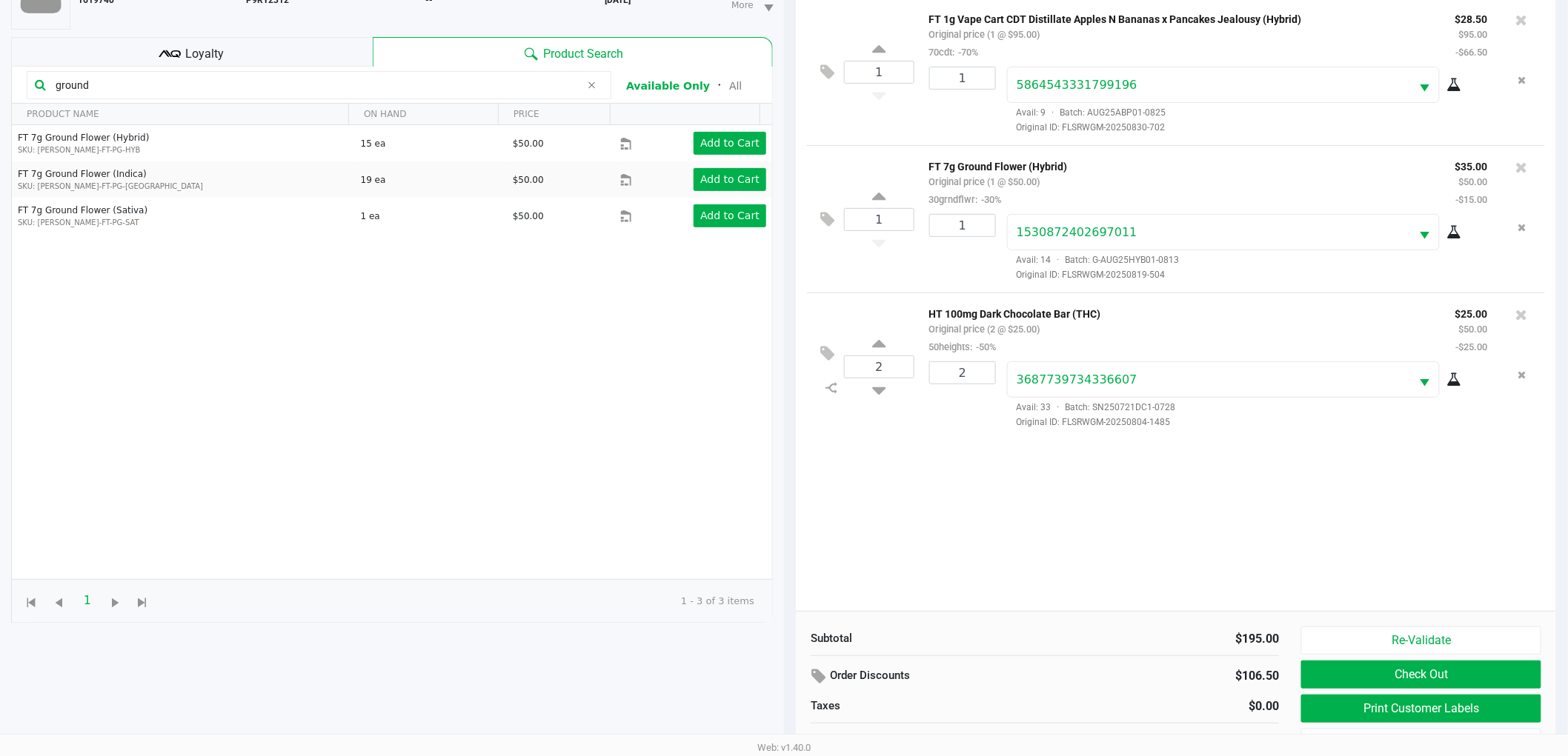
scroll to position [161, 0]
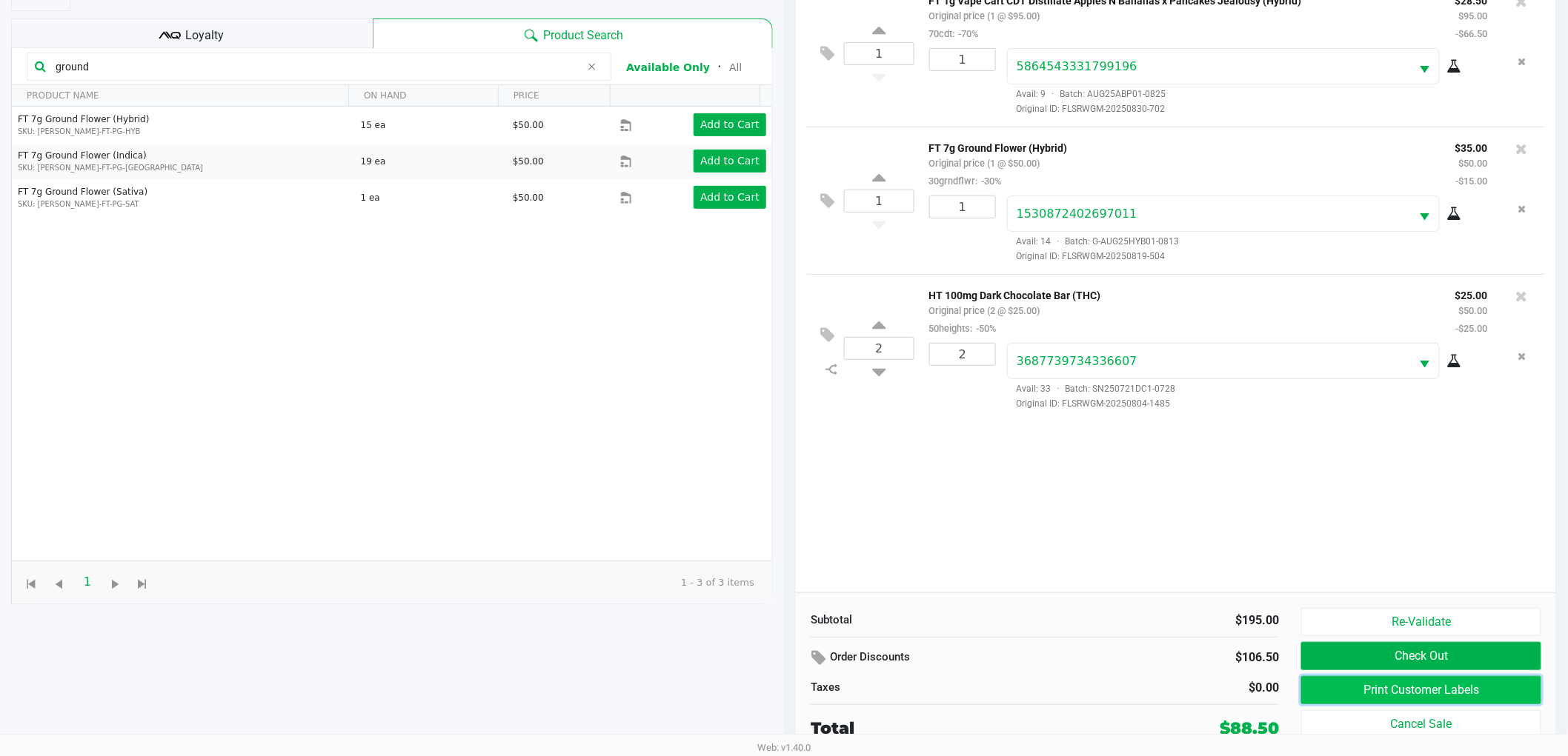
click at [1411, 697] on button "Print Customer Labels" at bounding box center [1421, 690] width 240 height 28
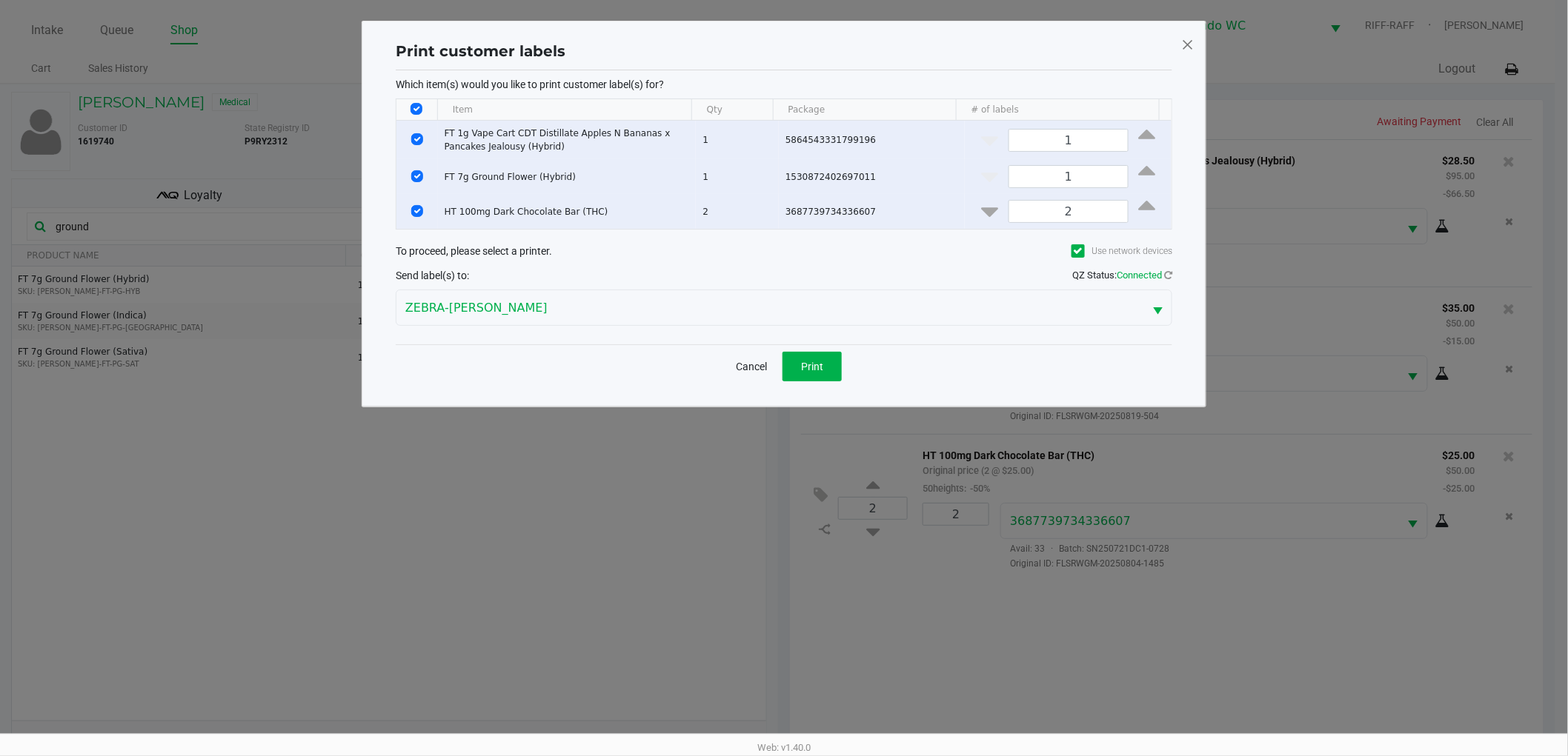
scroll to position [0, 0]
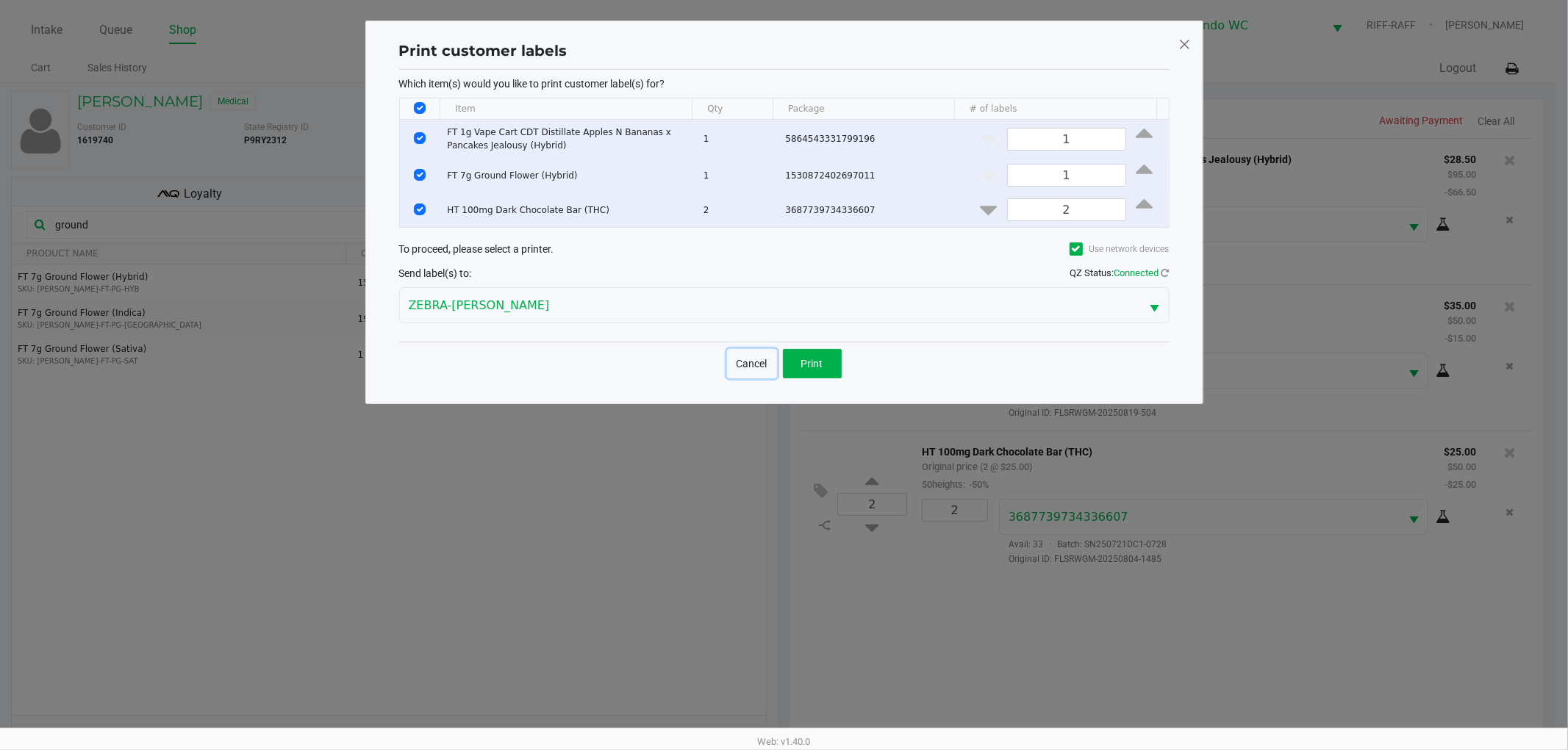
click at [759, 368] on button "Cancel" at bounding box center [752, 364] width 50 height 30
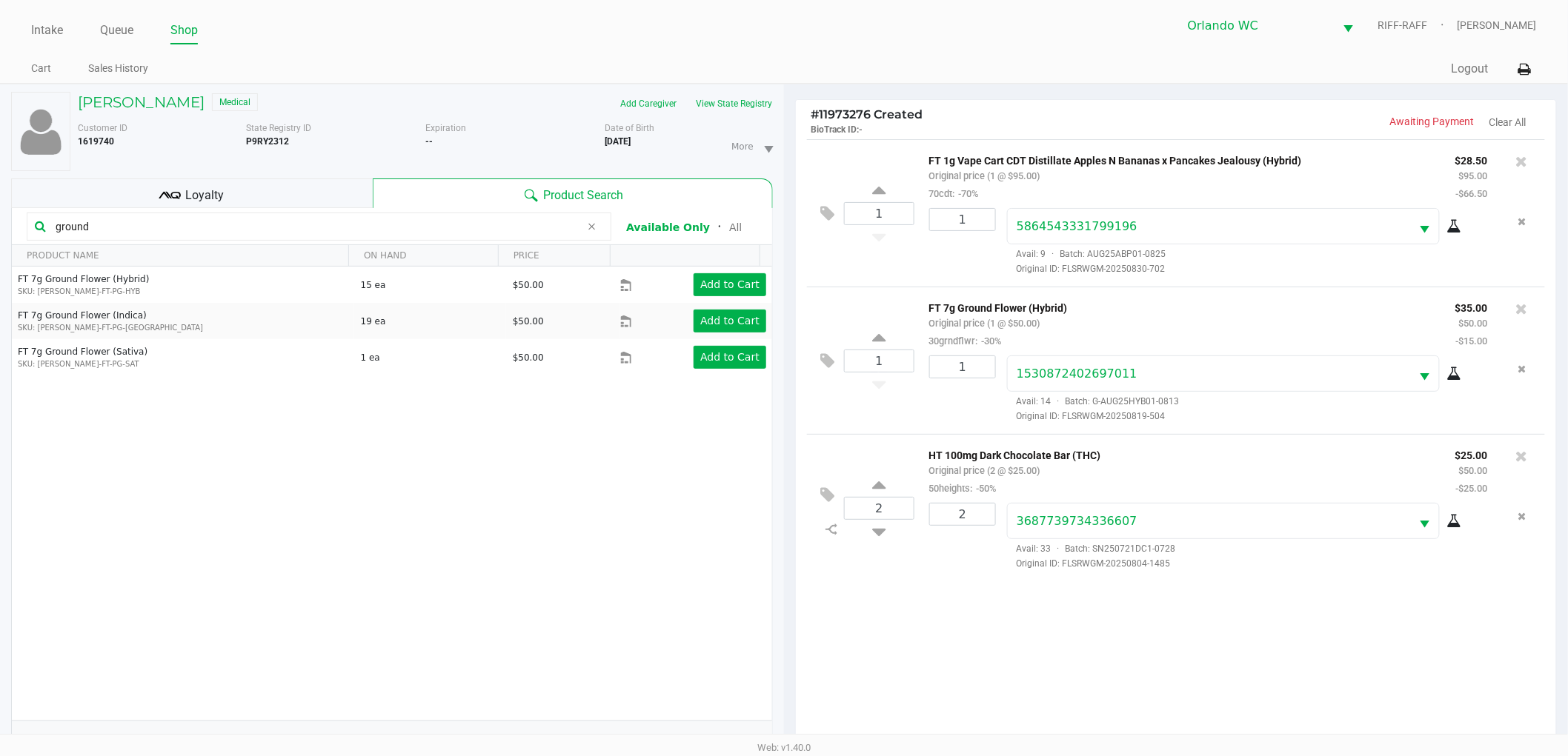
click at [886, 596] on div "1 FT 1g Vape Cart CDT Distillate Apples N Bananas x Pancakes Jealousy (Hybrid) …" at bounding box center [1176, 446] width 760 height 613
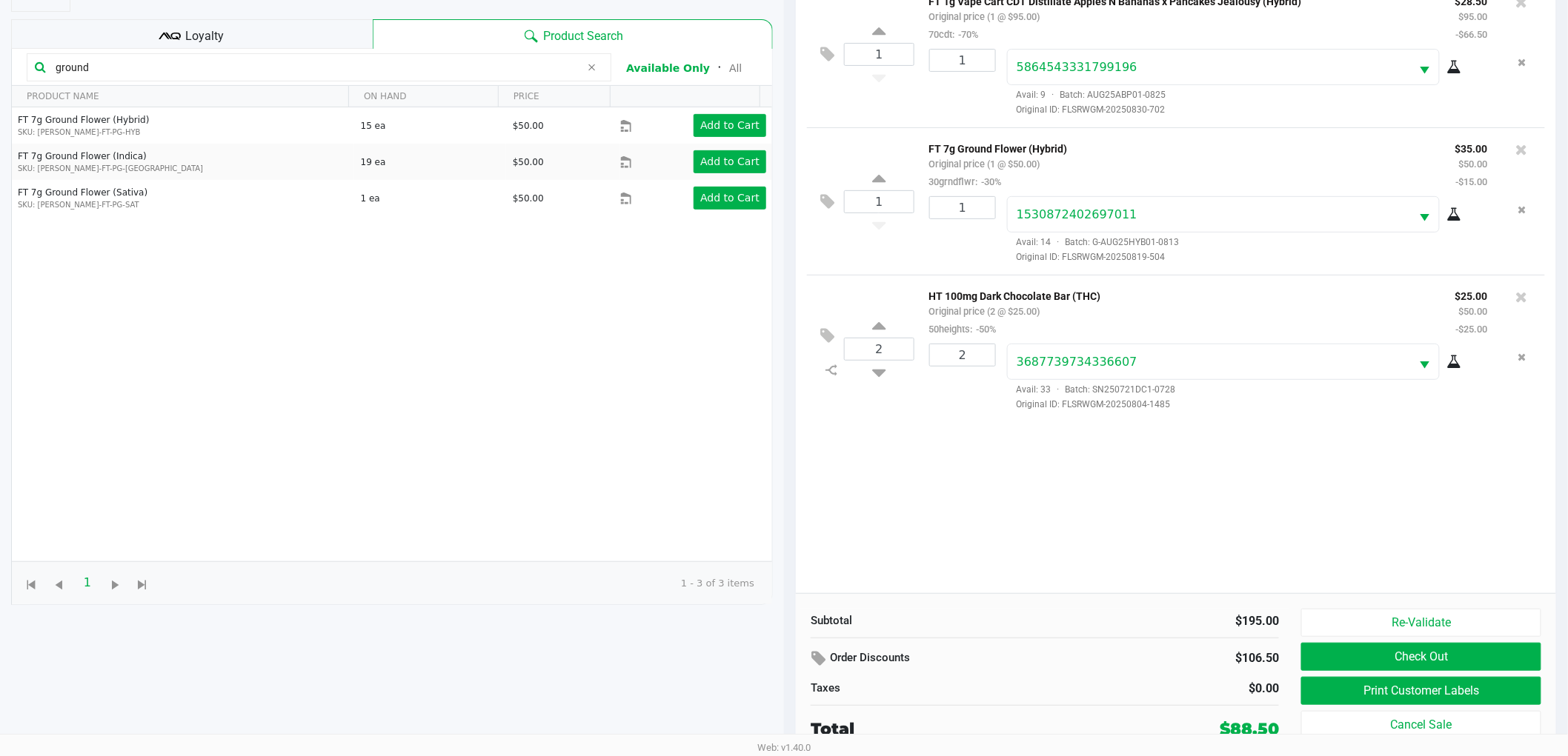
scroll to position [161, 0]
click at [1338, 690] on button "Print Customer Labels" at bounding box center [1421, 690] width 240 height 28
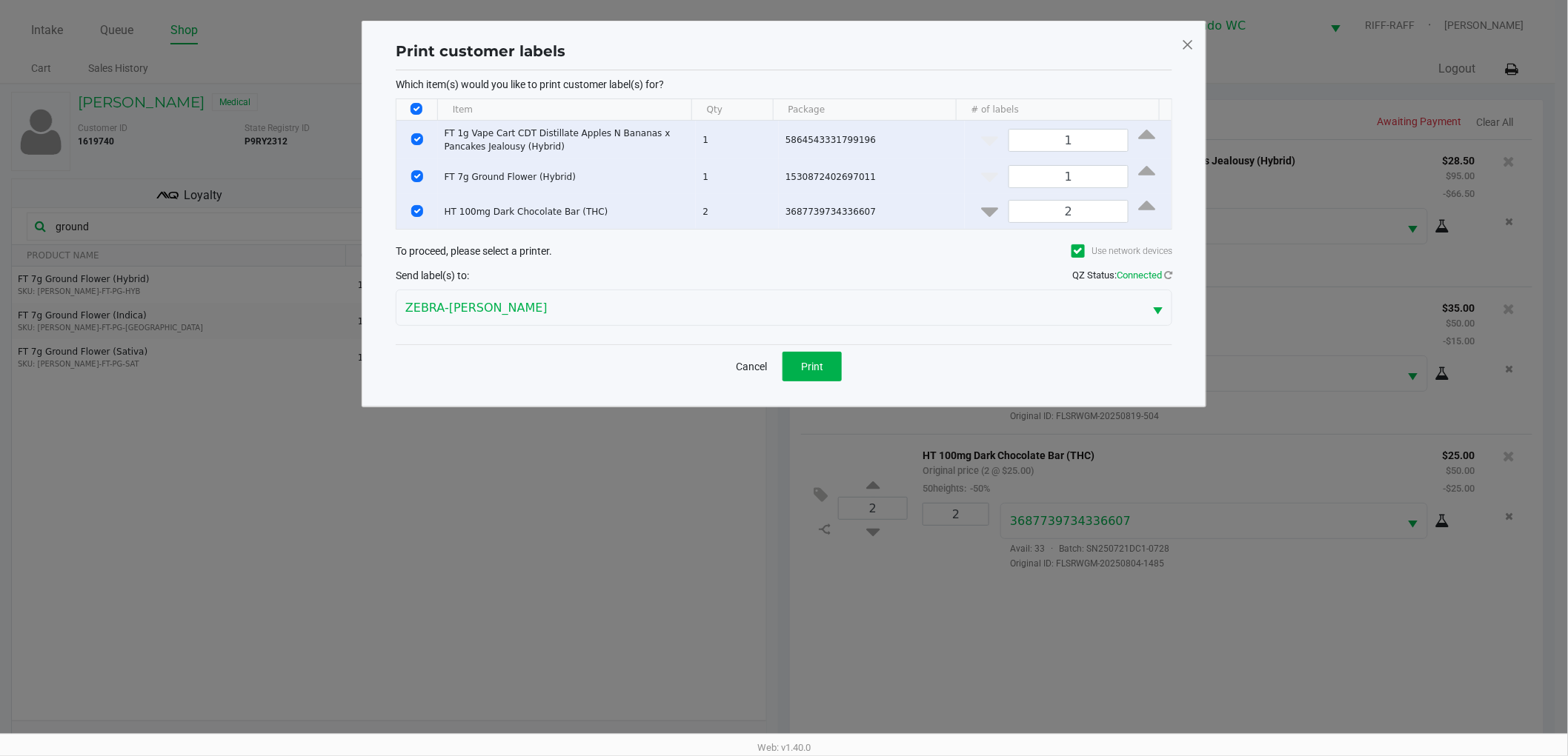
scroll to position [0, 0]
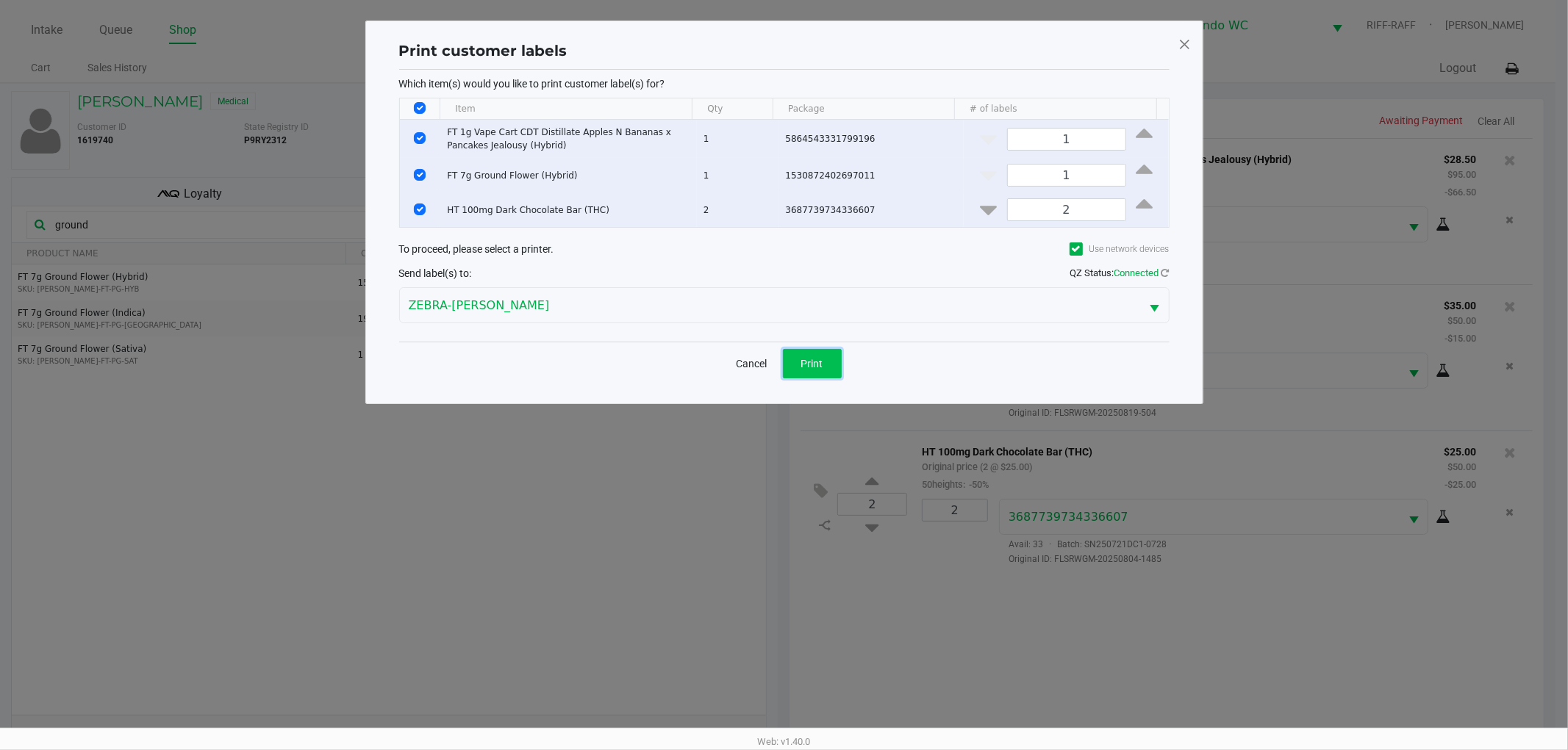
click at [818, 370] on button "Print" at bounding box center [812, 364] width 59 height 30
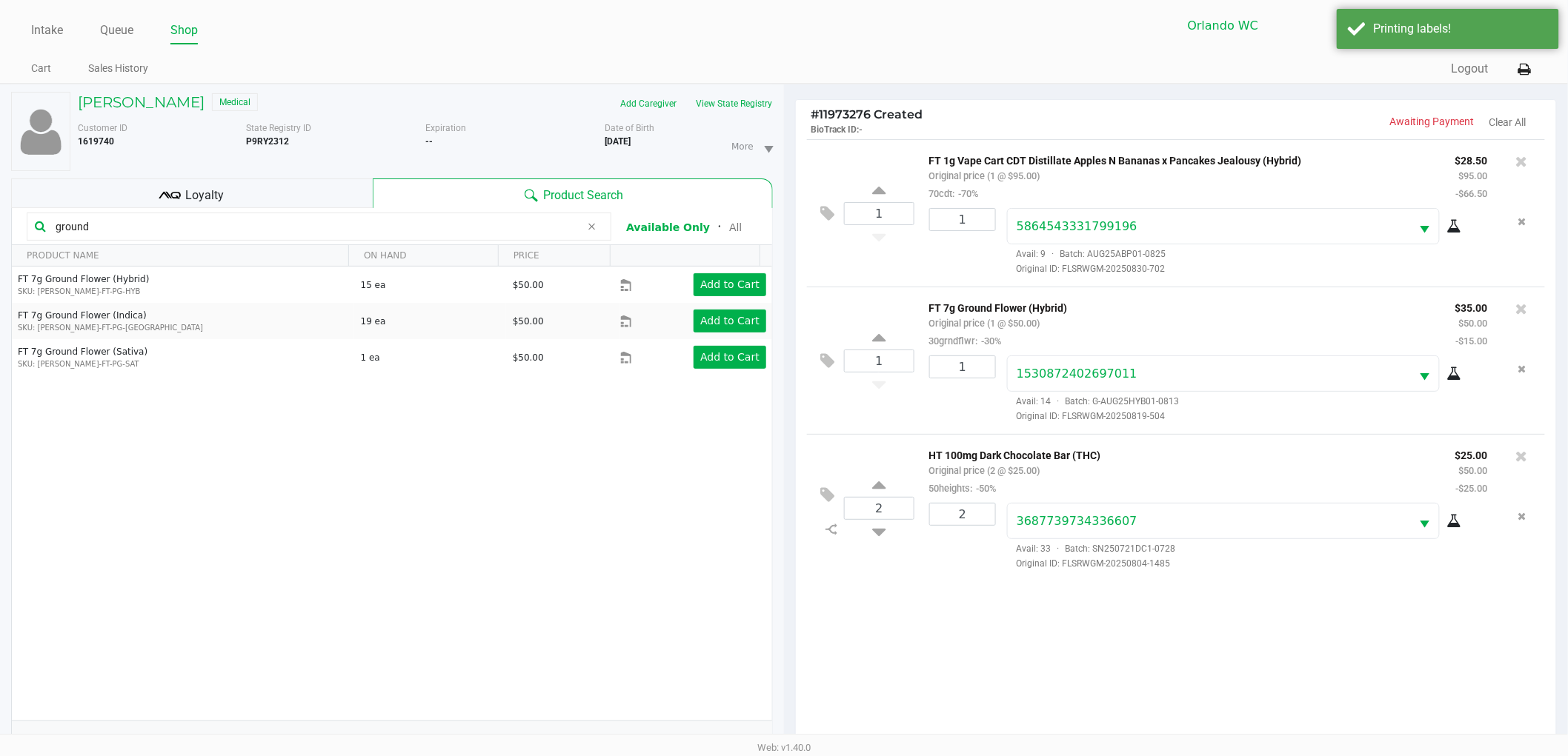
scroll to position [161, 0]
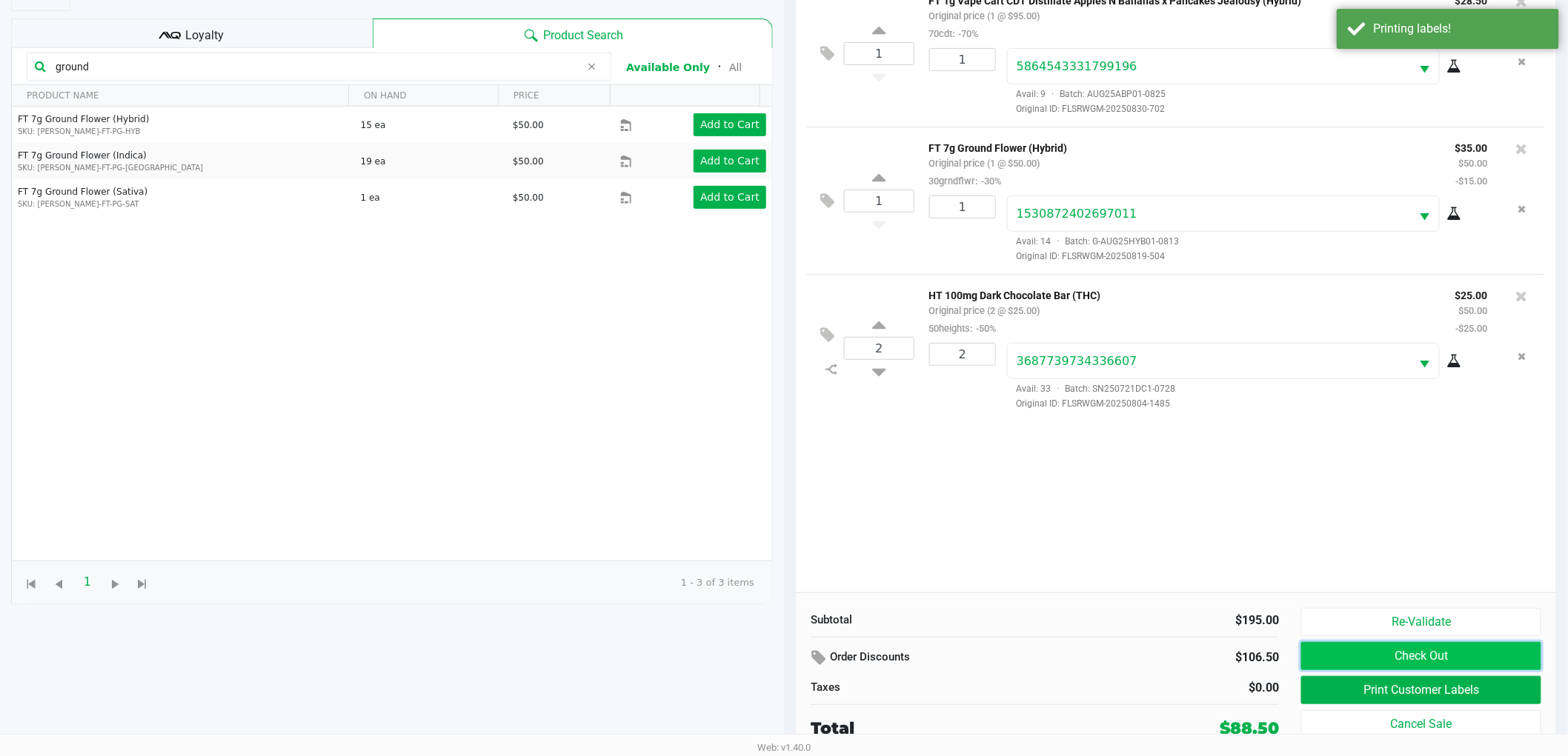
click at [1341, 660] on button "Check Out" at bounding box center [1421, 656] width 240 height 28
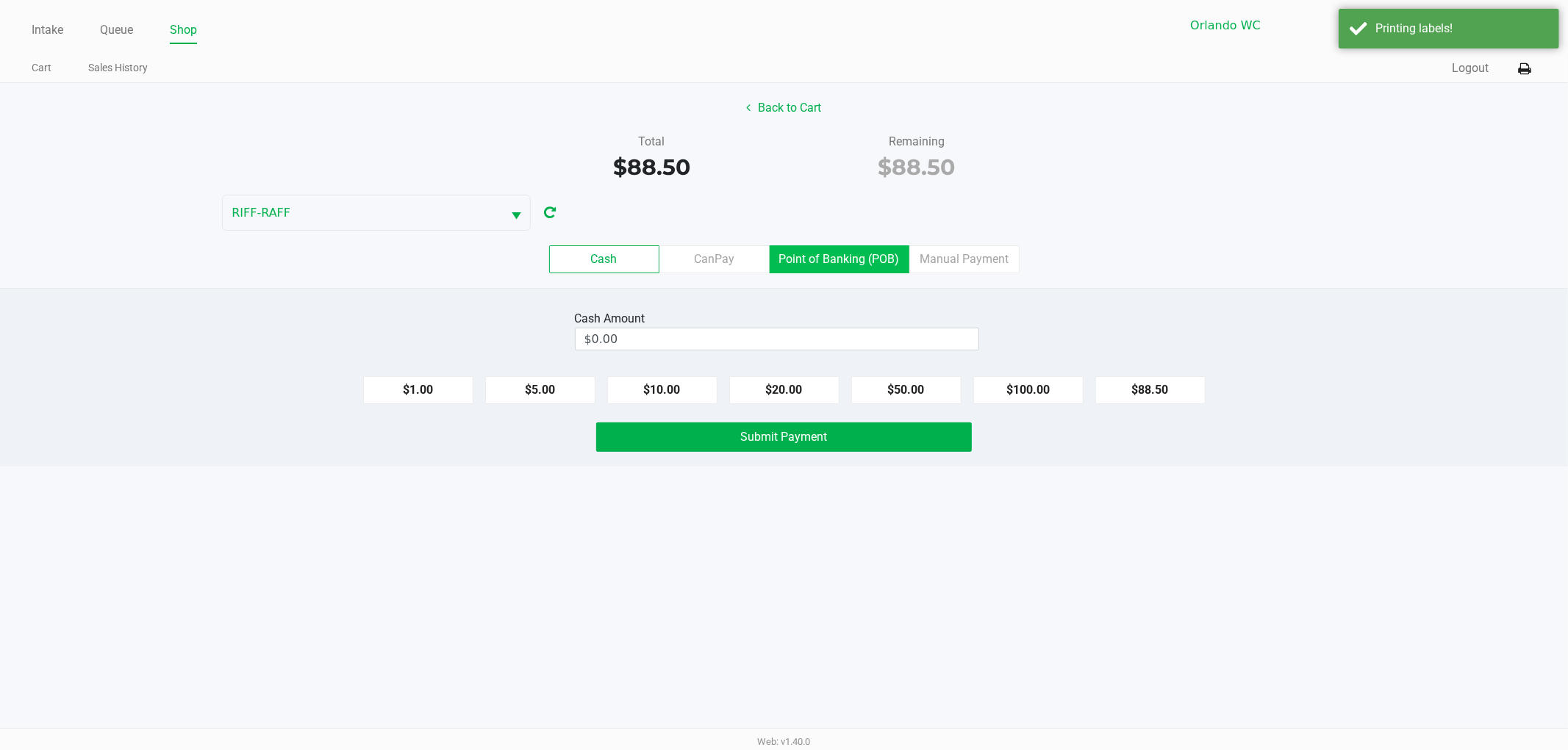
click at [823, 268] on label "Point of Banking (POB)" at bounding box center [839, 259] width 139 height 28
click at [0, 0] on 7 "Point of Banking (POB)" at bounding box center [0, 0] width 0 height 0
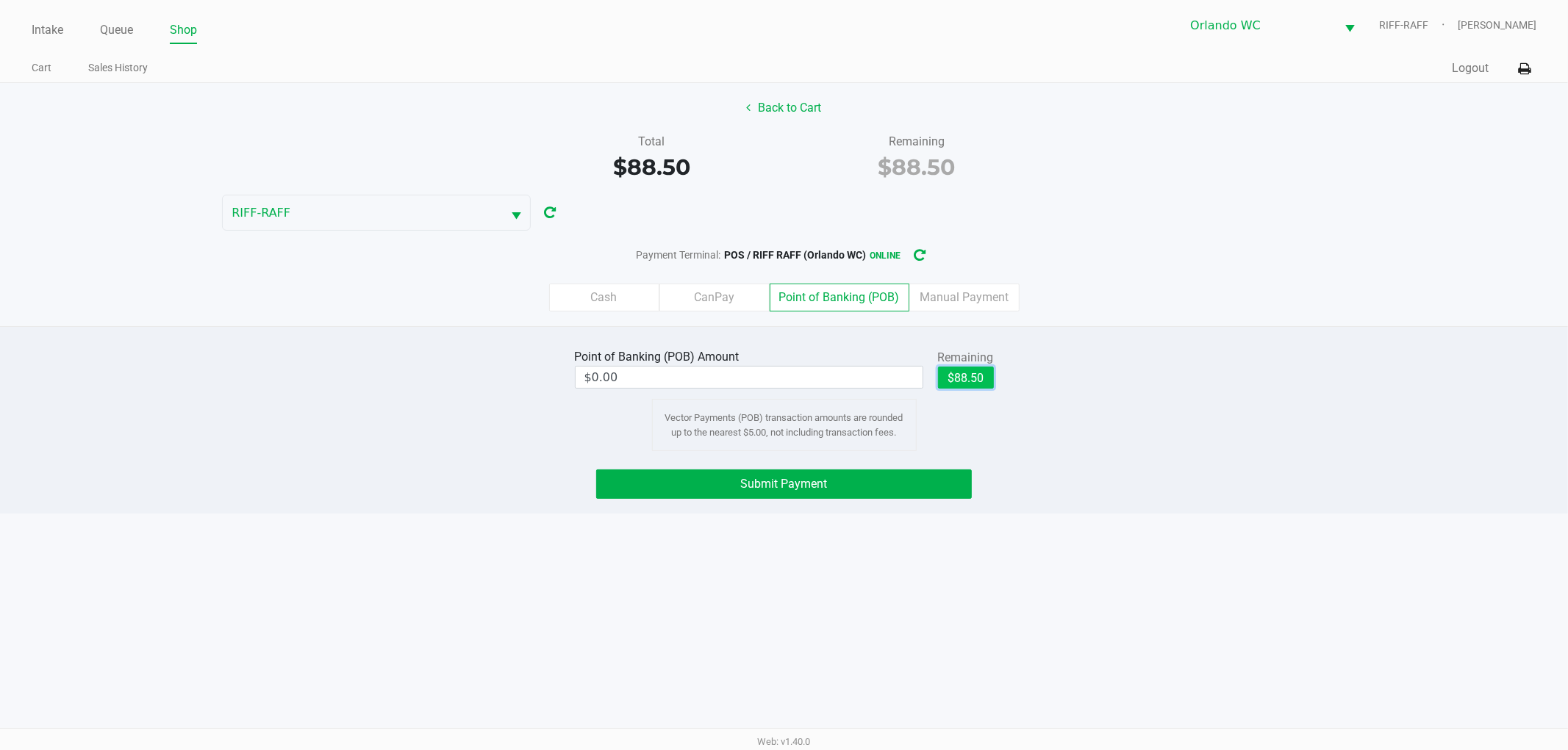
click at [975, 373] on button "$88.50" at bounding box center [966, 377] width 56 height 22
type input "$88.50"
click at [901, 486] on button "Submit Payment" at bounding box center [784, 485] width 376 height 30
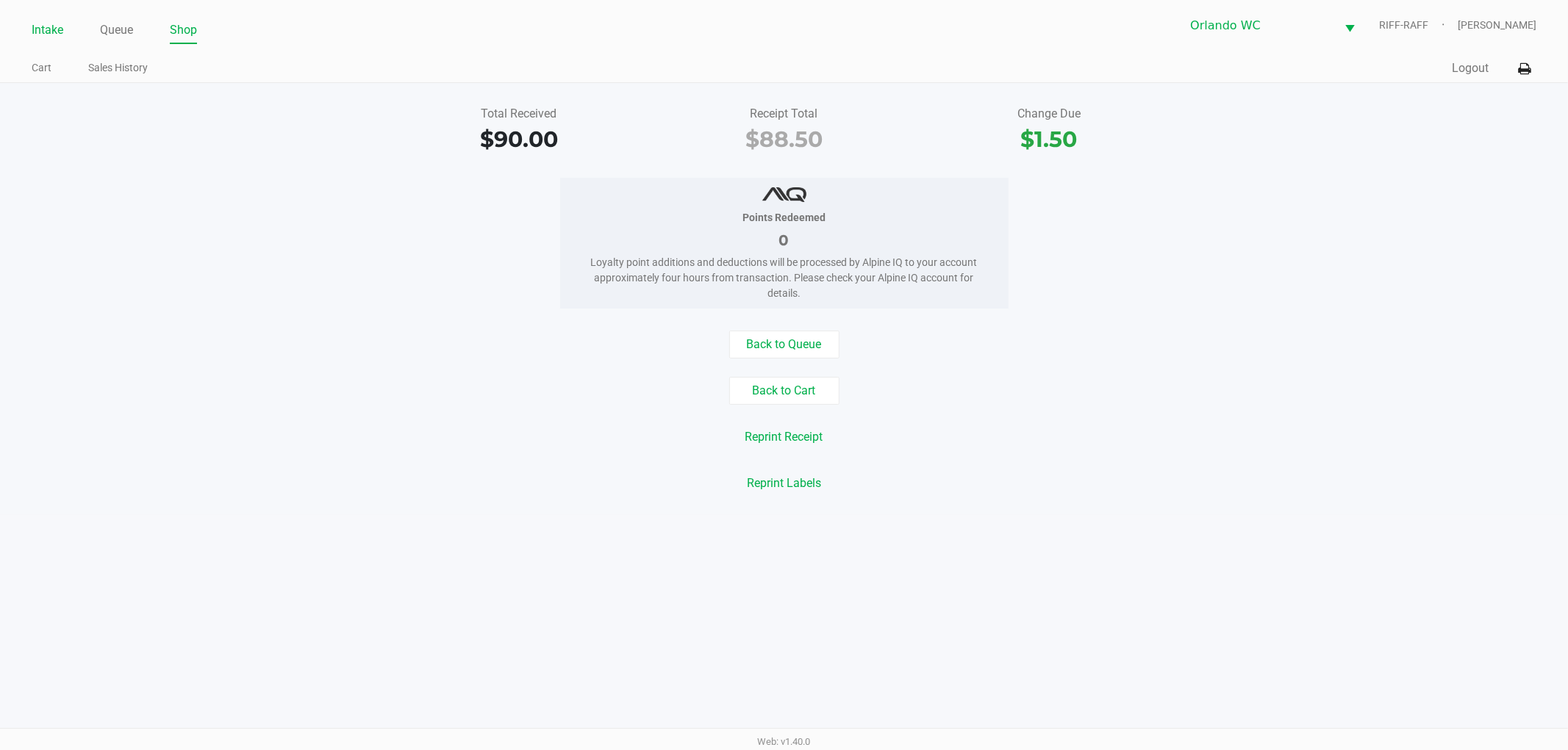
click at [60, 31] on link "Intake" at bounding box center [47, 30] width 32 height 20
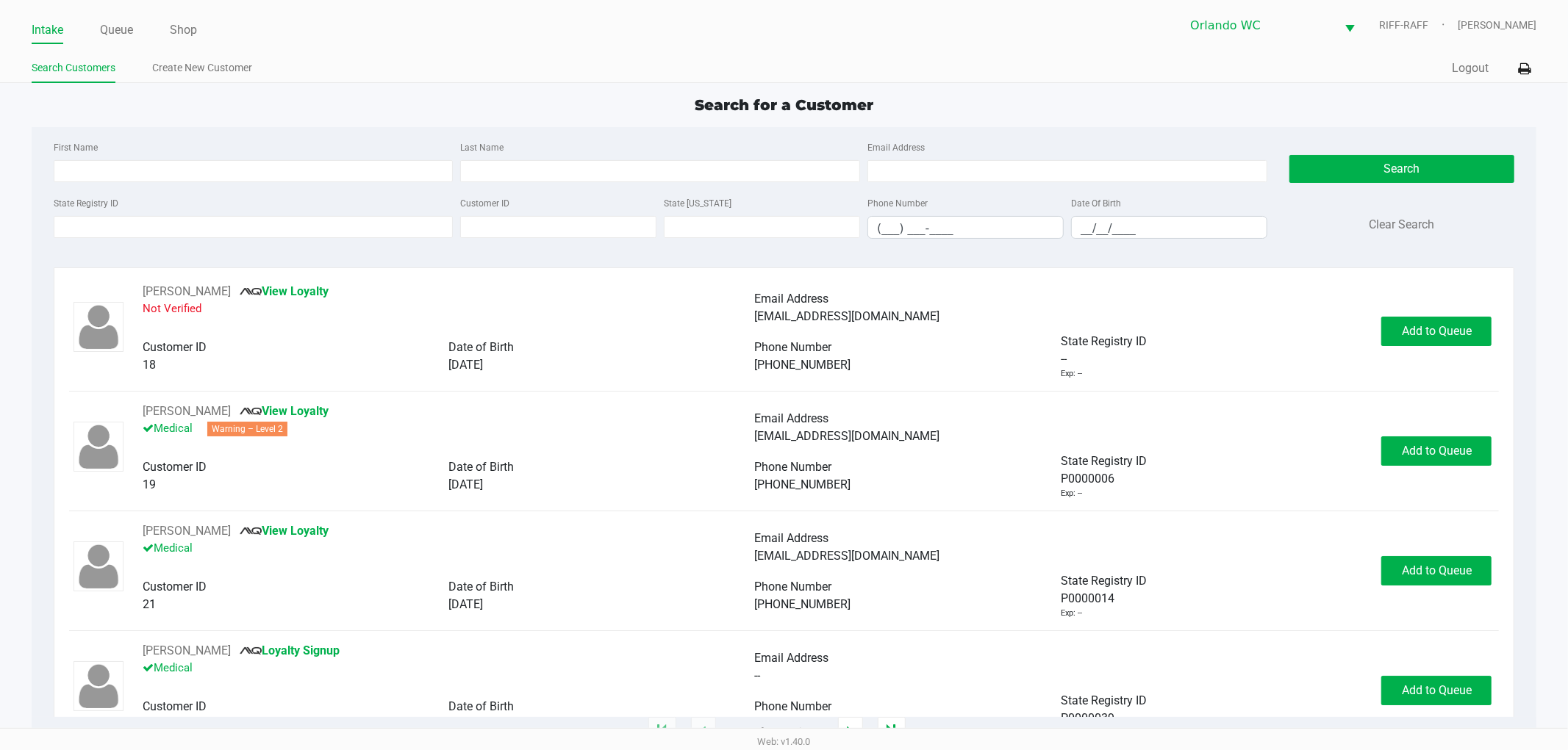
click at [101, 244] on div "State Registry ID Customer ID State ID Phone Number (___) ___-____ Date Of Birt…" at bounding box center [660, 222] width 1221 height 57
click at [101, 208] on label "State Registry ID" at bounding box center [86, 203] width 65 height 13
click at [101, 216] on input "State Registry ID" at bounding box center [254, 227] width 400 height 22
click at [100, 221] on input "State Registry ID" at bounding box center [254, 227] width 400 height 22
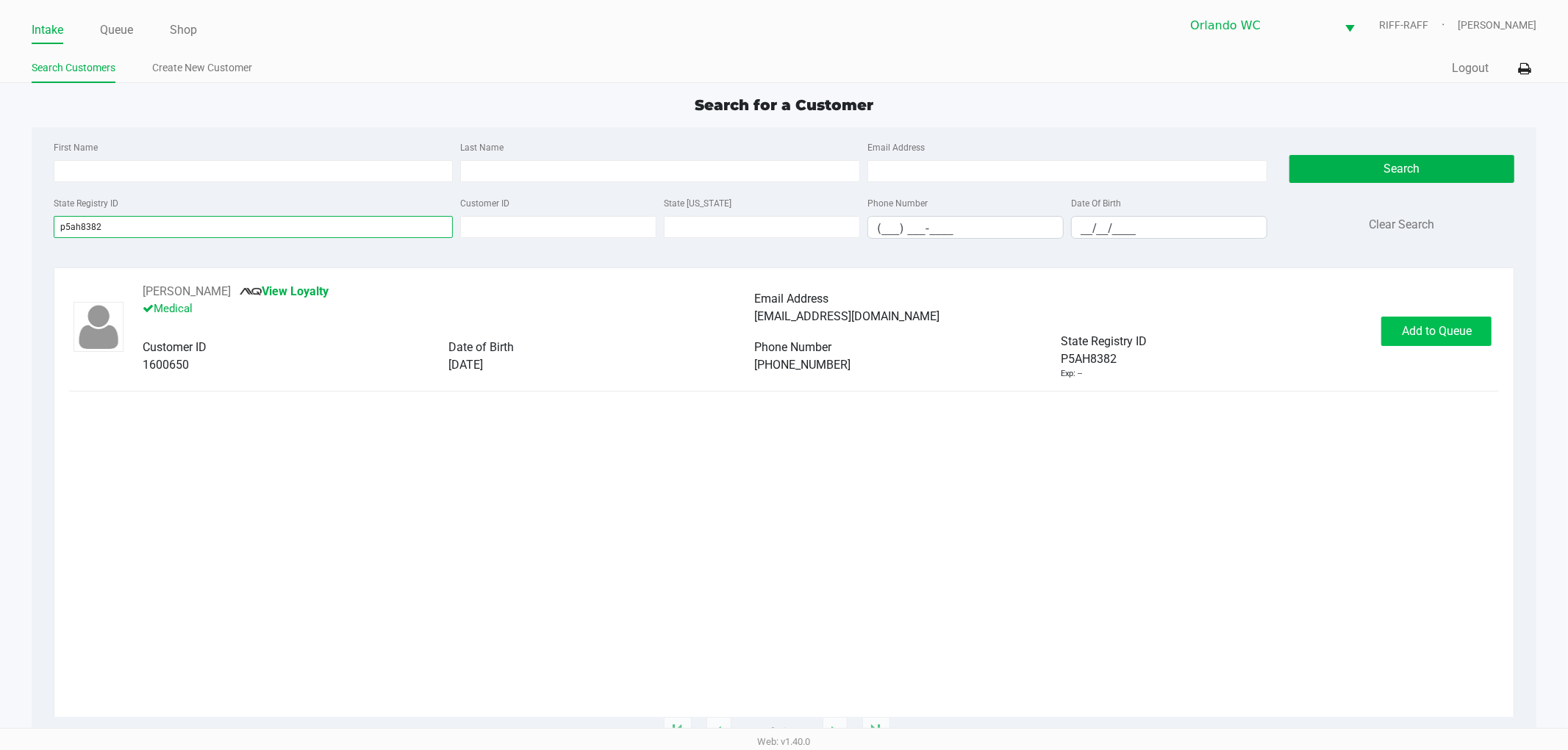
type input "p5ah8382"
click at [1436, 328] on span "Add to Queue" at bounding box center [1436, 331] width 70 height 14
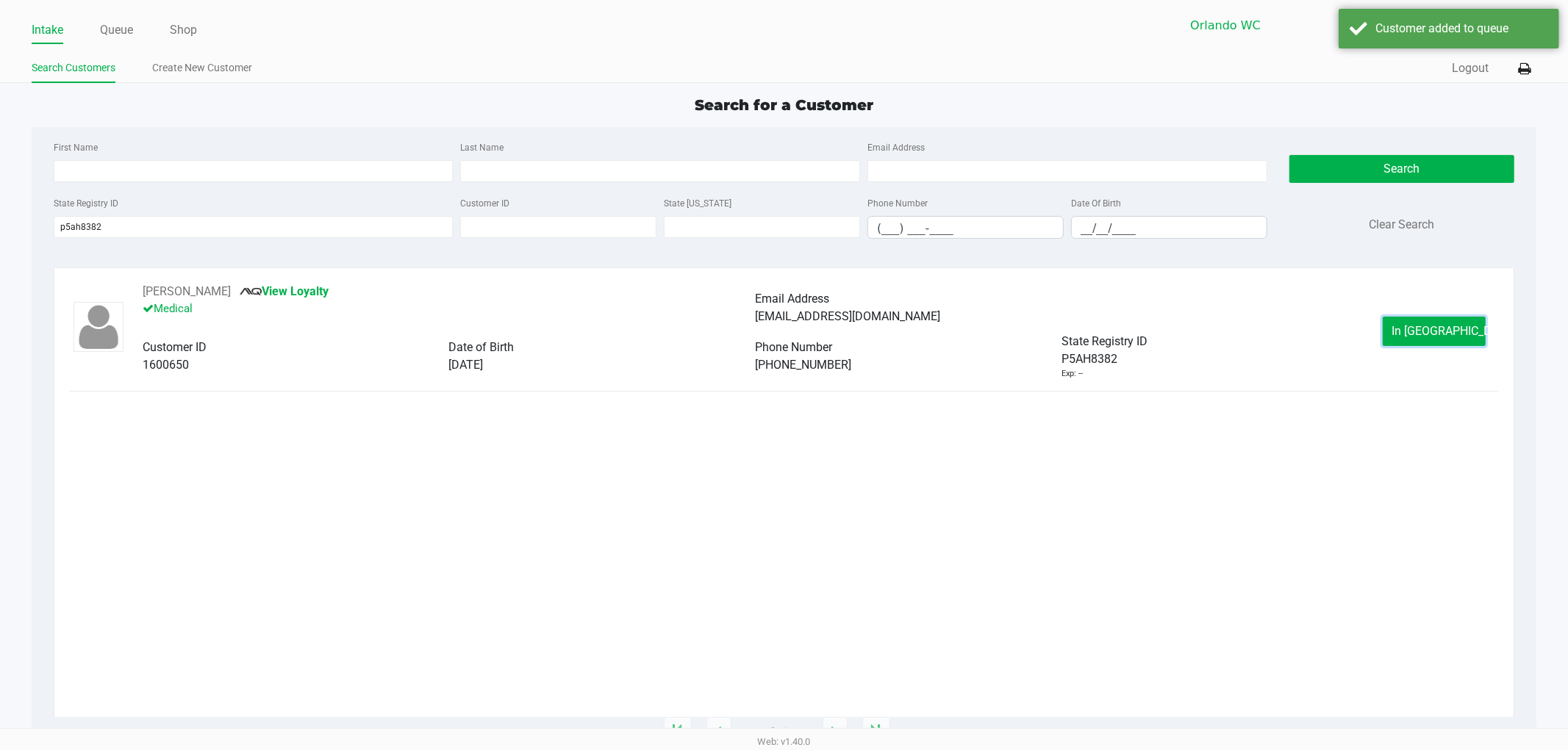
click at [1436, 328] on span "In Queue" at bounding box center [1454, 331] width 124 height 14
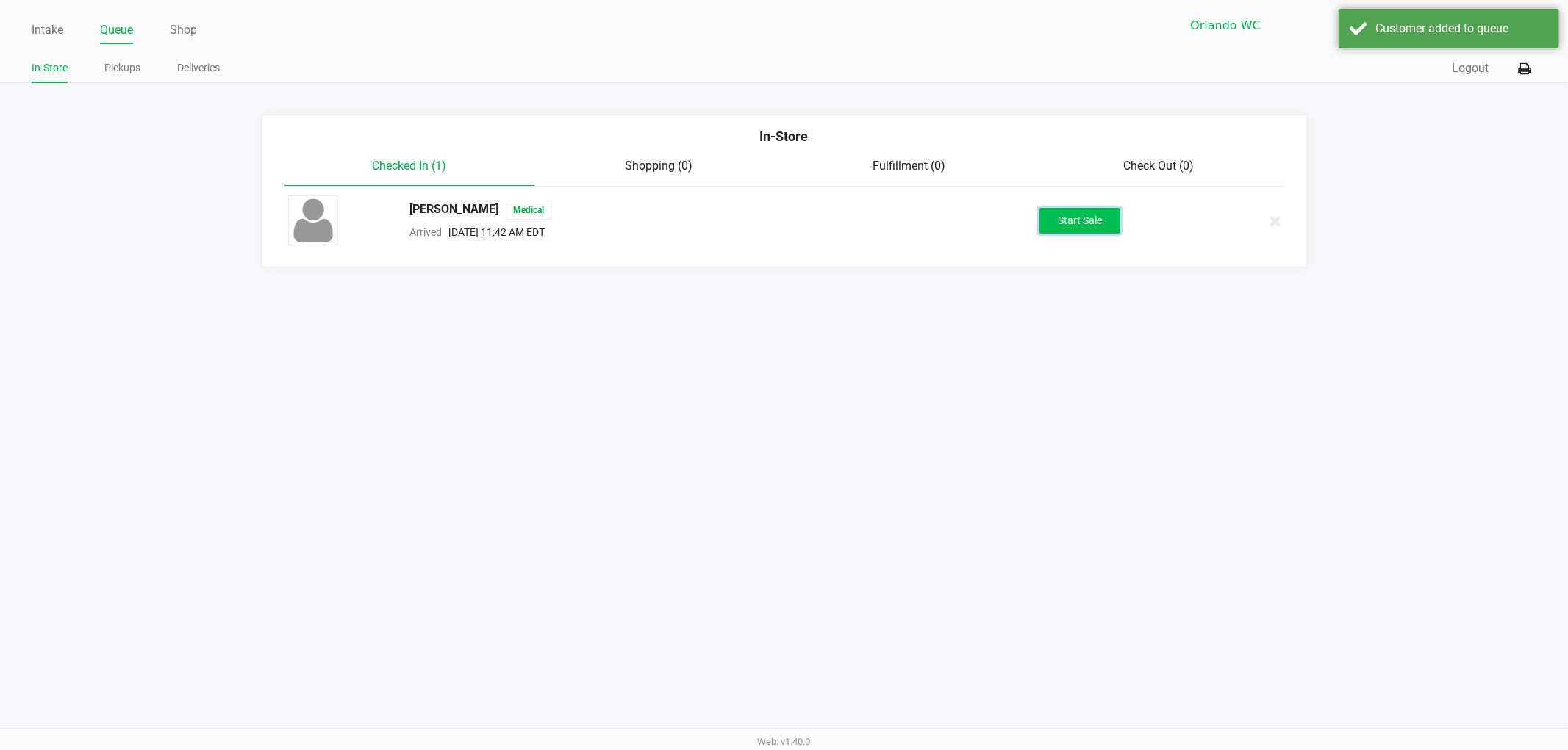
click at [1100, 226] on button "Start Sale" at bounding box center [1080, 220] width 81 height 26
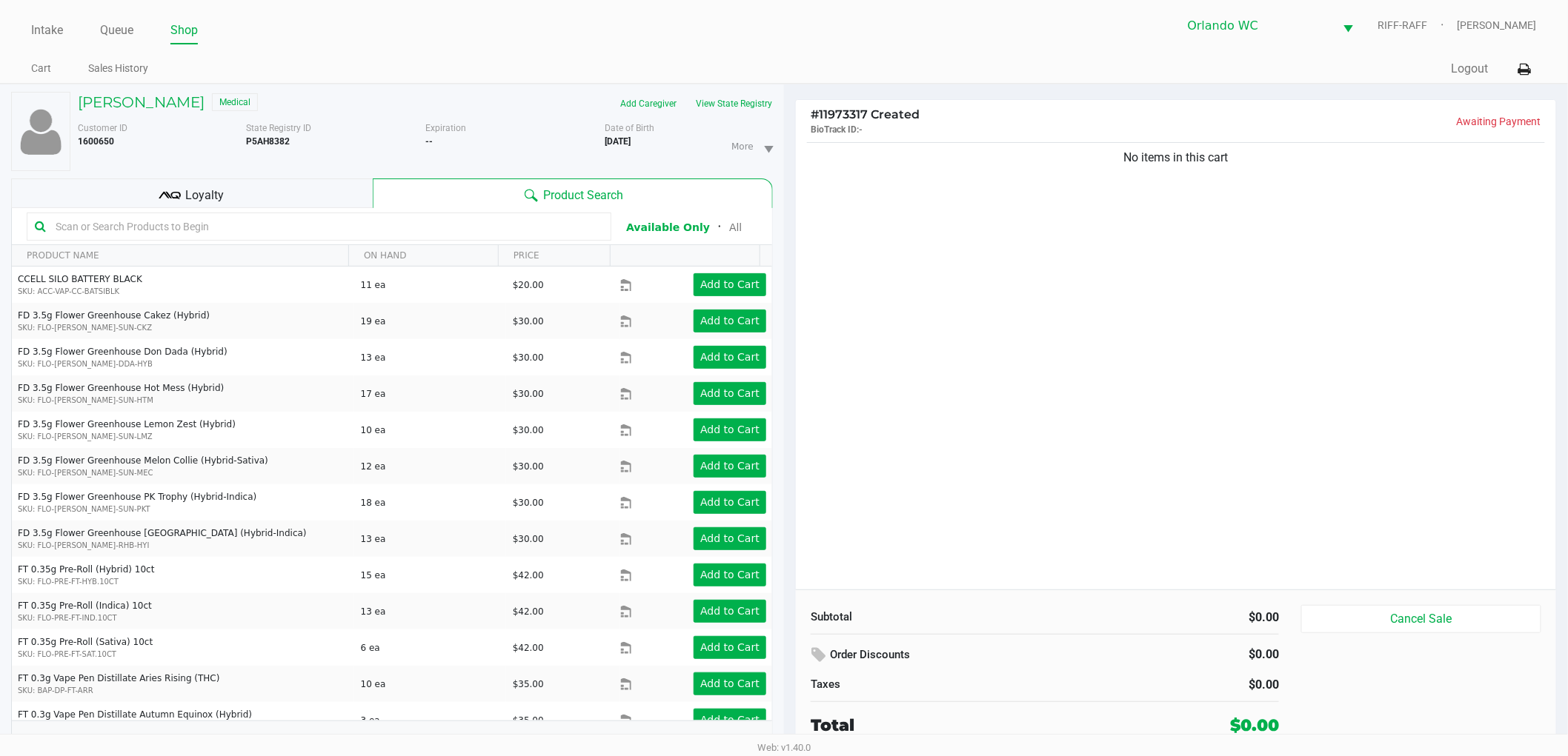
click at [983, 311] on div "No items in this cart" at bounding box center [1176, 365] width 760 height 450
click at [985, 304] on div "No items in this cart" at bounding box center [1176, 365] width 760 height 450
click at [952, 269] on div "No items in this cart" at bounding box center [1176, 365] width 760 height 450
click at [972, 490] on div "No items in this cart" at bounding box center [1176, 365] width 760 height 450
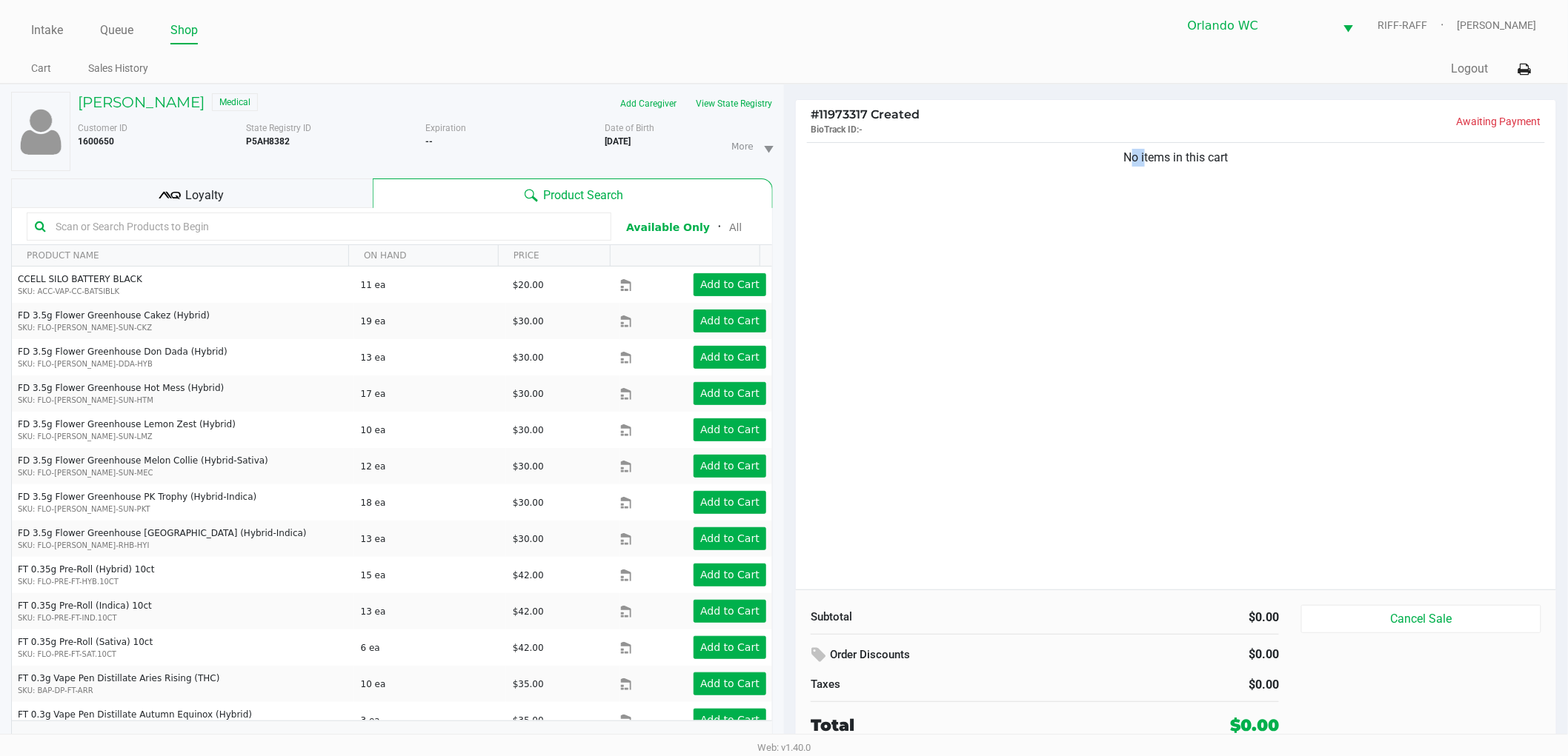
click at [972, 489] on div "No items in this cart" at bounding box center [1176, 365] width 760 height 450
drag, startPoint x: 975, startPoint y: 264, endPoint x: 982, endPoint y: 258, distance: 9.2
click at [975, 261] on div "No items in this cart" at bounding box center [1176, 365] width 760 height 450
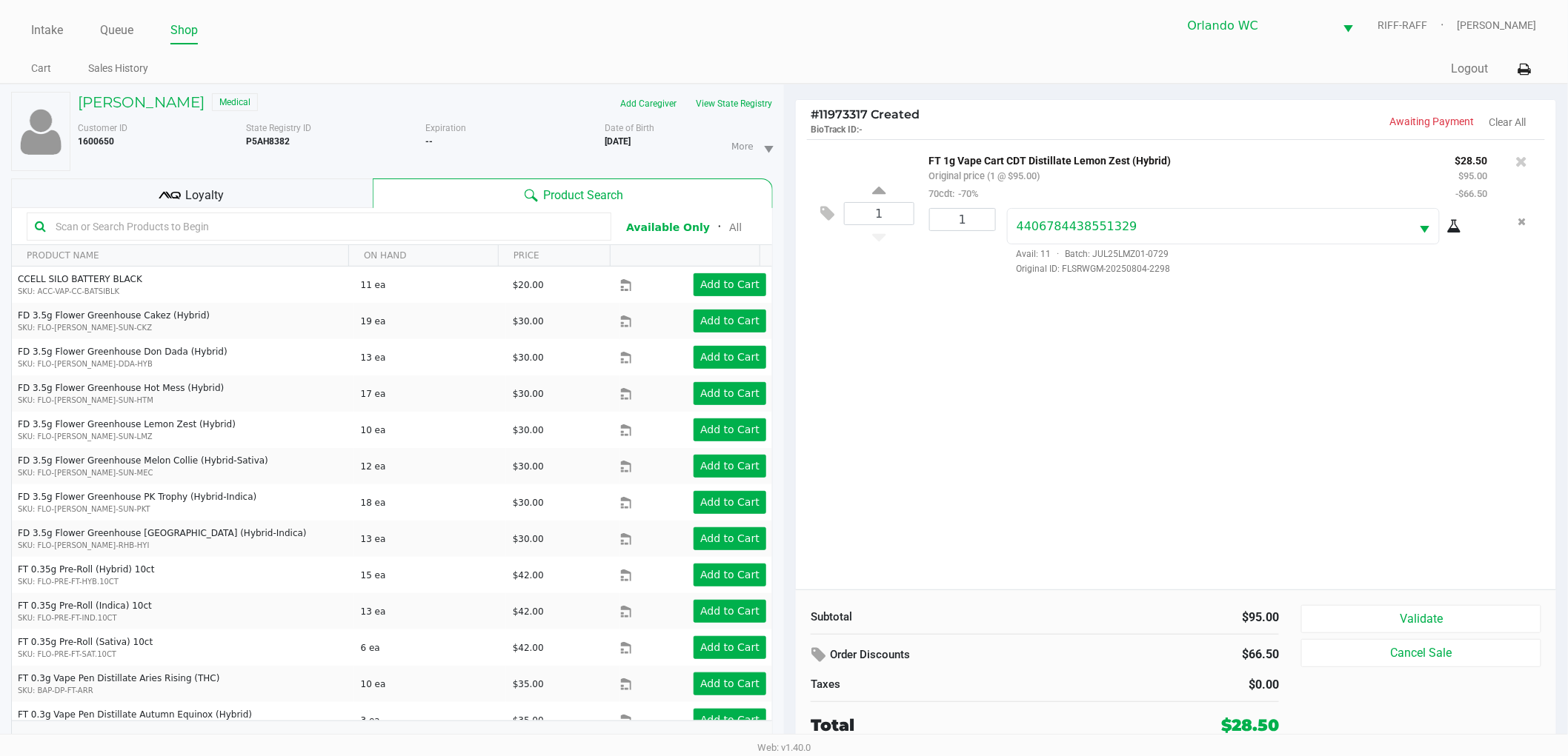
click at [180, 231] on input "text" at bounding box center [326, 227] width 554 height 22
type input "510"
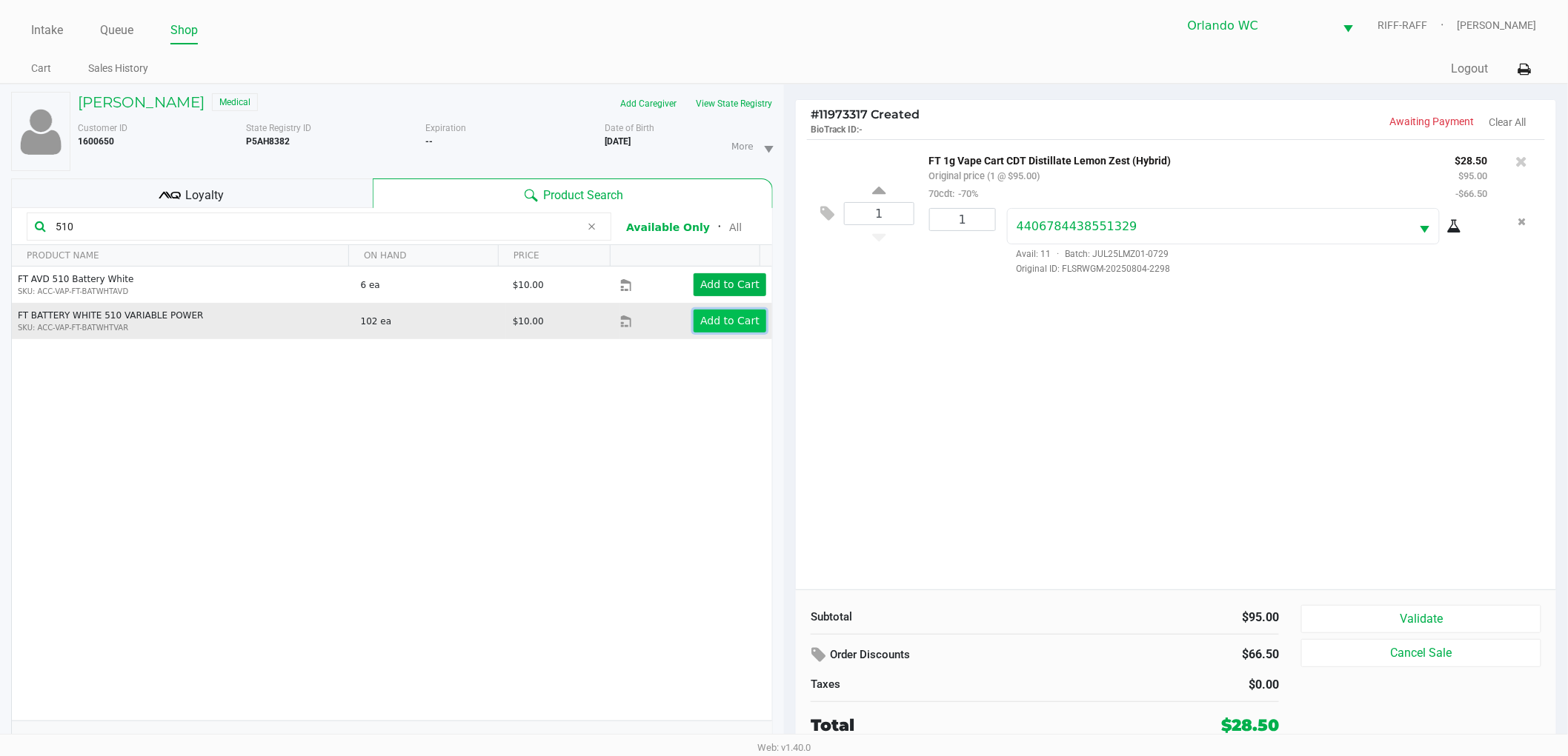
click at [737, 330] on button "Add to Cart" at bounding box center [729, 321] width 73 height 23
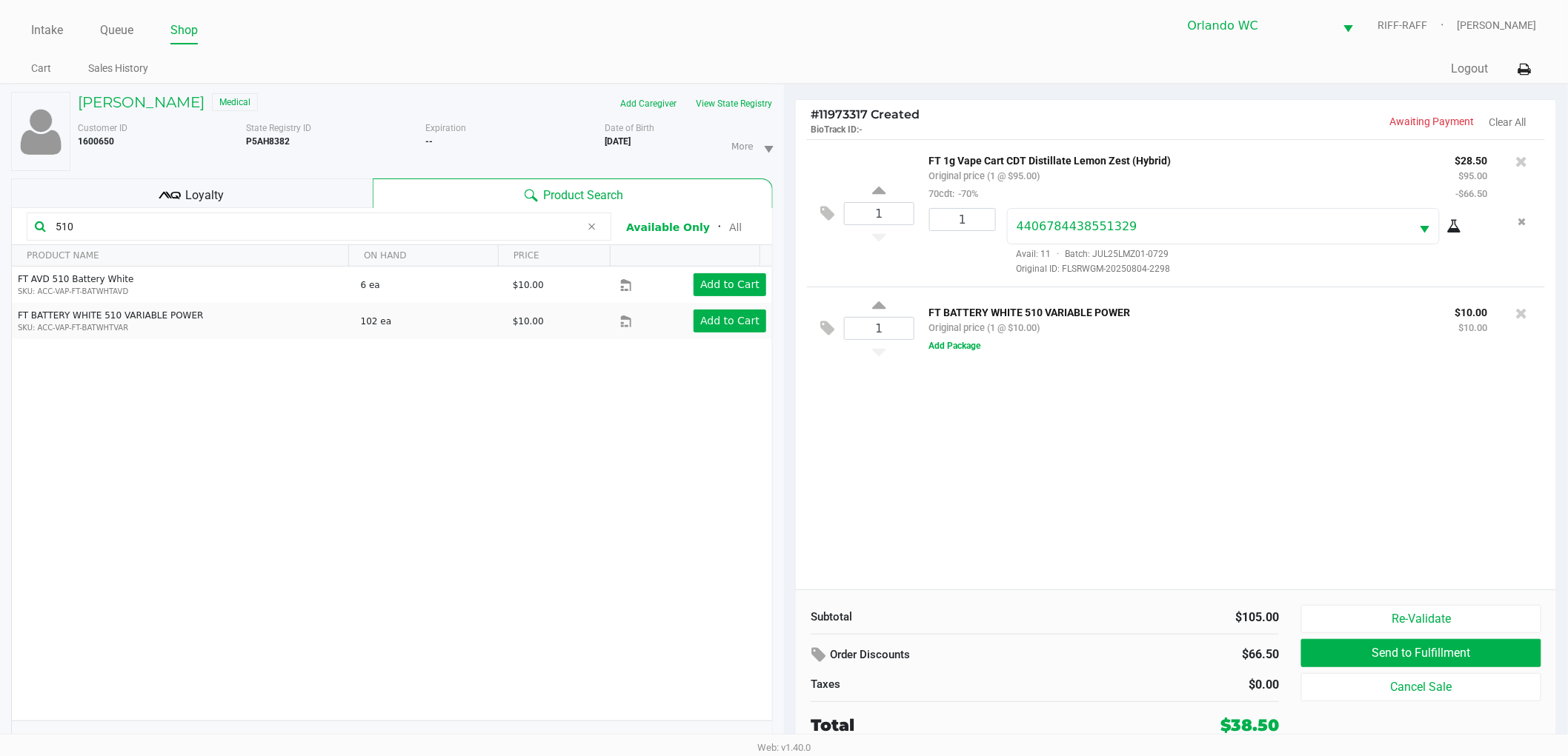
click at [930, 404] on div "1 FT 1g Vape Cart CDT Distillate Lemon Zest (Hybrid) Original price (1 @ $95.00…" at bounding box center [1176, 365] width 760 height 450
click at [980, 350] on button "Add Package" at bounding box center [955, 346] width 52 height 13
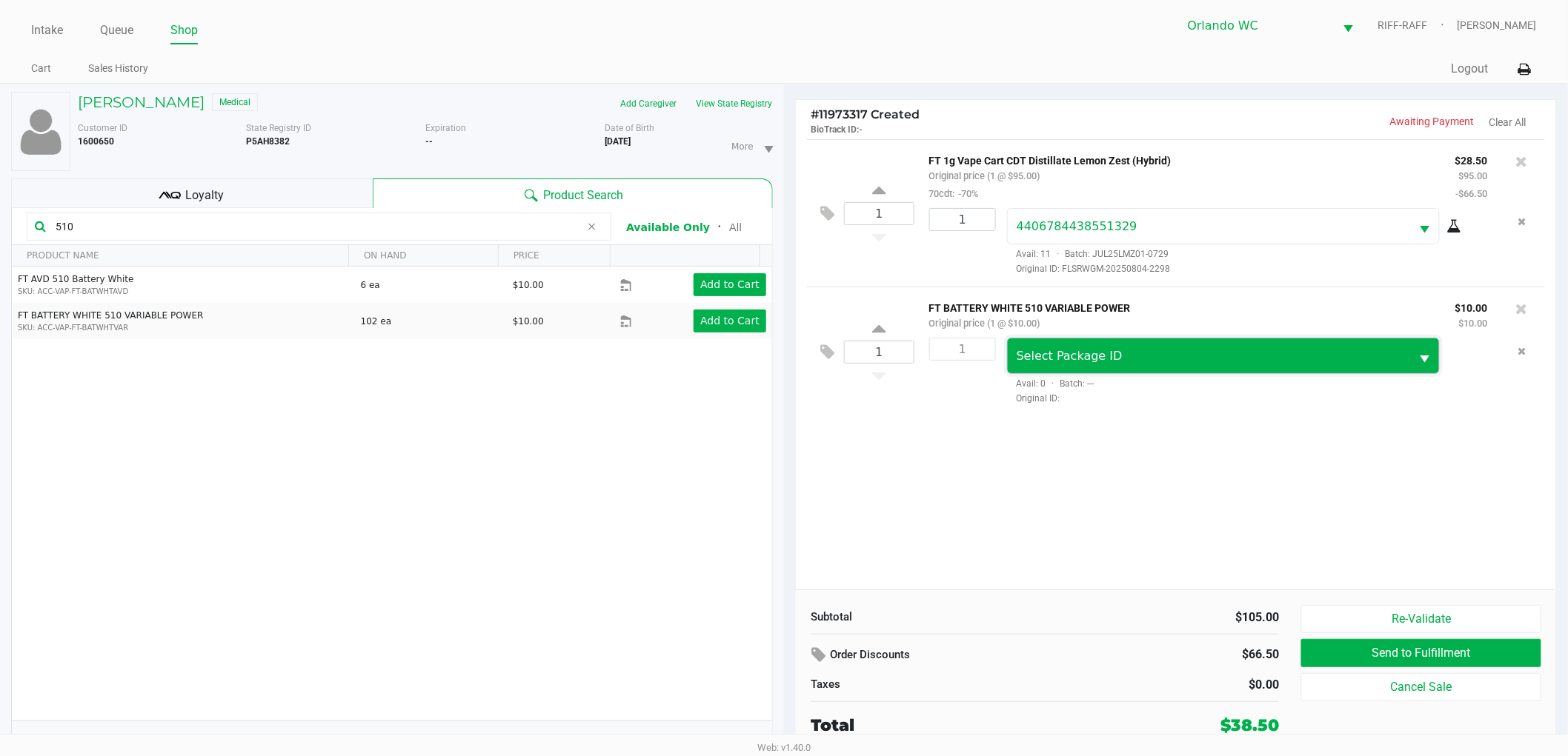
click at [1054, 357] on span "Select Package ID" at bounding box center [1069, 356] width 106 height 14
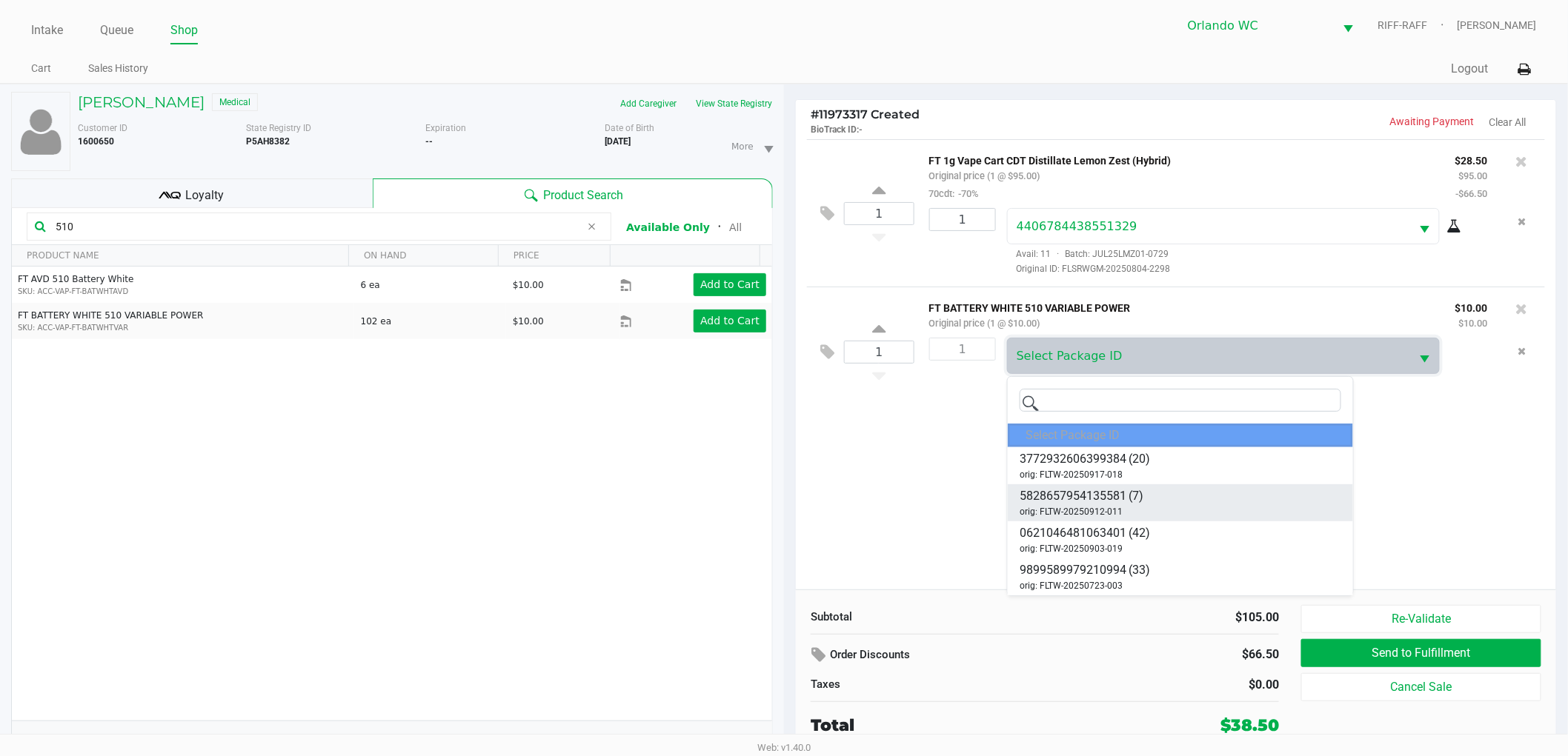
click at [1086, 486] on li "5828657954135581 (7) orig: FLTW-20250912-011" at bounding box center [1180, 503] width 344 height 37
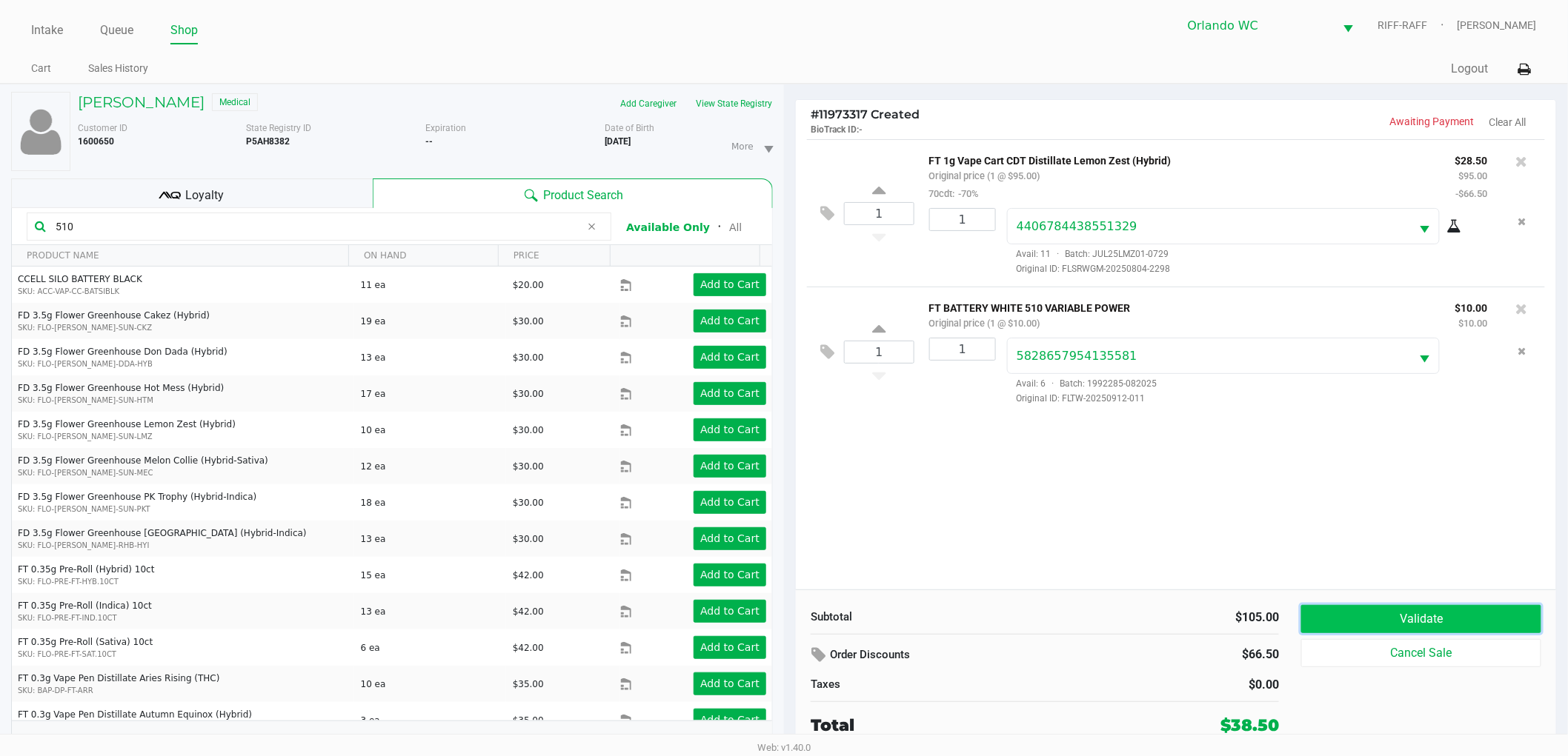
click at [1401, 628] on button "Validate" at bounding box center [1421, 620] width 240 height 28
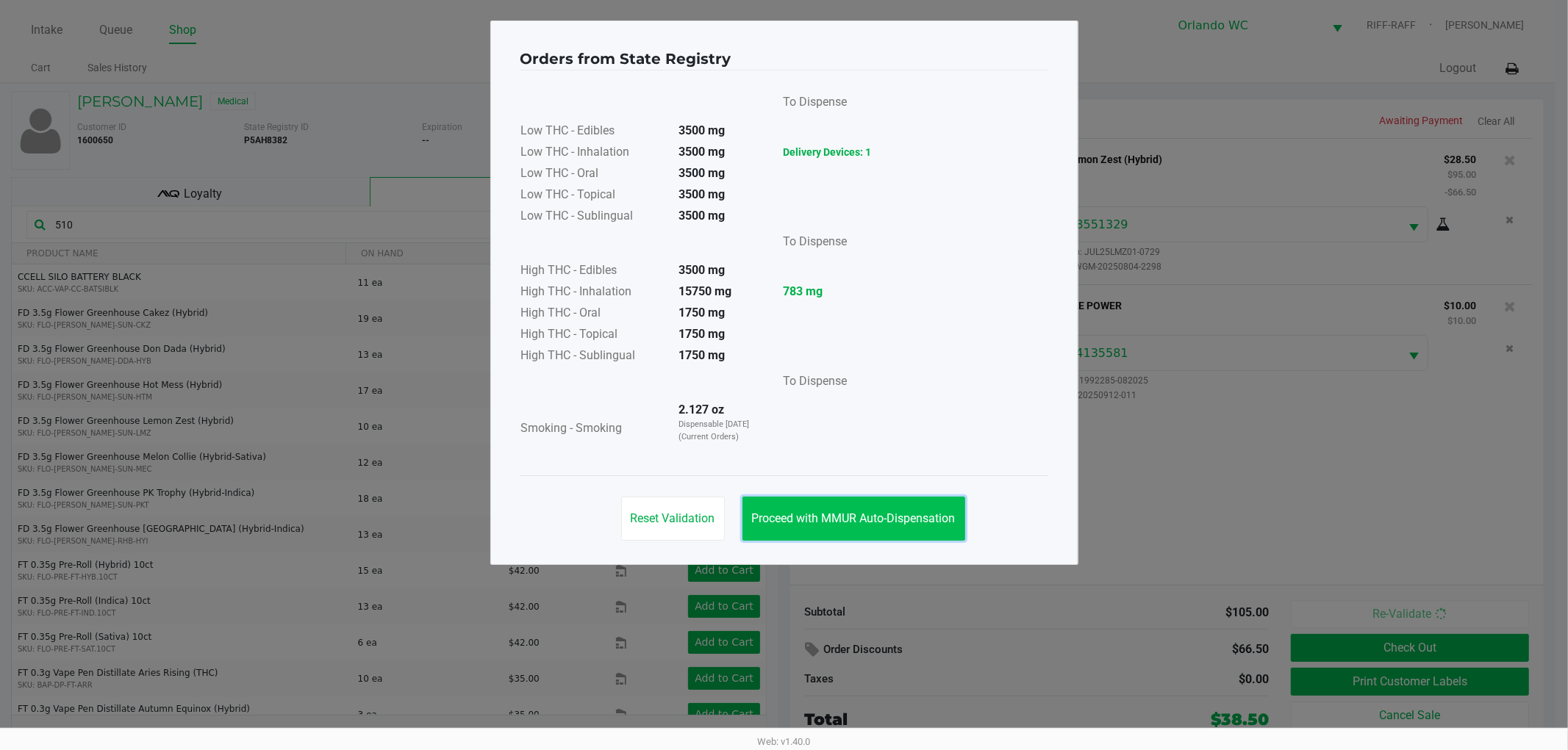
click at [938, 524] on span "Proceed with MMUR Auto-Dispensation" at bounding box center [854, 518] width 204 height 14
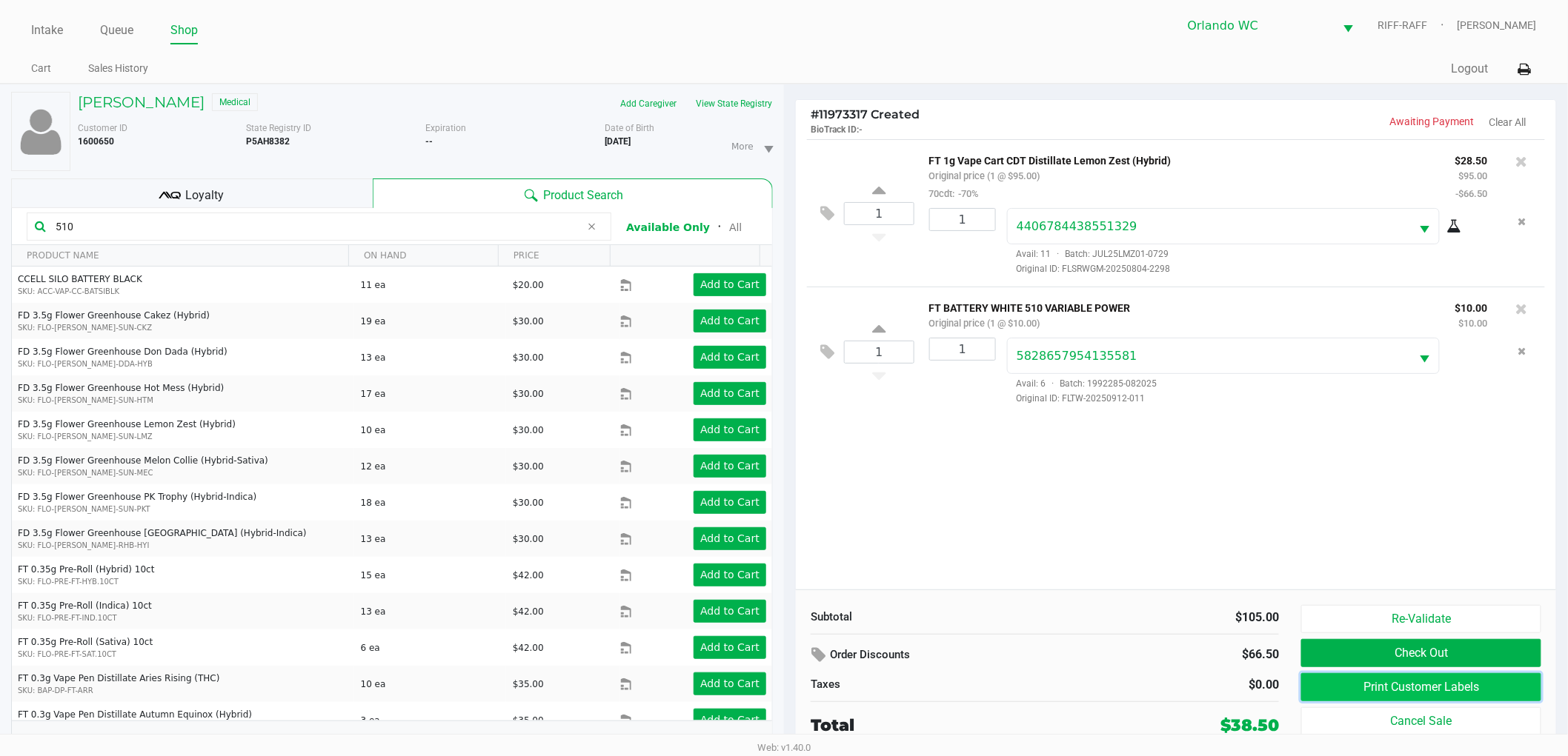
click at [1320, 690] on button "Print Customer Labels" at bounding box center [1421, 688] width 240 height 28
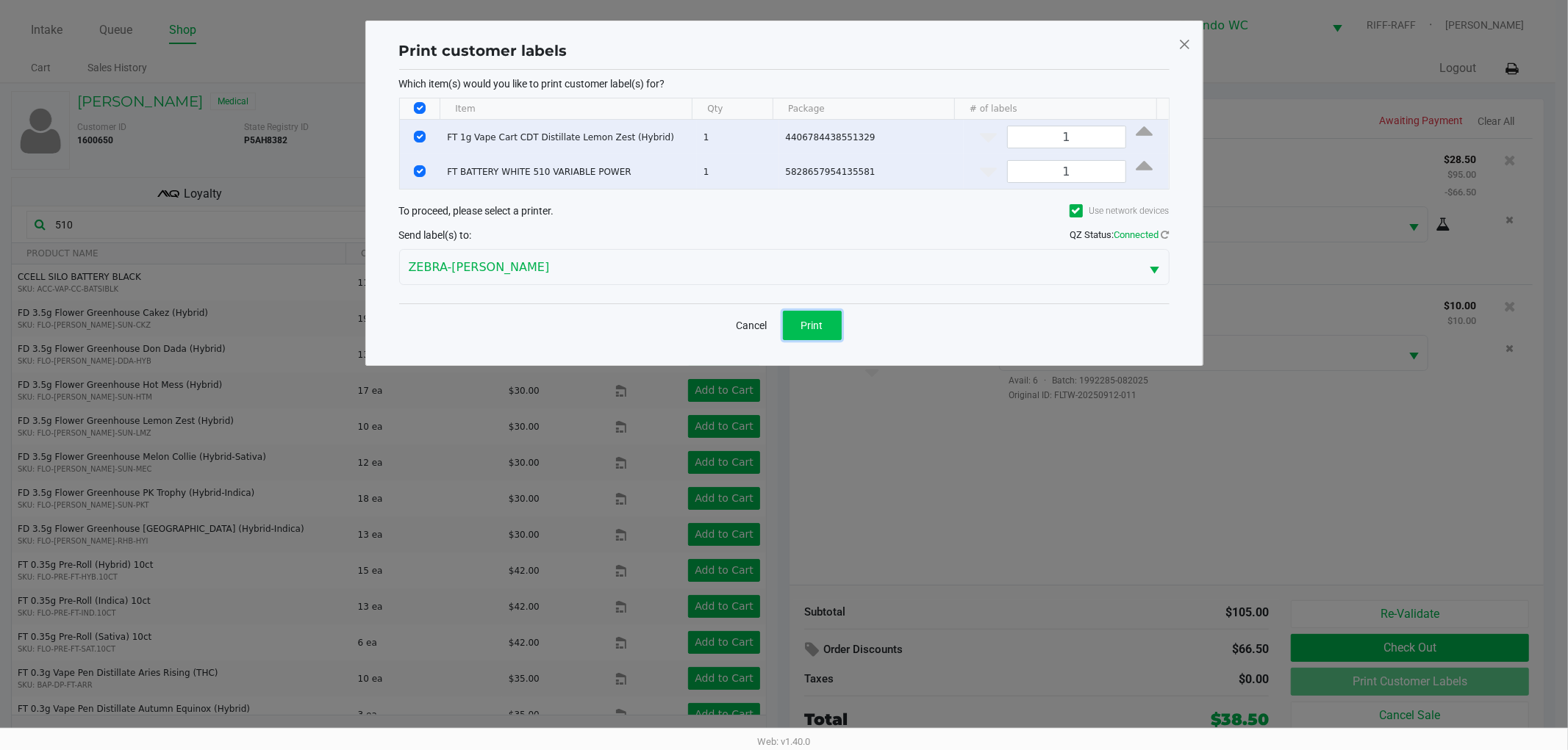
click at [809, 320] on span "Print" at bounding box center [812, 325] width 22 height 12
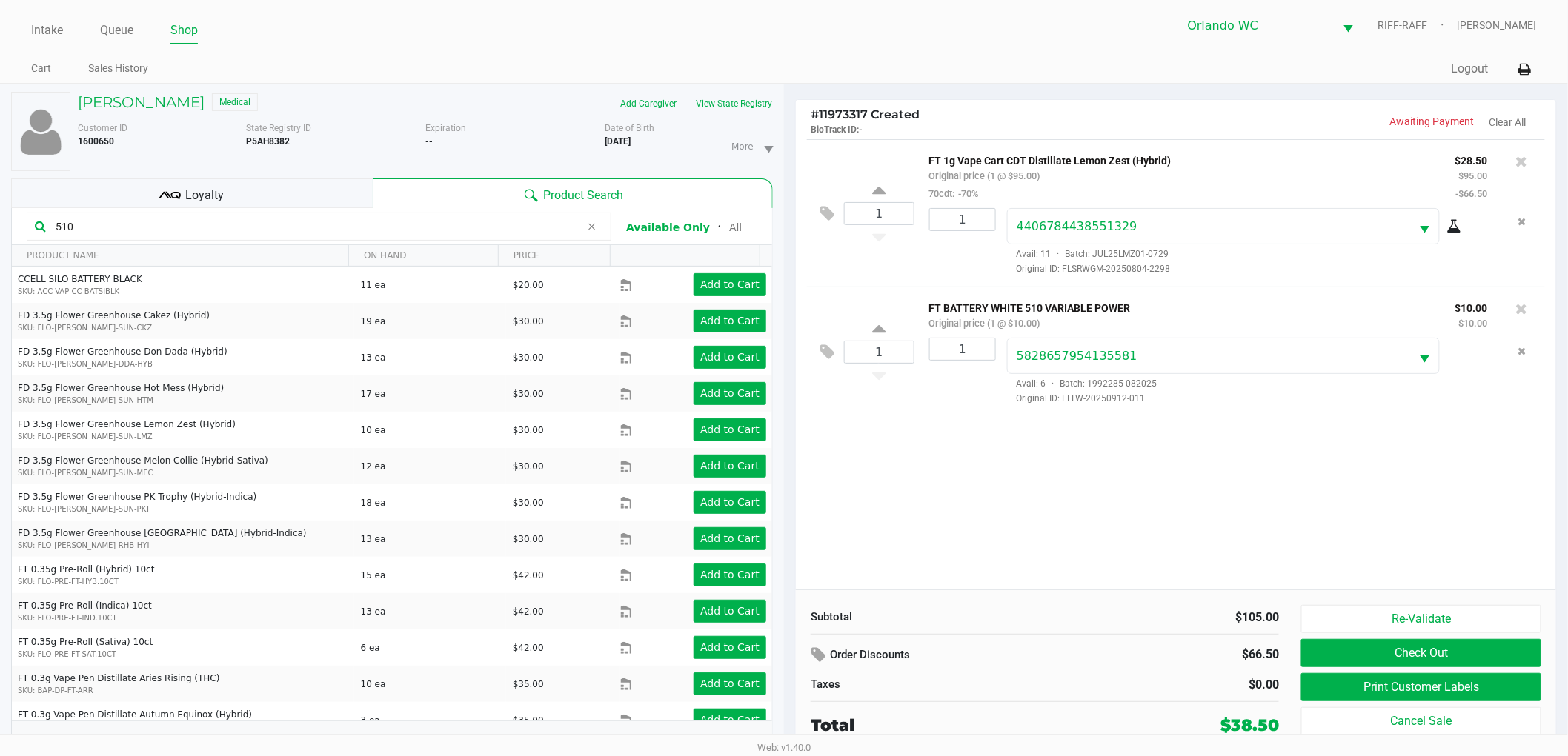
drag, startPoint x: 956, startPoint y: 425, endPoint x: 953, endPoint y: 416, distance: 9.5
click at [952, 424] on div "1 FT 1g Vape Cart CDT Distillate Lemon Zest (Hybrid) Original price (1 @ $95.00…" at bounding box center [1176, 365] width 760 height 450
click at [1067, 463] on div "1 FT 1g Vape Cart CDT Distillate Lemon Zest (Hybrid) Original price (1 @ $95.00…" at bounding box center [1176, 365] width 760 height 450
click at [1173, 525] on div "1 FT 1g Vape Cart CDT Distillate Lemon Zest (Hybrid) Original price (1 @ $95.00…" at bounding box center [1176, 365] width 760 height 450
click at [1258, 531] on div "1 FT 1g Vape Cart CDT Distillate Lemon Zest (Hybrid) Original price (1 @ $95.00…" at bounding box center [1176, 365] width 760 height 450
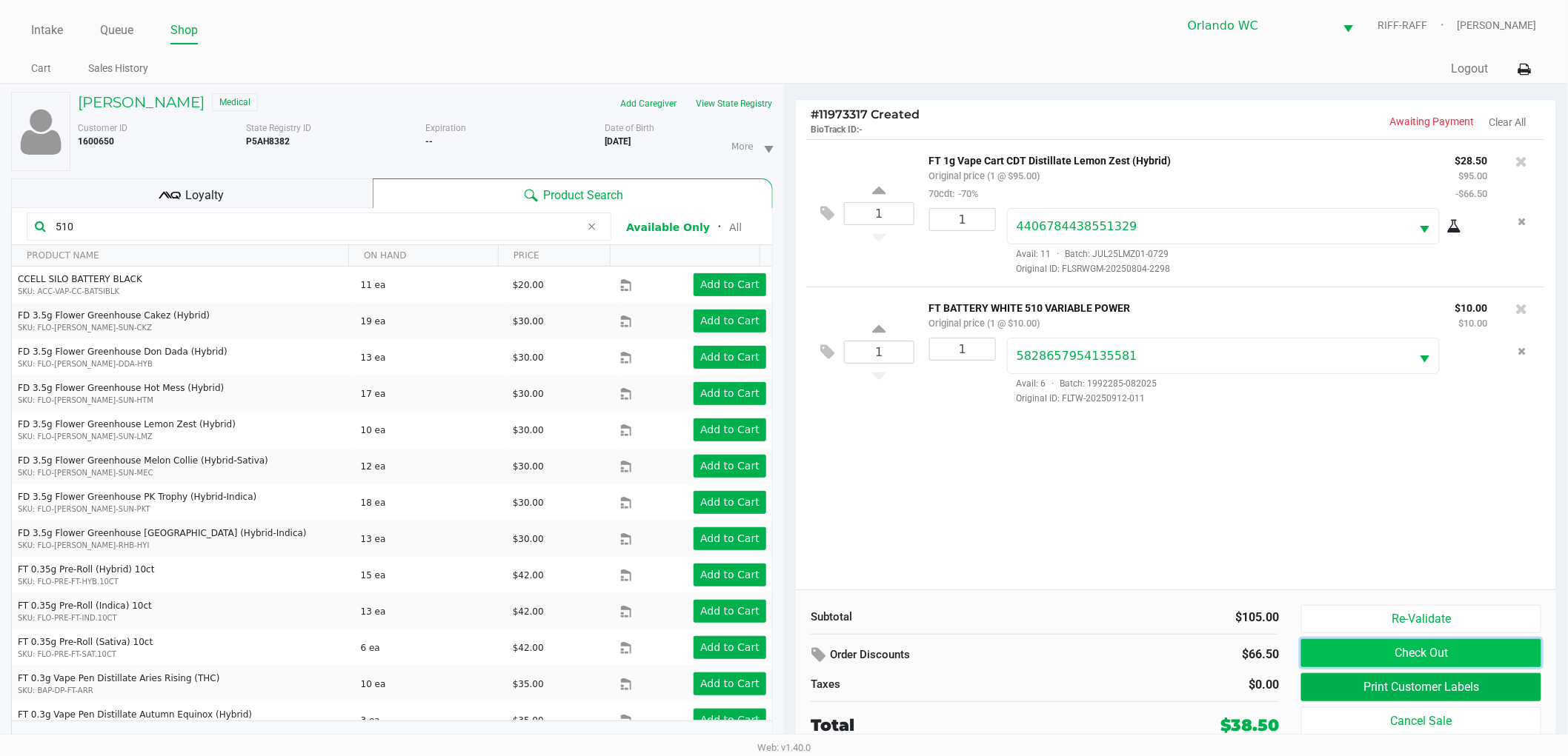
click at [1309, 641] on button "Check Out" at bounding box center [1421, 653] width 240 height 28
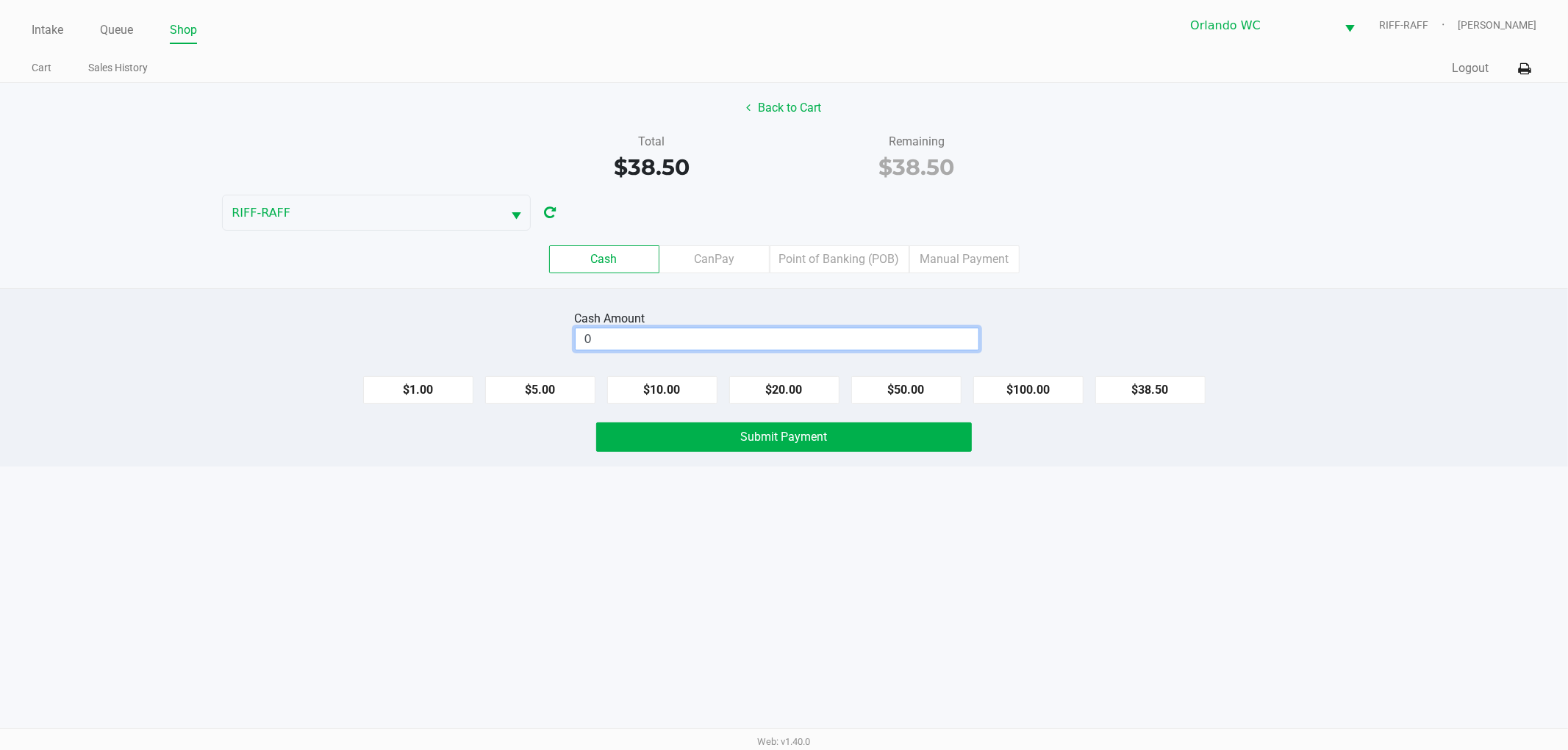
click at [939, 342] on input "0" at bounding box center [777, 338] width 403 height 21
click at [893, 440] on button "Submit Payment" at bounding box center [784, 437] width 376 height 30
type input "$40.00"
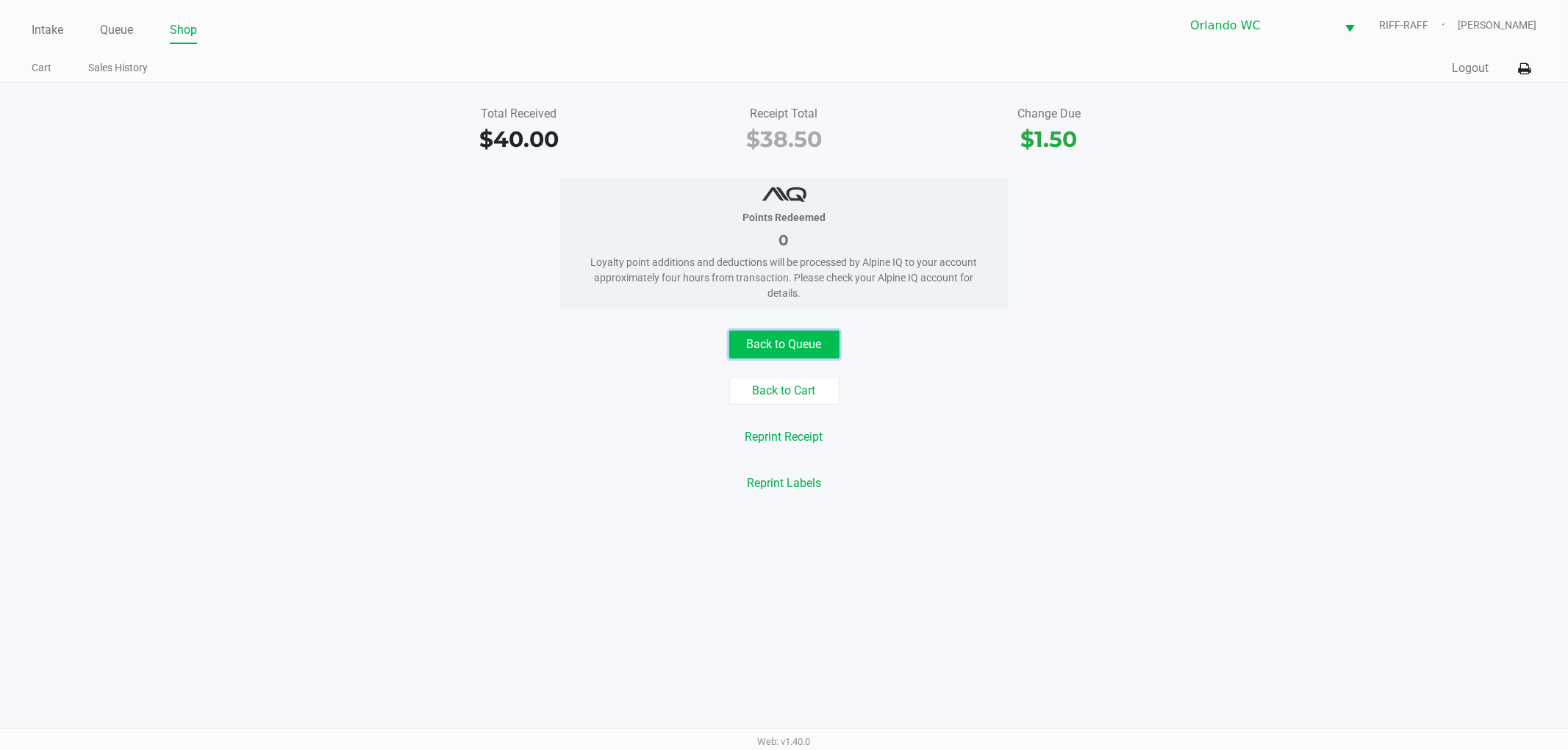
click at [800, 338] on button "Back to Queue" at bounding box center [784, 345] width 110 height 28
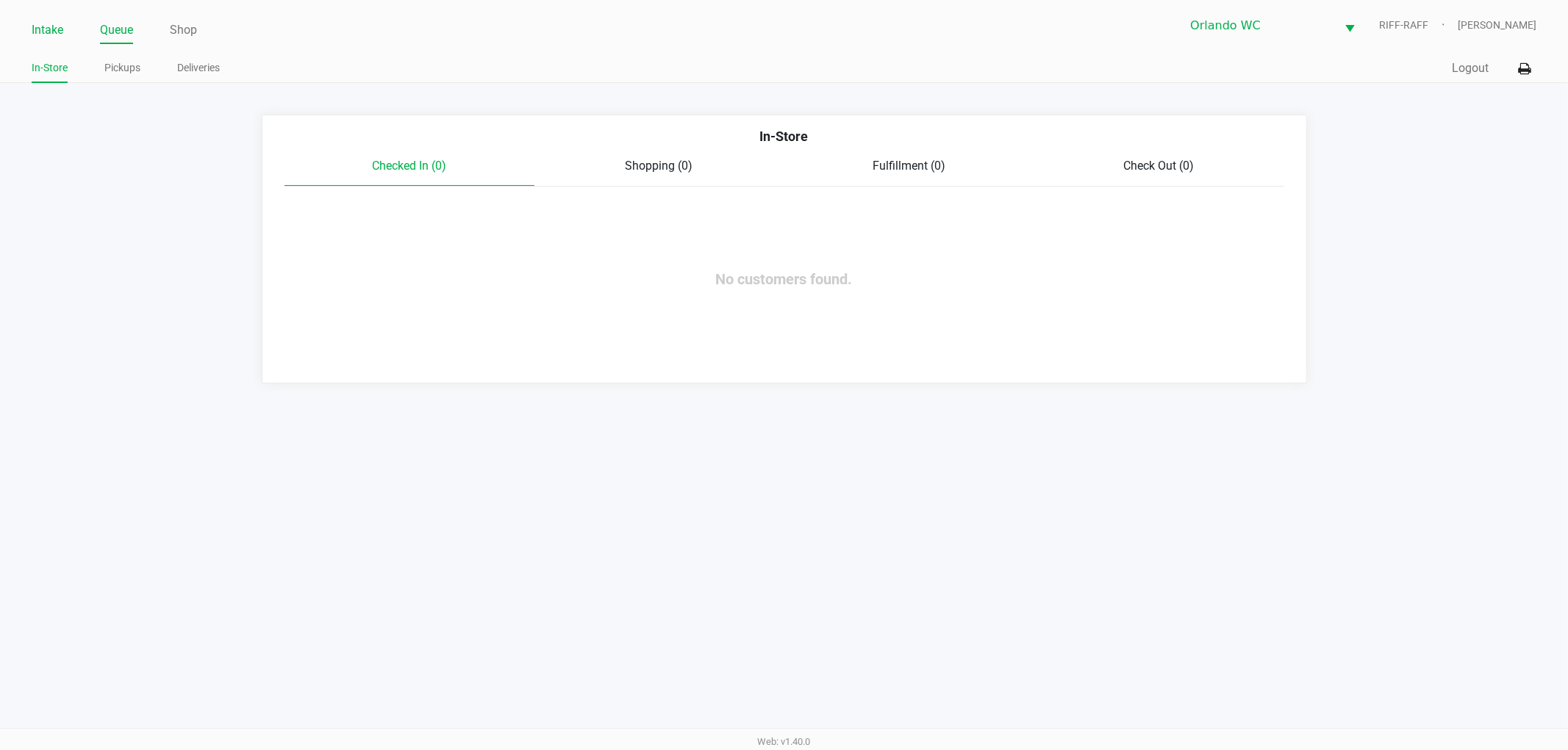
click at [32, 23] on link "Intake" at bounding box center [47, 30] width 32 height 20
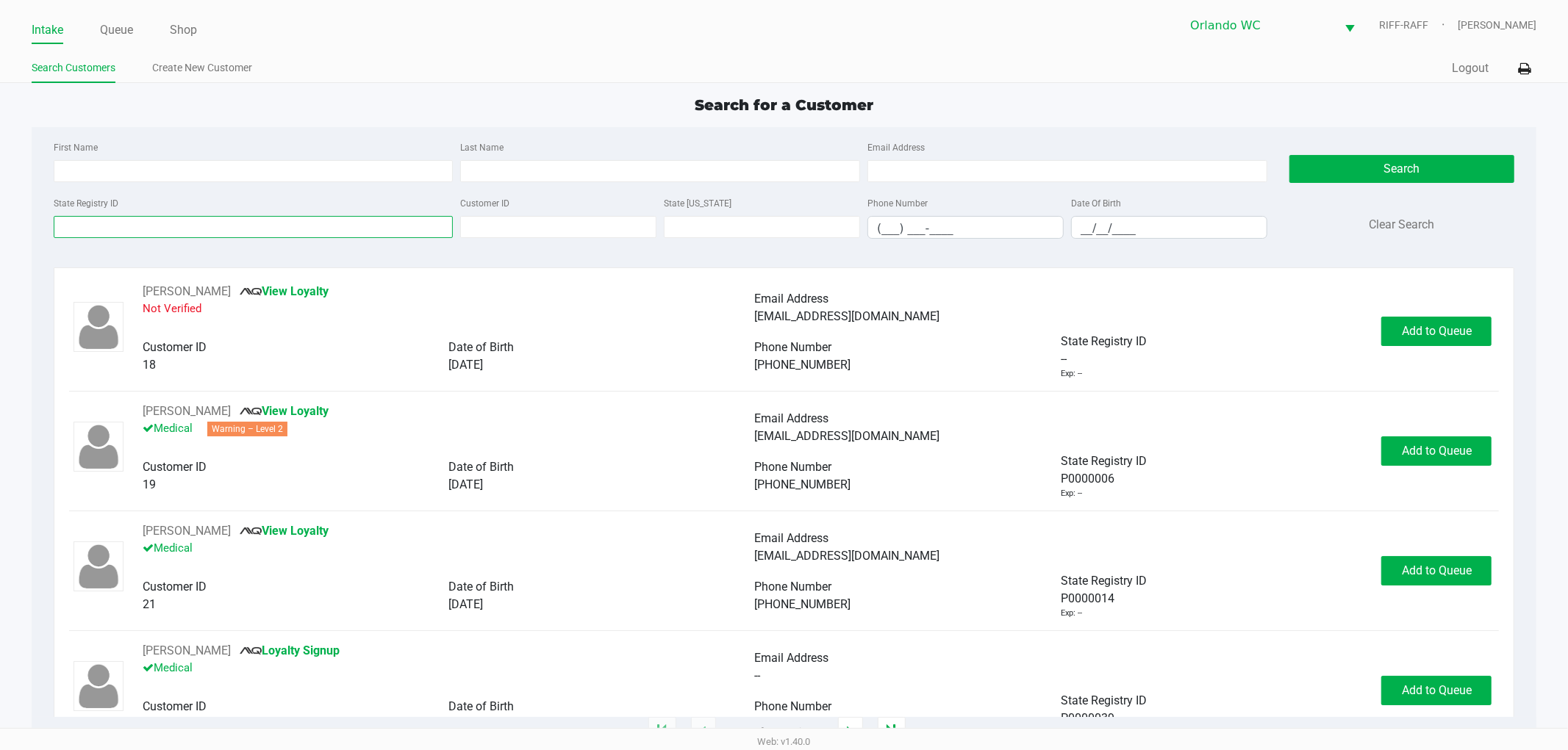
click at [190, 230] on input "State Registry ID" at bounding box center [254, 227] width 400 height 22
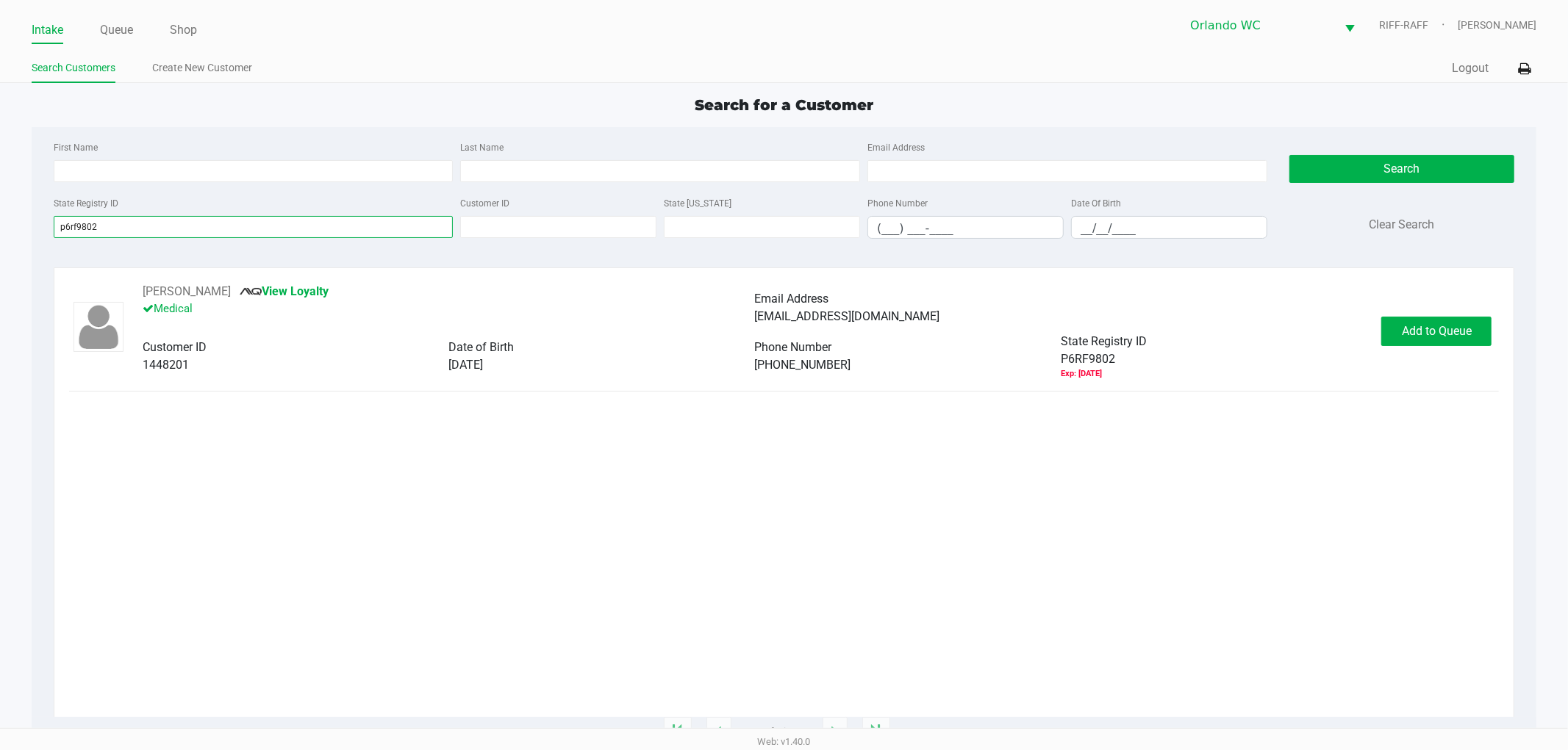
type input "p6rf9802"
click at [1475, 582] on div "CASEY HARRISON View Loyalty Medical Email Address casecharrison@yahoo.com Custo…" at bounding box center [784, 500] width 1430 height 434
click at [222, 292] on button "CASEY HARRISON" at bounding box center [186, 292] width 88 height 18
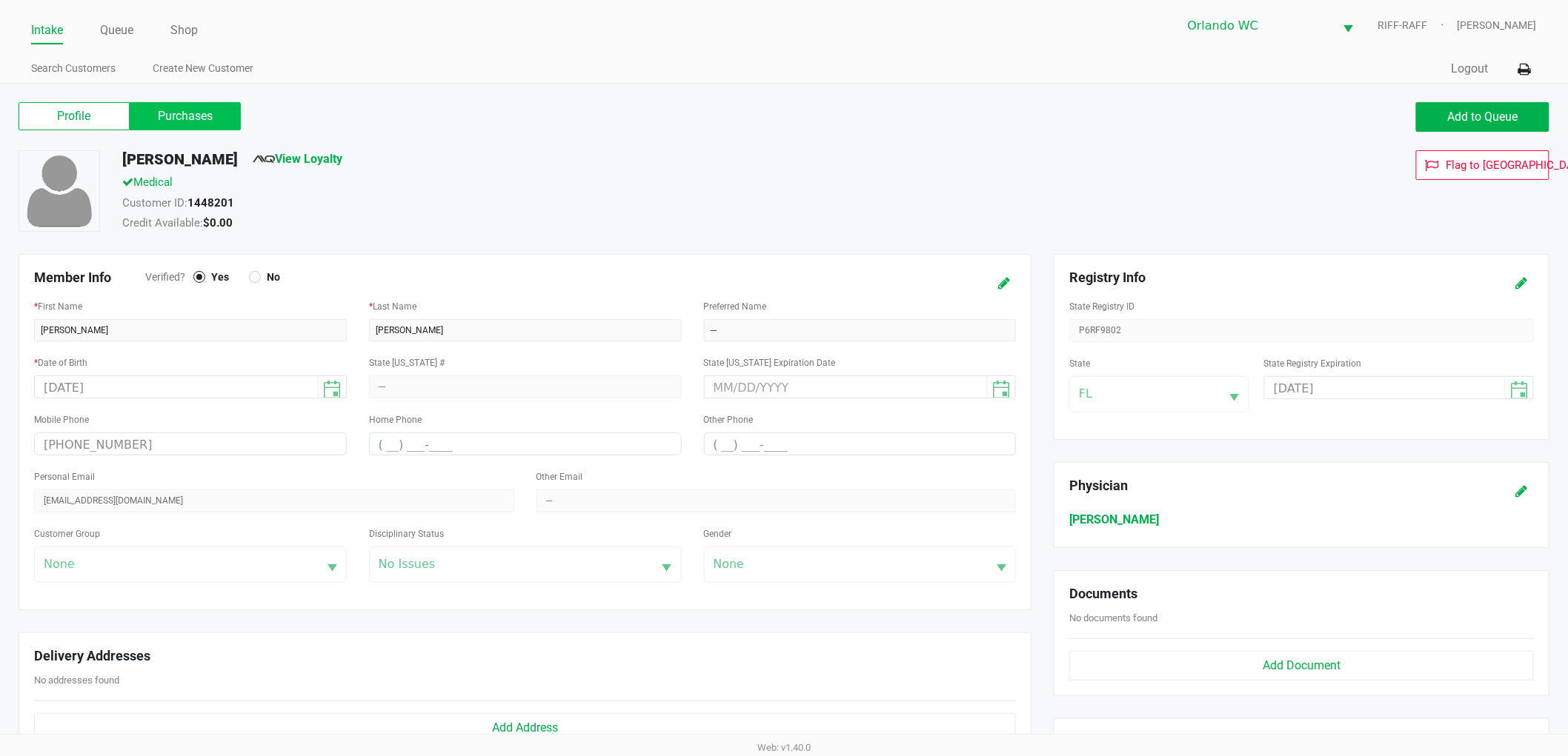
click at [218, 117] on label "Purchases" at bounding box center [185, 116] width 111 height 28
click at [0, 0] on 1 "Purchases" at bounding box center [0, 0] width 0 height 0
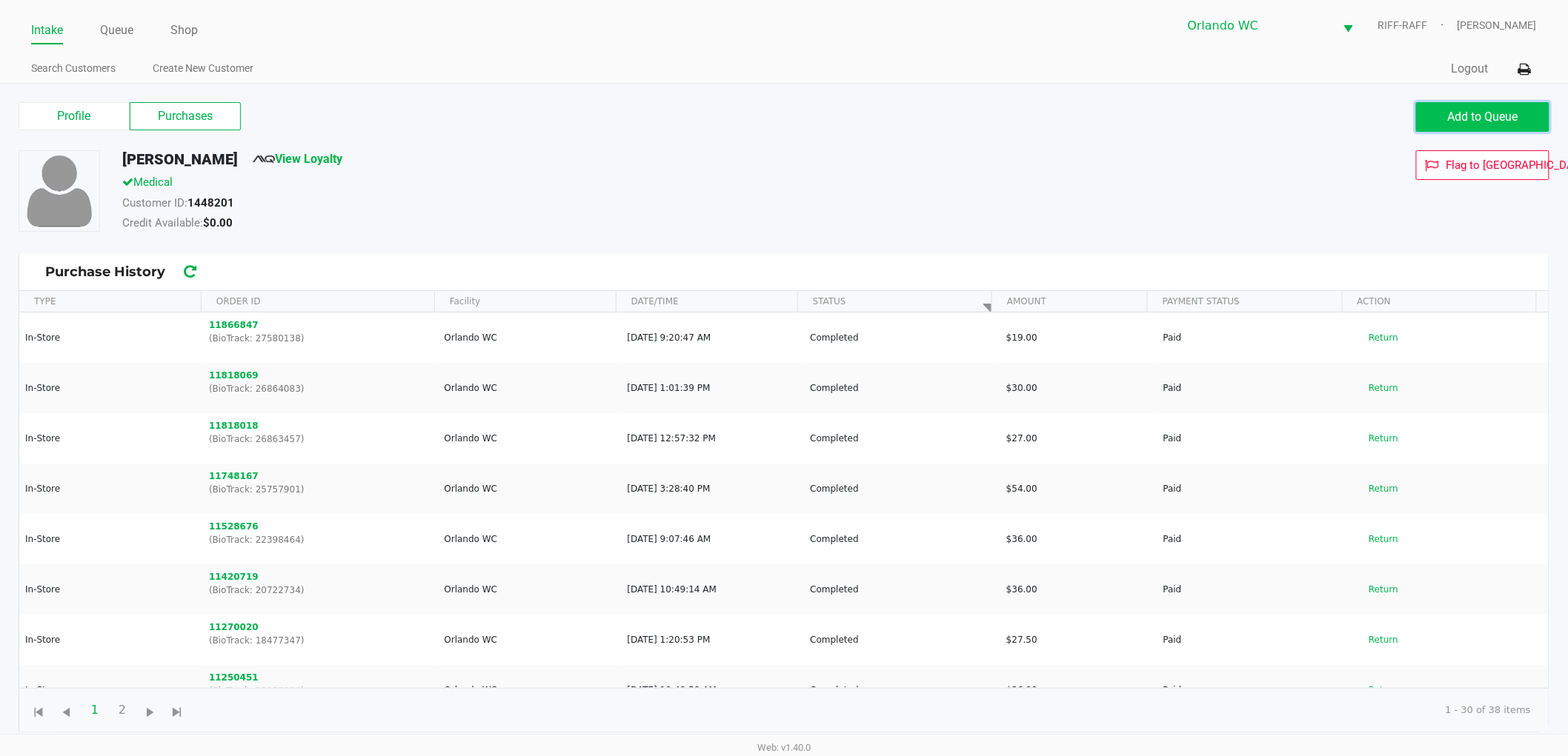
click at [1498, 113] on span "Add to Queue" at bounding box center [1483, 117] width 71 height 14
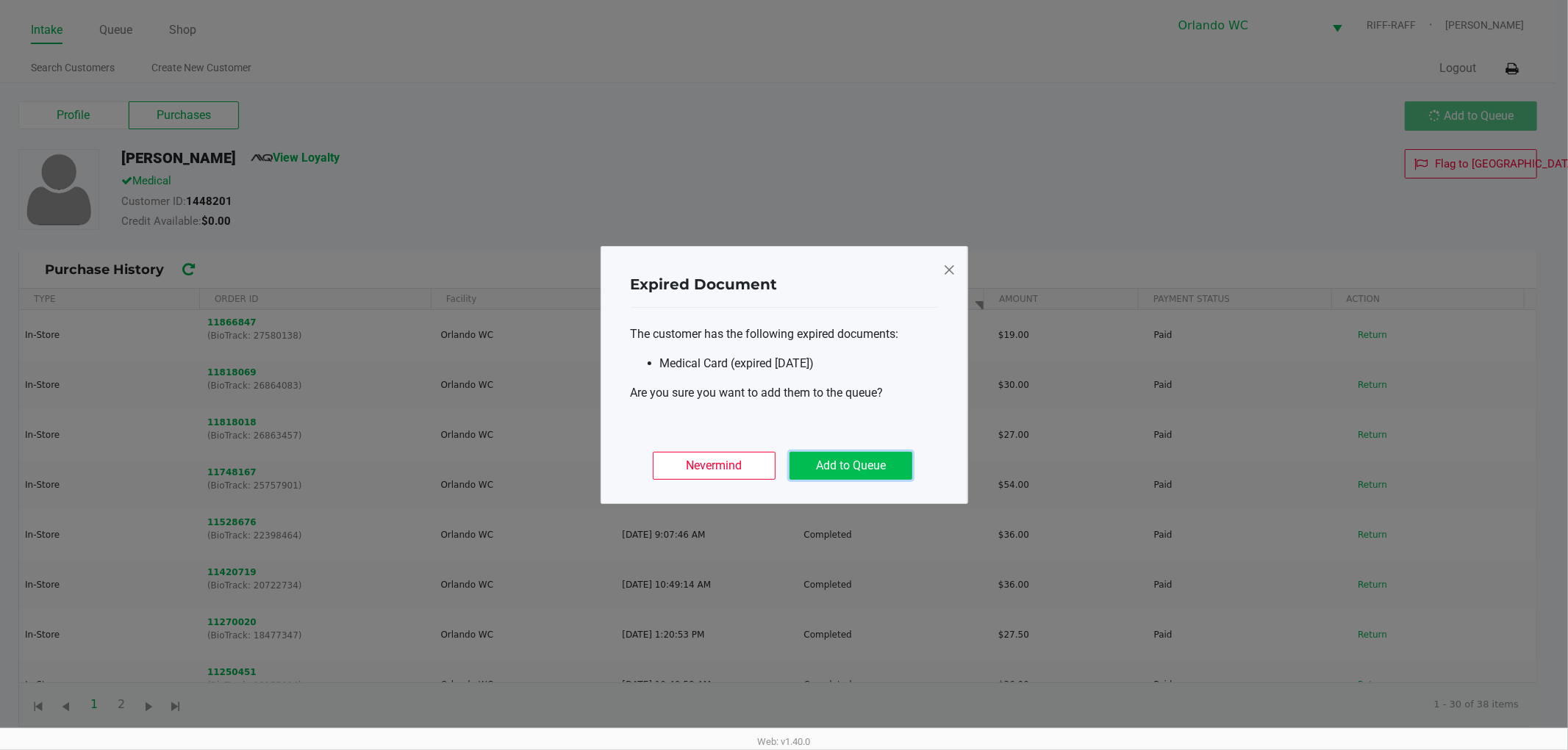
click at [857, 474] on button "Add to Queue" at bounding box center [851, 466] width 123 height 28
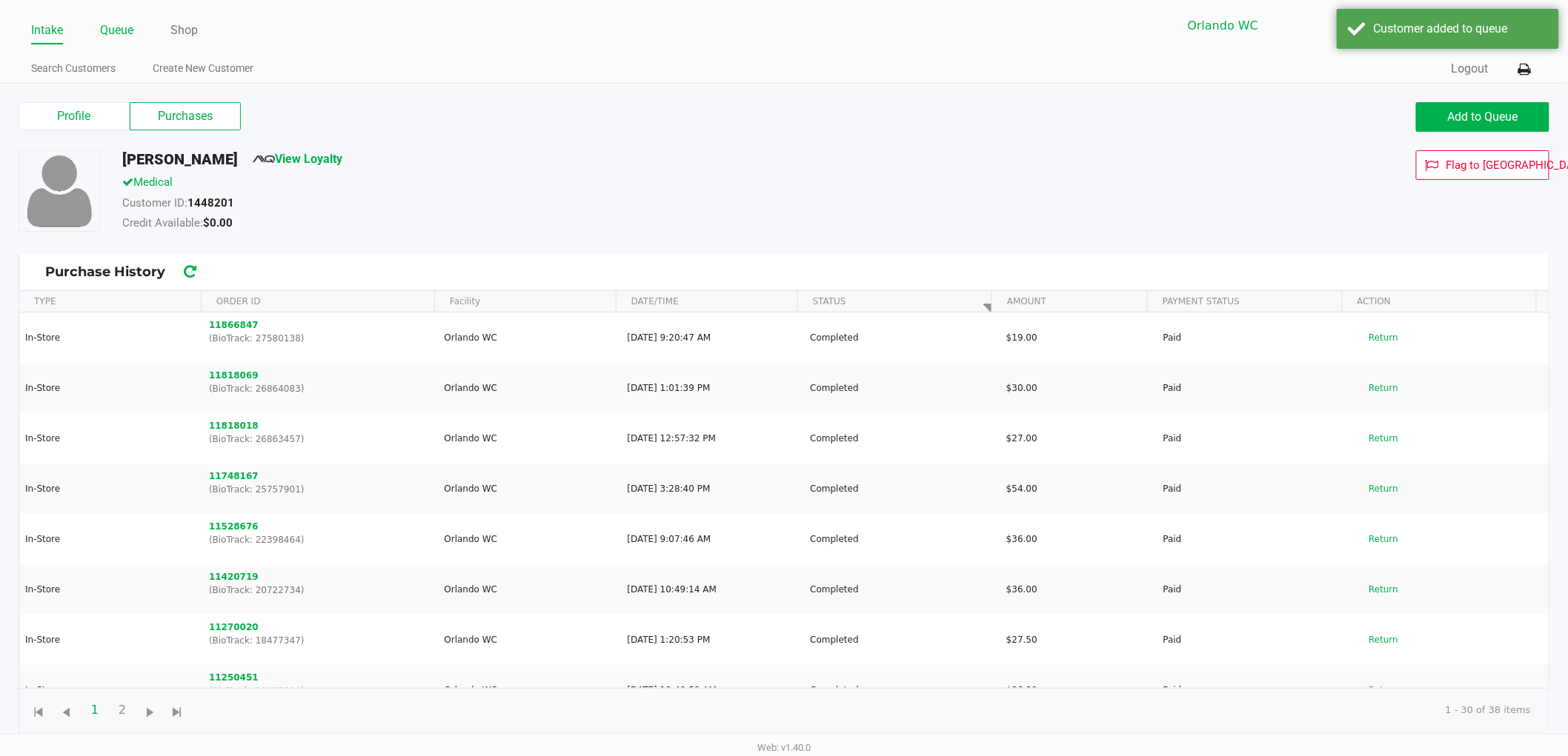
click at [118, 42] on li "Queue" at bounding box center [117, 31] width 34 height 26
click at [123, 30] on link "Queue" at bounding box center [117, 31] width 34 height 20
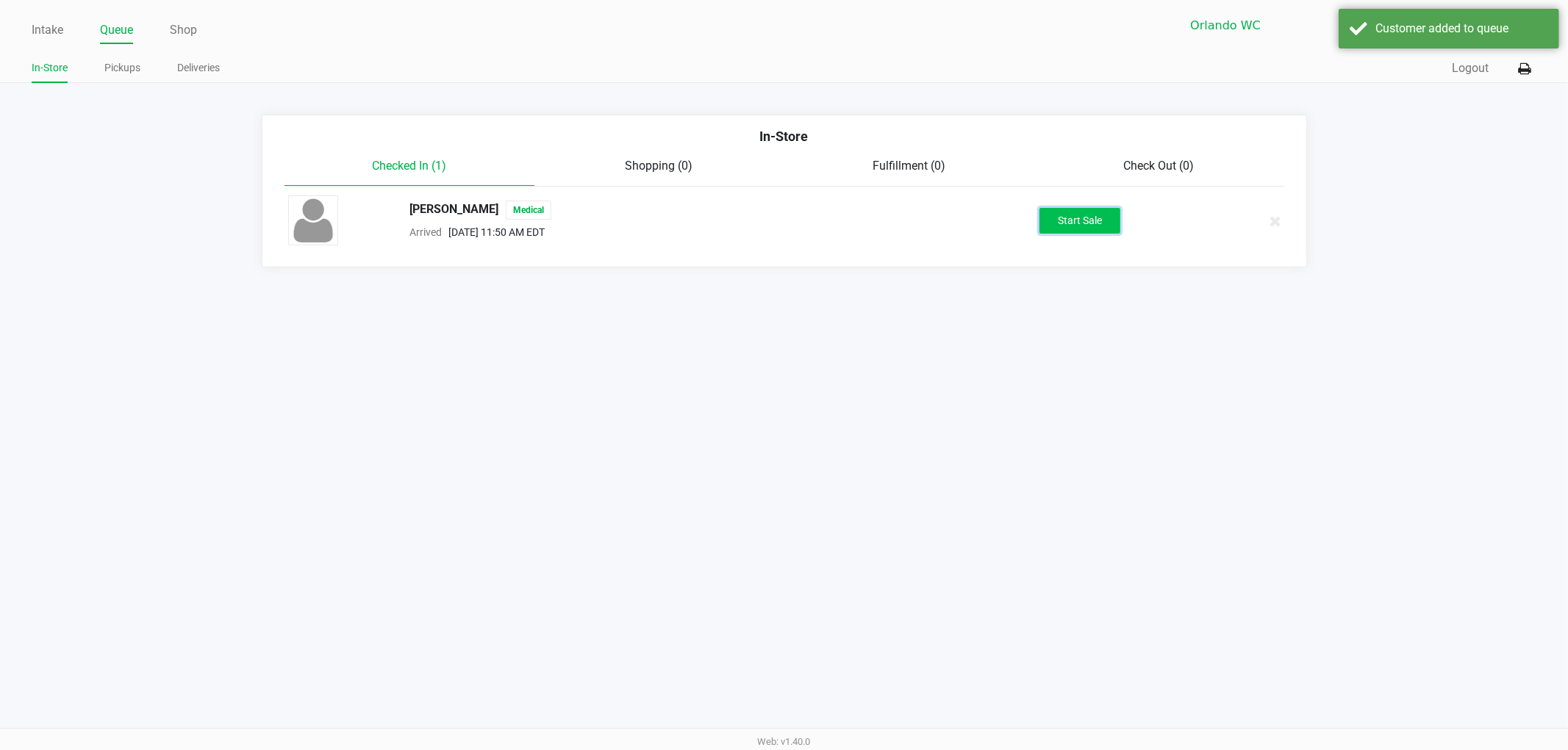
click at [1050, 216] on button "Start Sale" at bounding box center [1080, 220] width 81 height 26
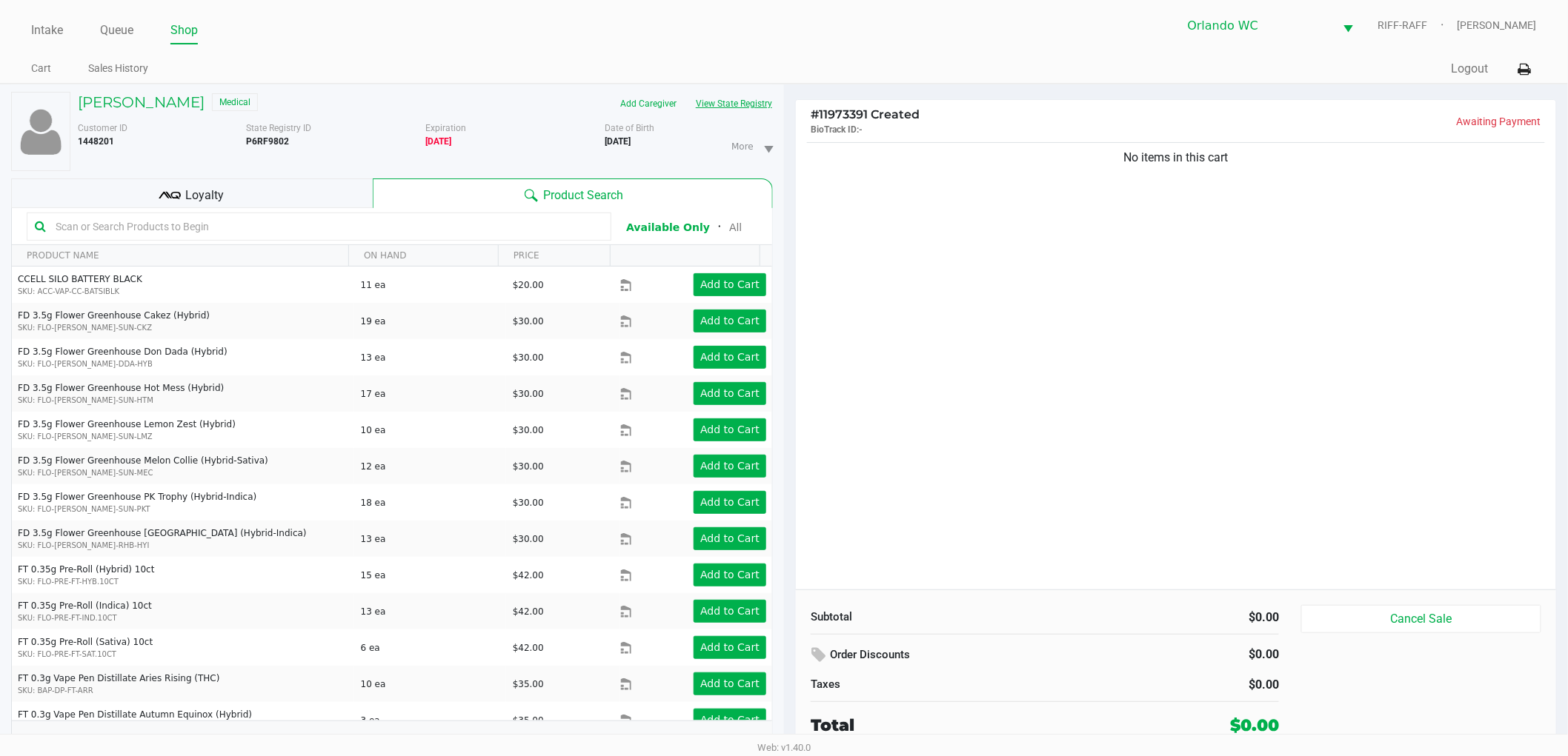
click at [749, 93] on button "View State Registry" at bounding box center [729, 104] width 87 height 24
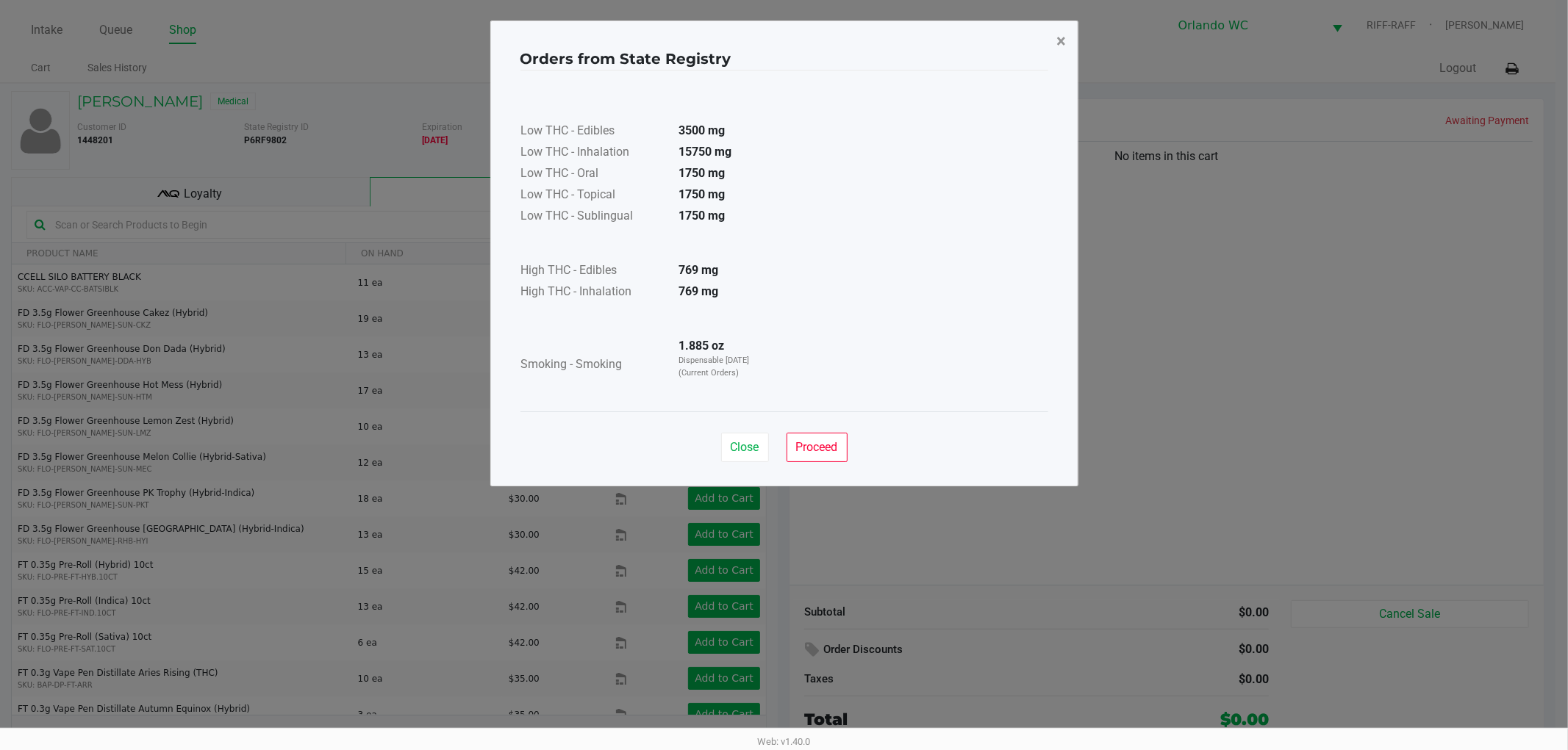
click at [1067, 42] on button "×" at bounding box center [1061, 40] width 33 height 41
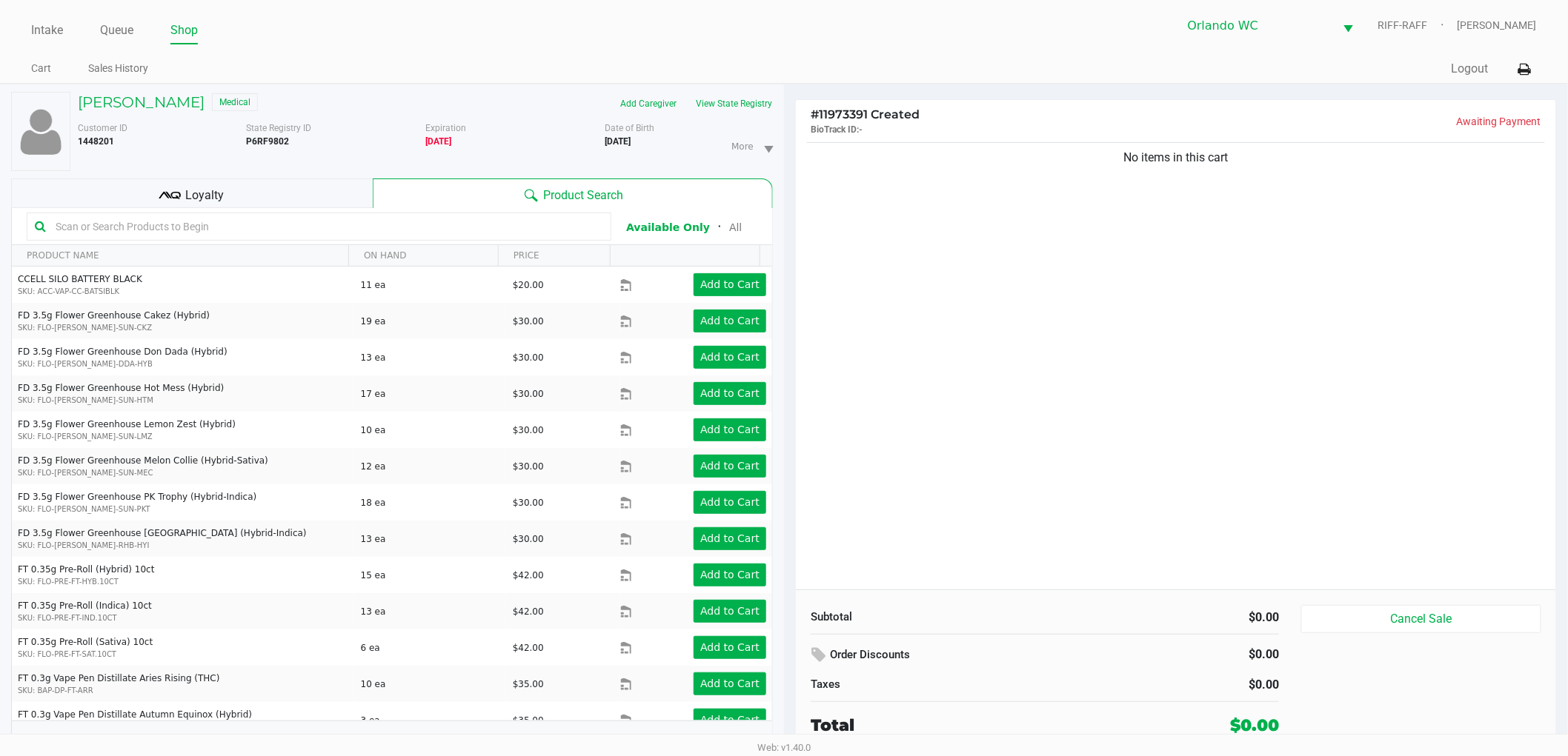
click at [892, 210] on div "No items in this cart" at bounding box center [1176, 365] width 760 height 450
click at [387, 232] on input "text" at bounding box center [326, 227] width 554 height 22
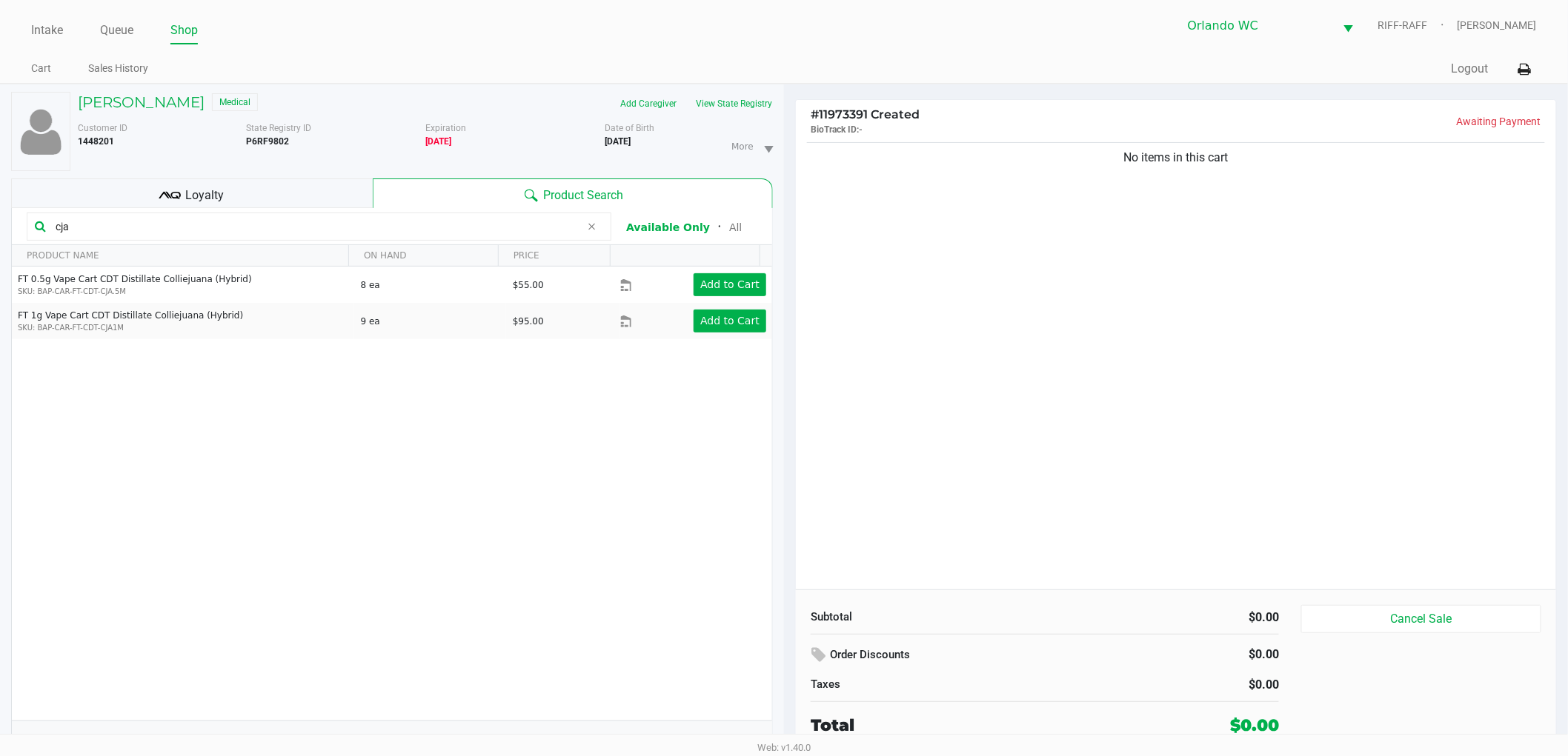
type input "cja"
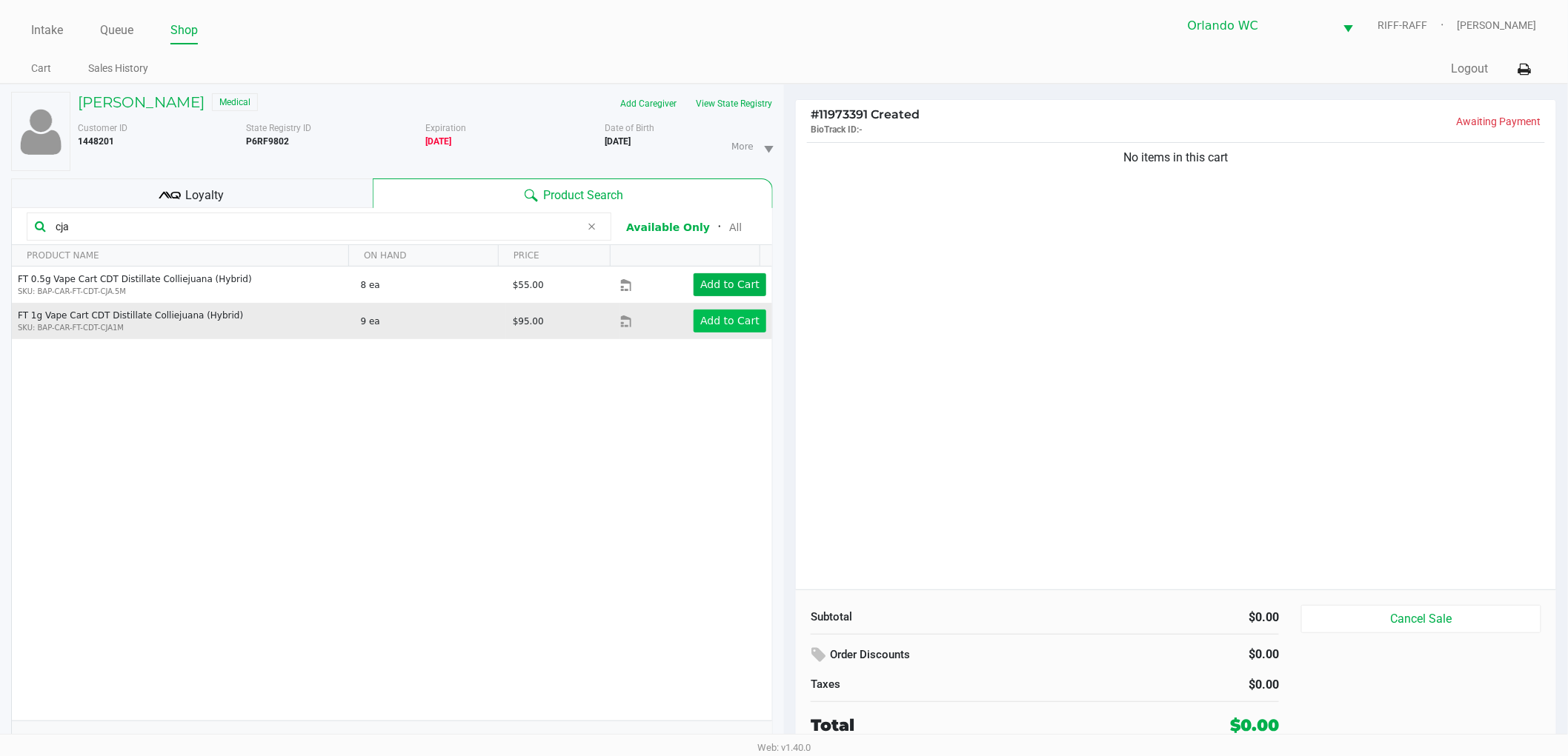
click at [700, 327] on app-button-loader "Add to Cart" at bounding box center [730, 320] width 60 height 12
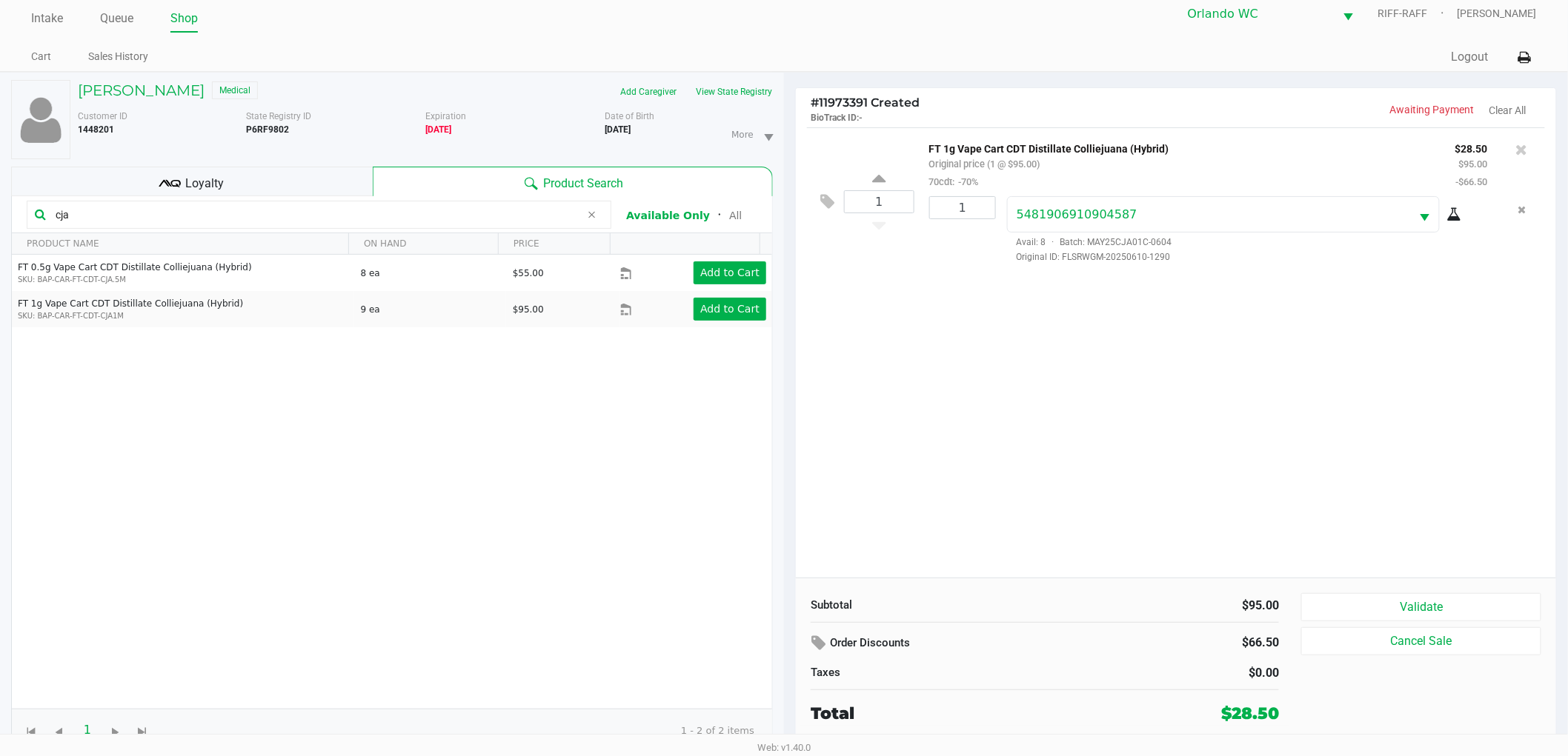
scroll to position [16, 0]
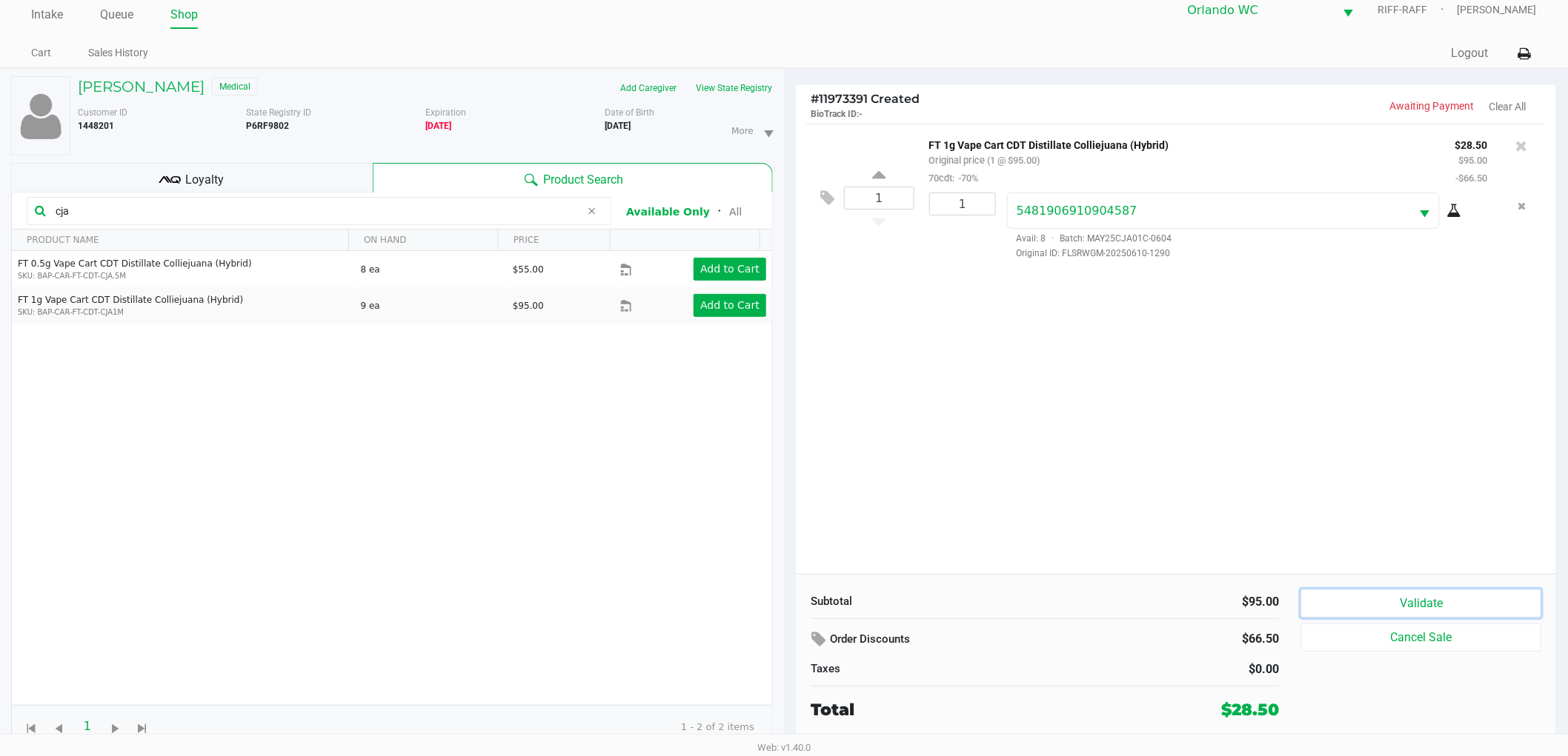
click at [1347, 601] on button "Validate" at bounding box center [1421, 604] width 240 height 28
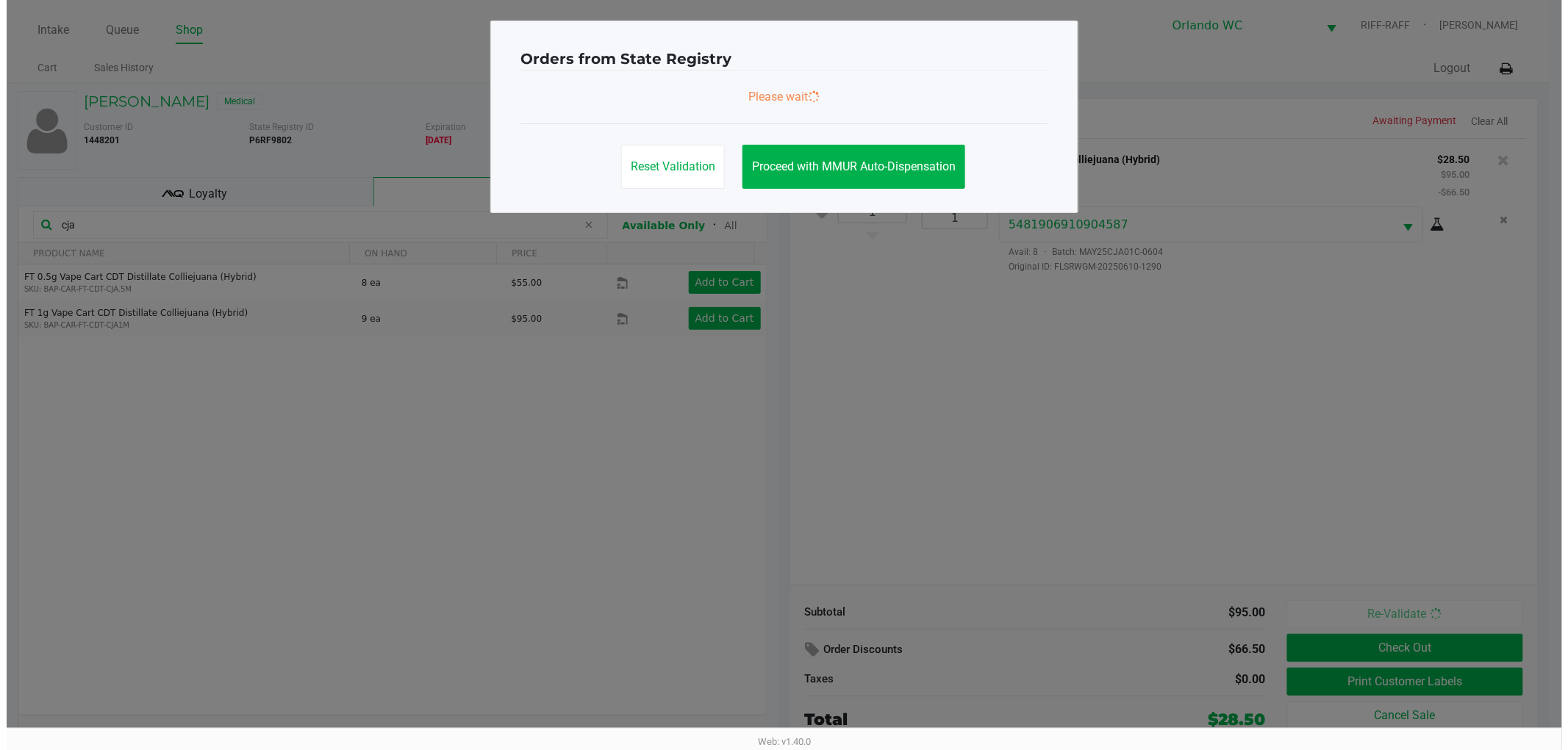
scroll to position [0, 0]
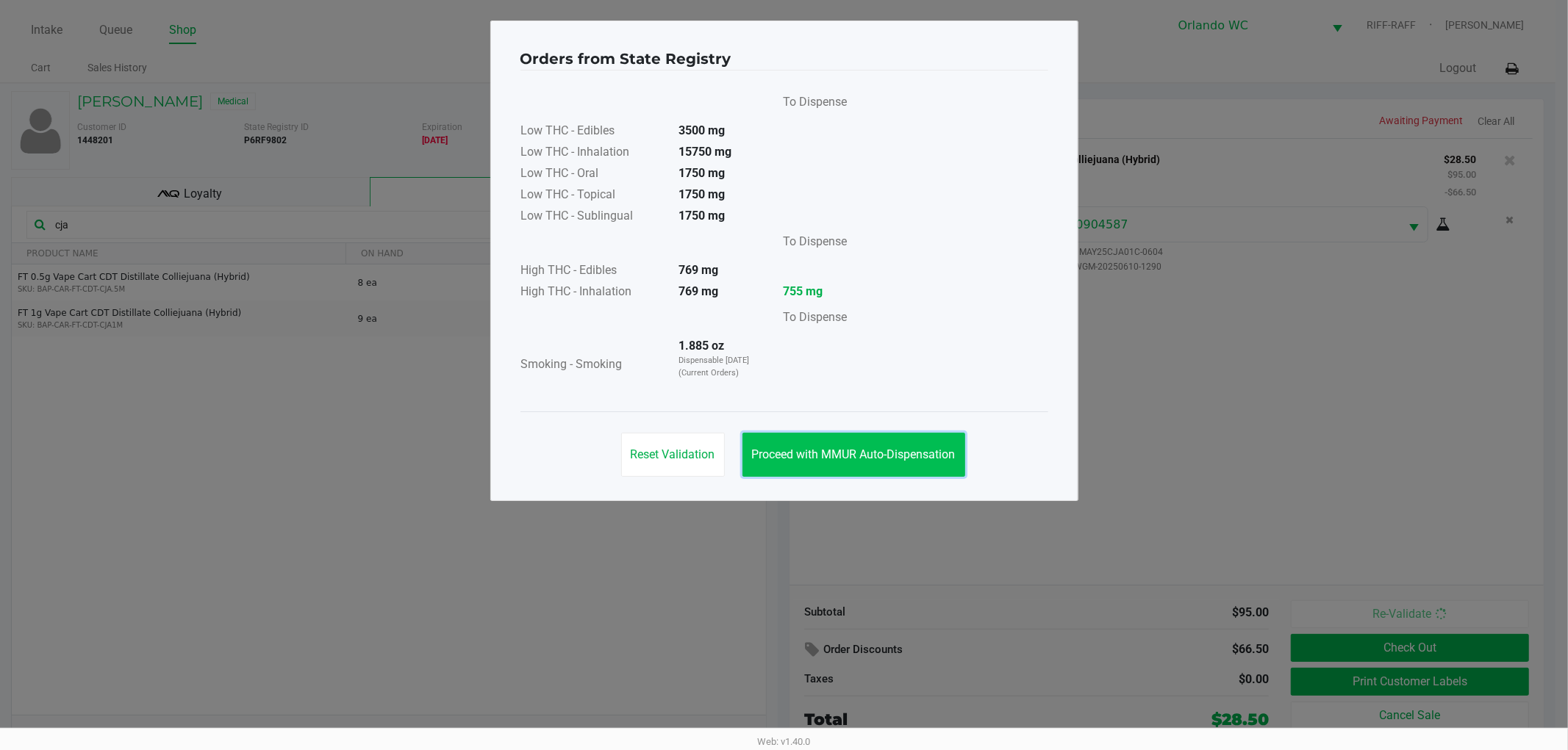
click at [868, 461] on button "Proceed with MMUR Auto-Dispensation" at bounding box center [854, 454] width 223 height 44
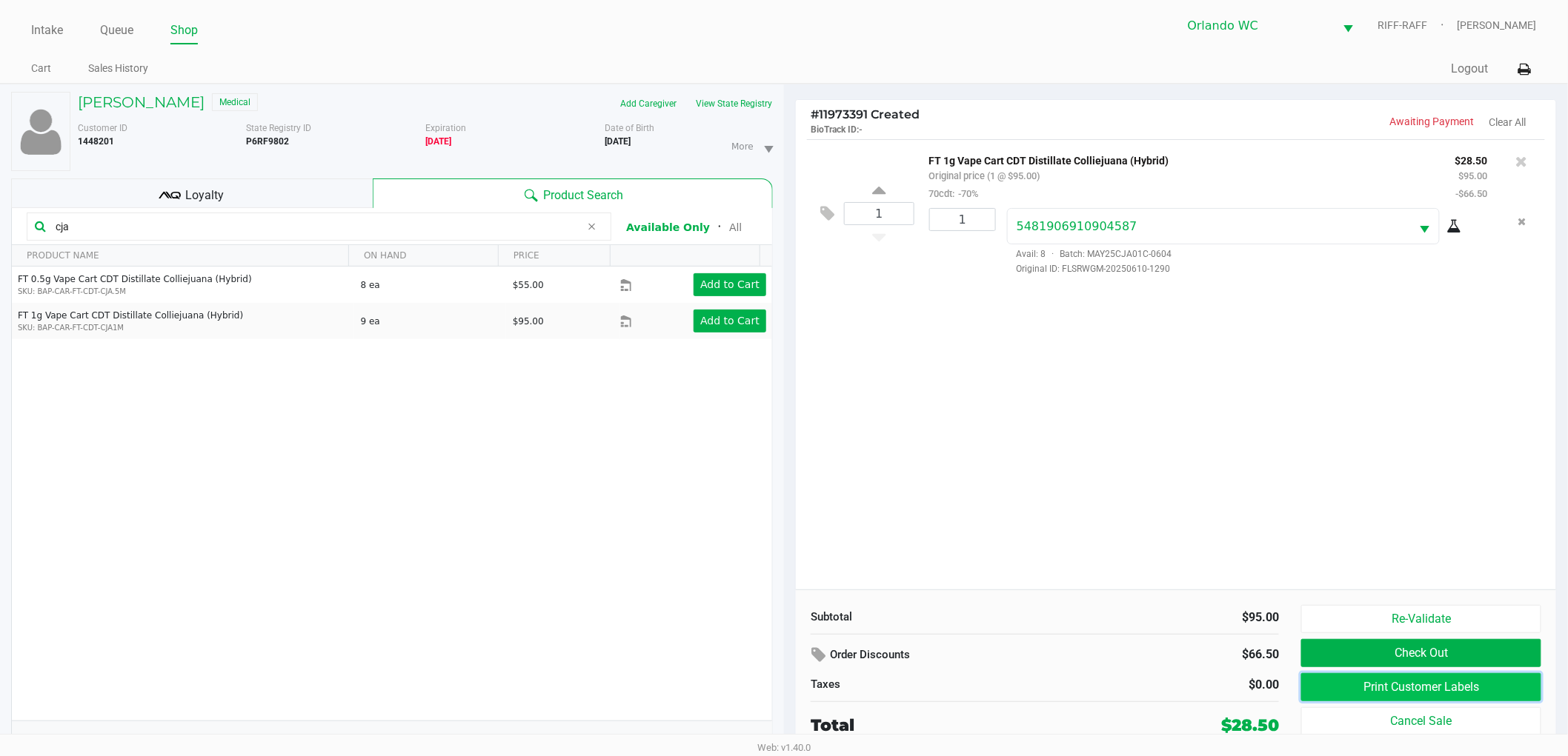
click at [1355, 678] on button "Print Customer Labels" at bounding box center [1421, 688] width 240 height 28
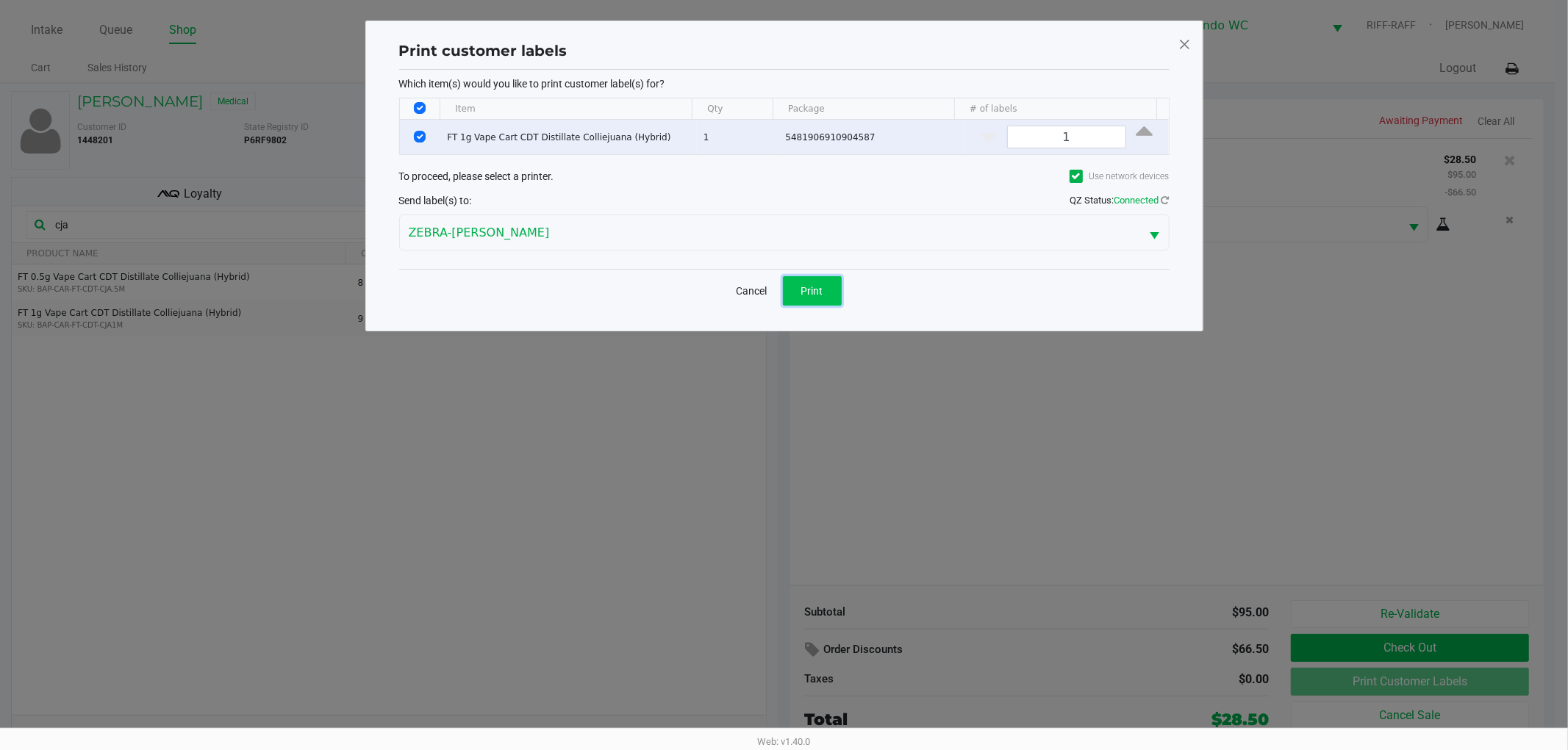
click at [803, 289] on span "Print" at bounding box center [812, 291] width 22 height 12
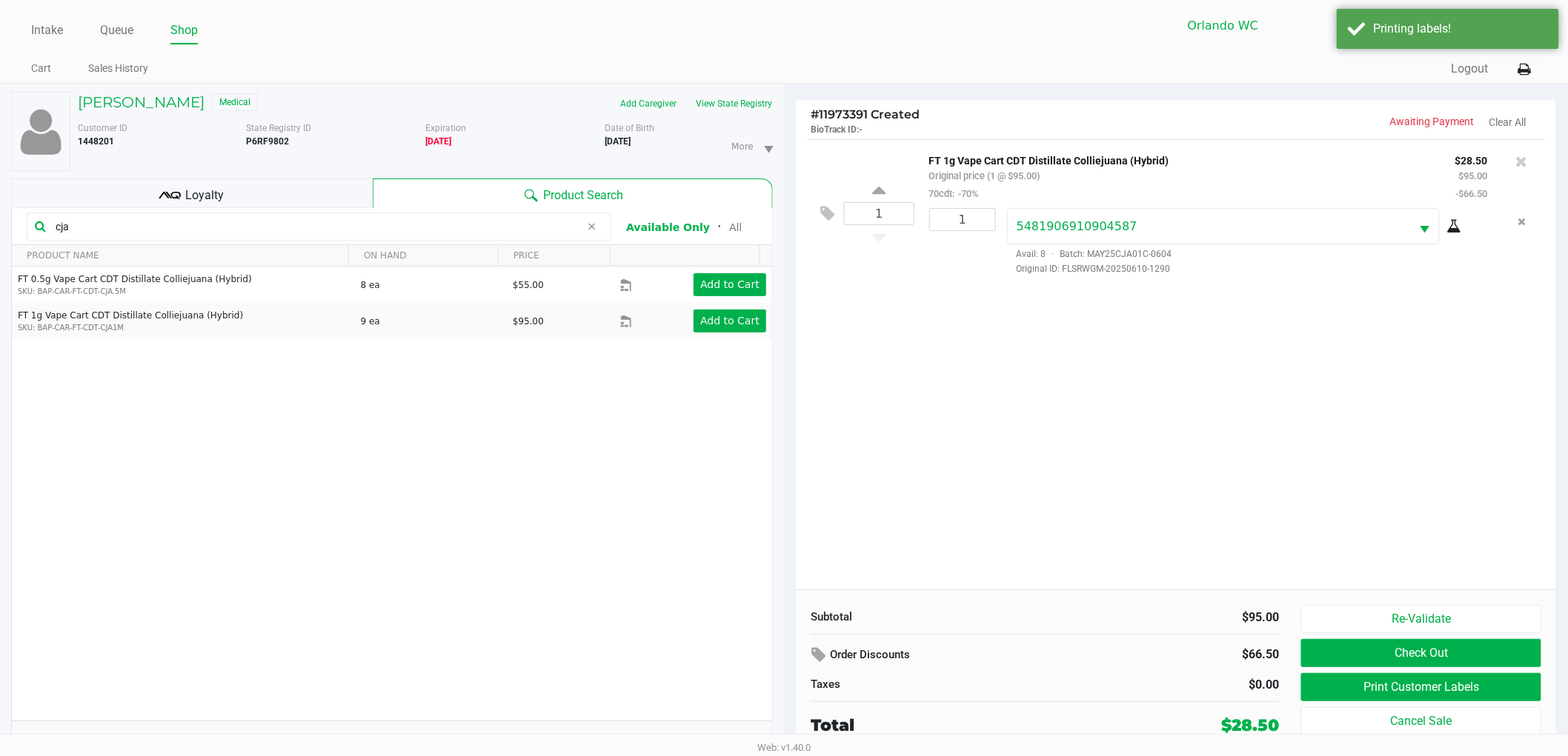
click at [783, 434] on div "CASEY HARRISON Medical Add Caregiver View State Registry Customer ID 1448201 St…" at bounding box center [391, 428] width 784 height 688
click at [1378, 652] on button "Check Out" at bounding box center [1421, 653] width 240 height 28
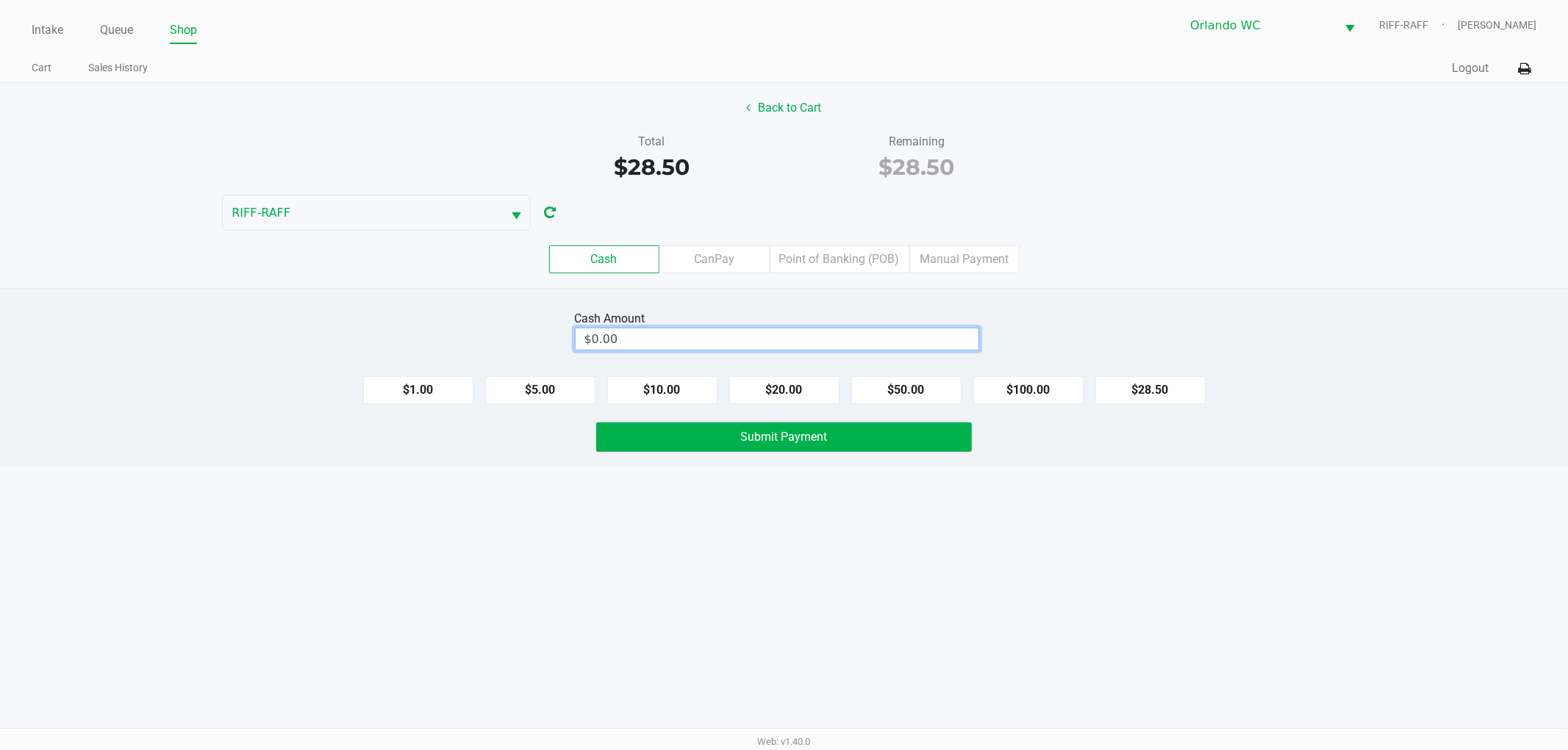
click at [913, 342] on input "$0.00" at bounding box center [777, 338] width 403 height 21
click at [1174, 401] on button "$28.50" at bounding box center [1150, 391] width 110 height 28
type input "$28.50"
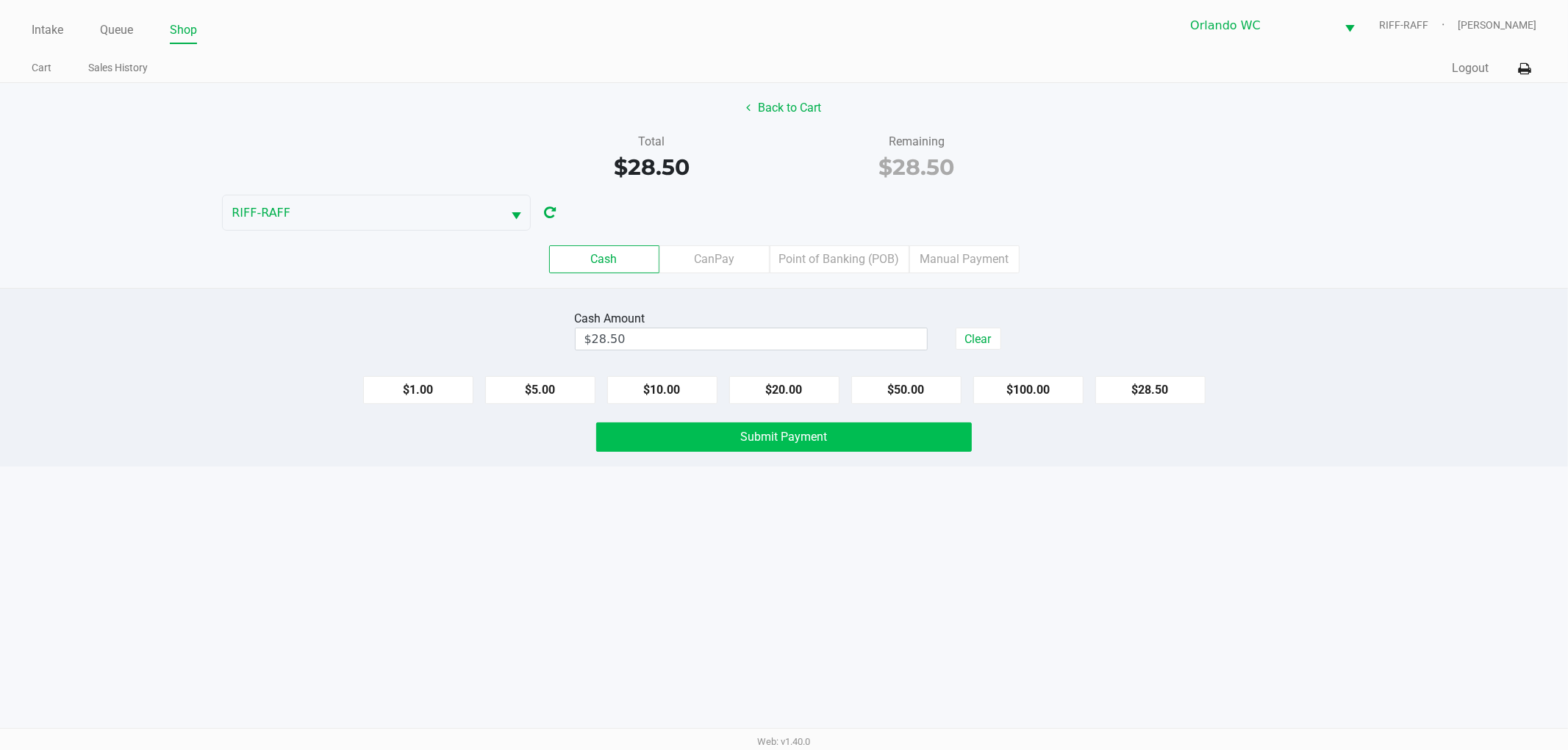
click at [888, 448] on button "Submit Payment" at bounding box center [784, 437] width 376 height 30
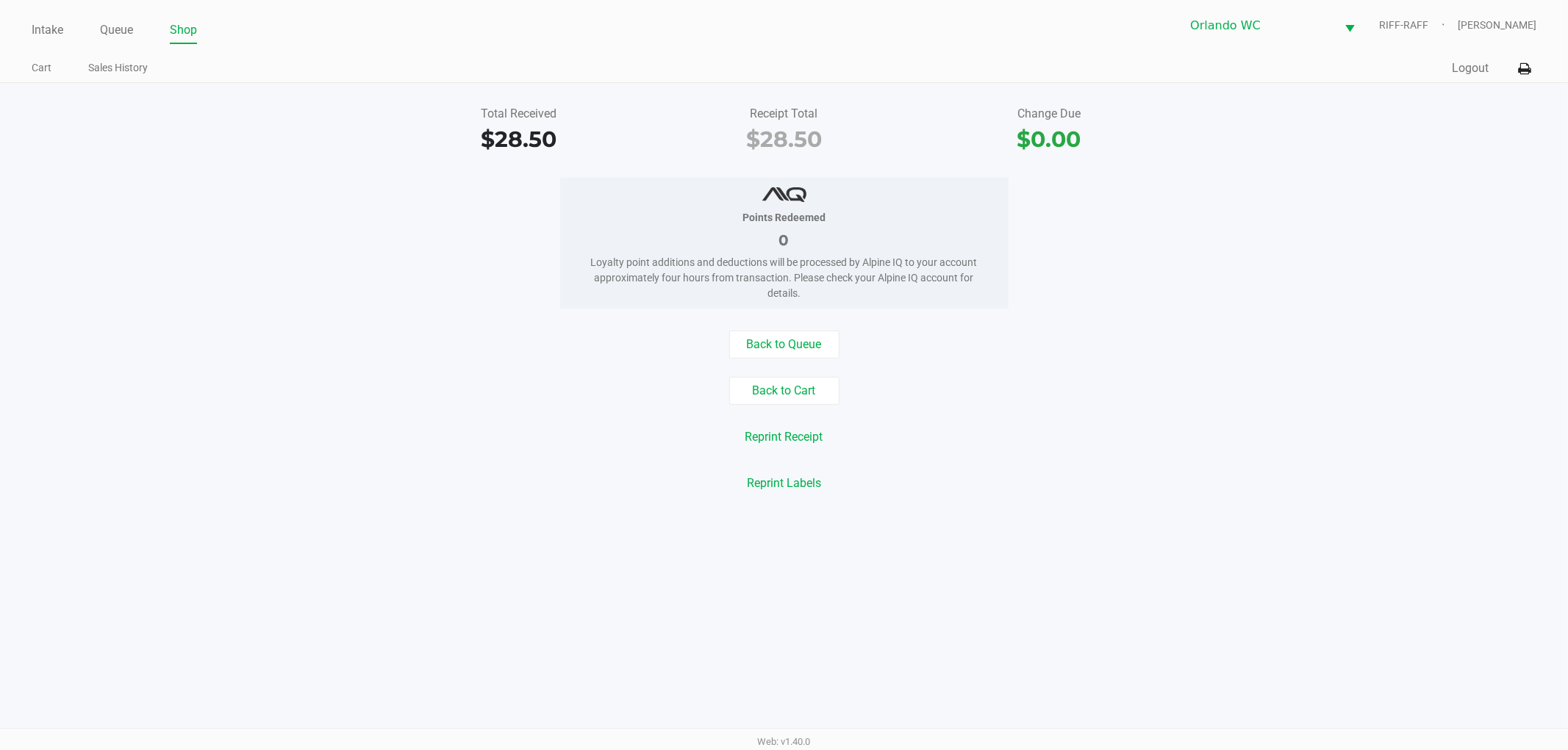
click at [1310, 169] on div "Total Received $28.50 Receipt Total $28.50 Change Due $0.00 Points Redeemed 0 L…" at bounding box center [784, 299] width 1568 height 432
click at [809, 346] on button "Back to Queue" at bounding box center [784, 345] width 110 height 28
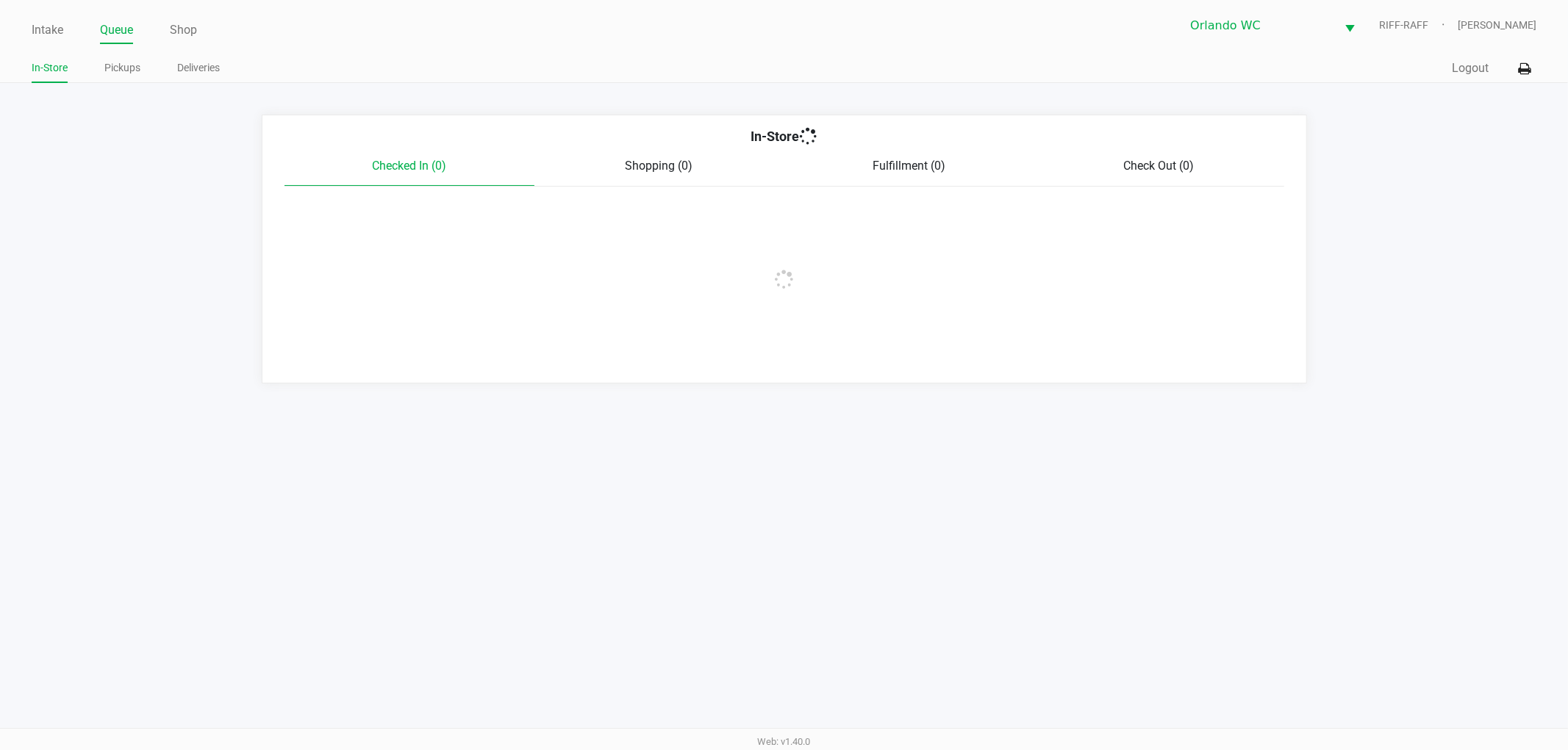
click at [1187, 261] on div "In-Store Checked In (0) Shopping (0) Fulfillment (0) Check Out (0)" at bounding box center [784, 249] width 1045 height 269
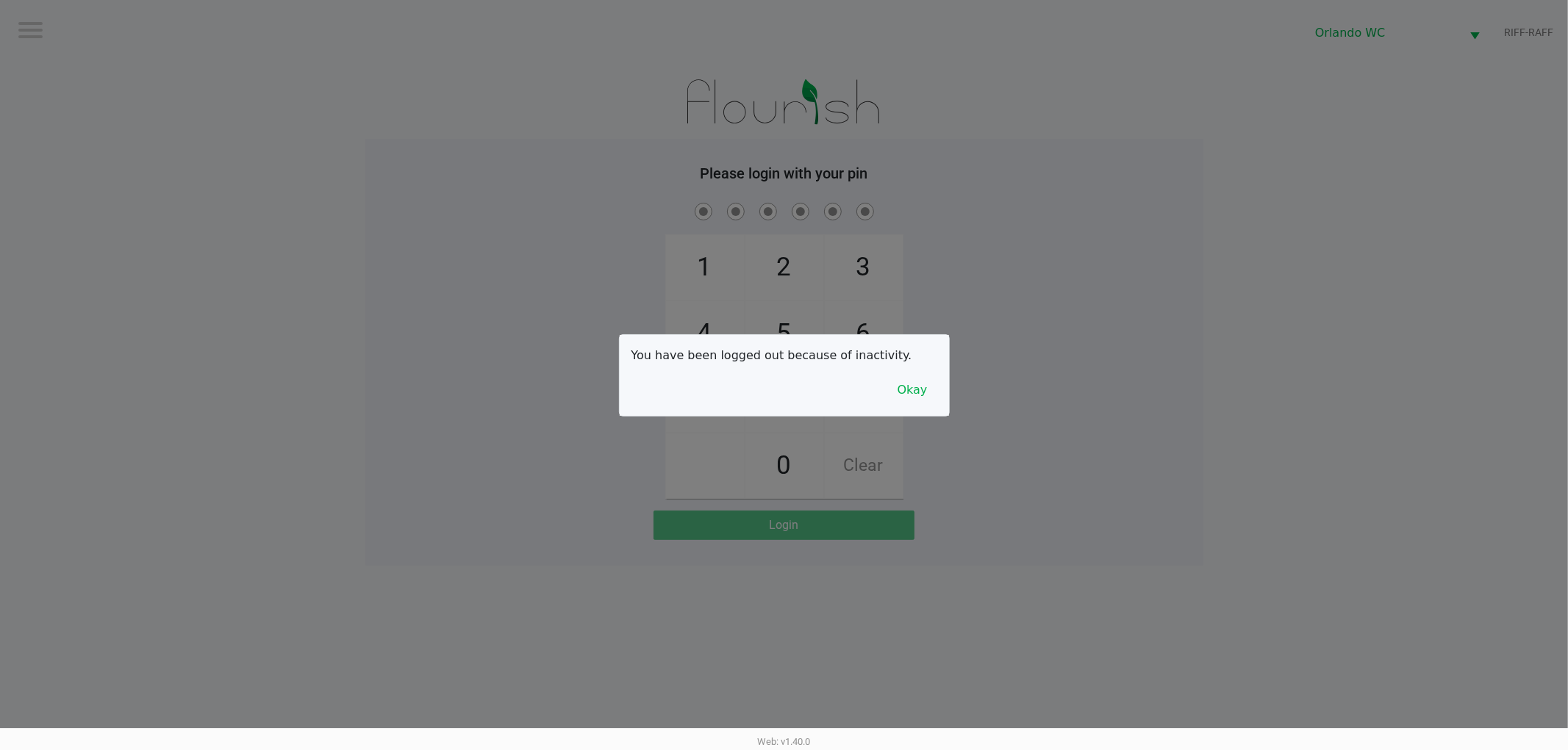
drag, startPoint x: 454, startPoint y: 604, endPoint x: 749, endPoint y: 589, distance: 295.4
click at [517, 604] on div at bounding box center [784, 375] width 1568 height 750
click at [950, 393] on kendo-dialog "You have been logged out because of inactivity. Okay" at bounding box center [784, 375] width 1568 height 750
drag, startPoint x: 1156, startPoint y: 375, endPoint x: 1144, endPoint y: 376, distance: 12.0
click at [1154, 375] on div at bounding box center [784, 375] width 1568 height 750
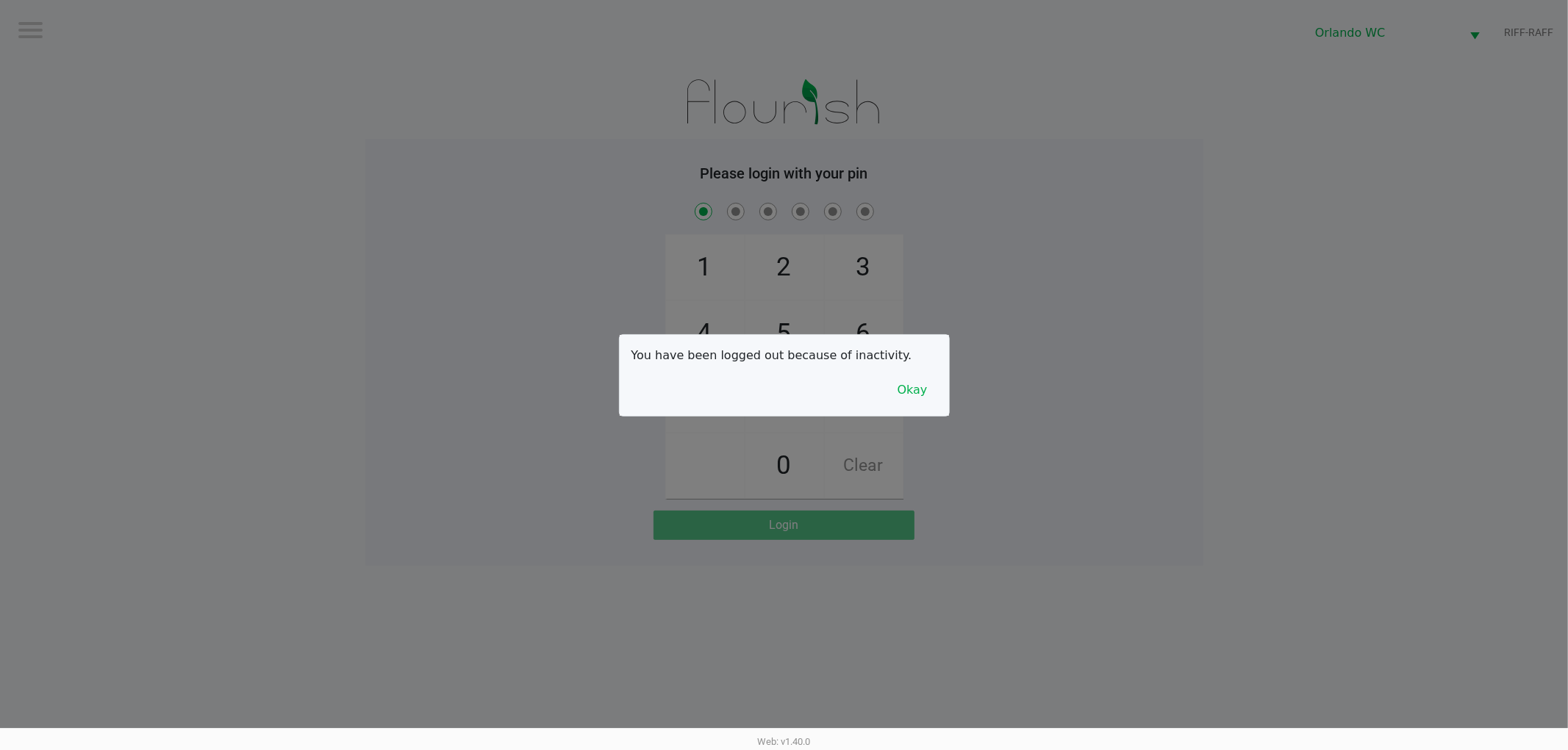
checkbox input "true"
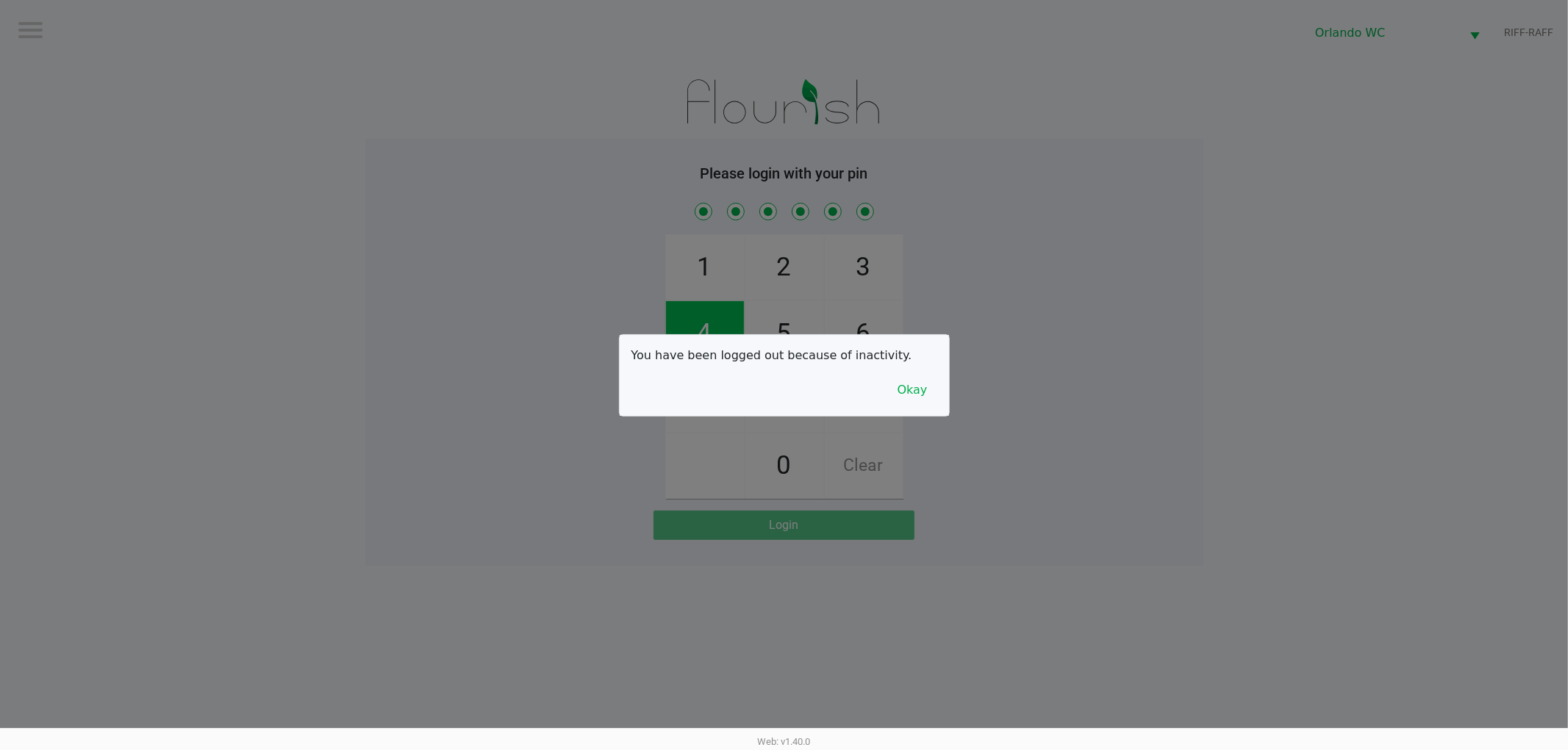
checkbox input "true"
checkbox input "false"
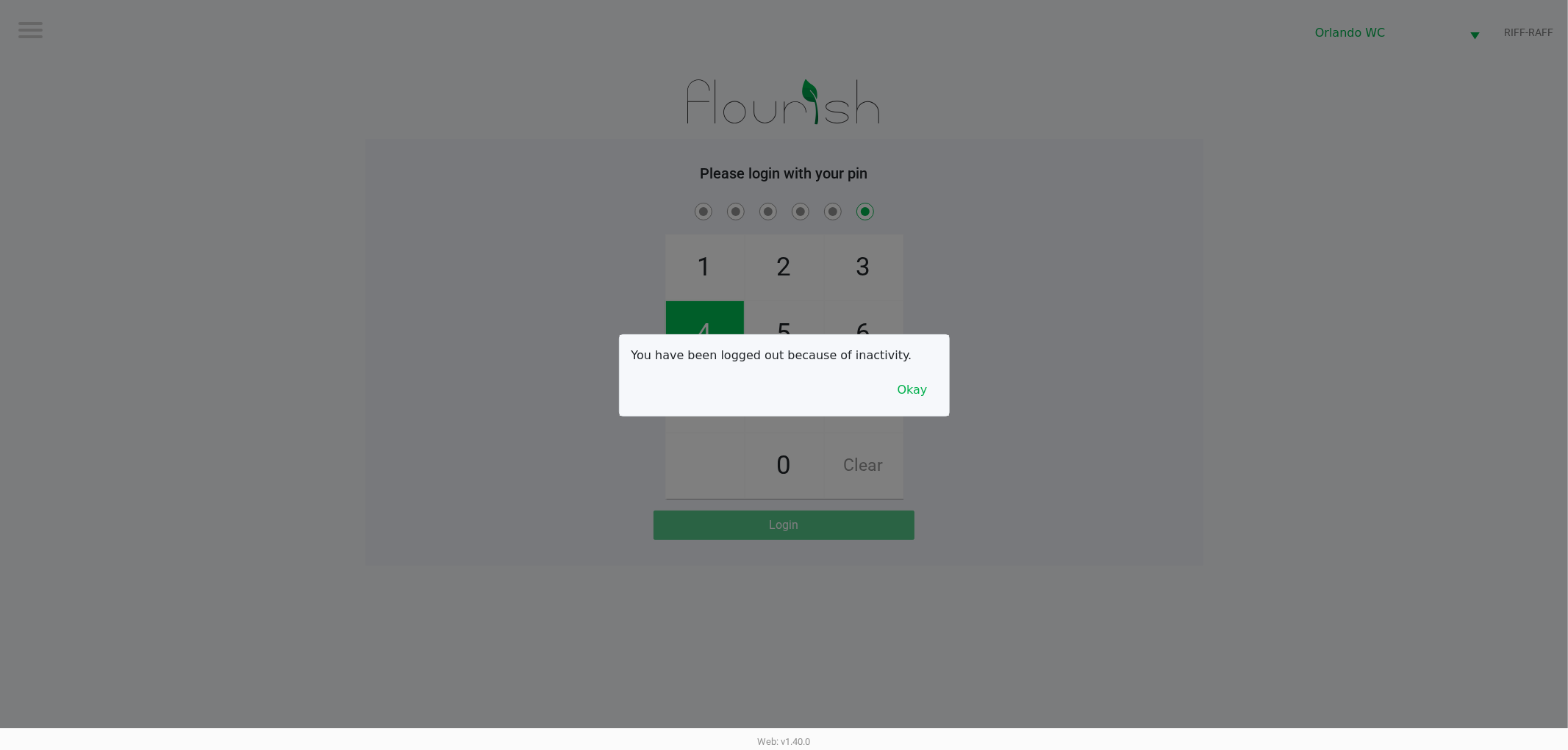
checkbox input "false"
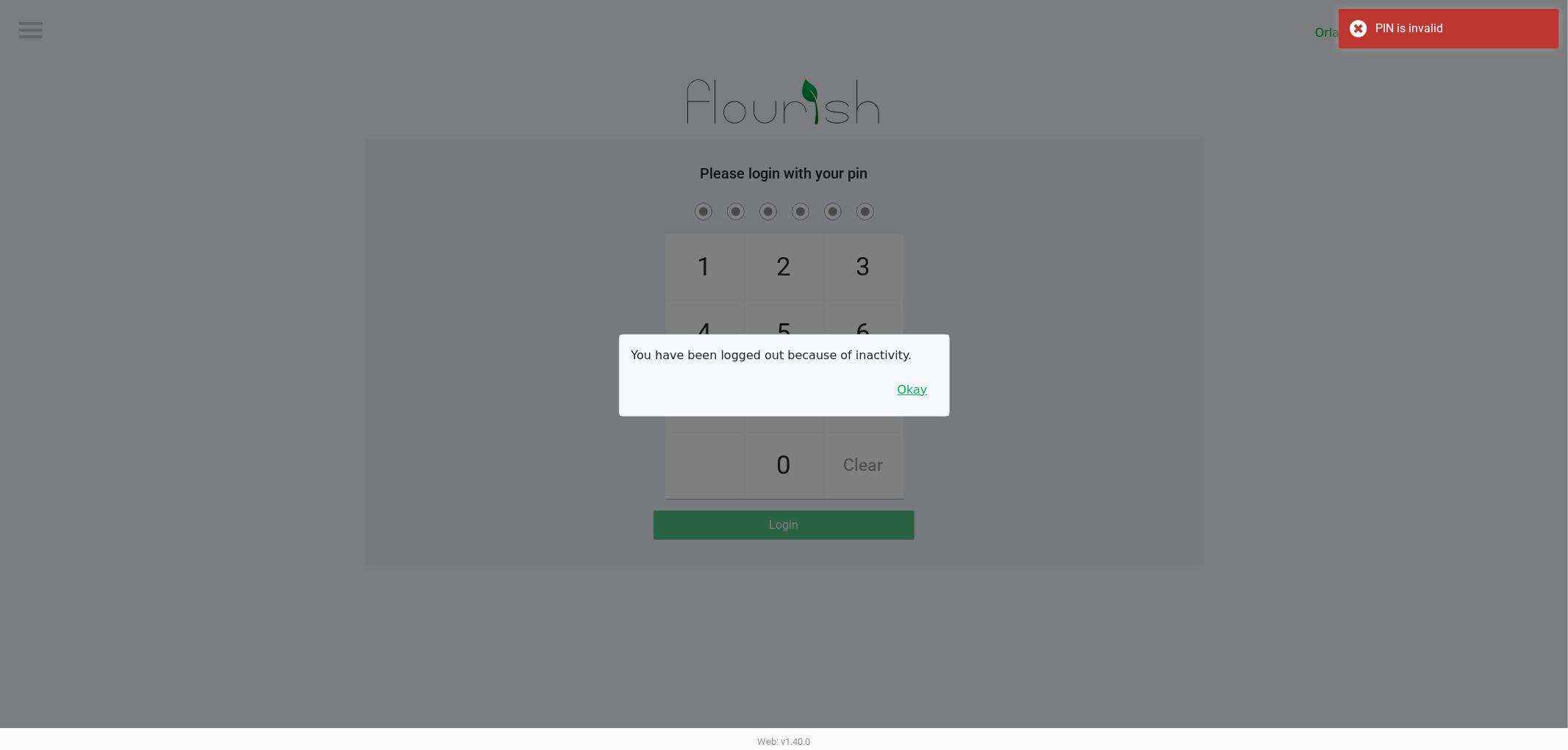
click at [935, 398] on button "Okay" at bounding box center [912, 391] width 49 height 28
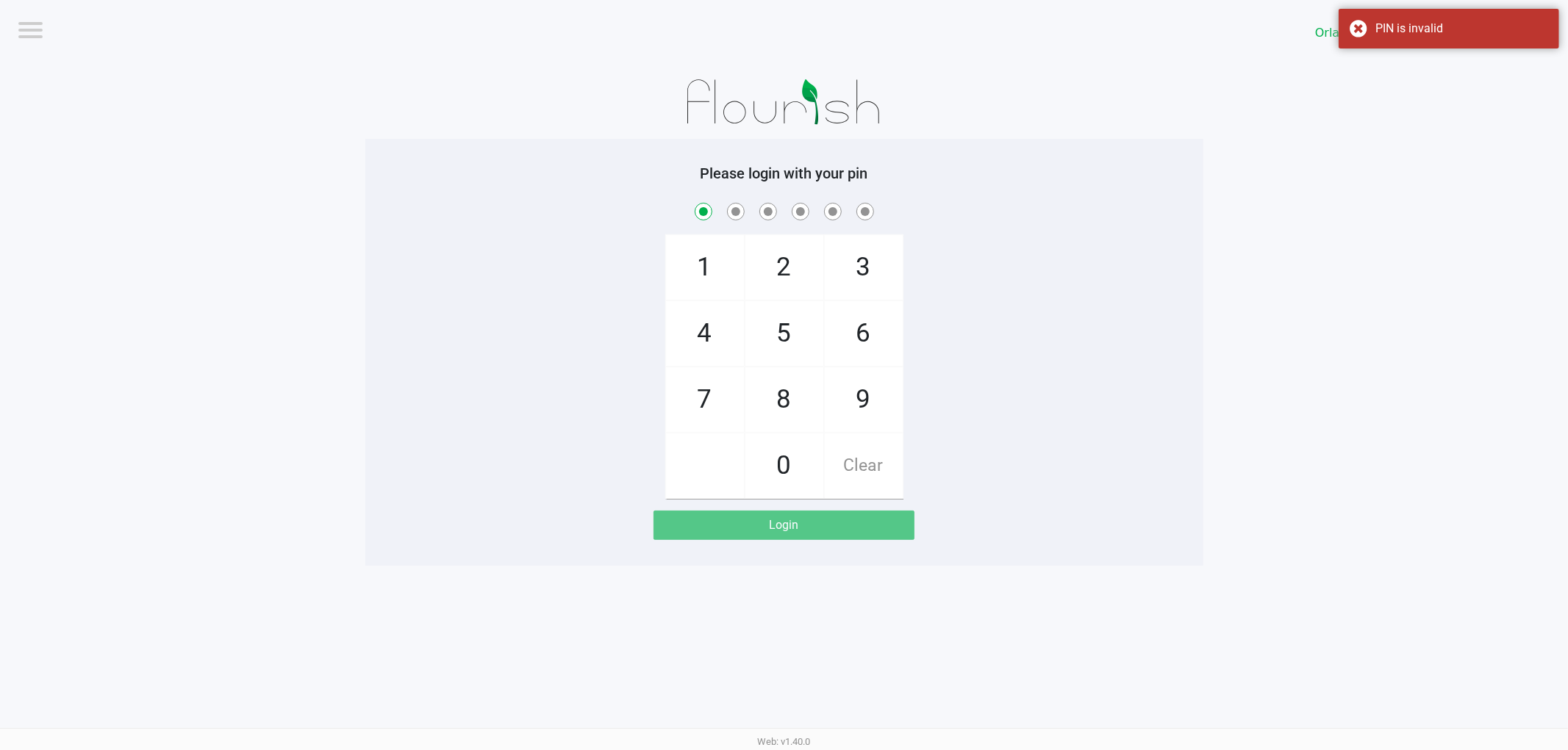
checkbox input "true"
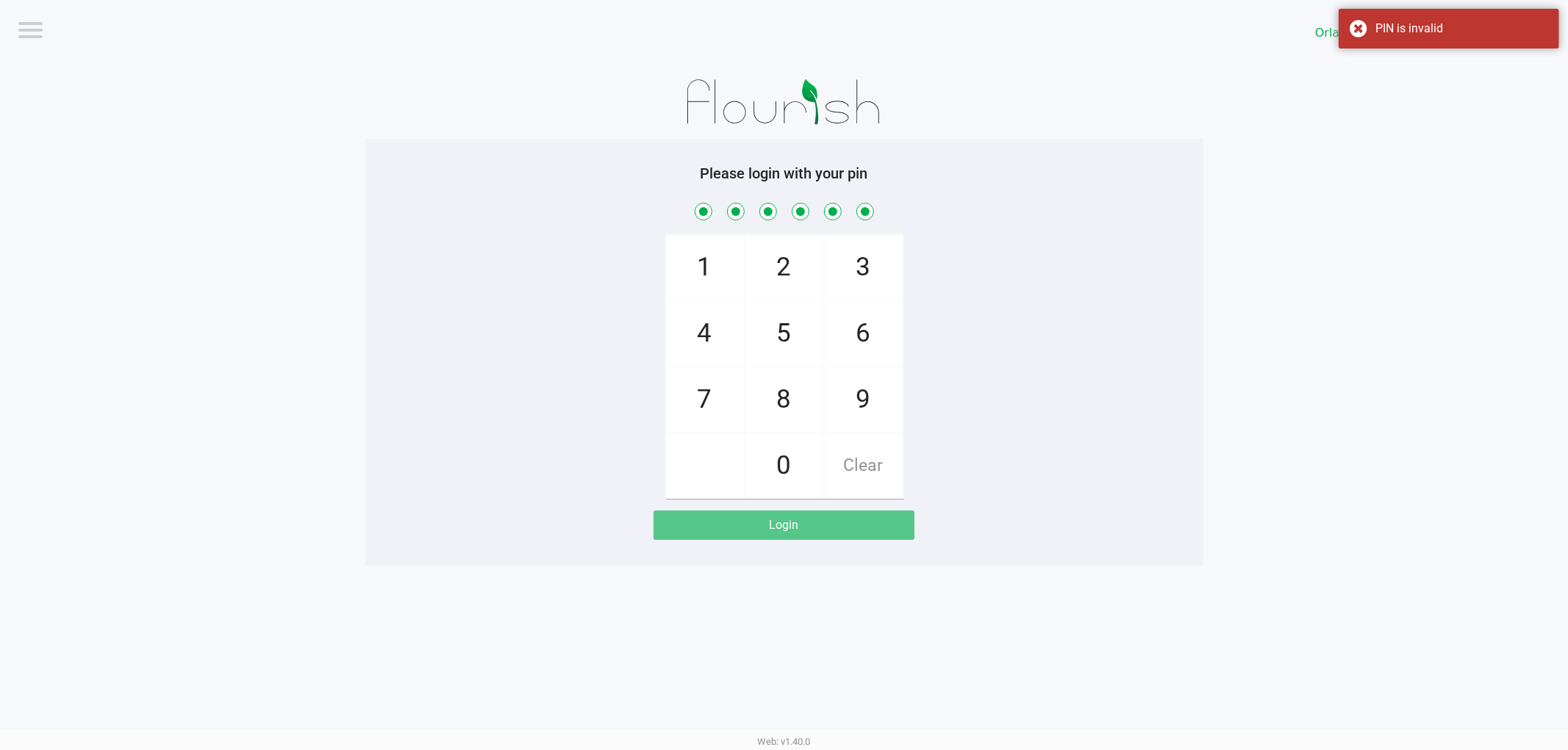
checkbox input "true"
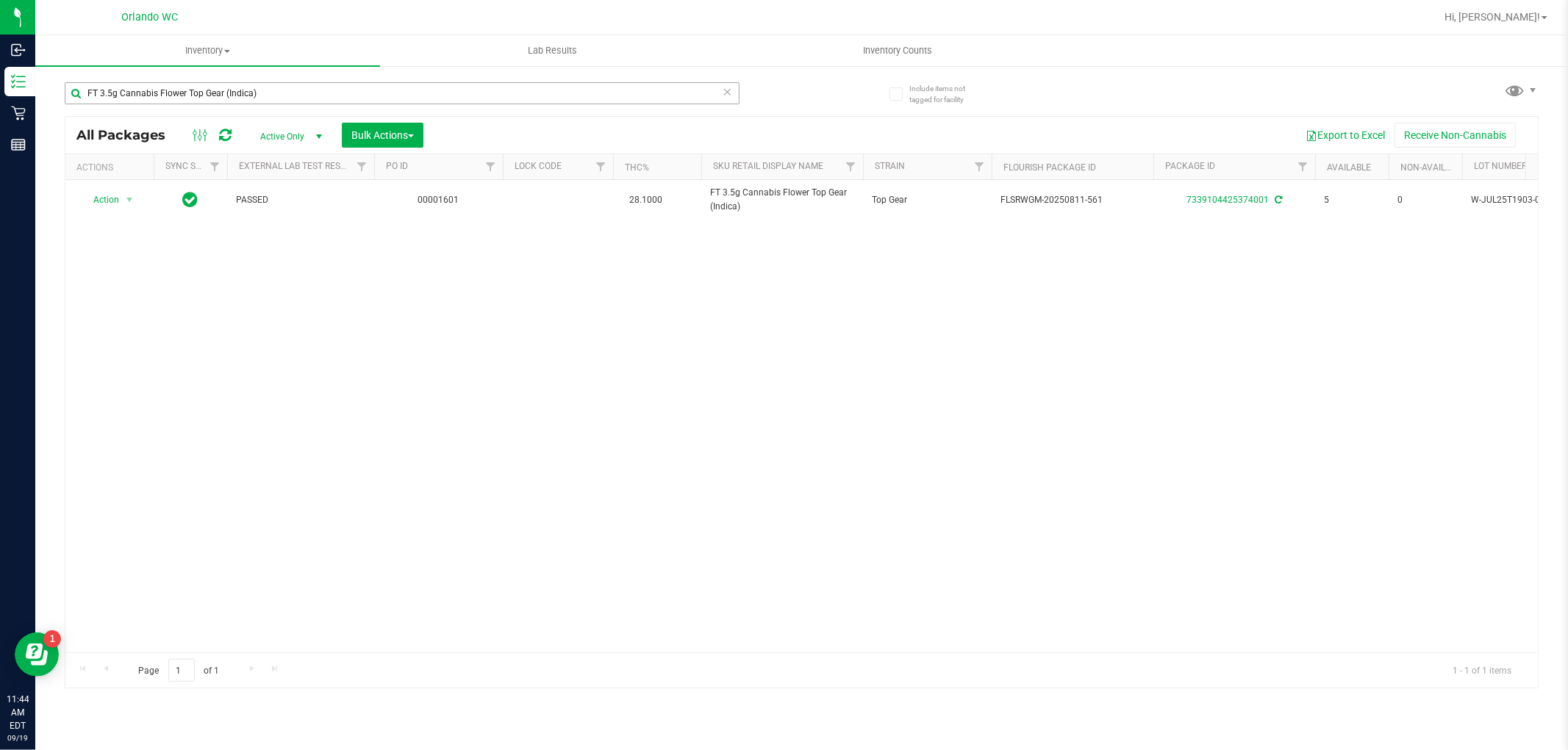
click at [240, 93] on input "FT 3.5g Cannabis Flower Top Gear (Indica)" at bounding box center [402, 93] width 675 height 22
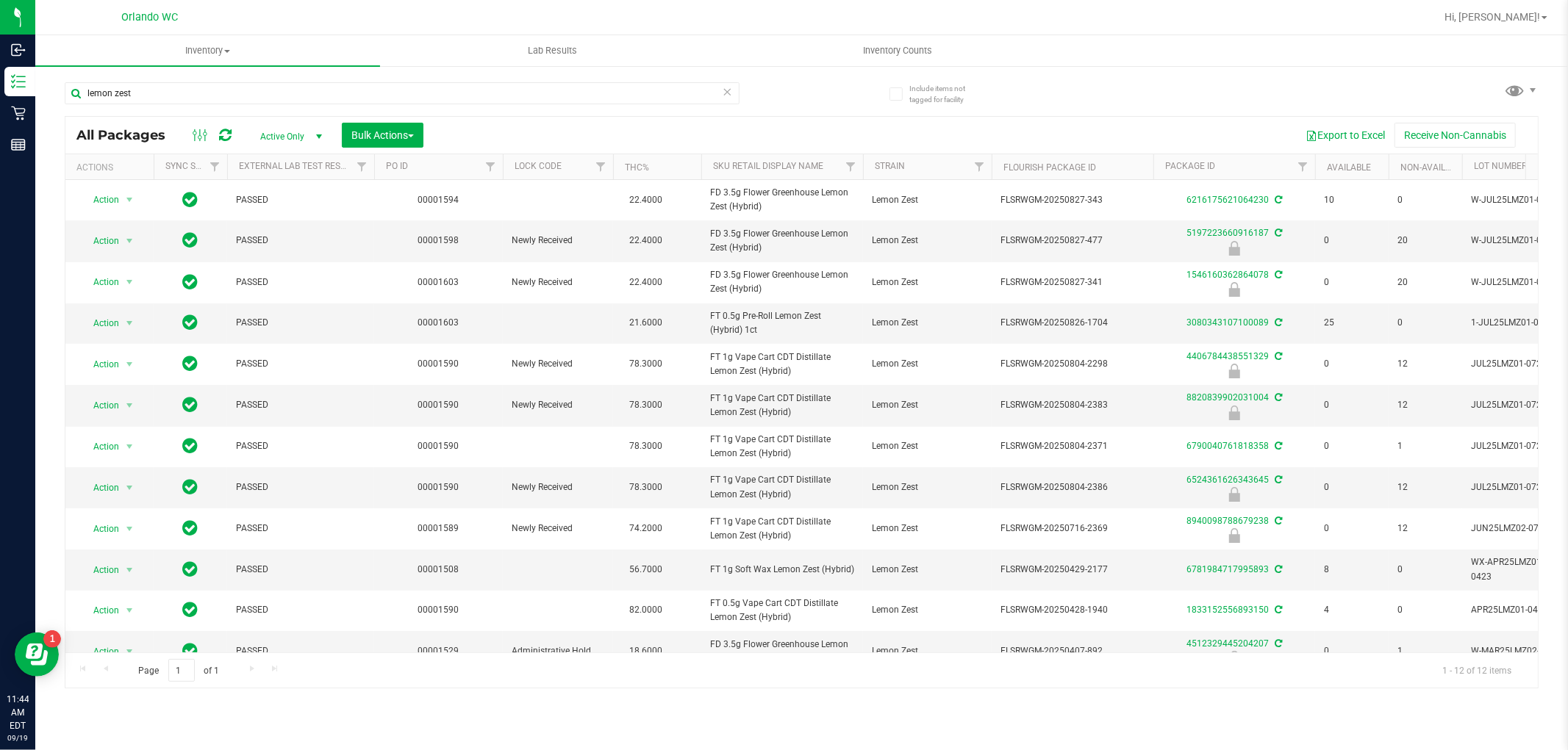
drag, startPoint x: 57, startPoint y: 195, endPoint x: 658, endPoint y: 121, distance: 605.5
click at [658, 121] on div "All Packages Active Only Active Only Lab Samples Locked All External Internal B…" at bounding box center [802, 135] width 1472 height 37
drag, startPoint x: 800, startPoint y: 409, endPoint x: 698, endPoint y: 405, distance: 102.1
click at [698, 405] on tr "Action Action Edit attributes Global inventory Locate package Package audit log…" at bounding box center [1142, 405] width 2154 height 41
copy tr "FT 1g Vape Cart CDT Distillate Lemon Zest (Hybrid)"
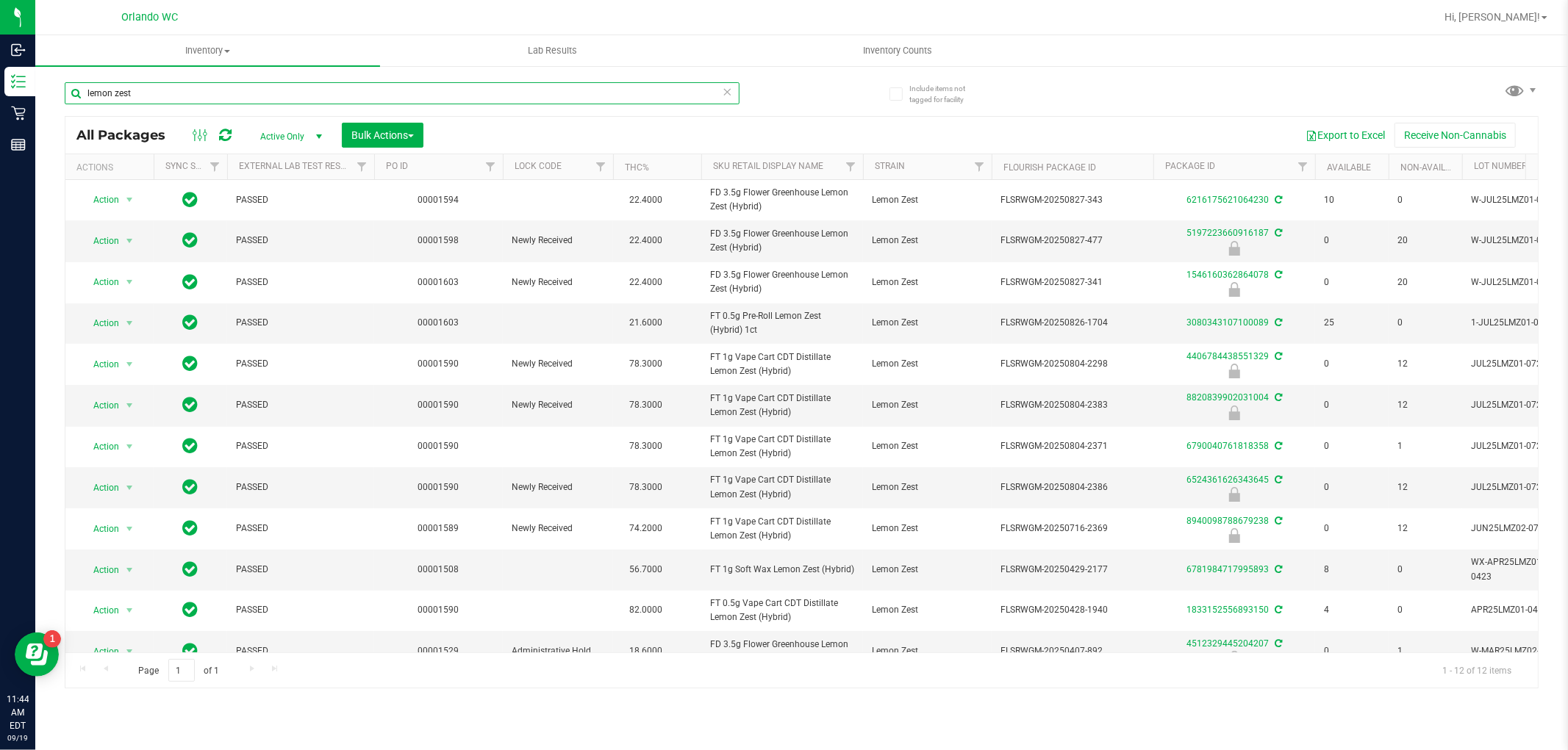
click at [341, 97] on input "lemon zest" at bounding box center [402, 93] width 675 height 22
paste input "FT 1g Vape Cart CDT Distillate Lemon Zest (Hybrid)"
type input "FT 1g Vape Cart CDT Distillate Lemon Zest (Hybrid)"
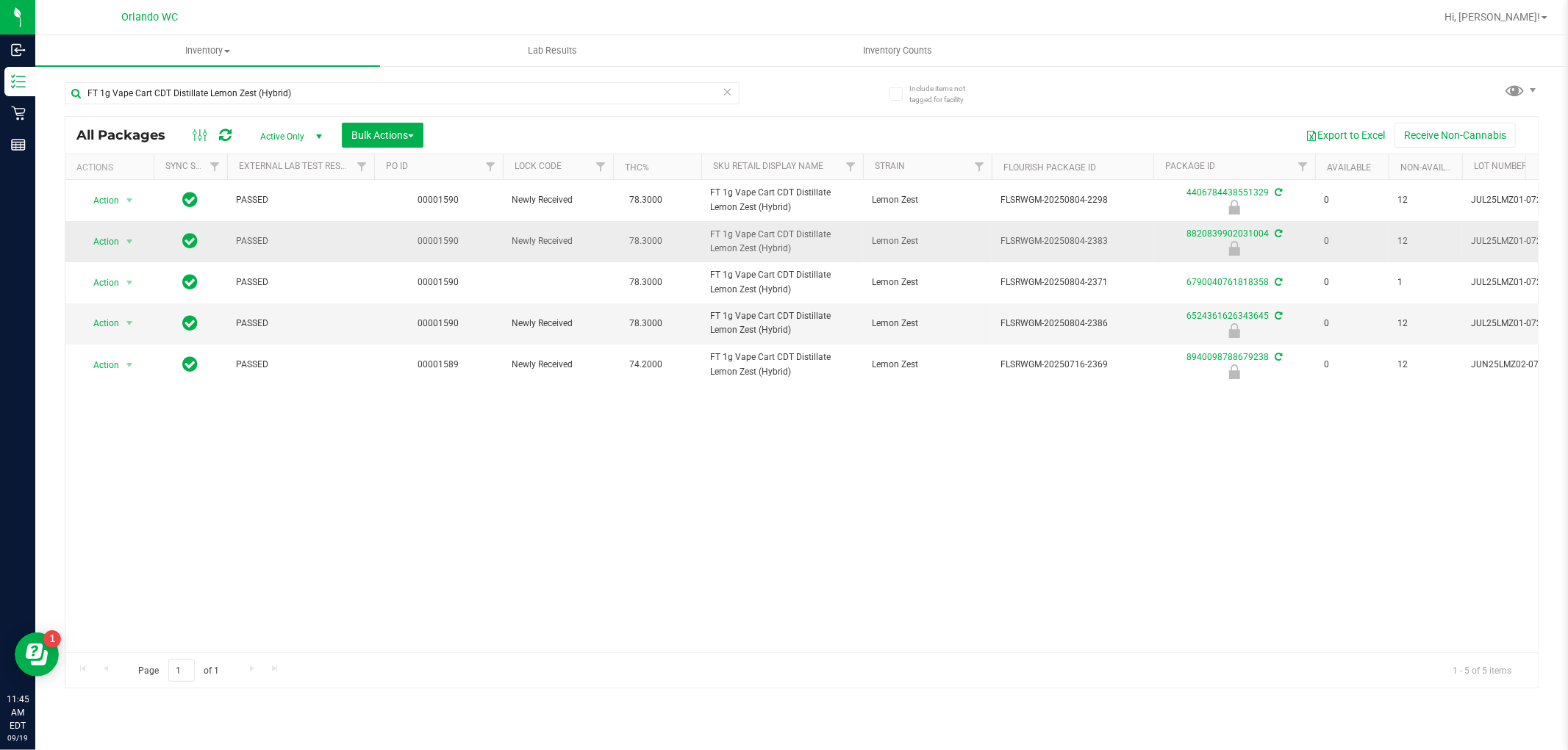
click at [1018, 252] on td "FLSRWGM-20250804-2383" at bounding box center [1072, 241] width 162 height 41
drag, startPoint x: 909, startPoint y: 529, endPoint x: 909, endPoint y: 520, distance: 9.0
click at [909, 526] on div "Action Action Edit attributes Global inventory Locate package Package audit log…" at bounding box center [802, 415] width 1472 height 472
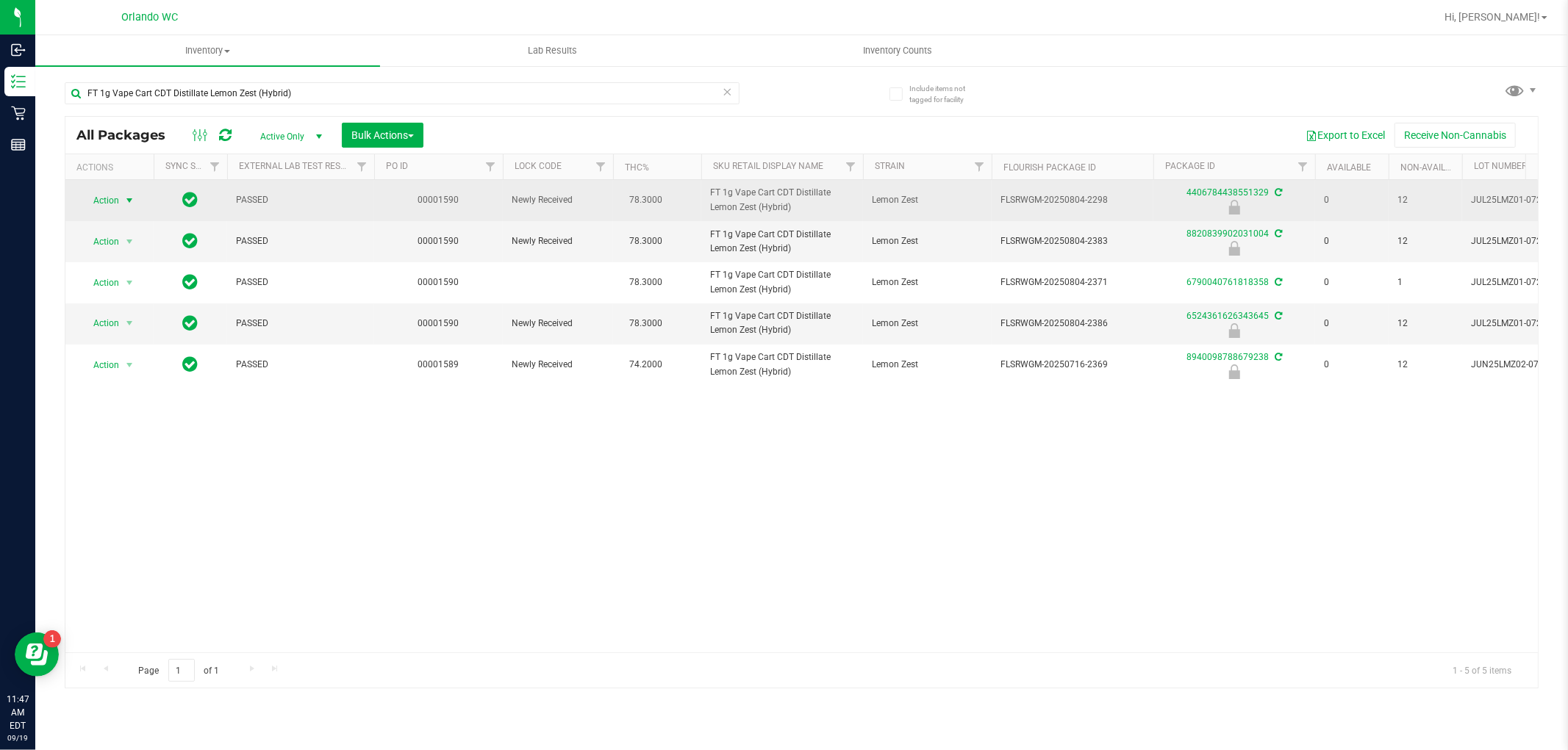
click at [133, 196] on span "select" at bounding box center [129, 200] width 12 height 12
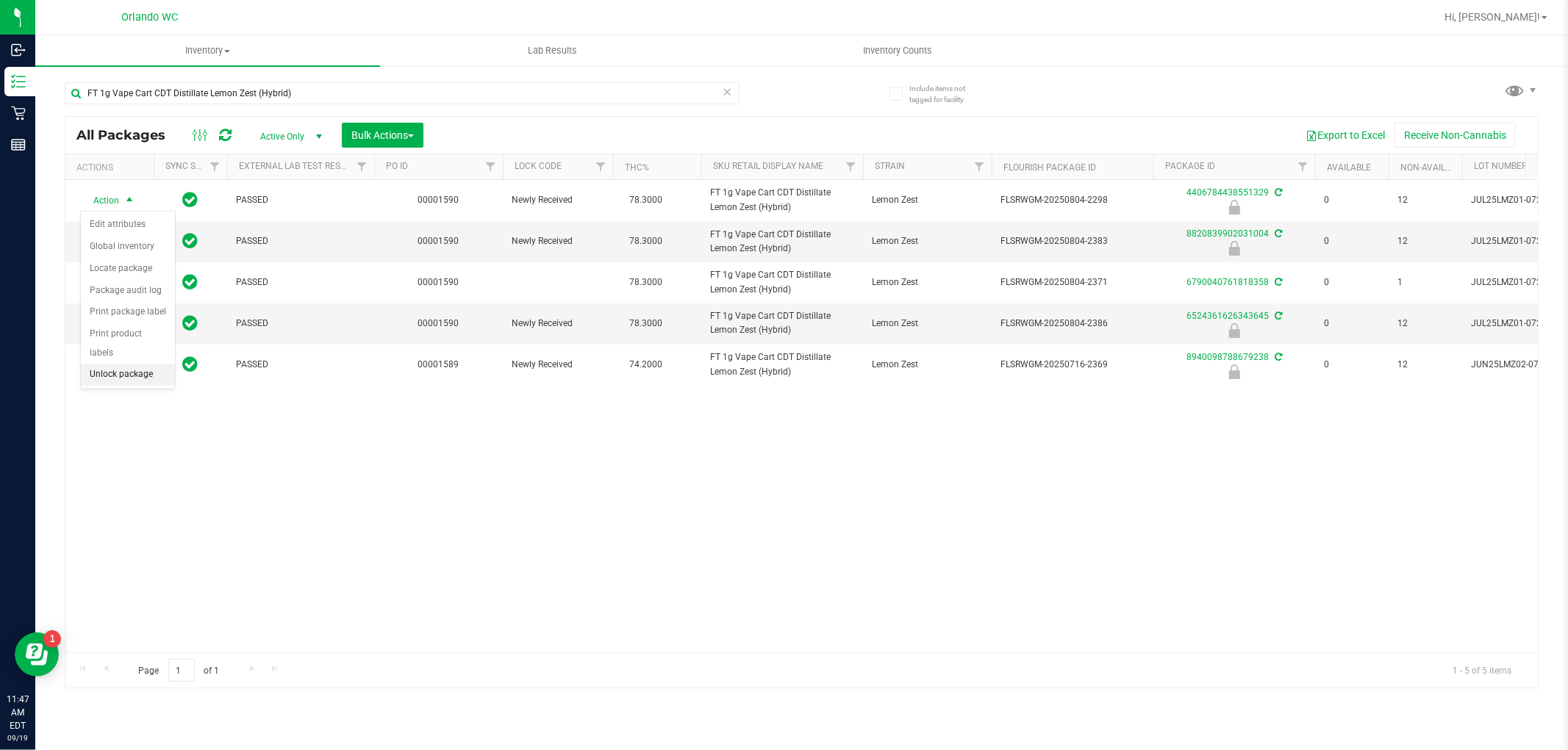
click at [134, 373] on li "Unlock package" at bounding box center [128, 375] width 94 height 22
